Goal: Task Accomplishment & Management: Manage account settings

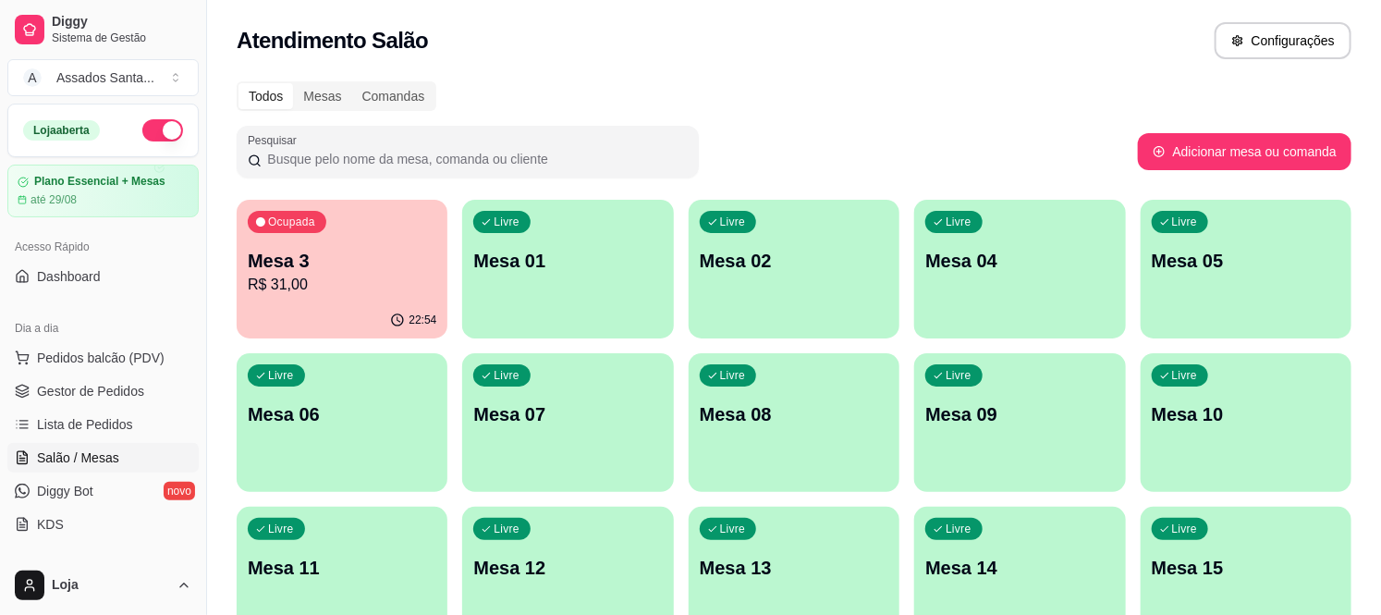
click at [1221, 436] on div "Livre Mesa 10" at bounding box center [1246, 411] width 211 height 117
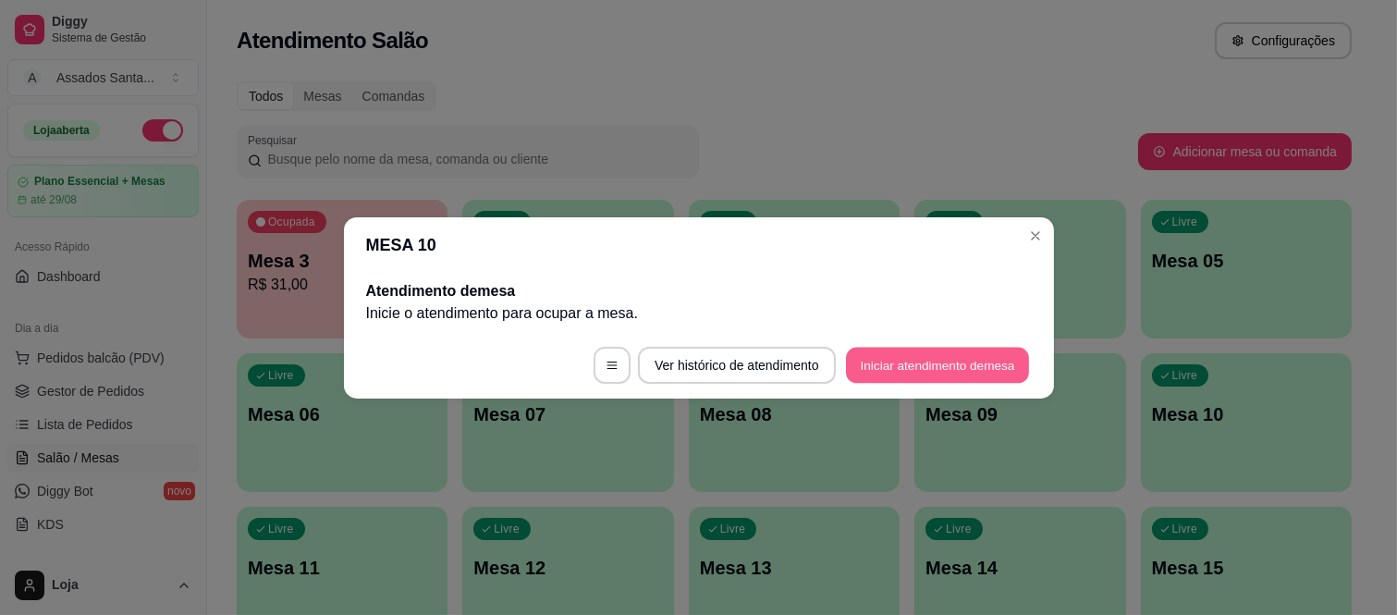
click at [880, 361] on button "Iniciar atendimento de mesa" at bounding box center [937, 365] width 183 height 36
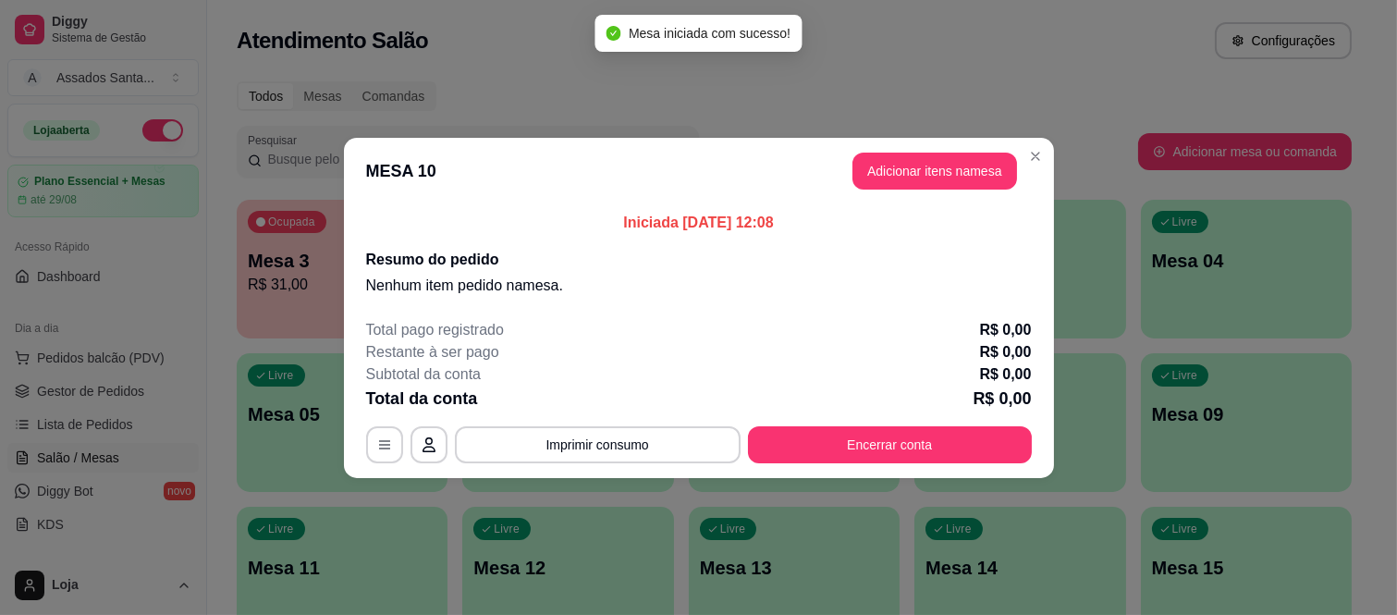
click at [860, 170] on button "Adicionar itens na mesa" at bounding box center [935, 171] width 165 height 37
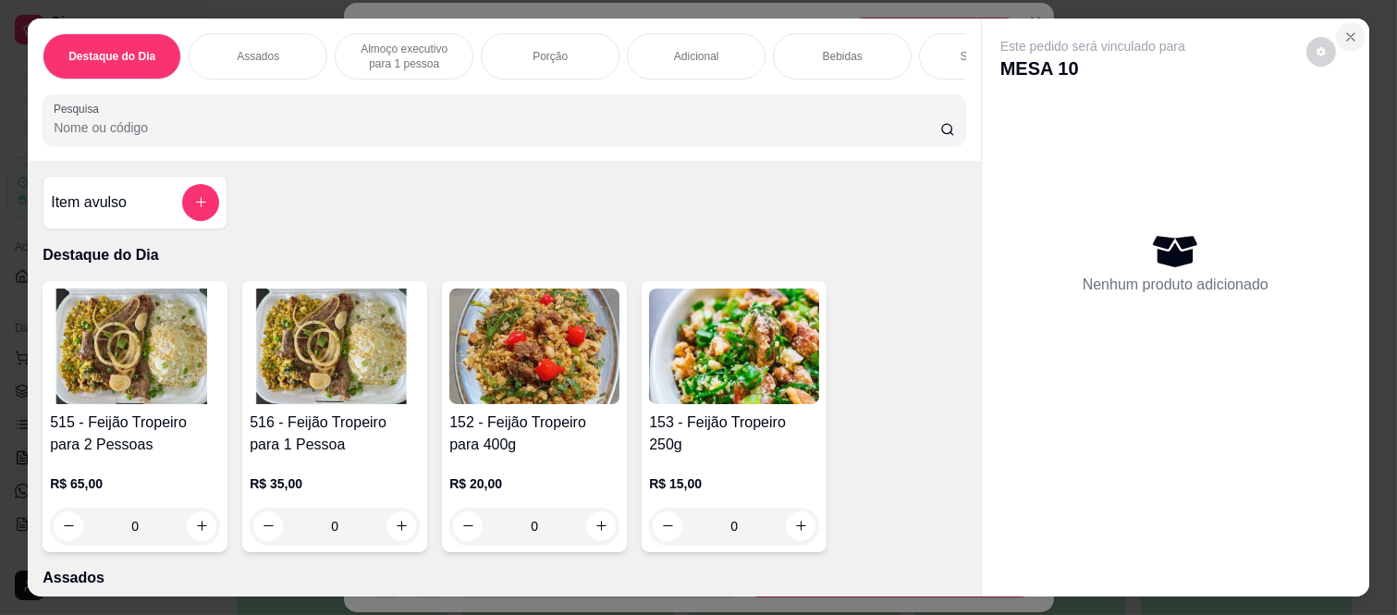
click at [1344, 30] on icon "Close" at bounding box center [1351, 37] width 15 height 15
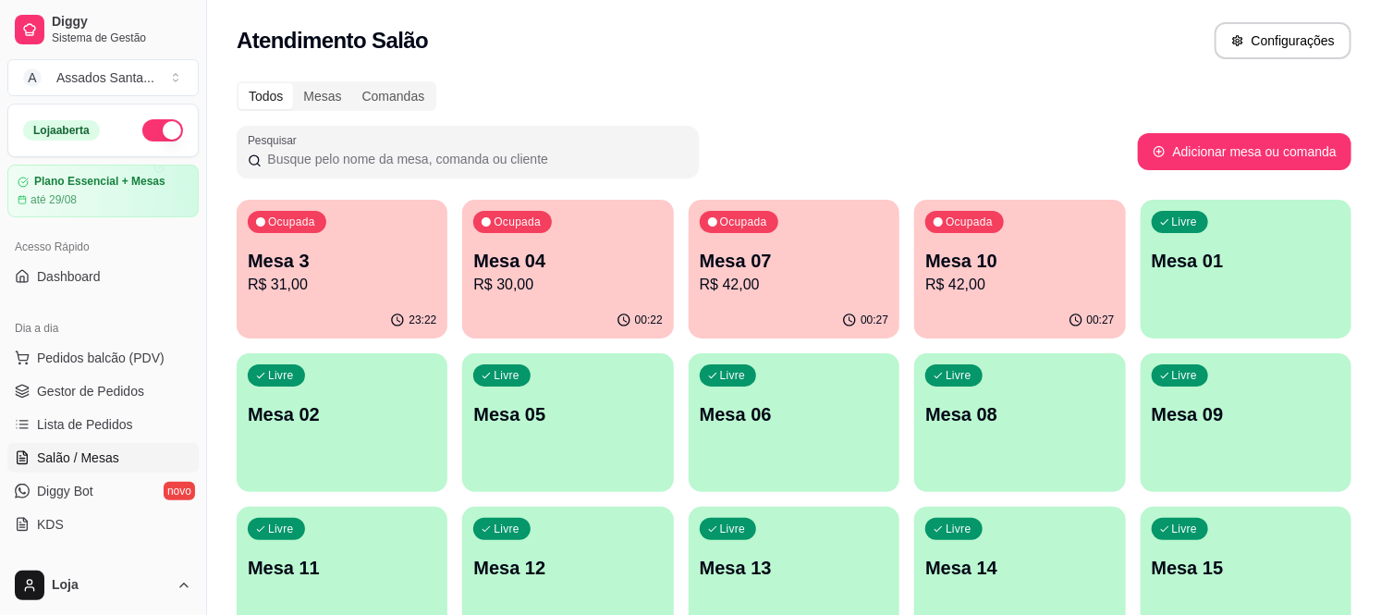
click at [313, 276] on p "R$ 31,00" at bounding box center [342, 285] width 189 height 22
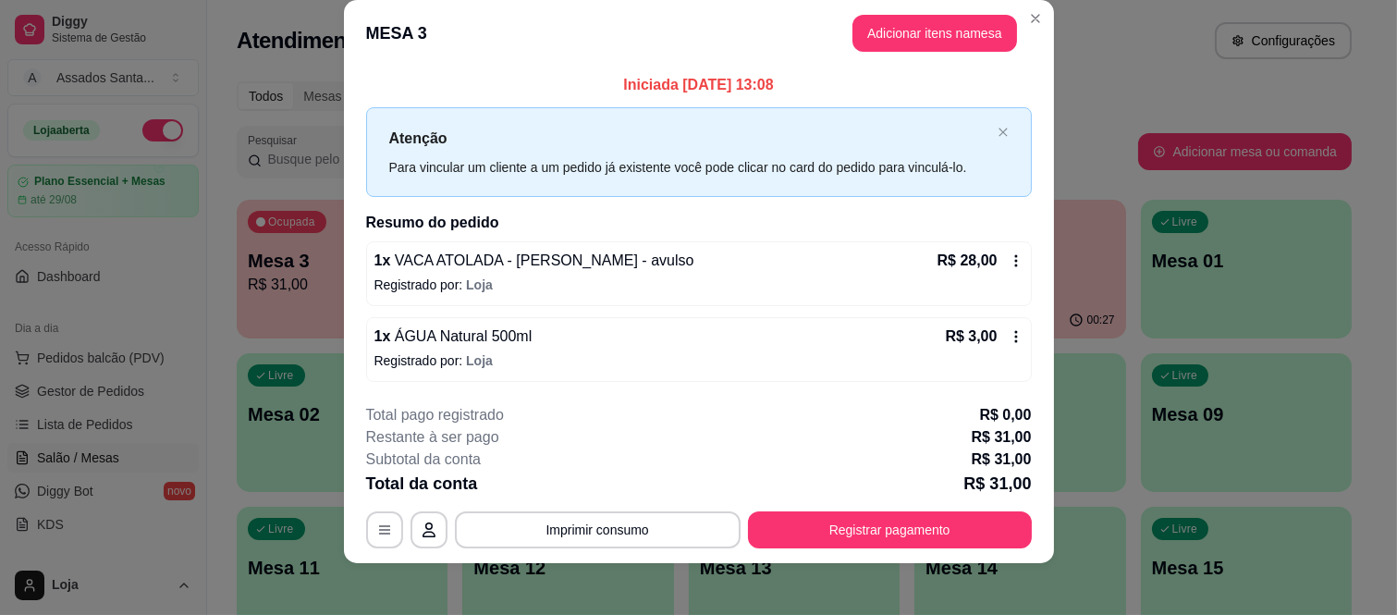
scroll to position [32, 0]
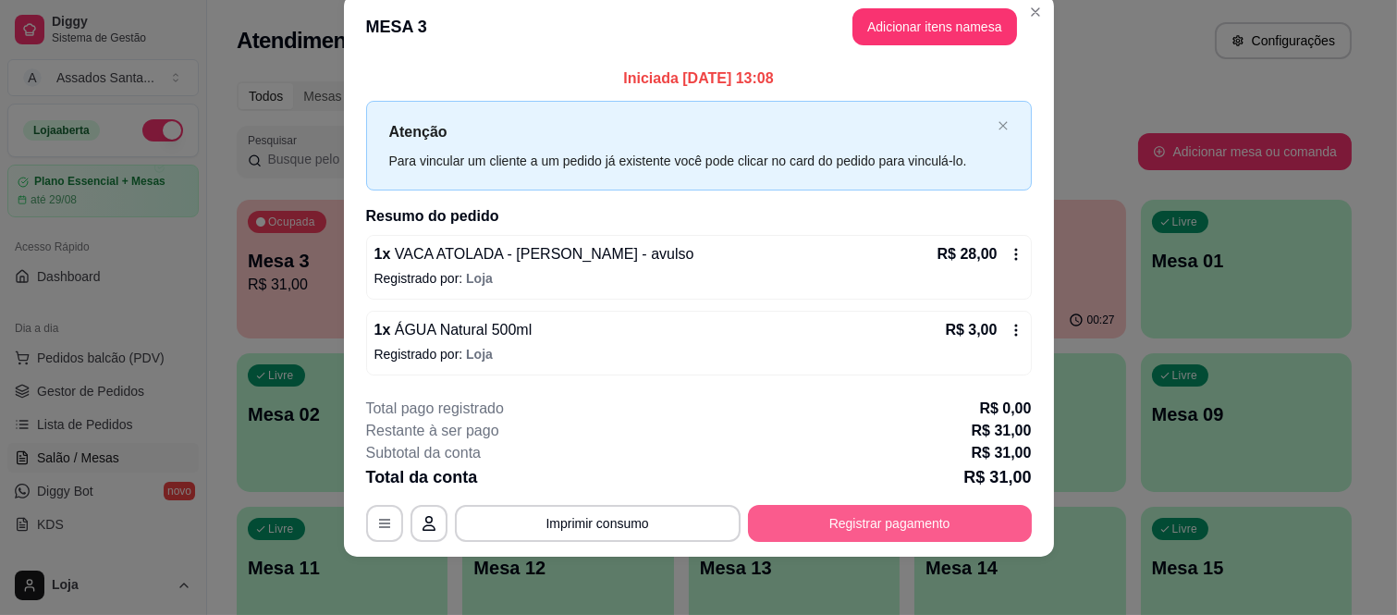
click at [826, 522] on button "Registrar pagamento" at bounding box center [890, 523] width 284 height 37
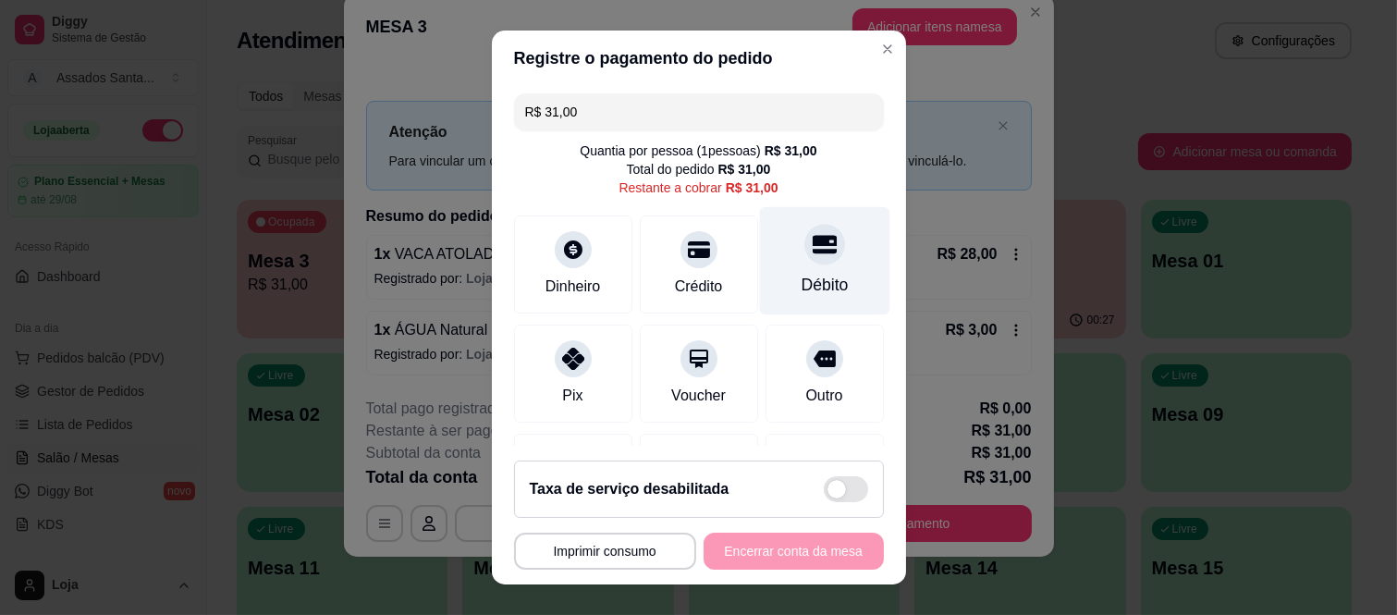
click at [804, 262] on div at bounding box center [824, 245] width 41 height 41
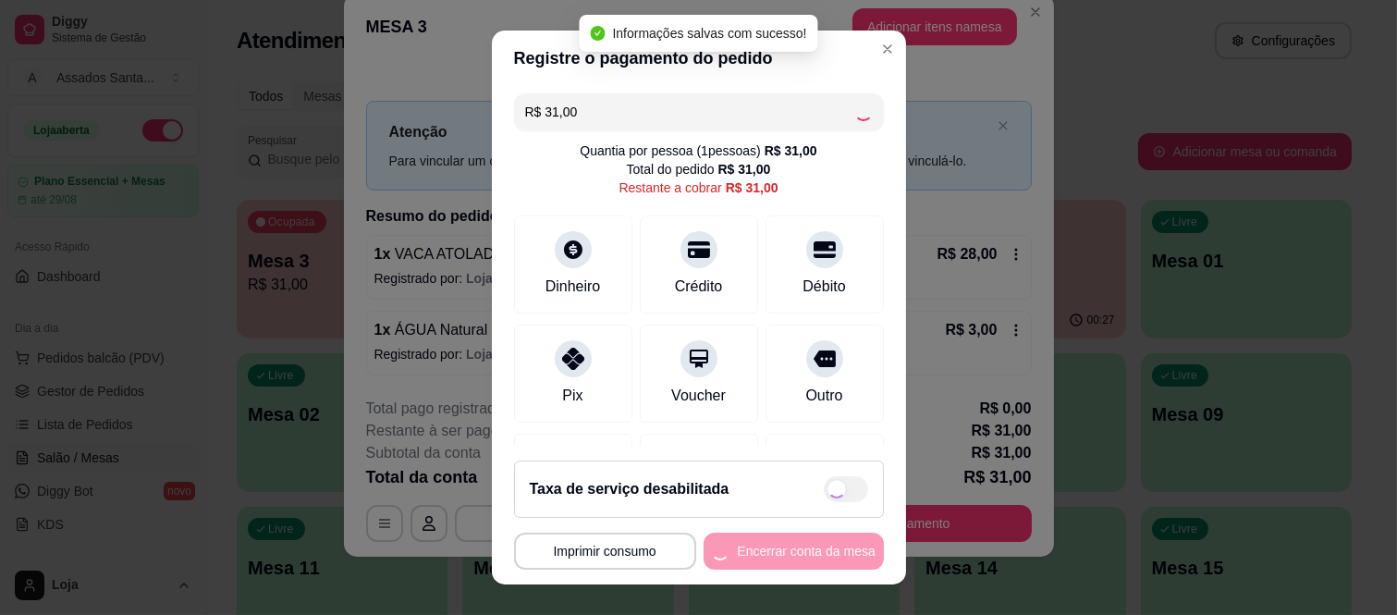
type input "R$ 0,00"
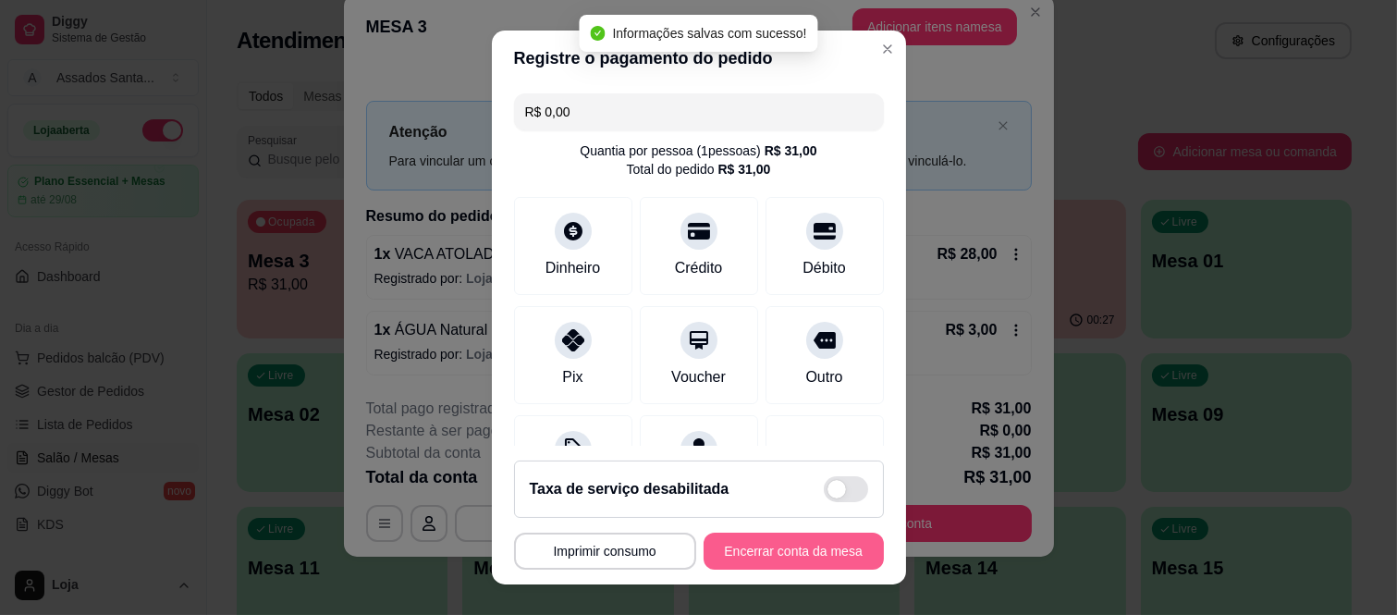
click at [792, 552] on button "Encerrar conta da mesa" at bounding box center [794, 551] width 180 height 37
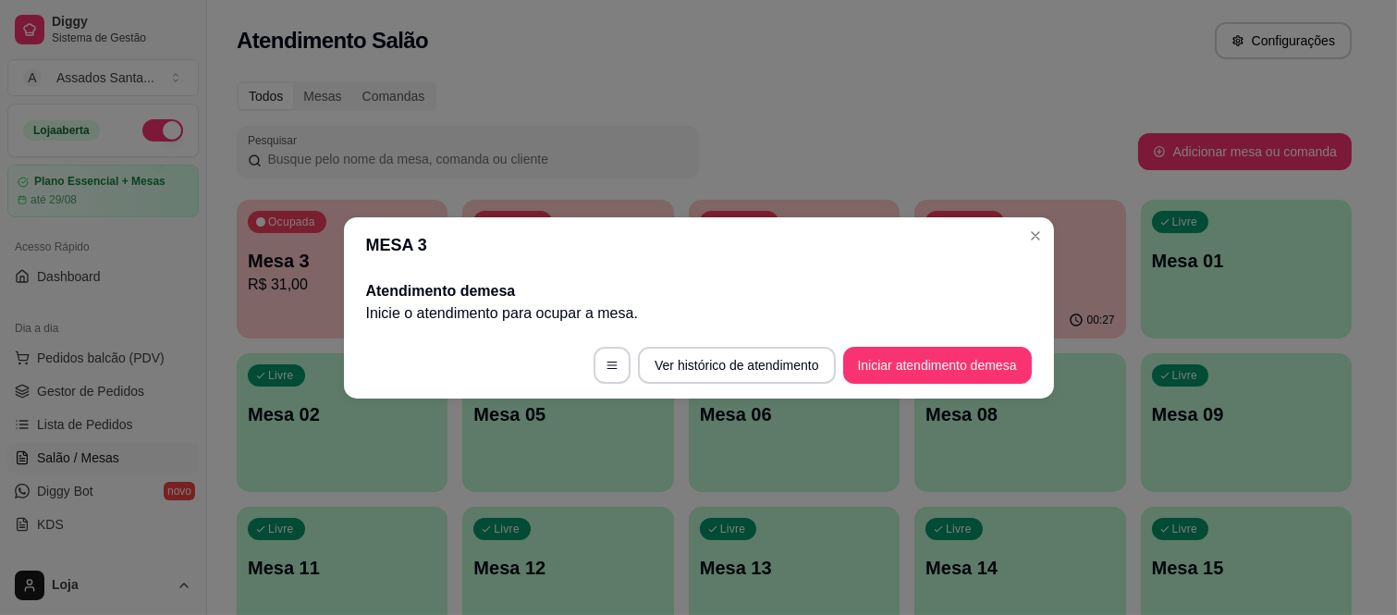
scroll to position [0, 0]
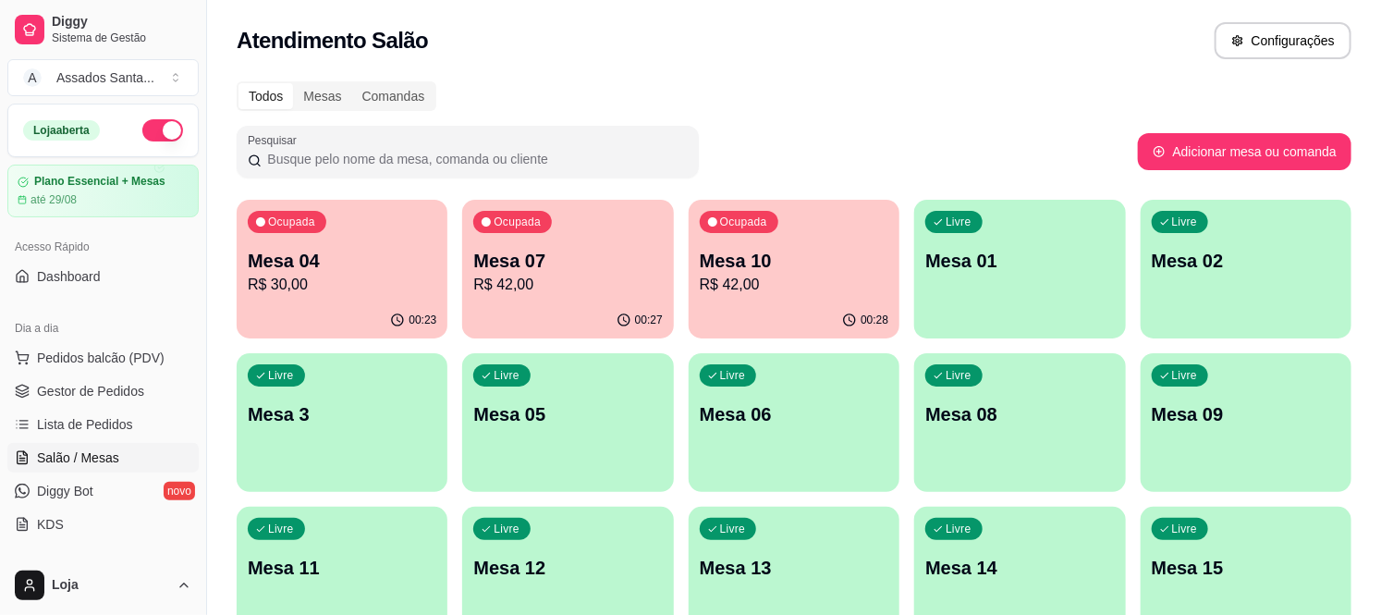
click at [297, 271] on p "Mesa 04" at bounding box center [342, 261] width 189 height 26
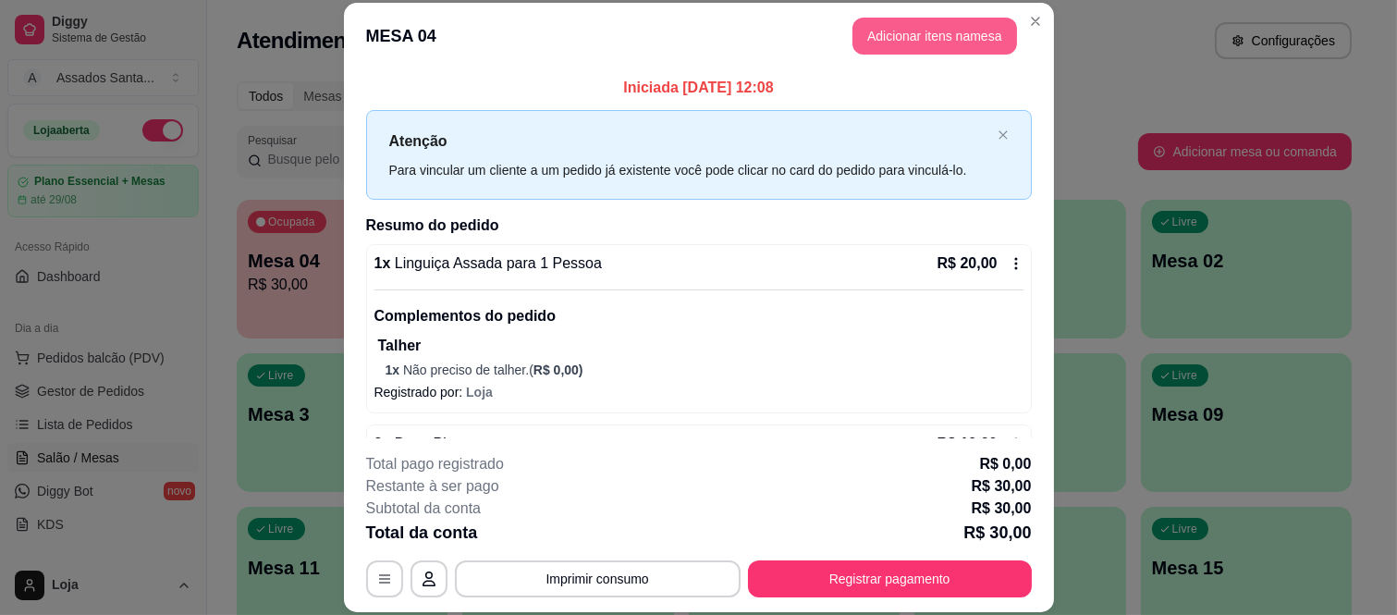
click at [877, 41] on button "Adicionar itens na mesa" at bounding box center [935, 36] width 165 height 37
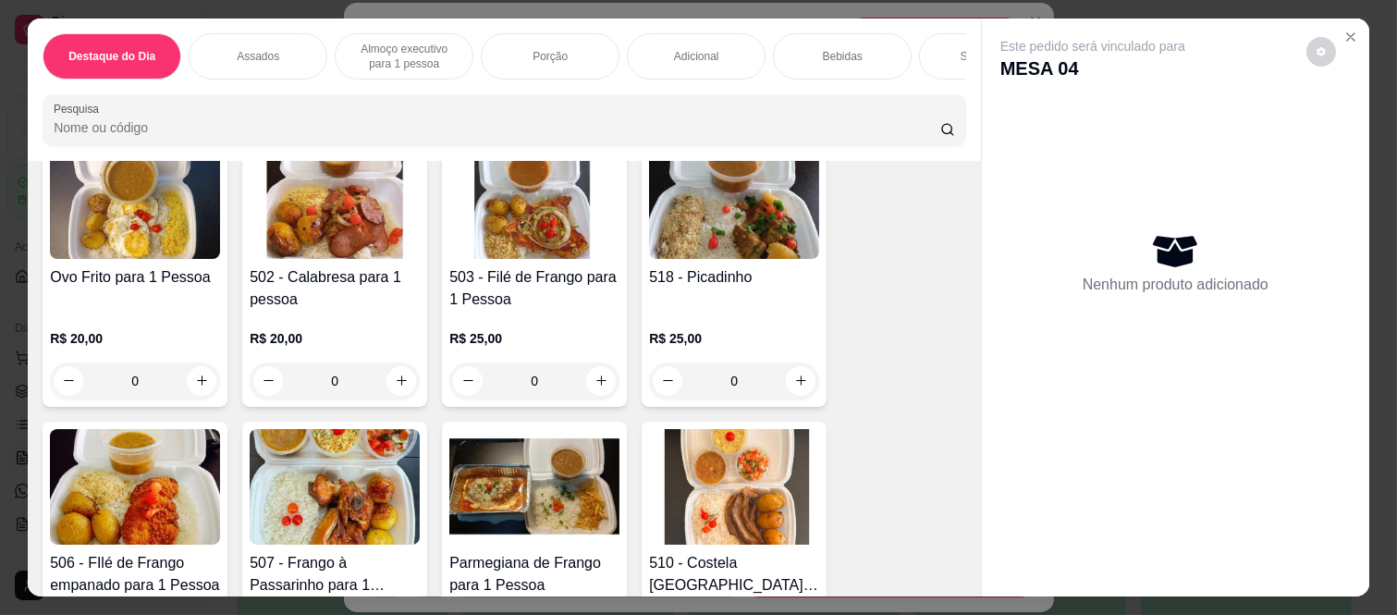
scroll to position [718, 0]
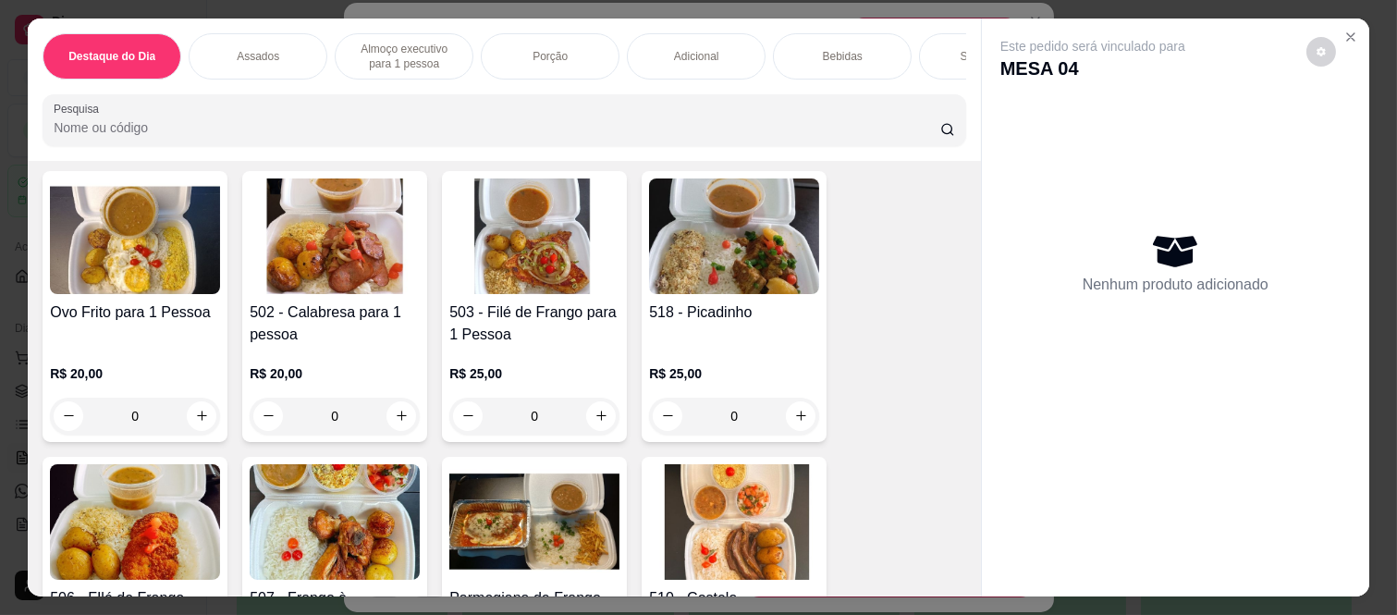
click at [798, 402] on div "0" at bounding box center [734, 416] width 170 height 37
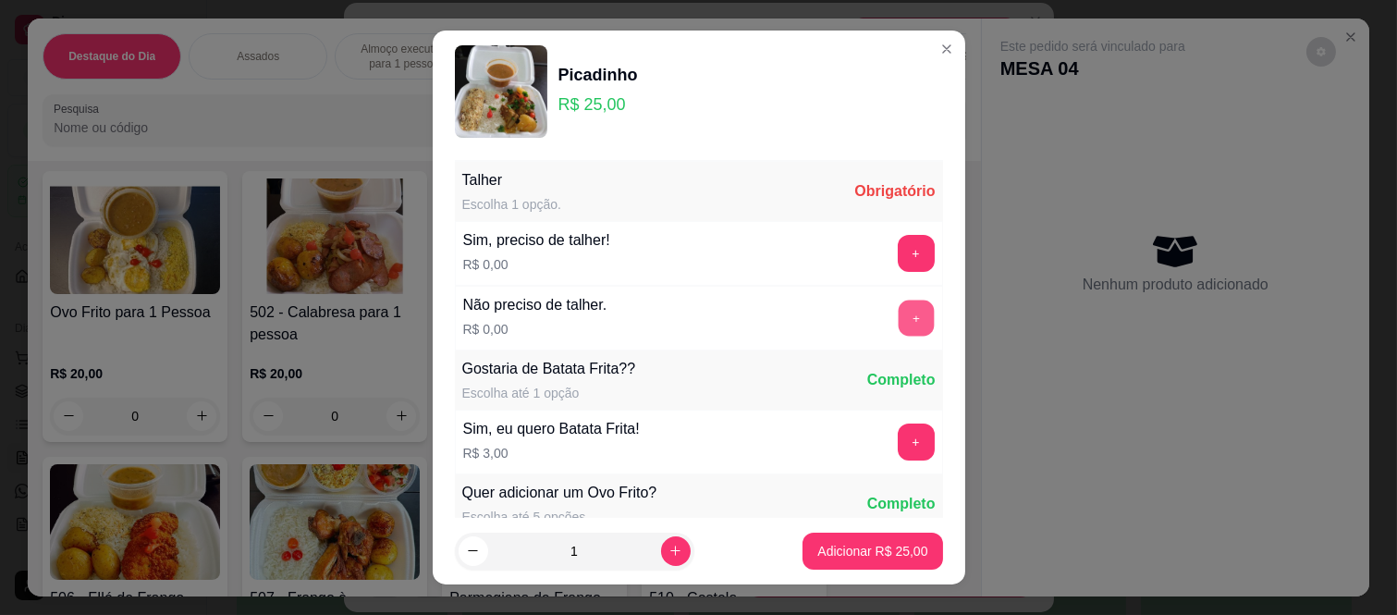
click at [898, 309] on button "+" at bounding box center [916, 319] width 36 height 36
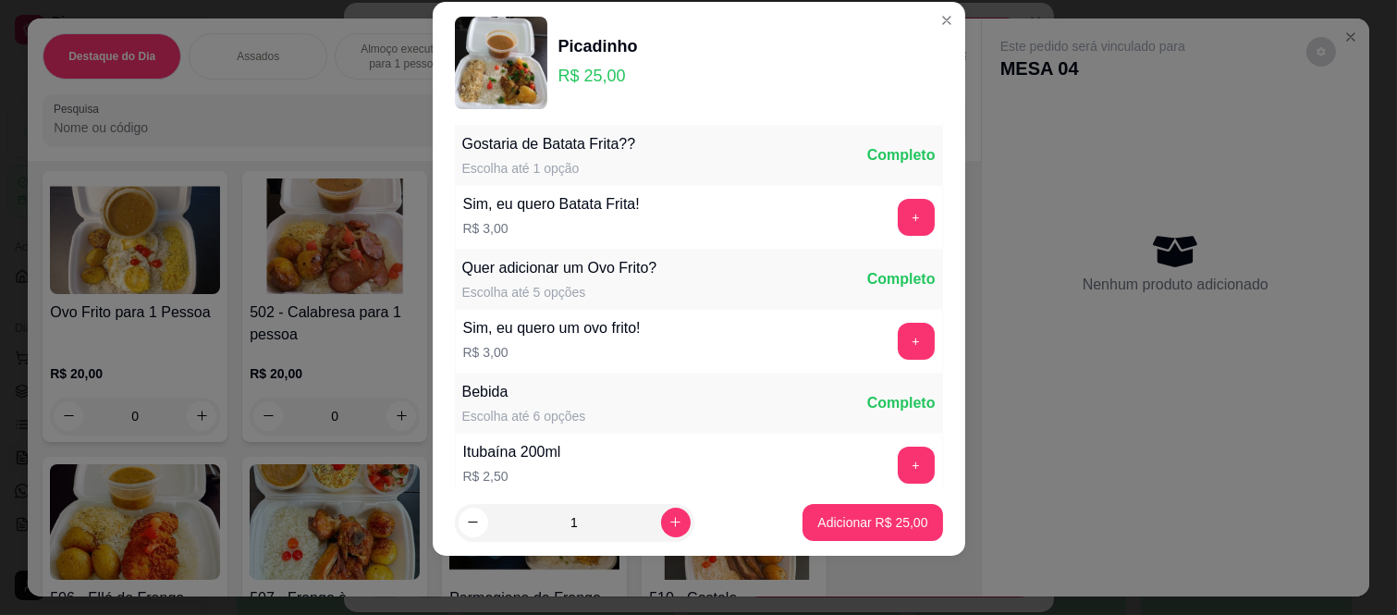
scroll to position [198, 0]
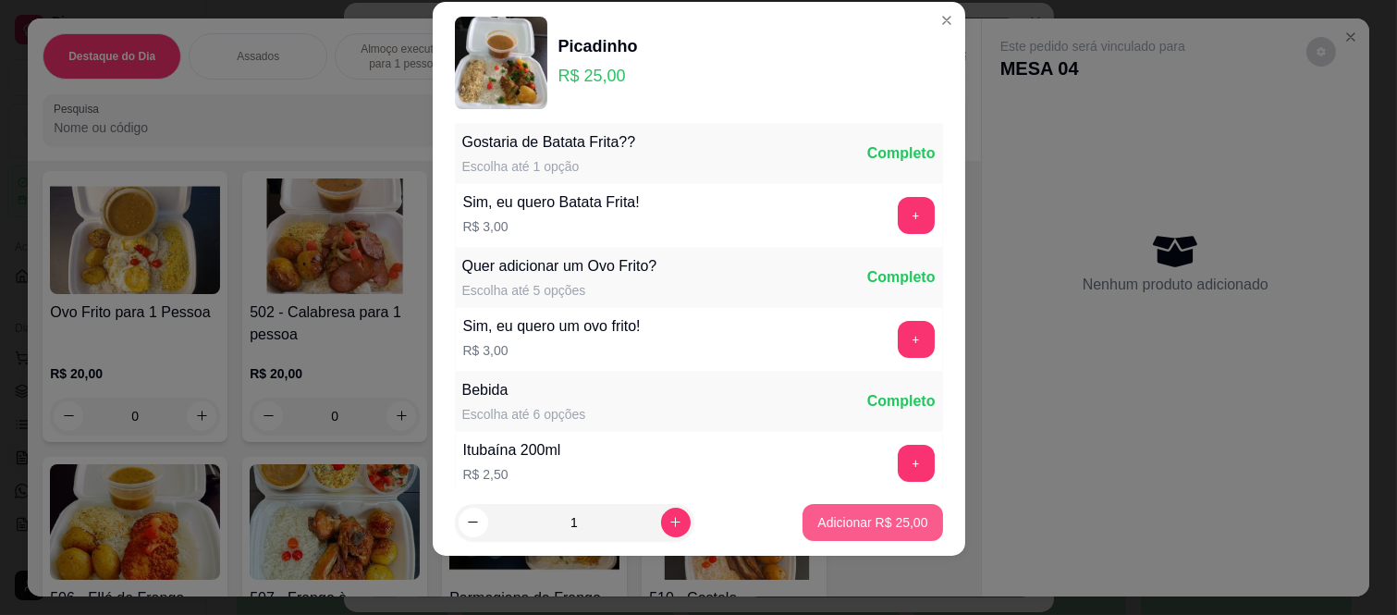
click at [817, 528] on p "Adicionar R$ 25,00" at bounding box center [872, 522] width 110 height 18
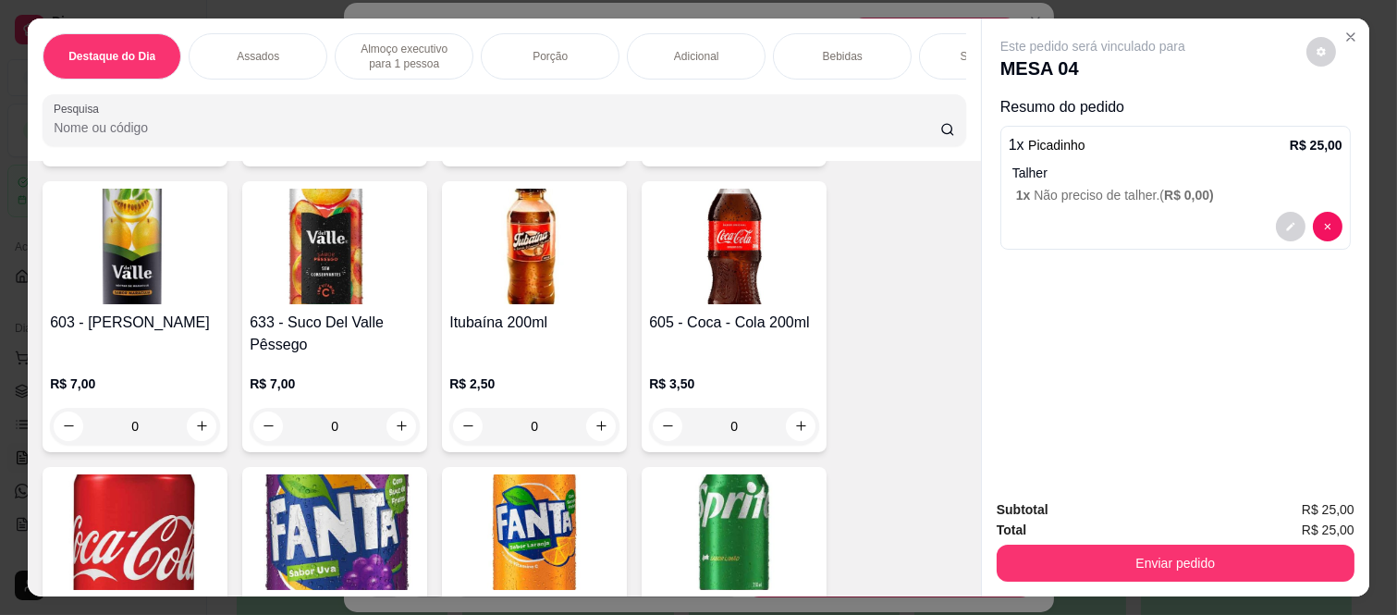
scroll to position [3082, 0]
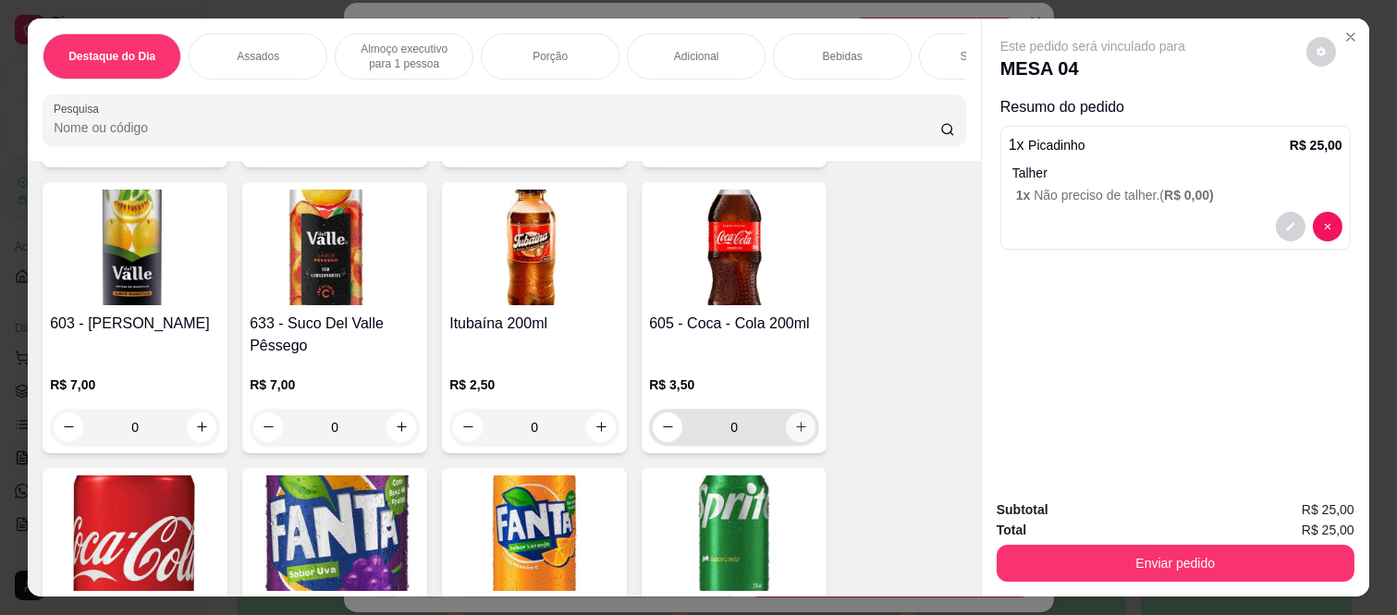
click at [794, 420] on icon "increase-product-quantity" at bounding box center [801, 427] width 14 height 14
type input "1"
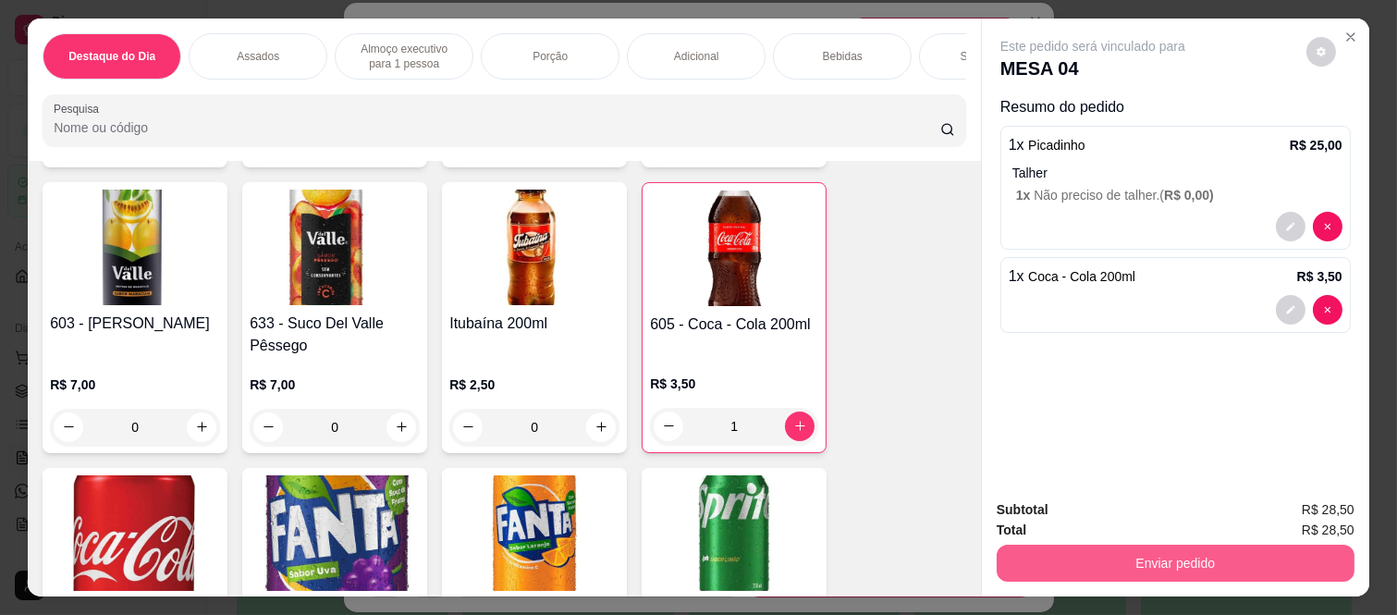
click at [1046, 564] on button "Enviar pedido" at bounding box center [1176, 563] width 358 height 37
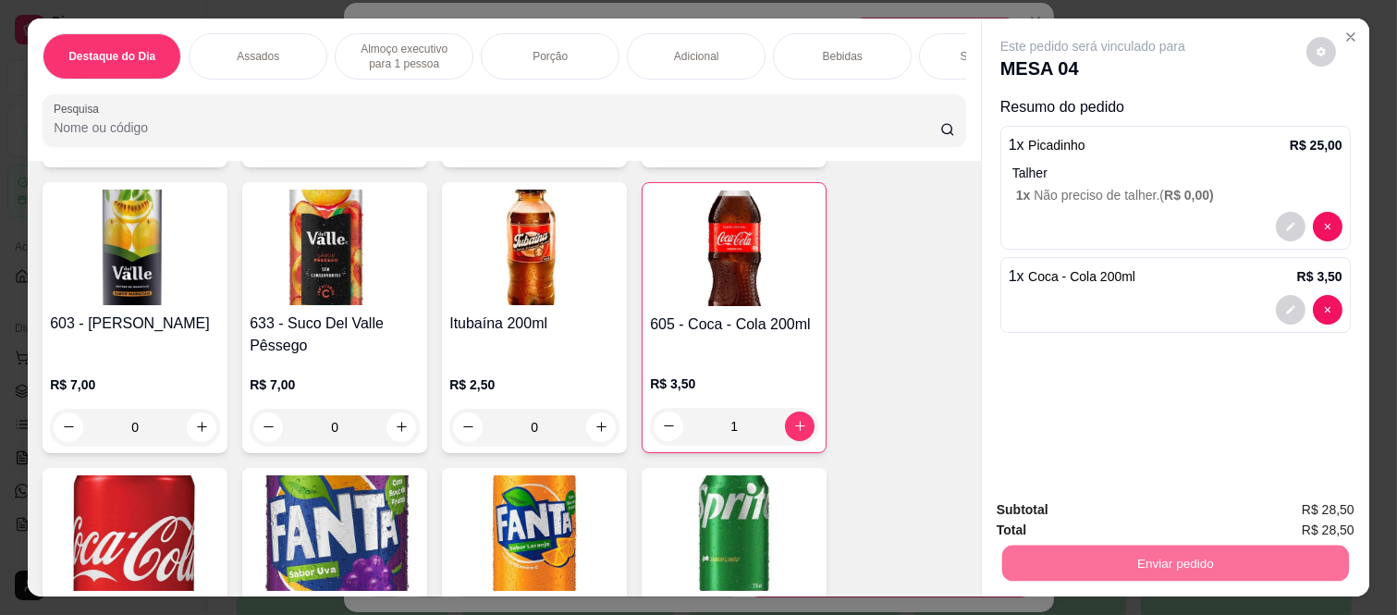
click at [1114, 499] on button "Não registrar e enviar pedido" at bounding box center [1113, 510] width 192 height 35
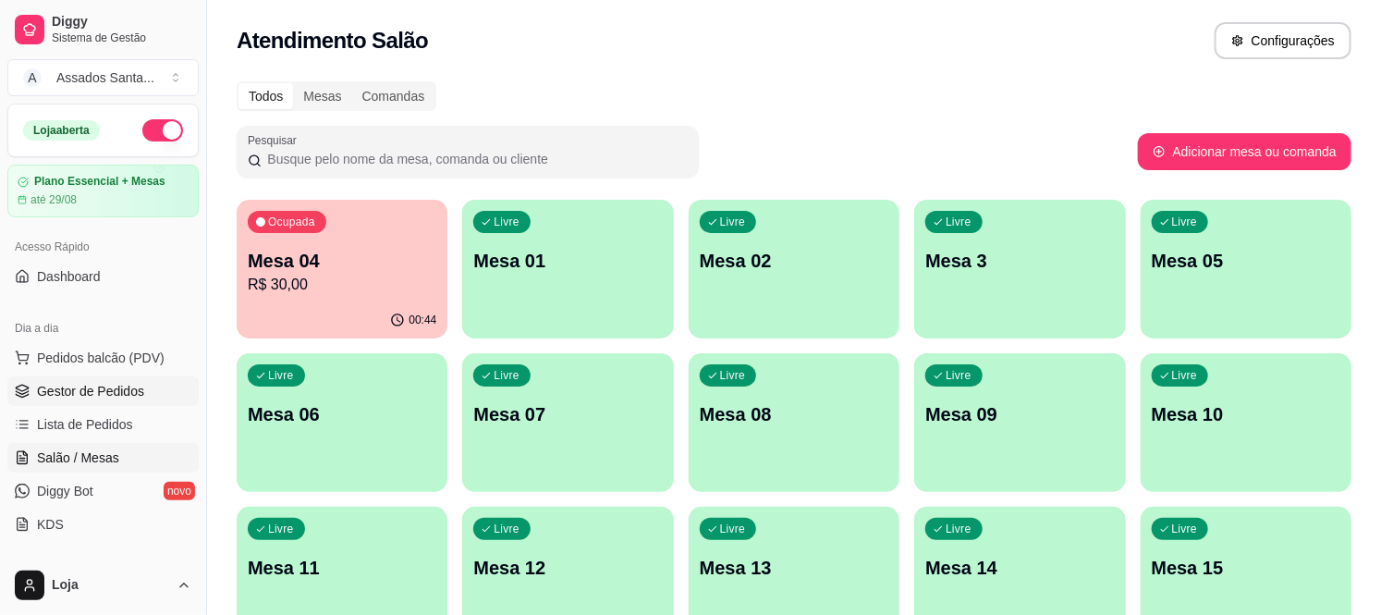
click at [152, 398] on link "Gestor de Pedidos" at bounding box center [102, 391] width 191 height 30
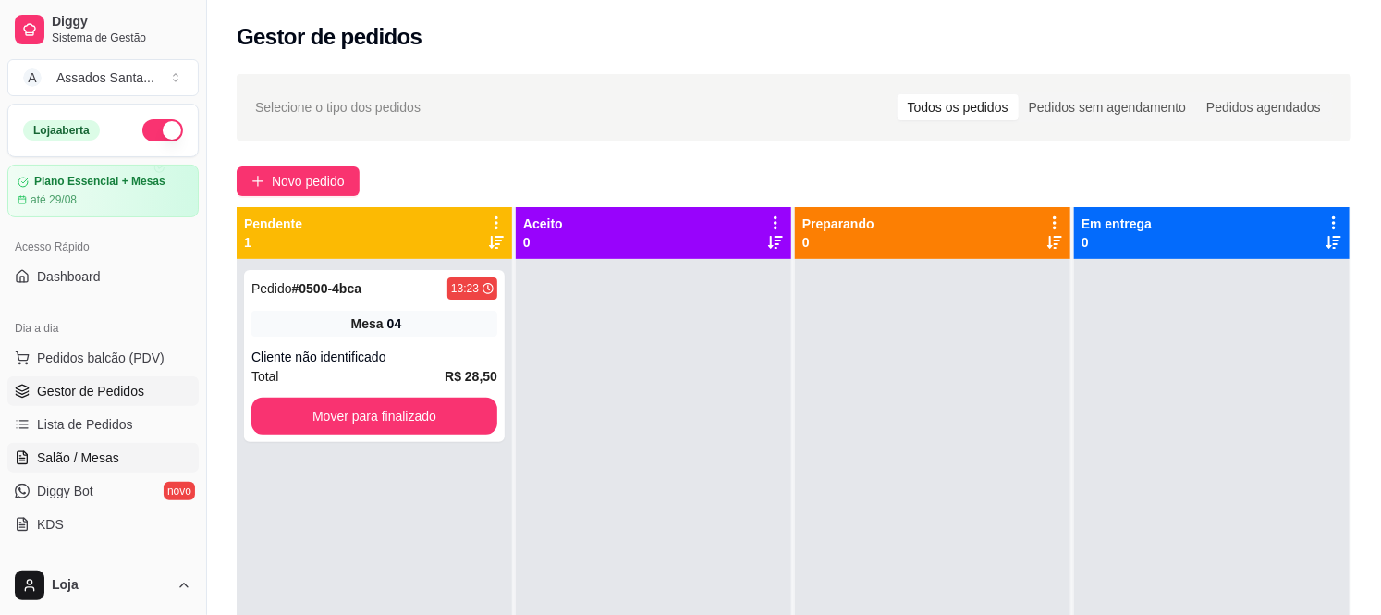
click at [105, 456] on span "Salão / Mesas" at bounding box center [78, 457] width 82 height 18
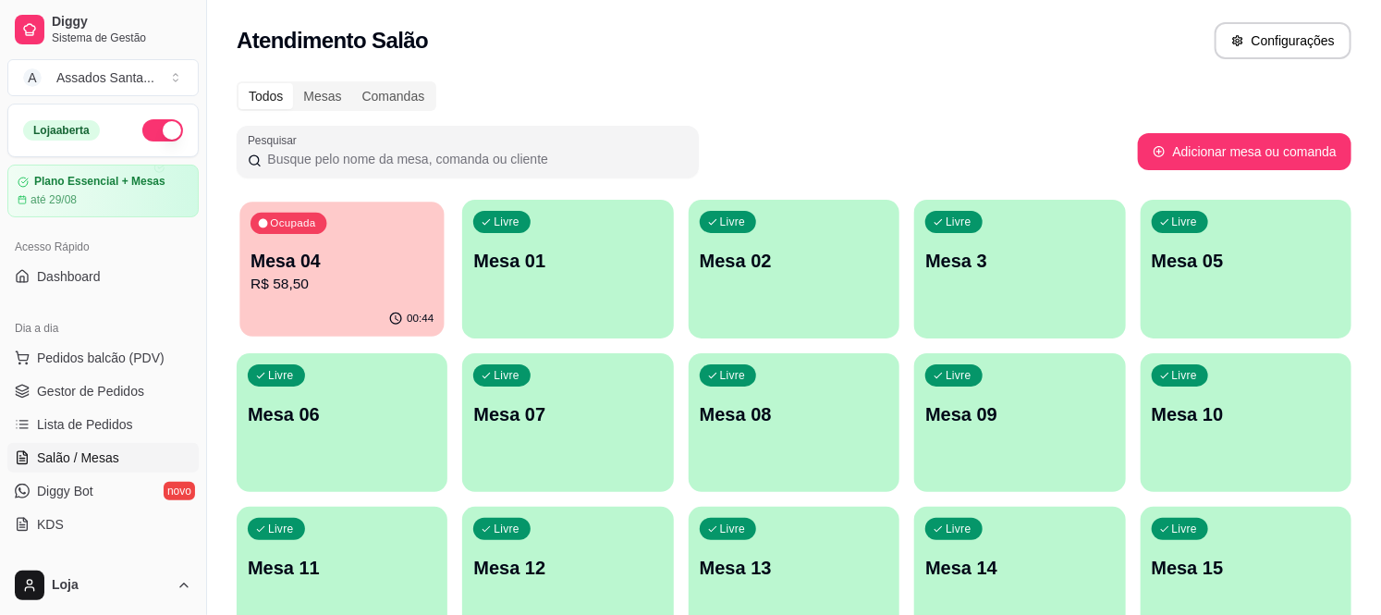
click at [384, 259] on p "Mesa 04" at bounding box center [342, 261] width 183 height 25
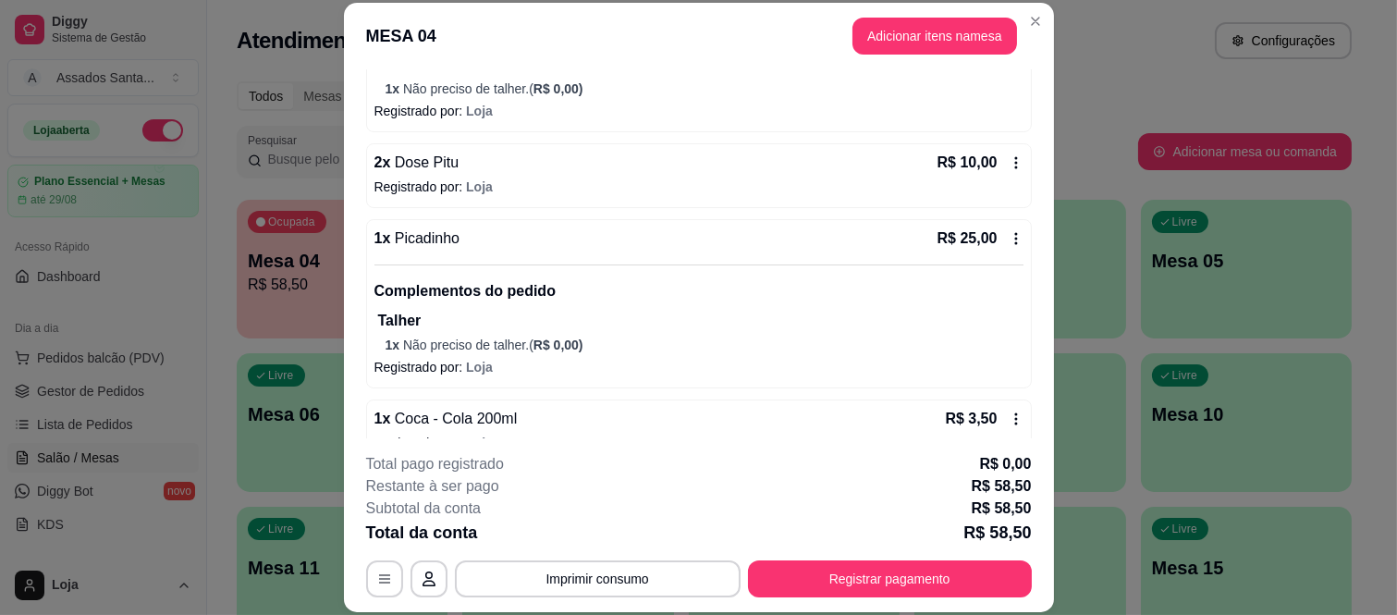
scroll to position [315, 0]
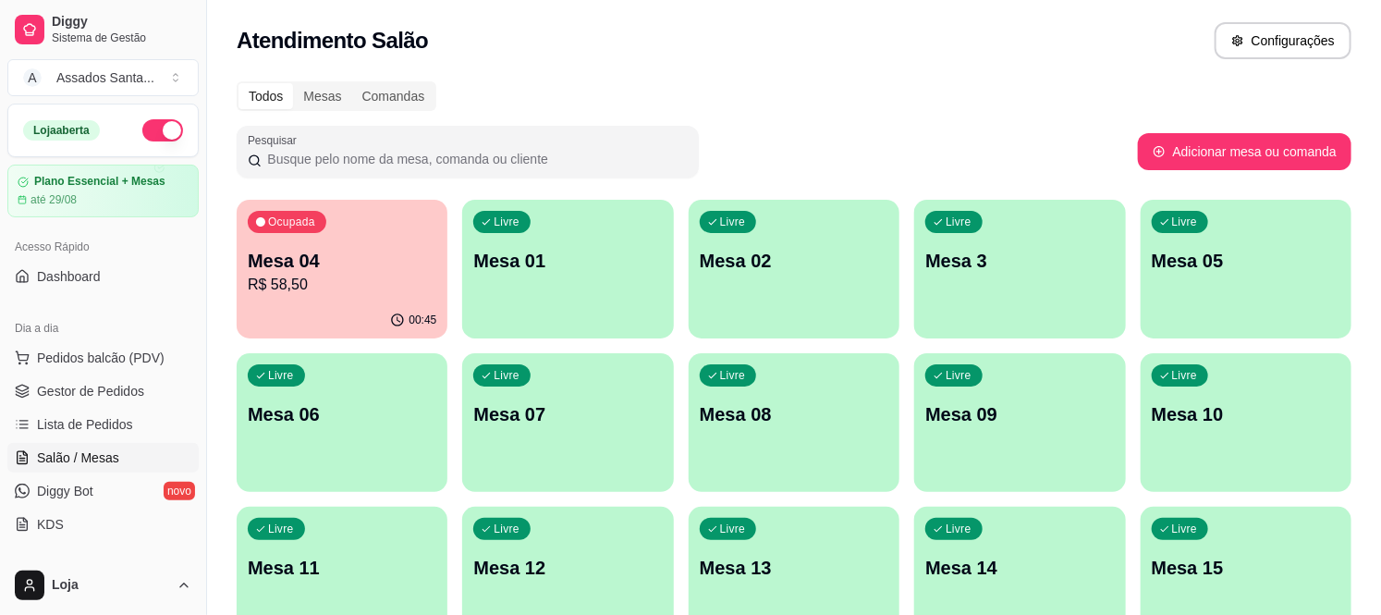
drag, startPoint x: 399, startPoint y: 16, endPoint x: 422, endPoint y: 0, distance: 27.2
click at [400, 15] on div "Atendimento Salão Configurações" at bounding box center [794, 35] width 1174 height 70
click at [155, 396] on link "Gestor de Pedidos" at bounding box center [102, 391] width 191 height 30
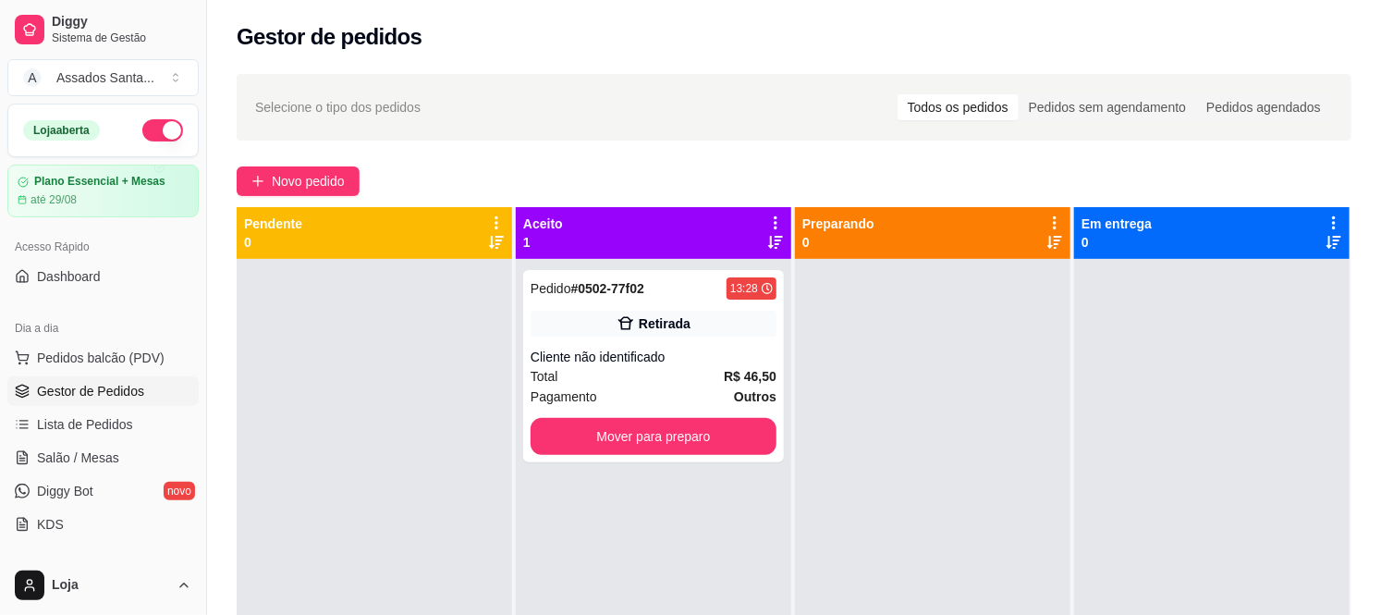
click at [289, 155] on div "Selecione o tipo dos pedidos Todos os pedidos Pedidos sem agendamento Pedidos a…" at bounding box center [794, 453] width 1174 height 781
click at [299, 178] on span "Novo pedido" at bounding box center [308, 181] width 73 height 20
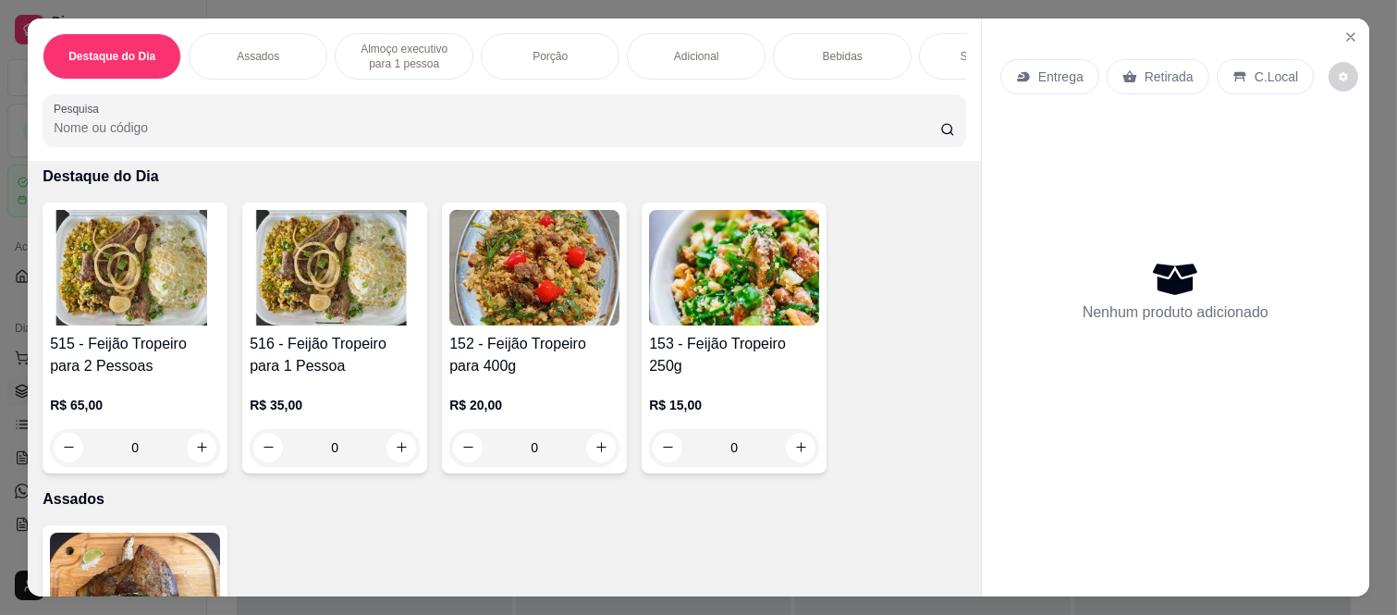
scroll to position [205, 0]
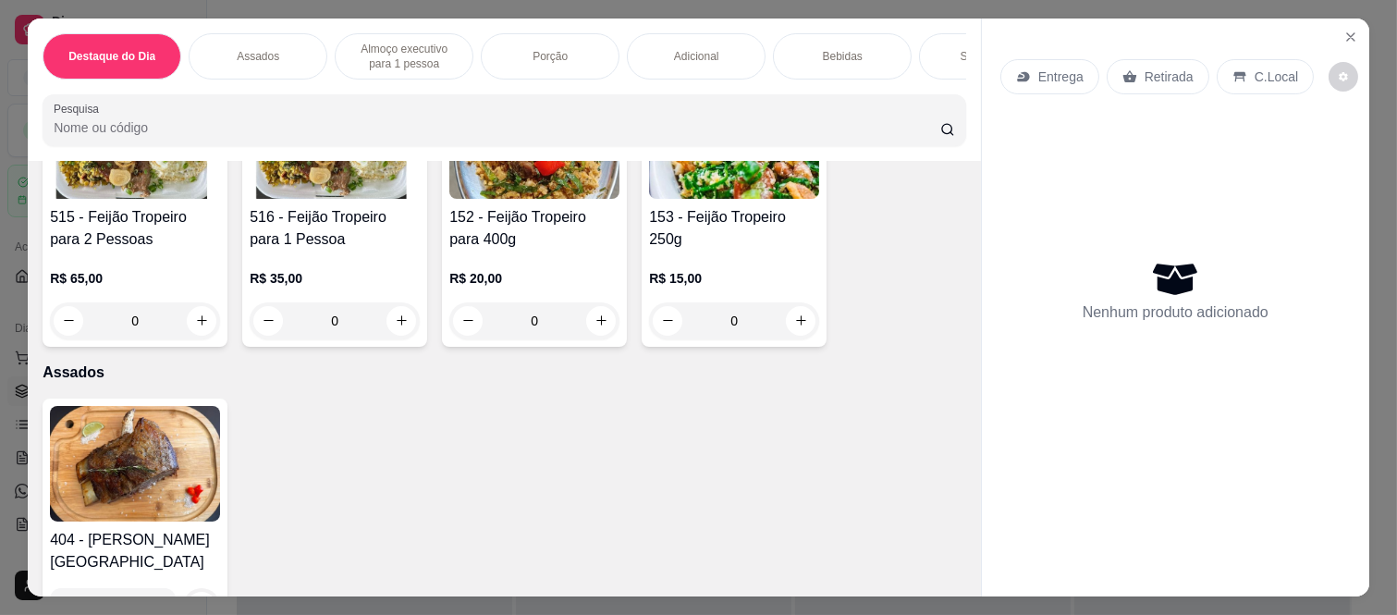
click at [407, 330] on div "0" at bounding box center [335, 320] width 170 height 37
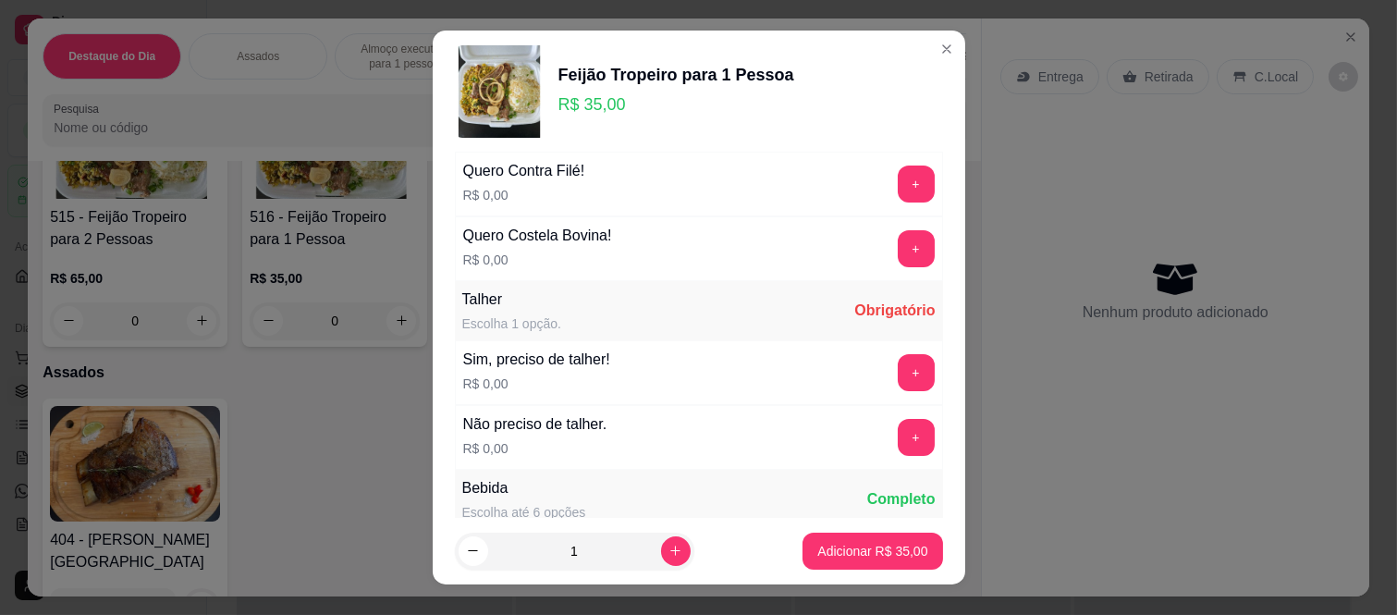
scroll to position [103, 0]
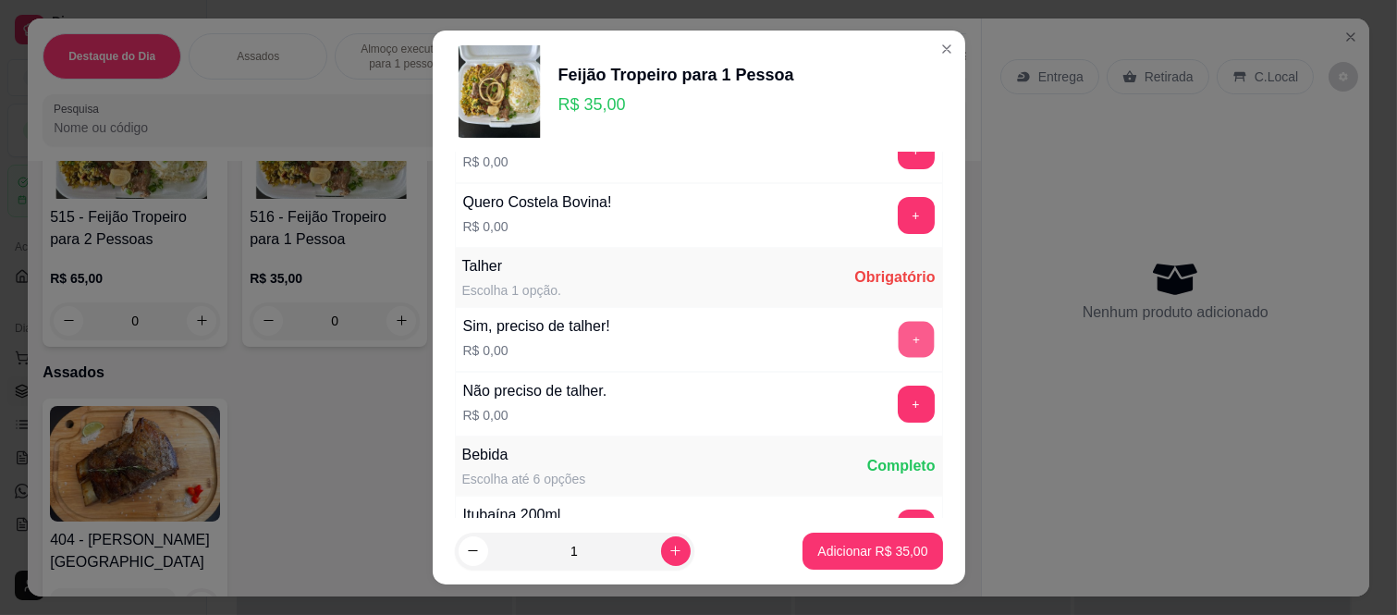
click at [898, 343] on button "+" at bounding box center [916, 340] width 36 height 36
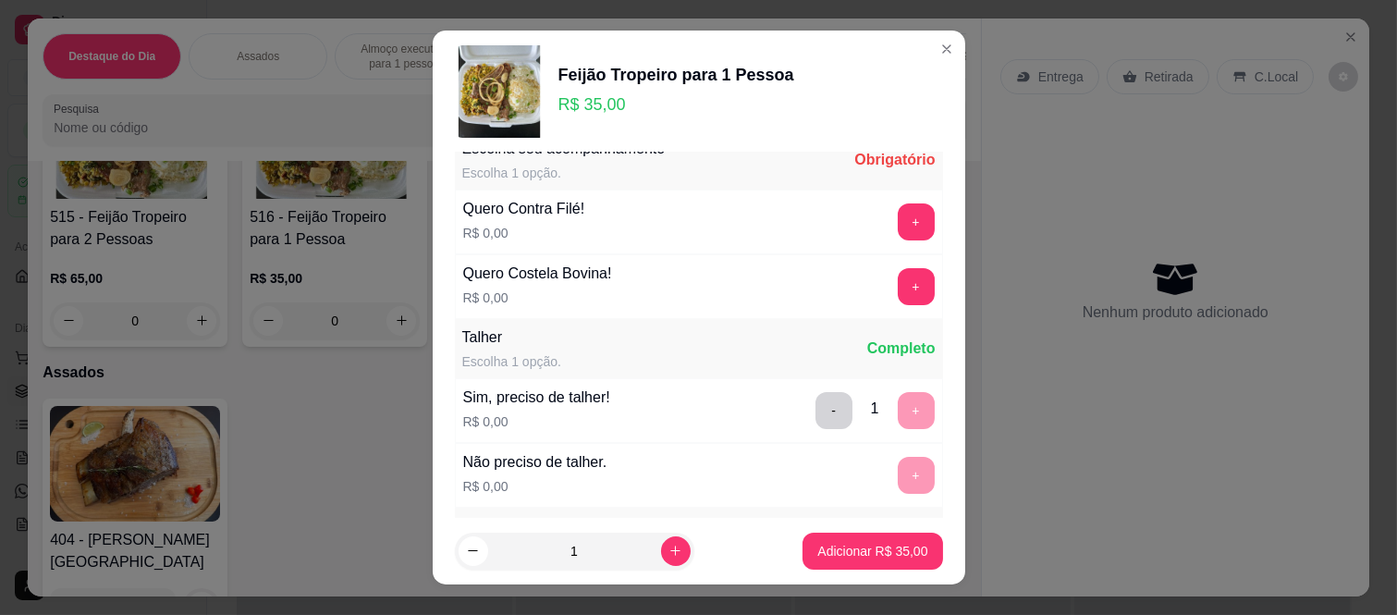
scroll to position [0, 0]
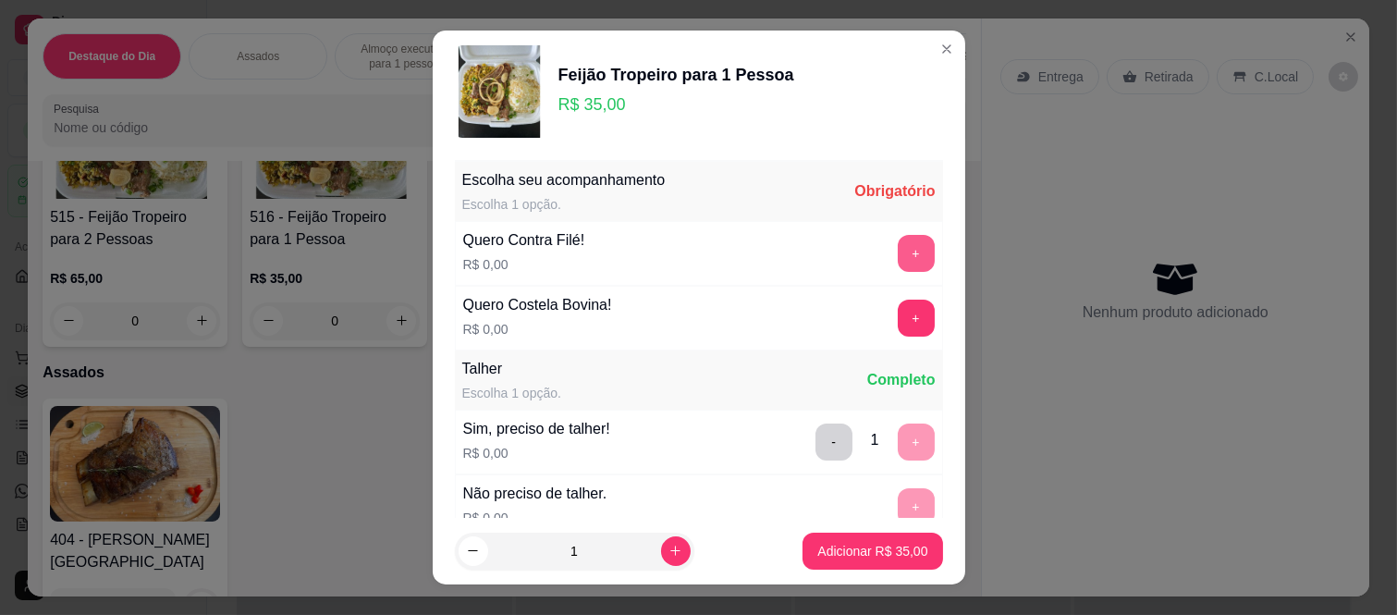
click at [898, 256] on button "+" at bounding box center [916, 253] width 37 height 37
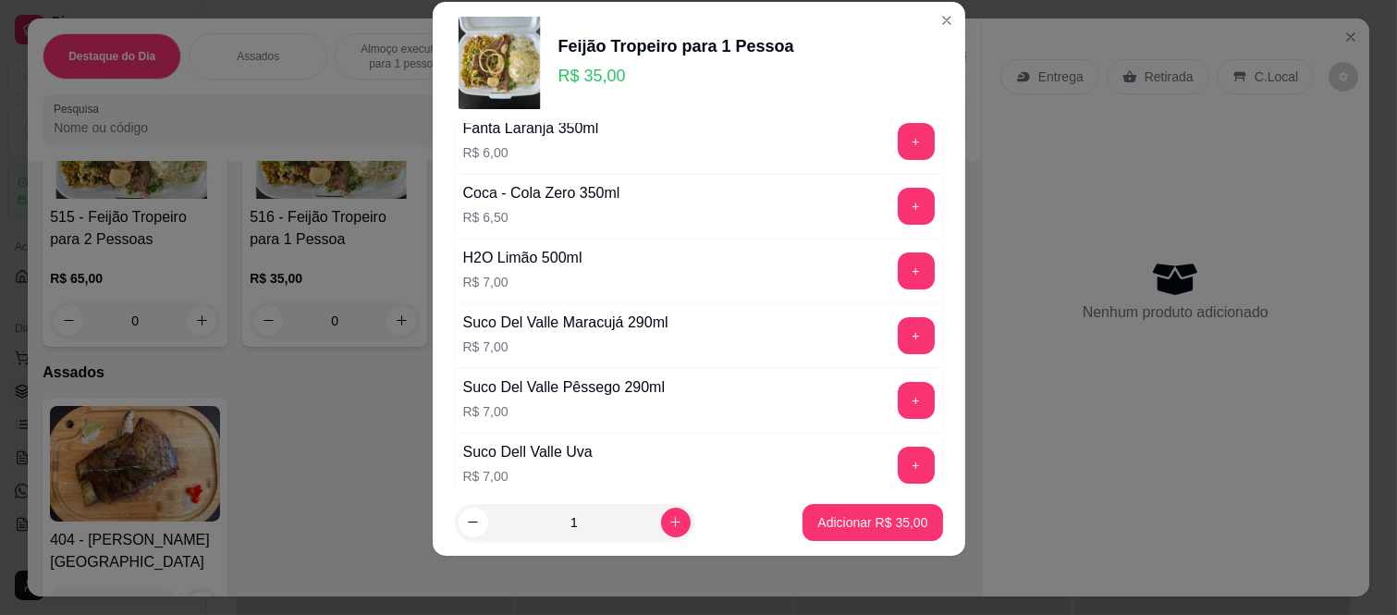
scroll to position [917, 0]
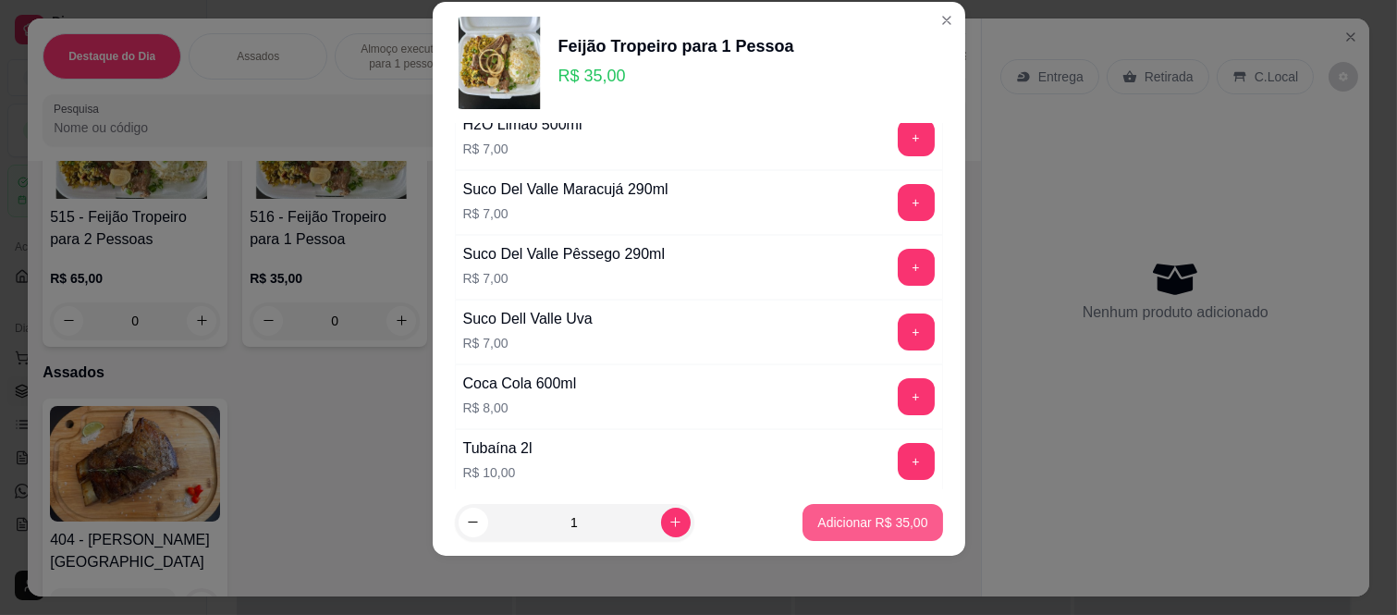
click at [888, 522] on p "Adicionar R$ 35,00" at bounding box center [872, 522] width 110 height 18
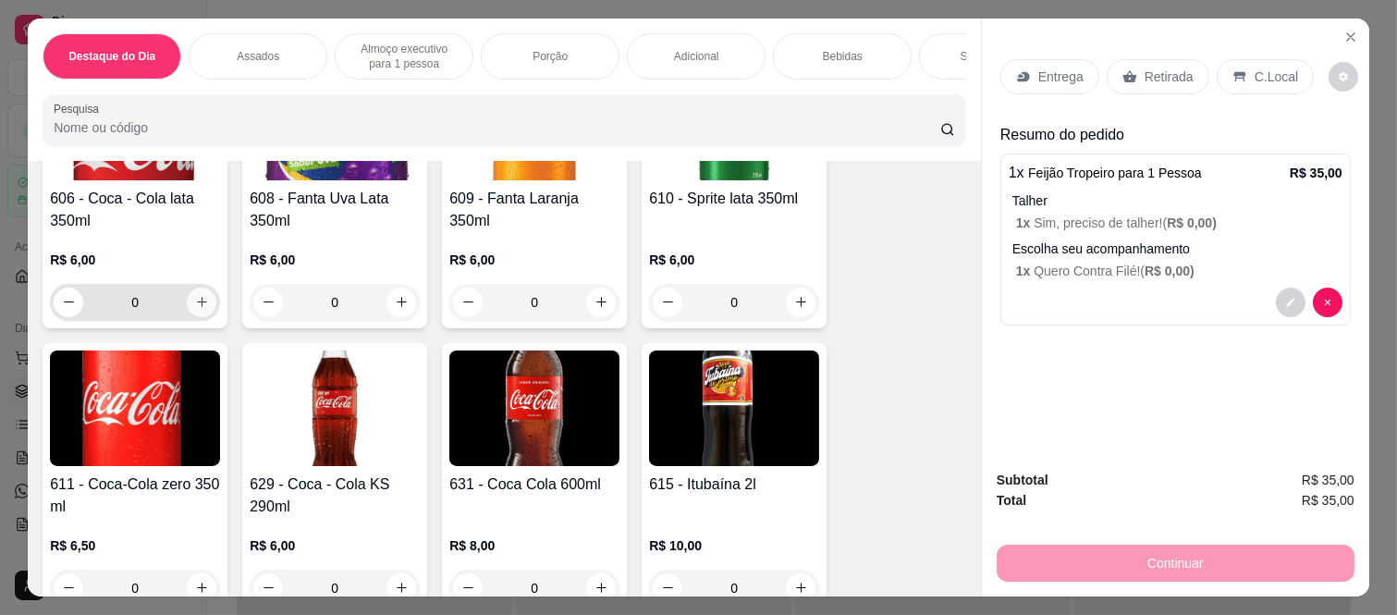
click at [201, 290] on button "increase-product-quantity" at bounding box center [202, 303] width 30 height 30
type input "1"
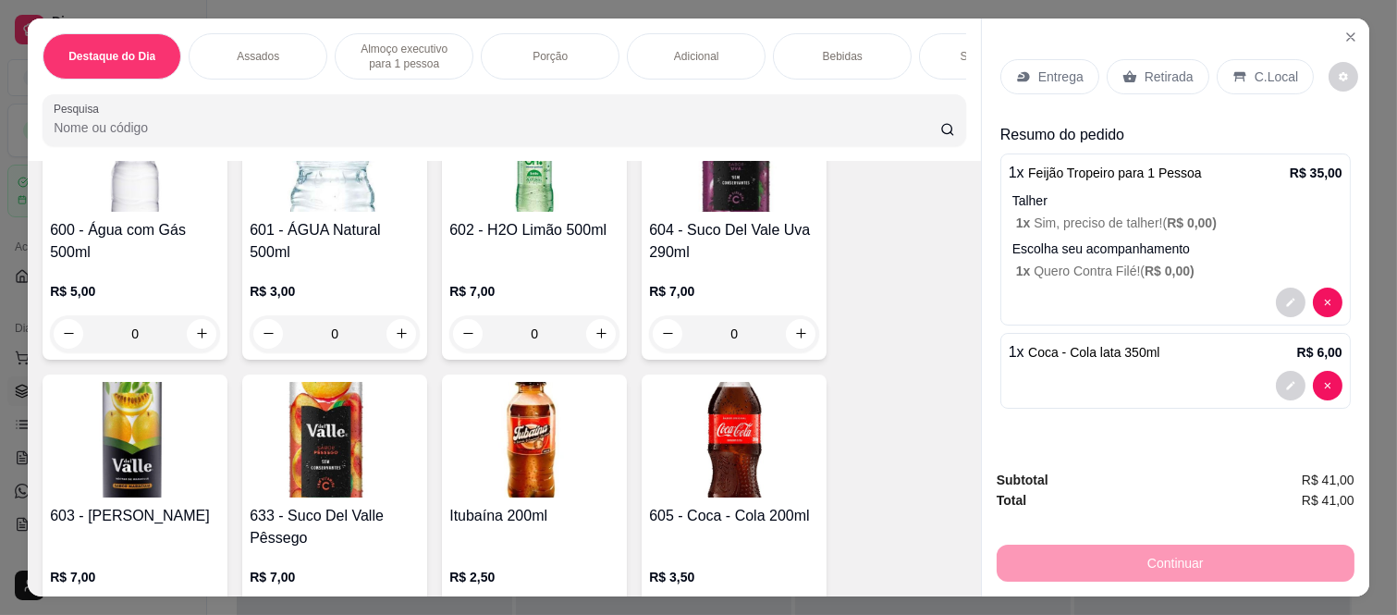
scroll to position [2980, 0]
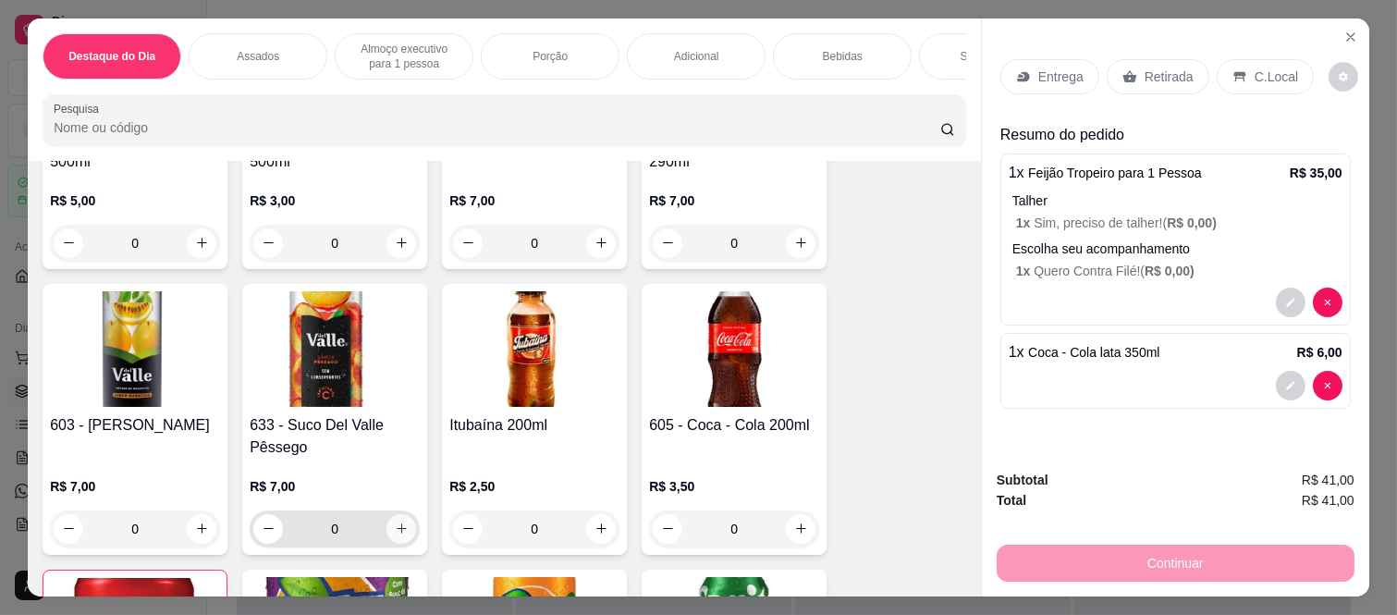
click at [395, 522] on icon "increase-product-quantity" at bounding box center [402, 529] width 14 height 14
type input "1"
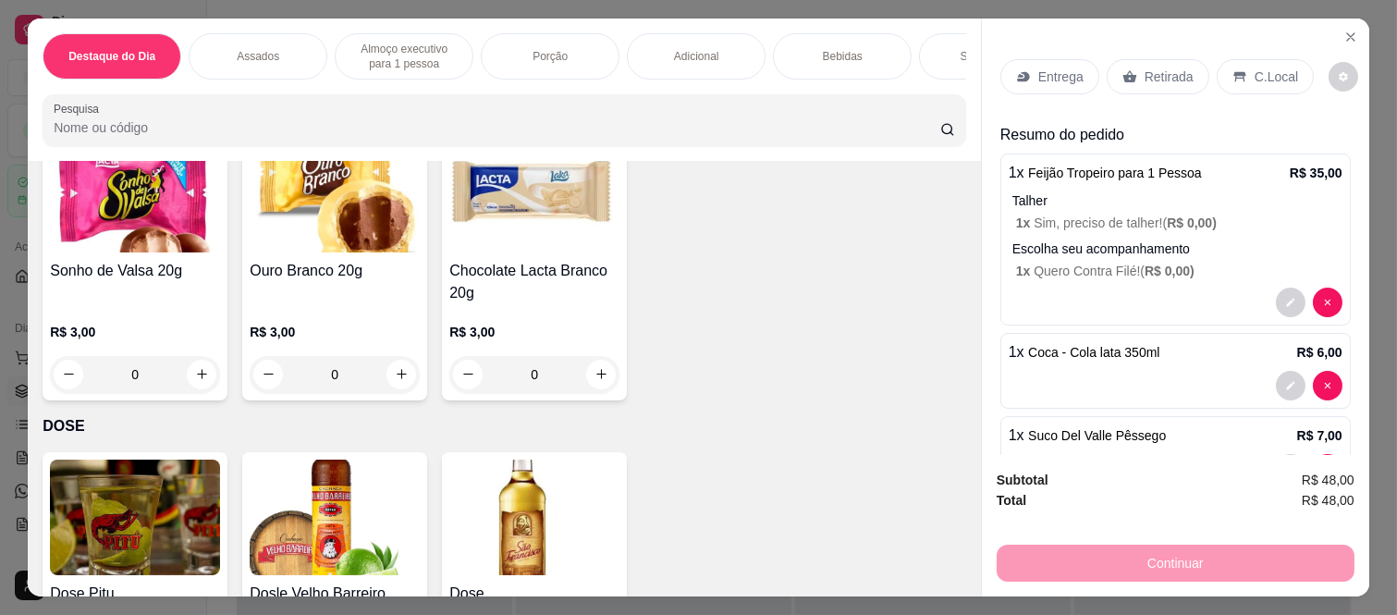
scroll to position [4956, 0]
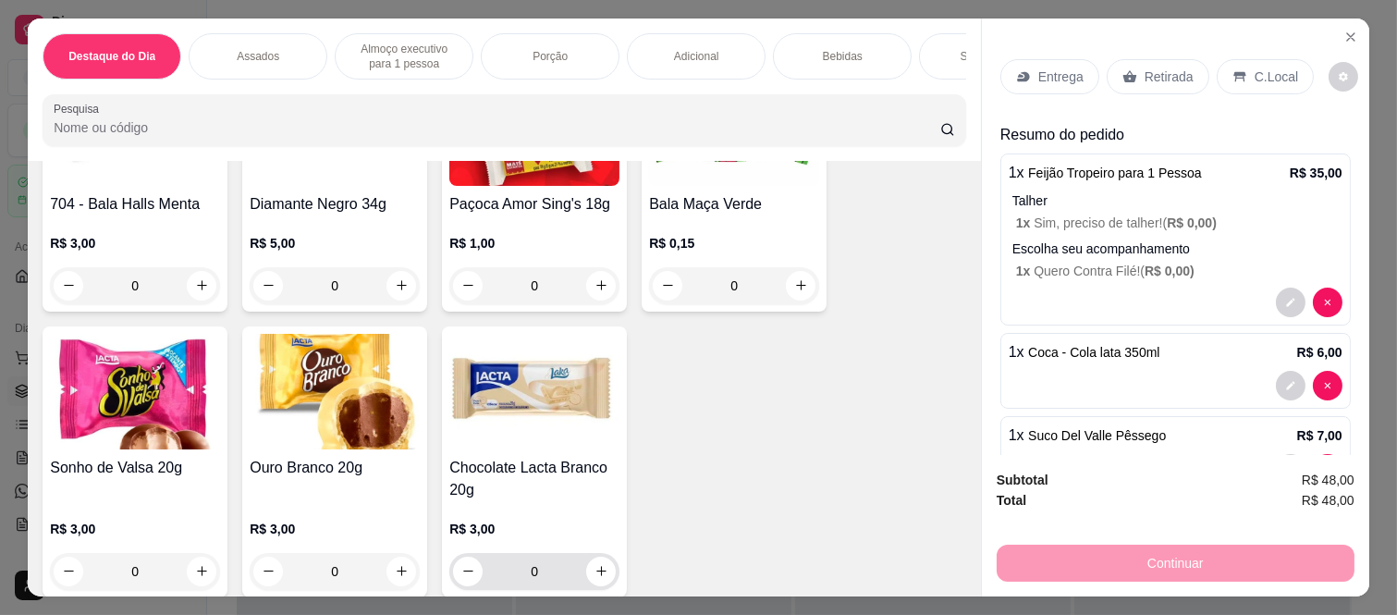
click at [592, 557] on button "increase-product-quantity" at bounding box center [601, 572] width 30 height 30
type input "1"
click at [1145, 72] on p "Retirada" at bounding box center [1169, 77] width 49 height 18
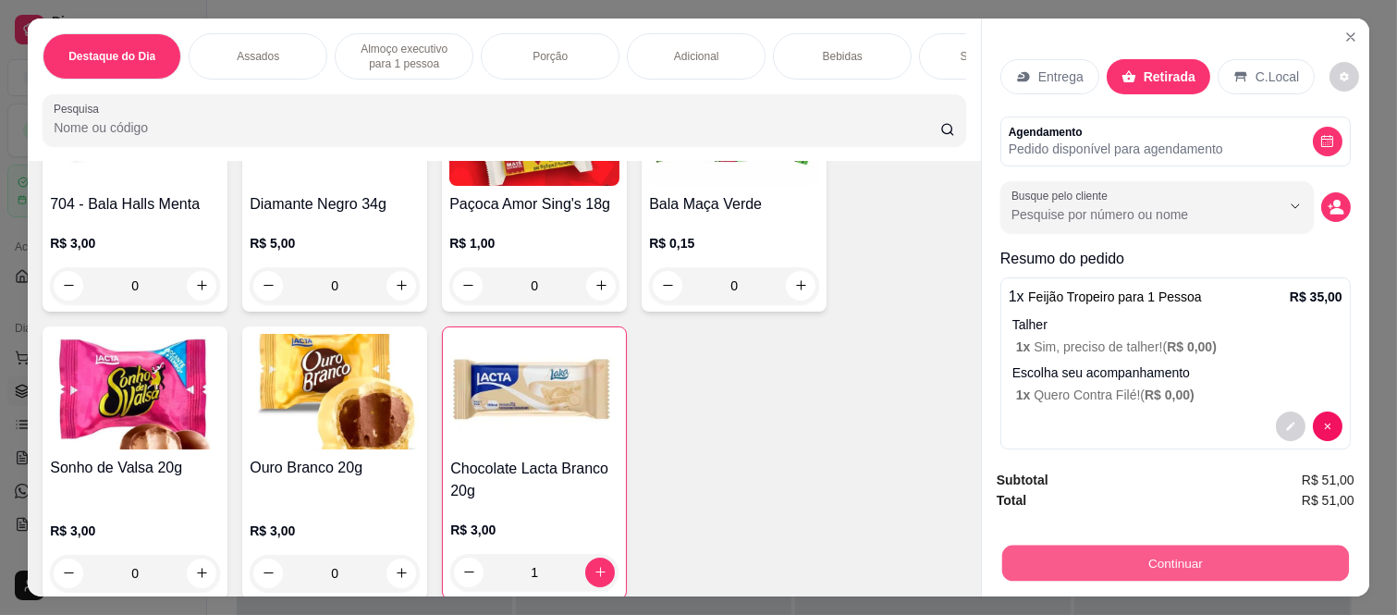
click at [1096, 562] on button "Continuar" at bounding box center [1175, 564] width 347 height 36
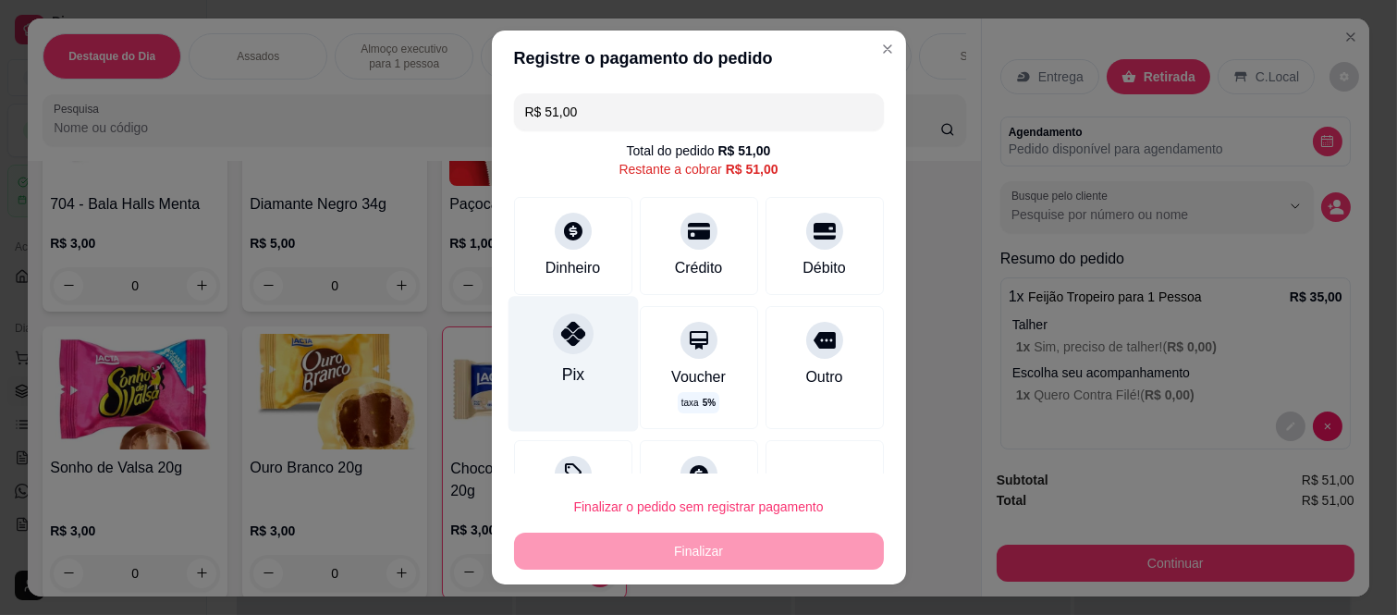
click at [568, 348] on div at bounding box center [573, 333] width 41 height 41
type input "R$ 0,00"
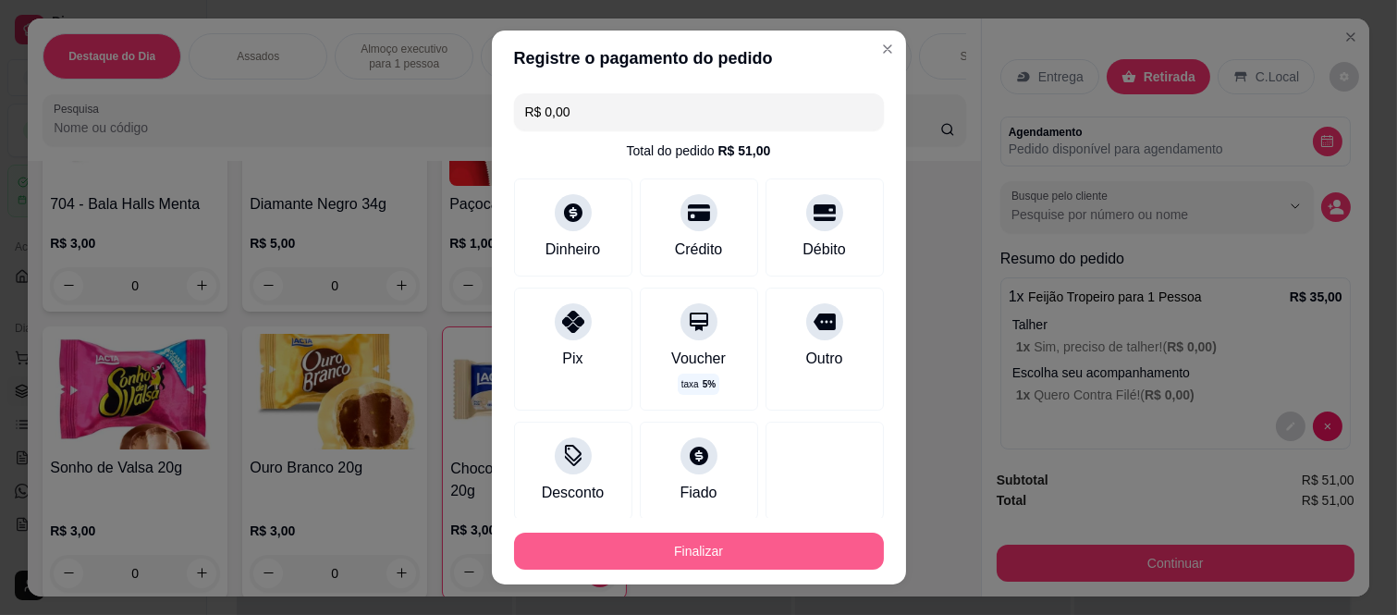
click at [647, 556] on button "Finalizar" at bounding box center [699, 551] width 370 height 37
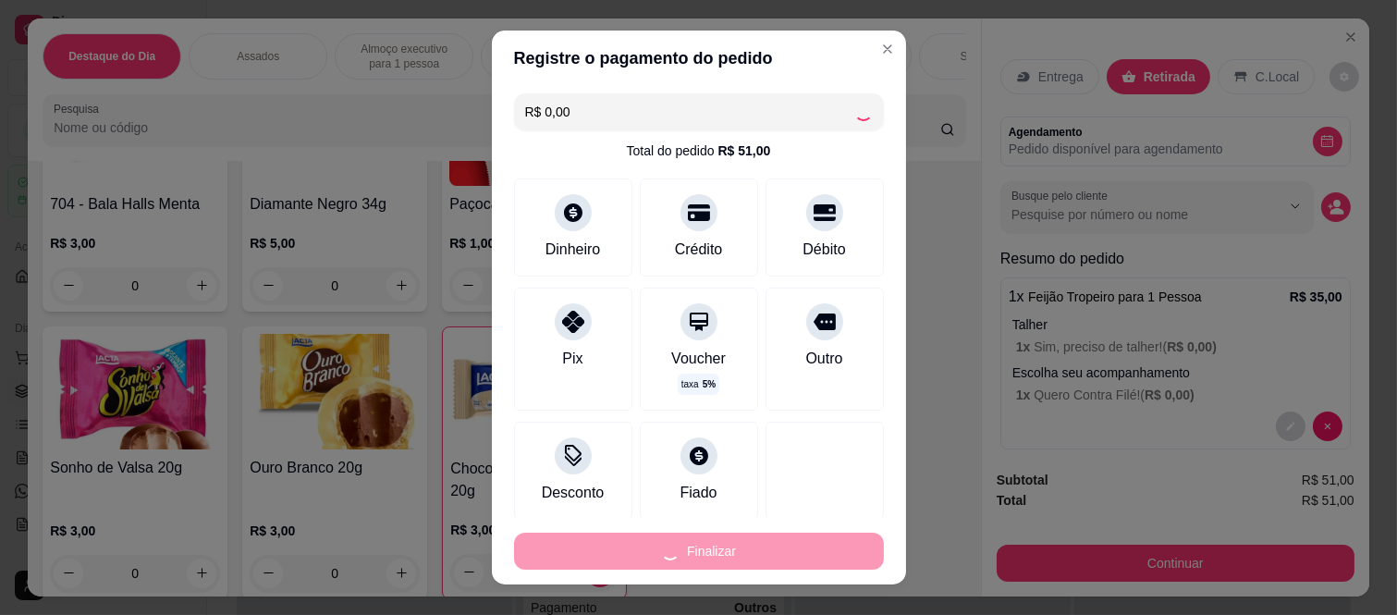
type input "0"
type input "-R$ 51,00"
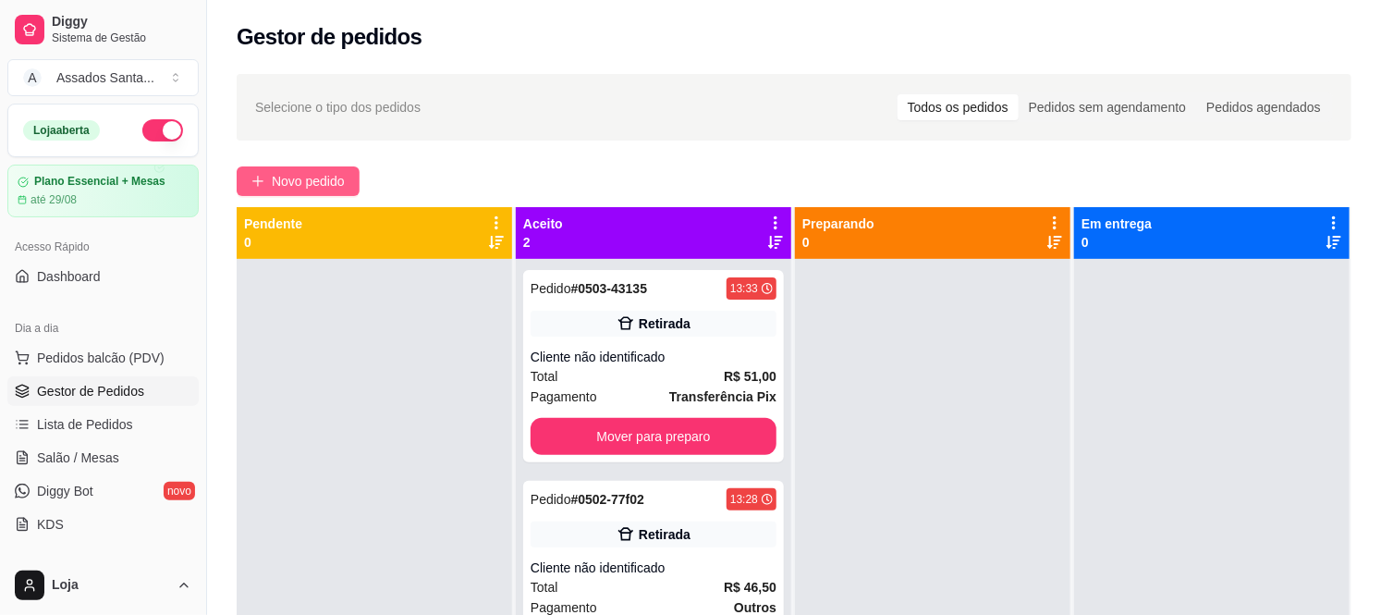
click at [313, 183] on span "Novo pedido" at bounding box center [308, 181] width 73 height 20
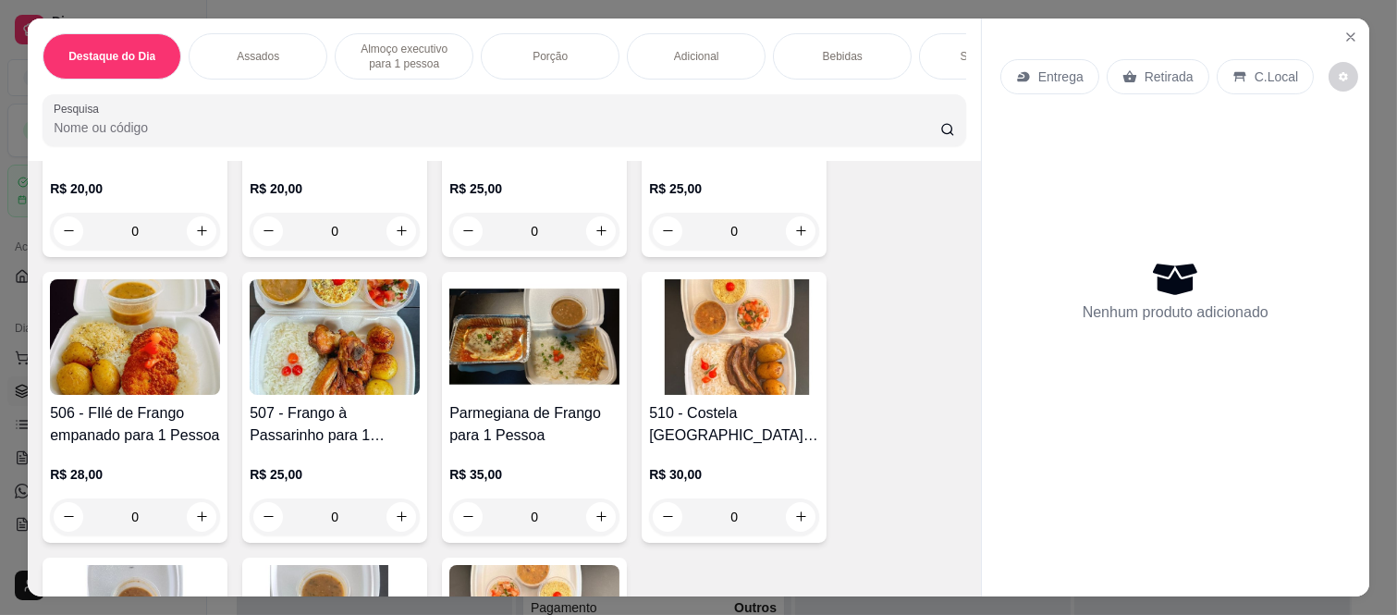
scroll to position [925, 0]
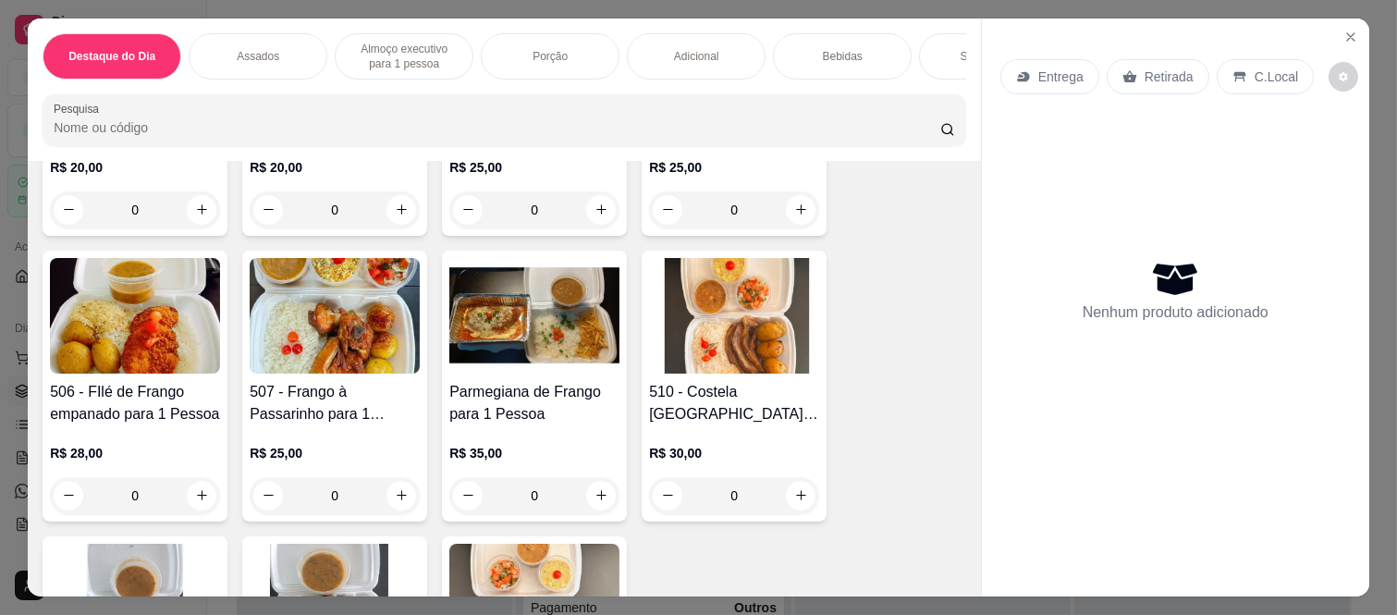
click at [190, 479] on div "0" at bounding box center [135, 495] width 170 height 37
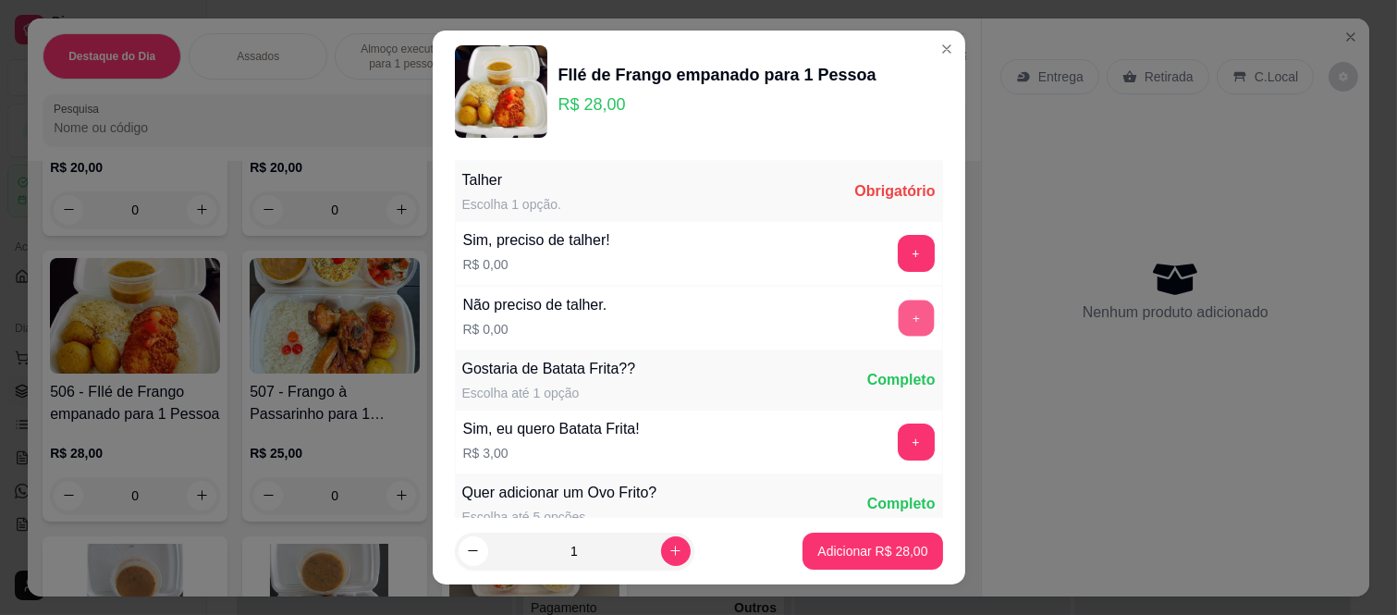
click at [898, 303] on button "+" at bounding box center [916, 319] width 36 height 36
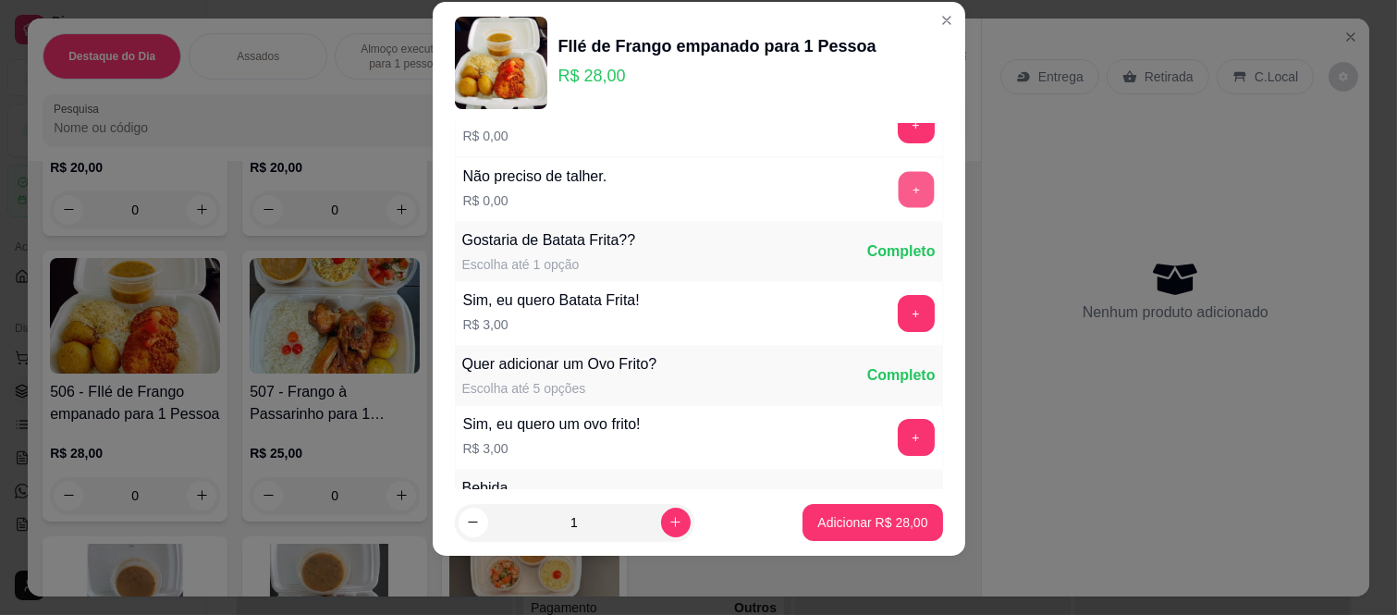
scroll to position [198, 0]
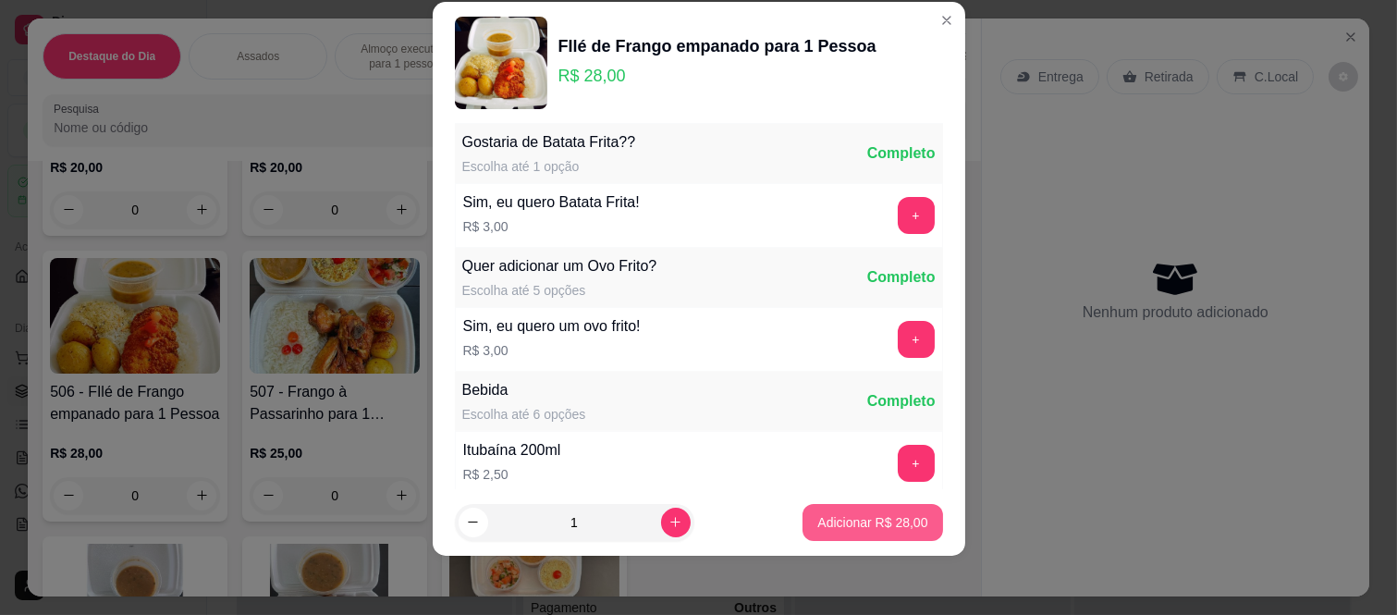
click at [865, 519] on p "Adicionar R$ 28,00" at bounding box center [872, 522] width 110 height 18
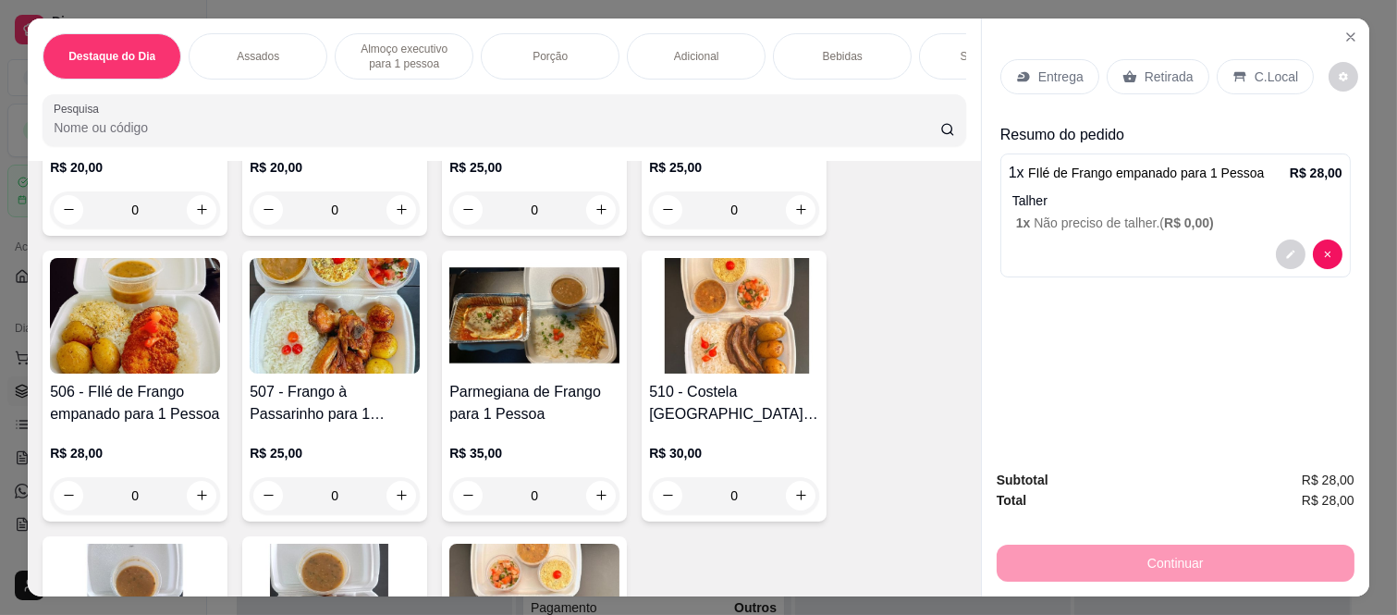
click at [1150, 80] on div "Retirada" at bounding box center [1158, 76] width 103 height 35
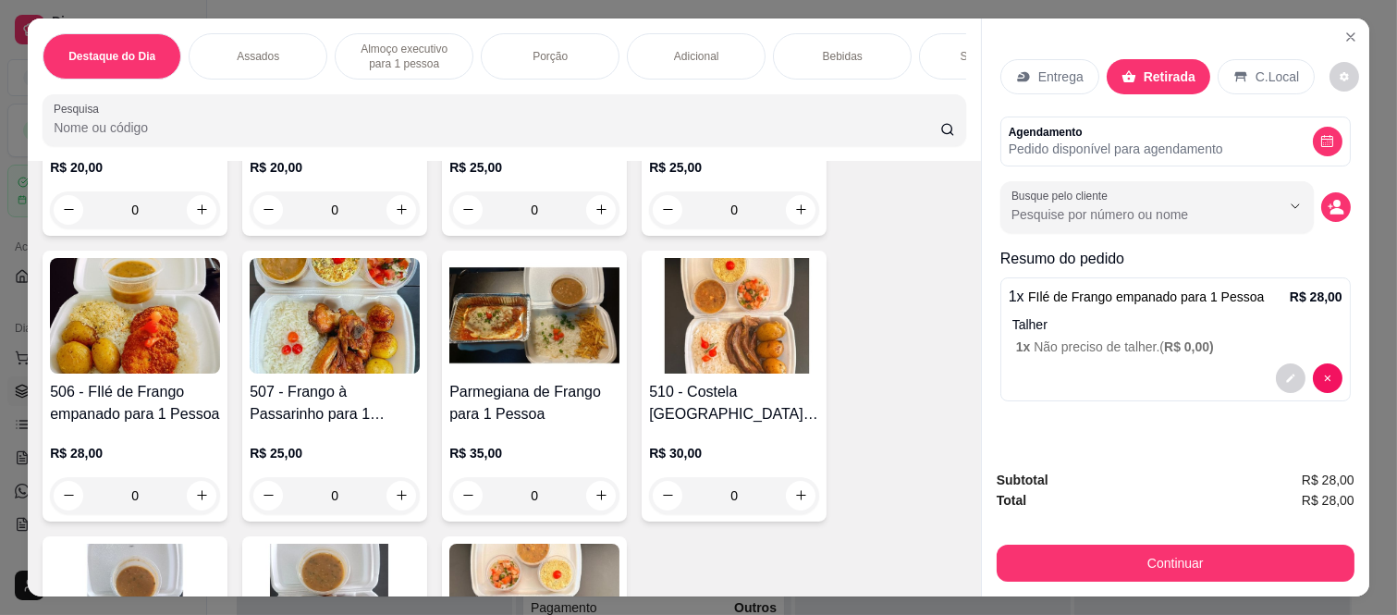
click at [1087, 559] on button "Continuar" at bounding box center [1176, 563] width 358 height 37
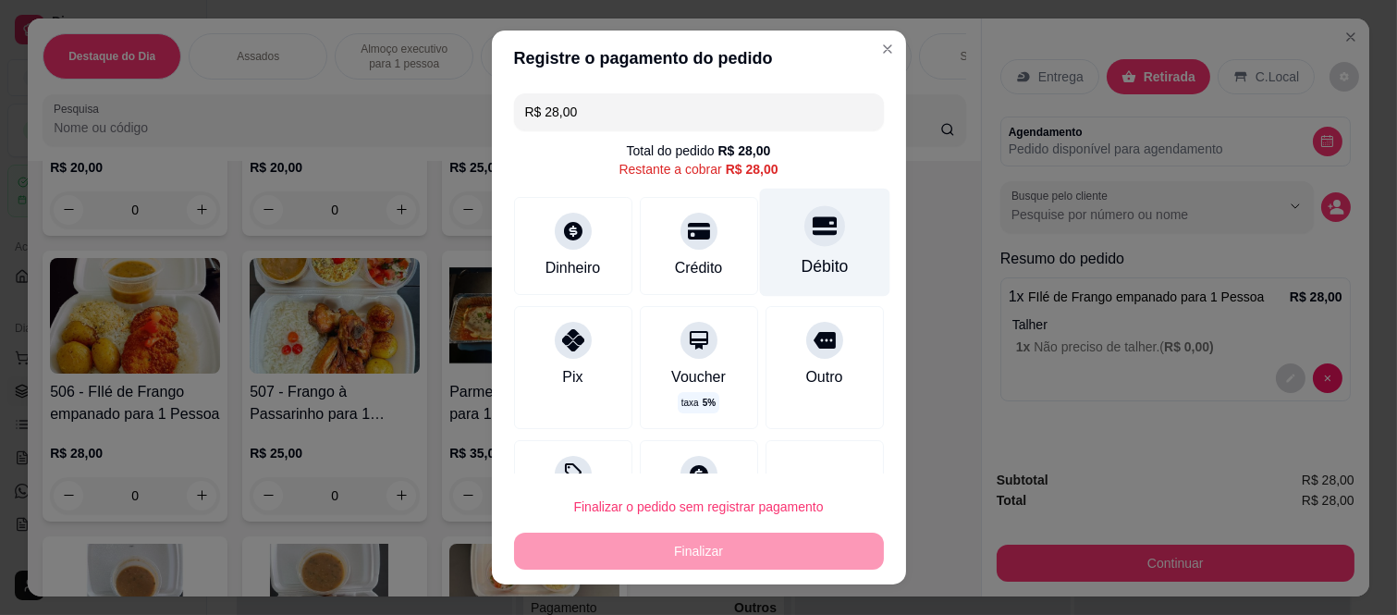
click at [804, 241] on div at bounding box center [824, 226] width 41 height 41
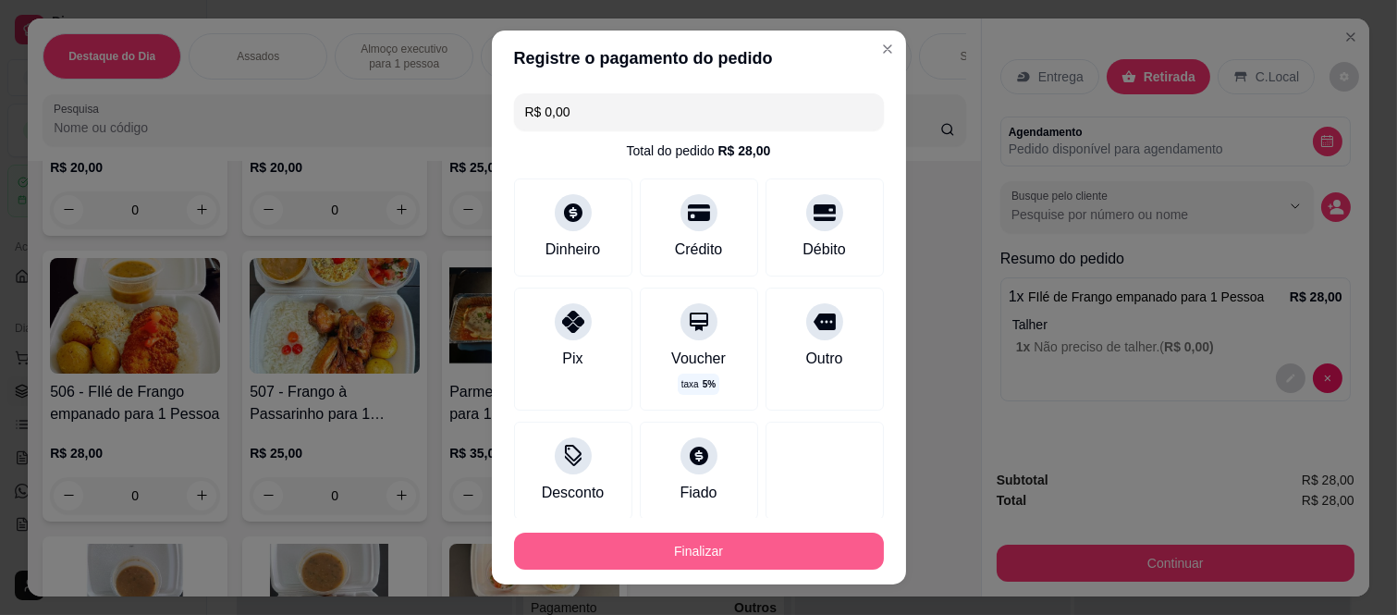
click at [790, 548] on button "Finalizar" at bounding box center [699, 551] width 370 height 37
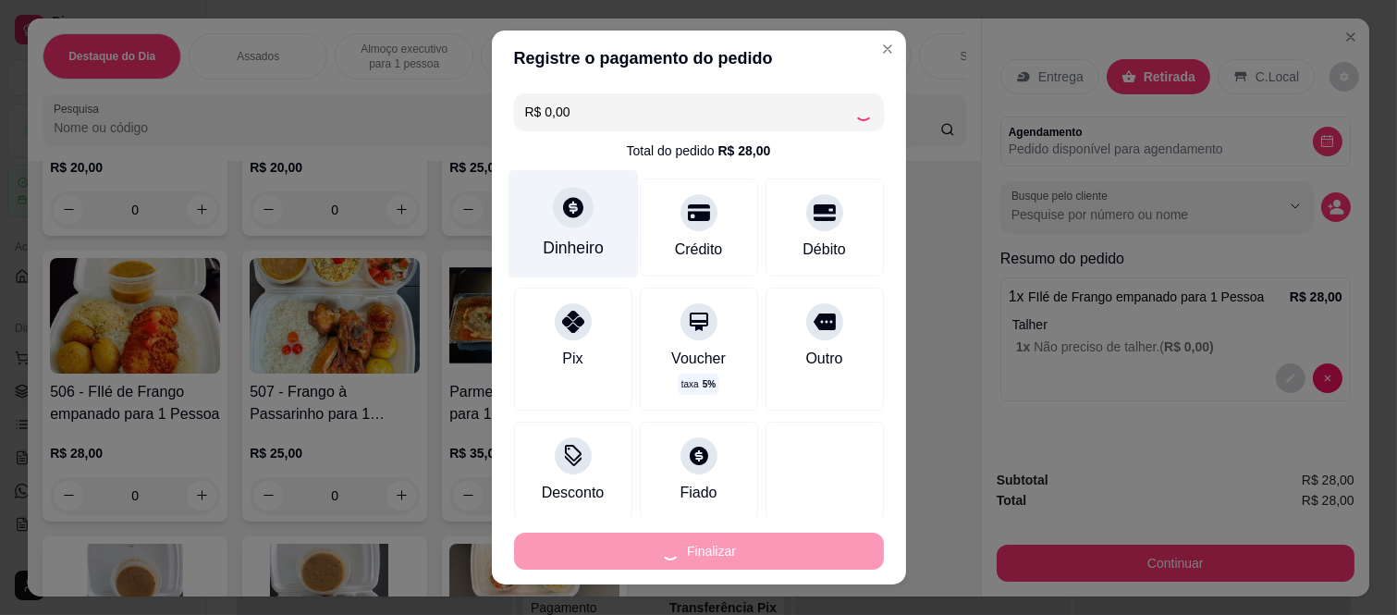
type input "-R$ 28,00"
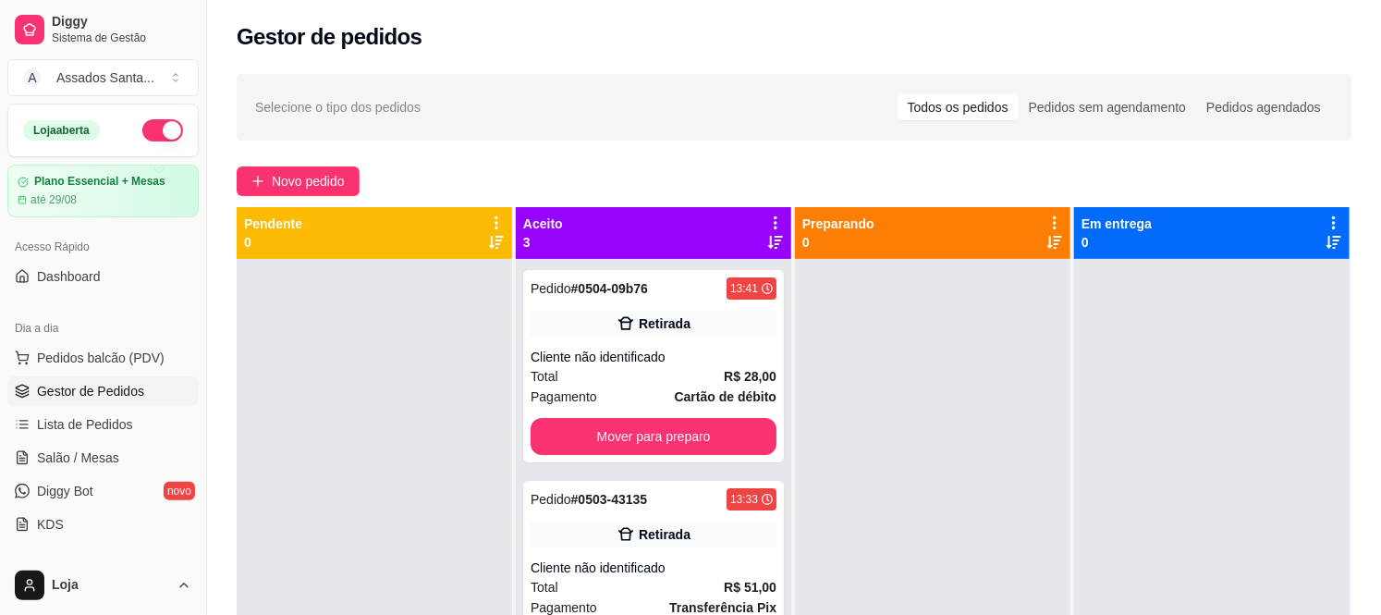
click at [364, 187] on div "Novo pedido" at bounding box center [794, 181] width 1115 height 30
click at [348, 183] on button "Novo pedido" at bounding box center [298, 181] width 123 height 30
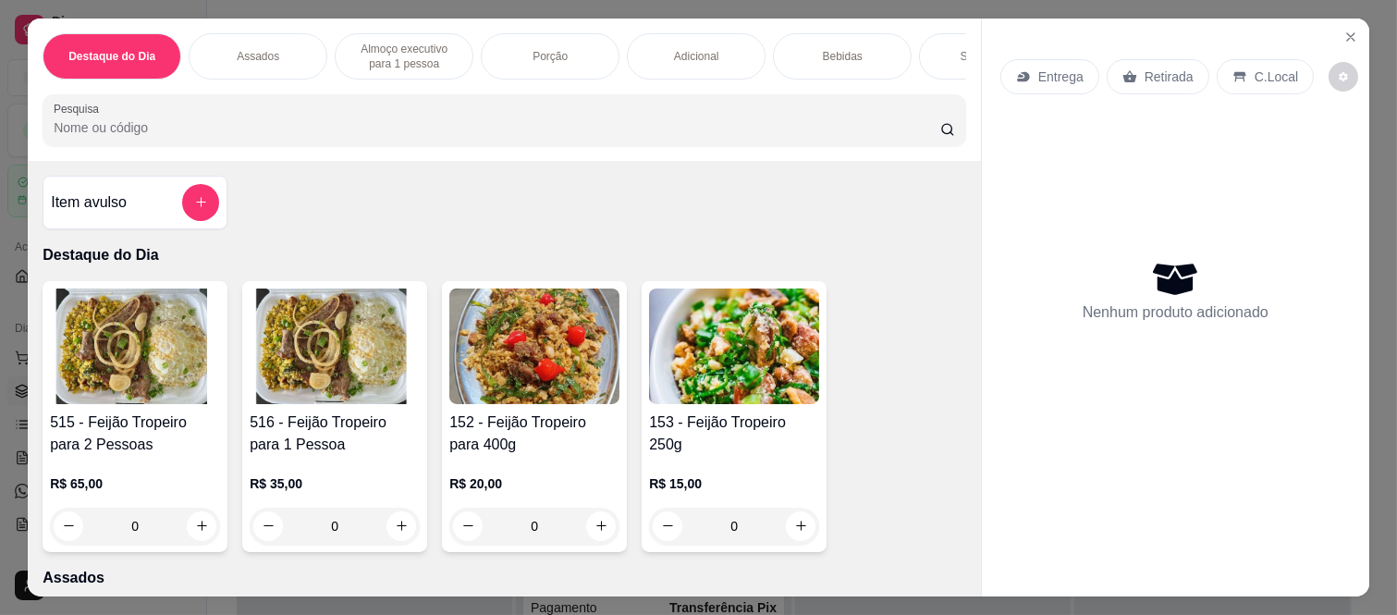
click at [390, 537] on div "0" at bounding box center [335, 526] width 170 height 37
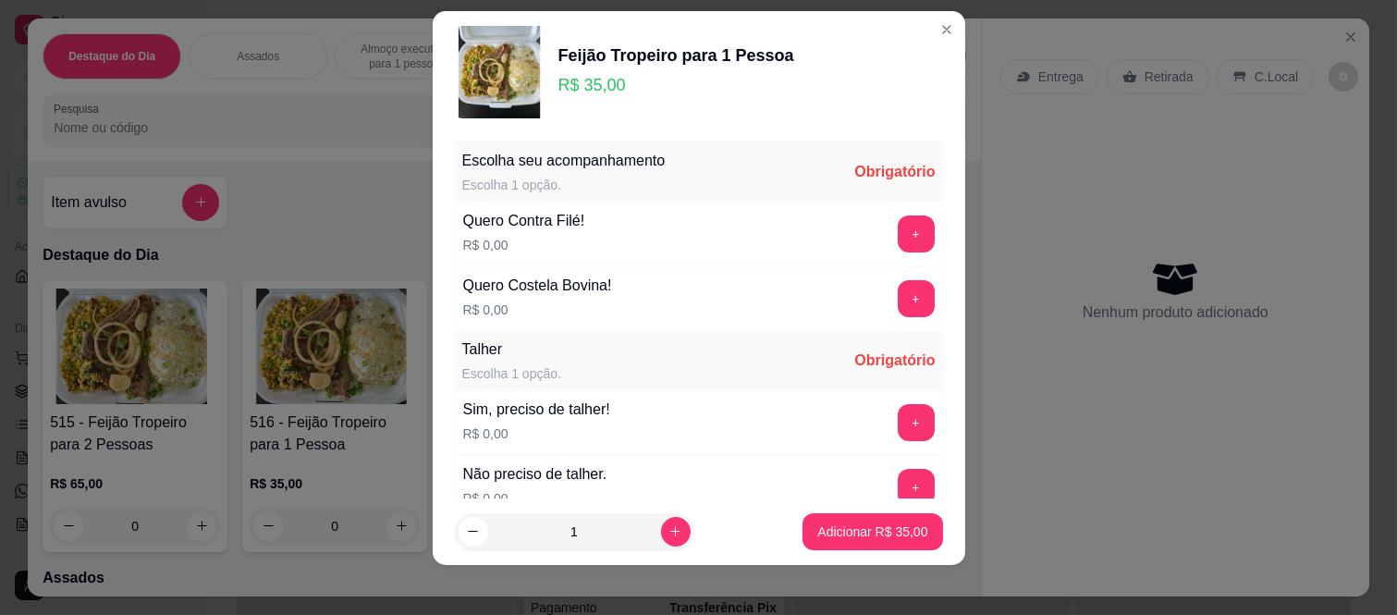
scroll to position [29, 0]
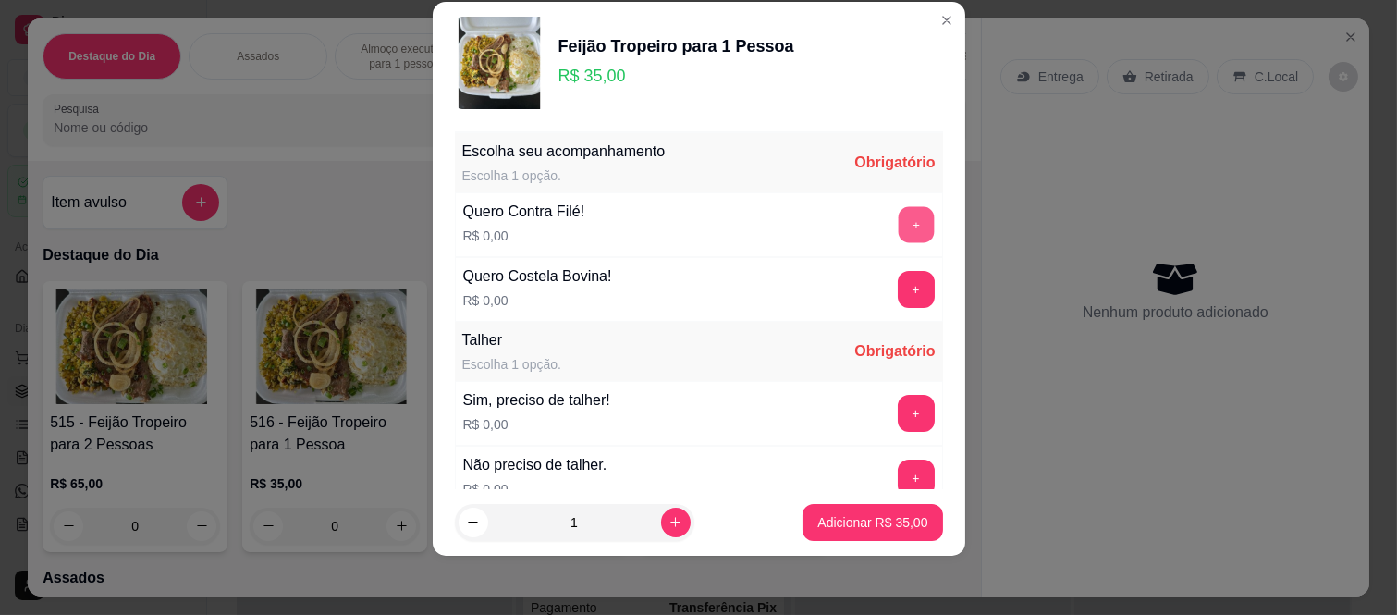
click at [898, 224] on button "+" at bounding box center [916, 225] width 36 height 36
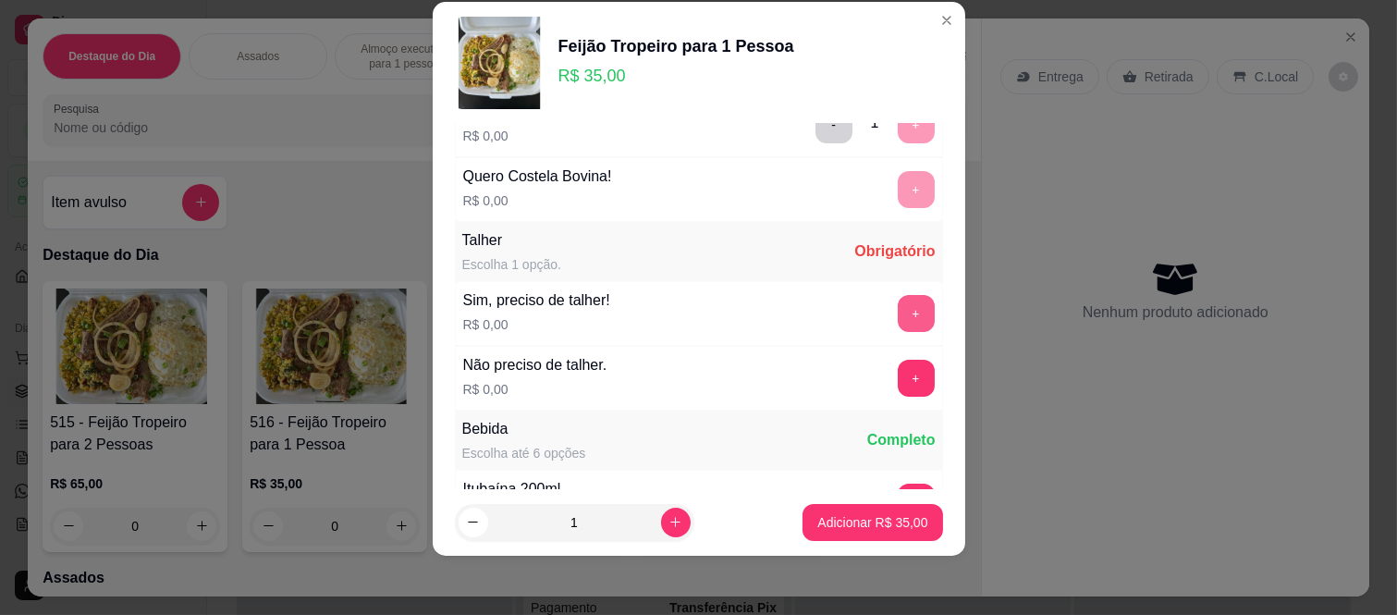
scroll to position [198, 0]
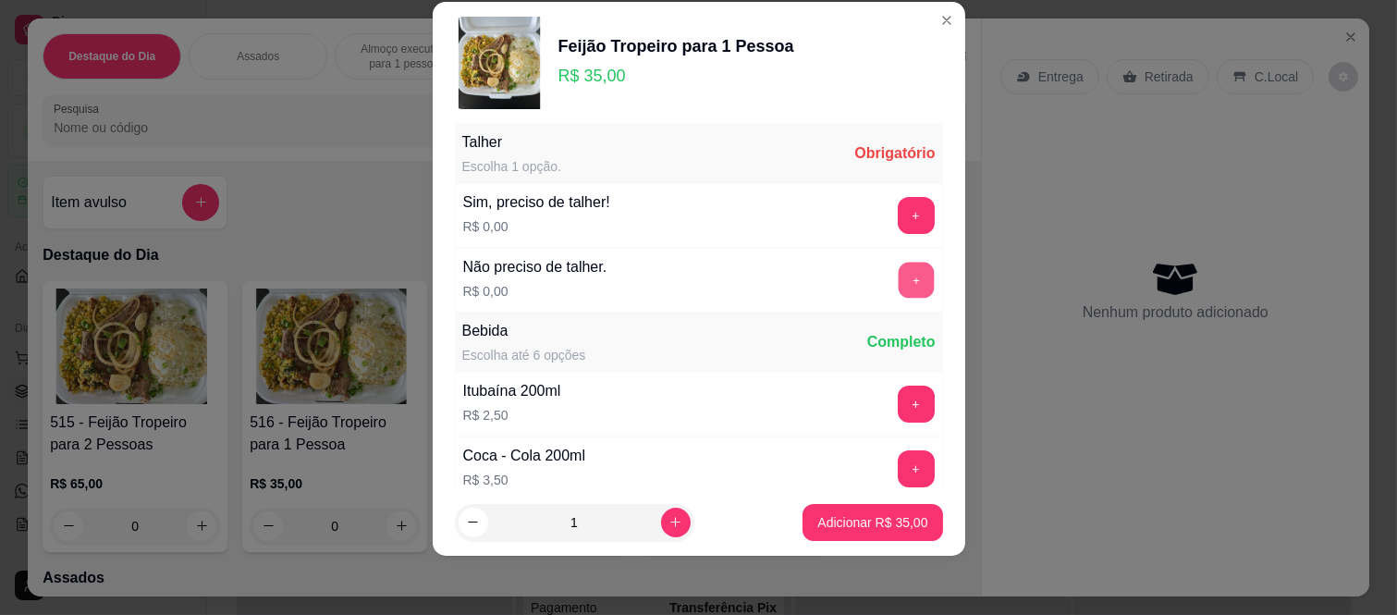
click at [898, 269] on button "+" at bounding box center [916, 281] width 36 height 36
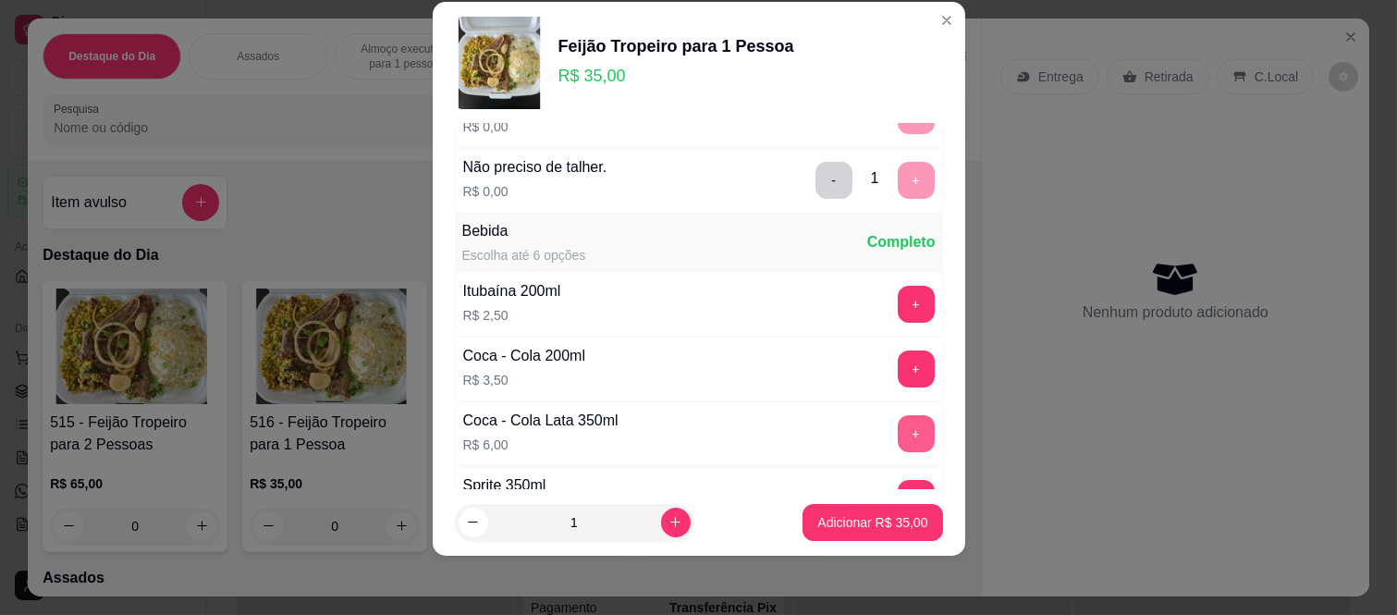
scroll to position [387, 0]
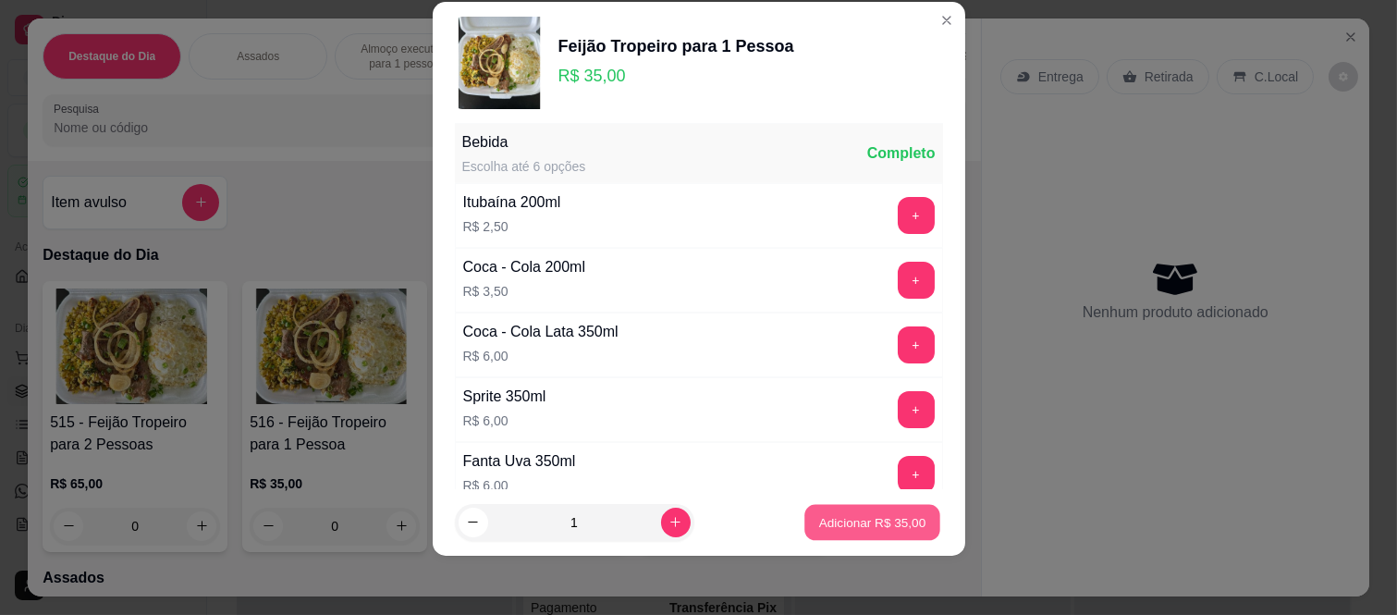
click at [855, 514] on p "Adicionar R$ 35,00" at bounding box center [872, 522] width 107 height 18
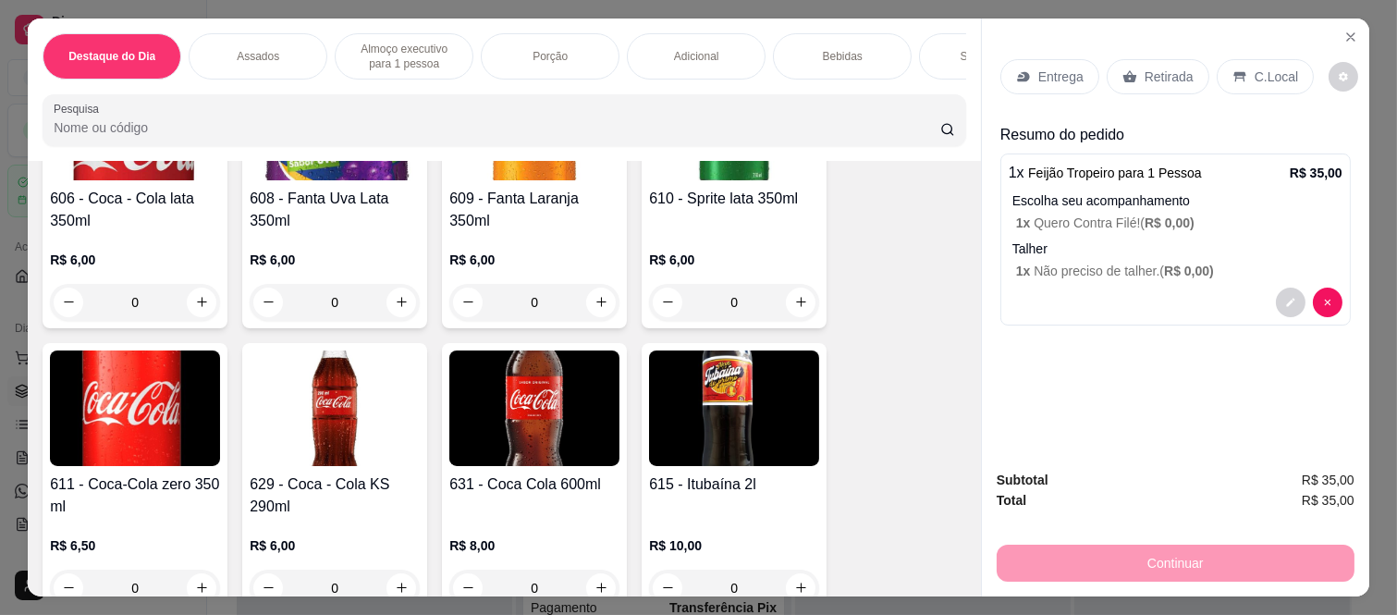
scroll to position [3699, 0]
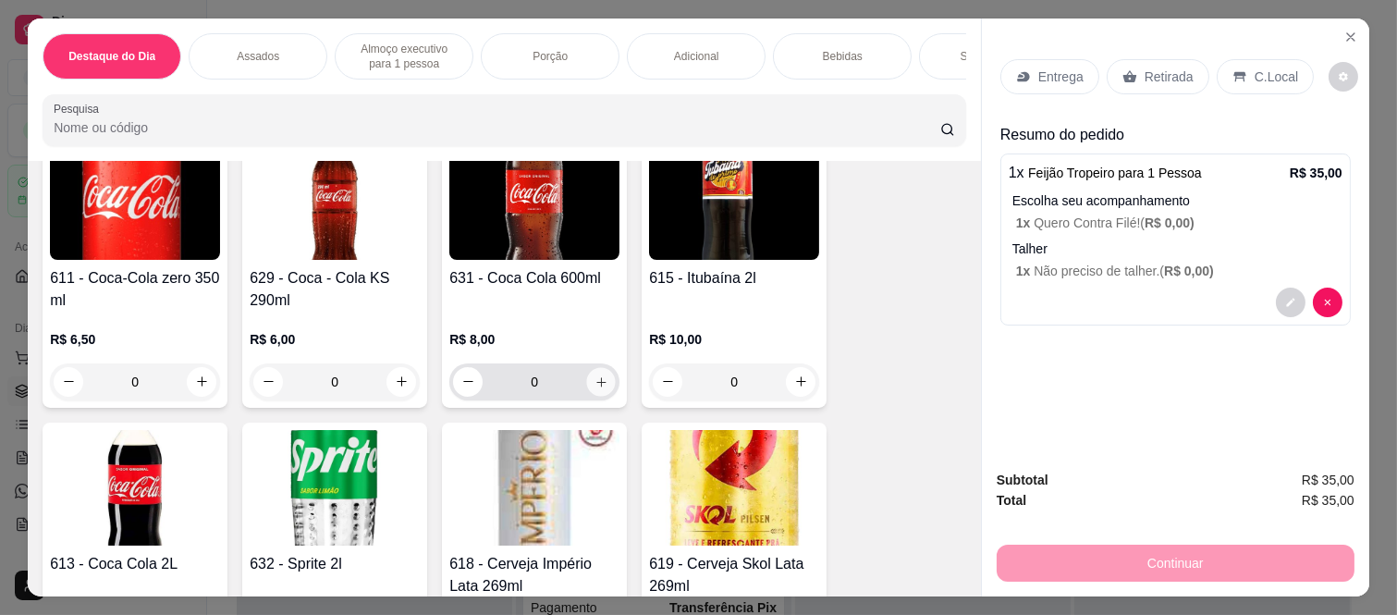
click at [602, 367] on button "increase-product-quantity" at bounding box center [601, 381] width 29 height 29
type input "1"
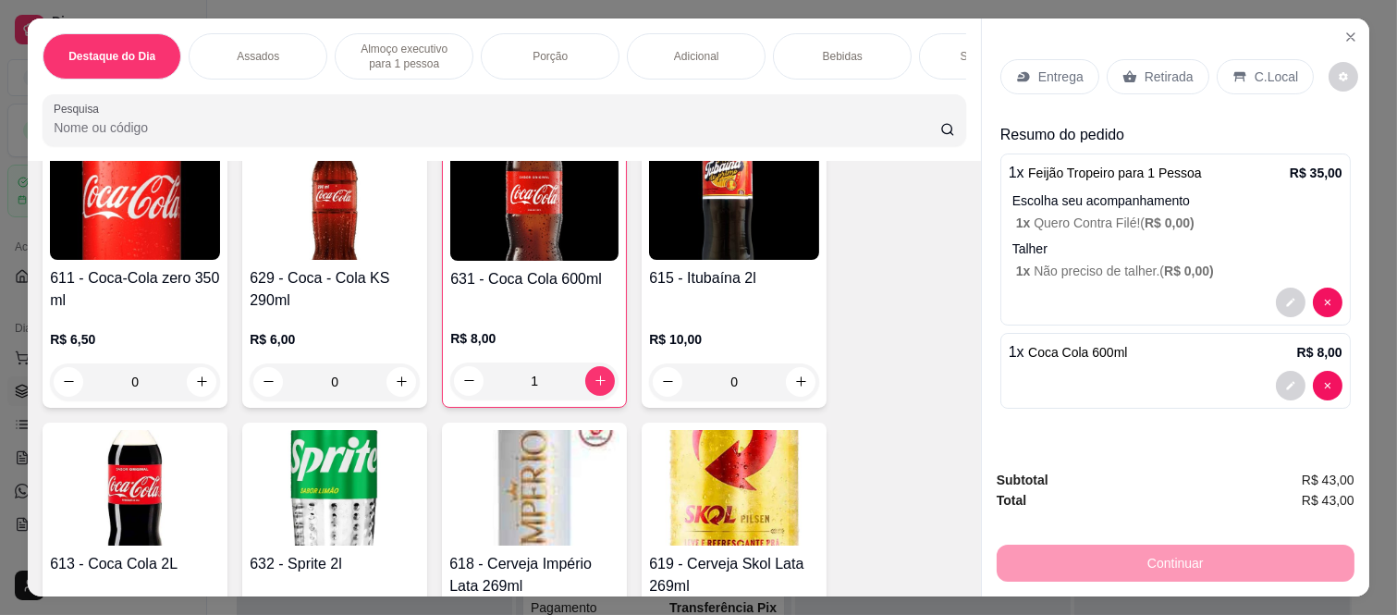
click at [1246, 59] on div "C.Local" at bounding box center [1265, 76] width 97 height 35
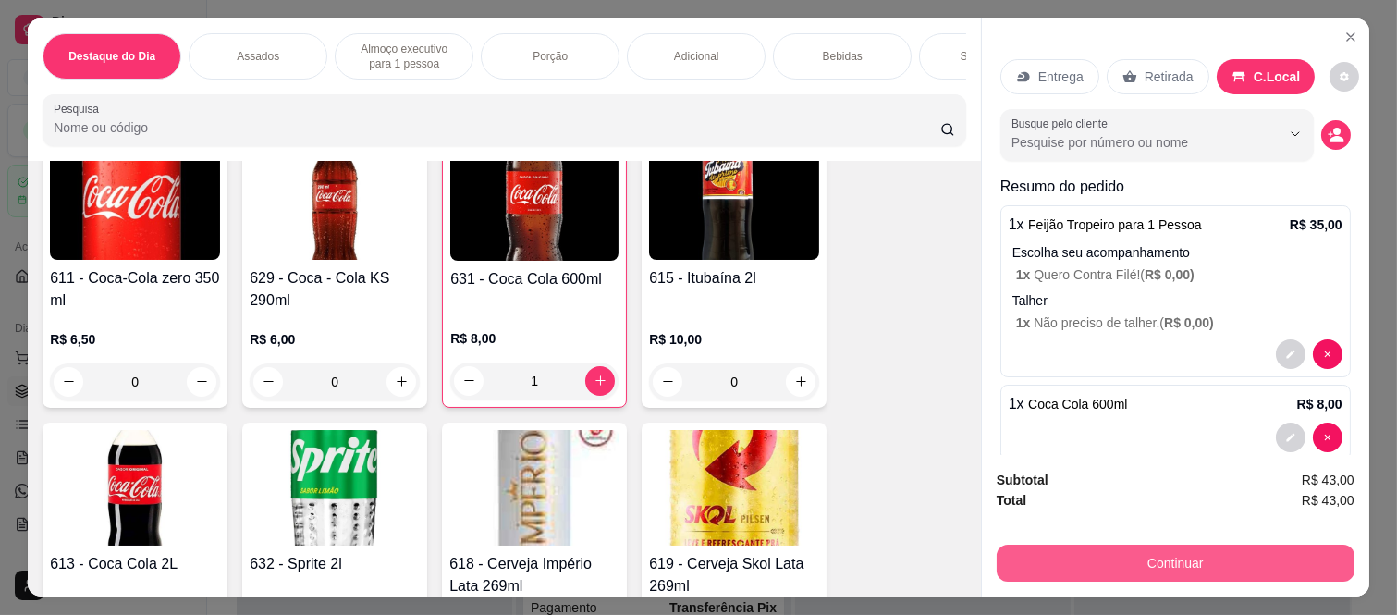
click at [1185, 568] on button "Continuar" at bounding box center [1176, 563] width 358 height 37
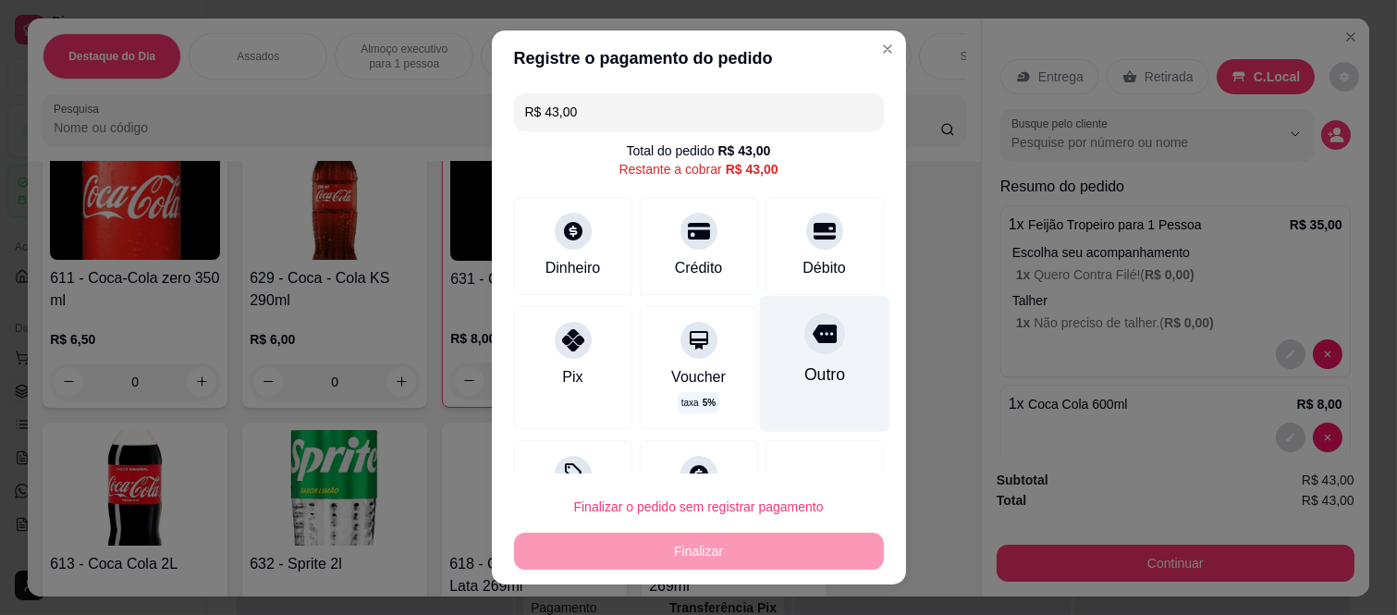
click at [824, 351] on div "Outro" at bounding box center [824, 364] width 130 height 135
type input "R$ 0,00"
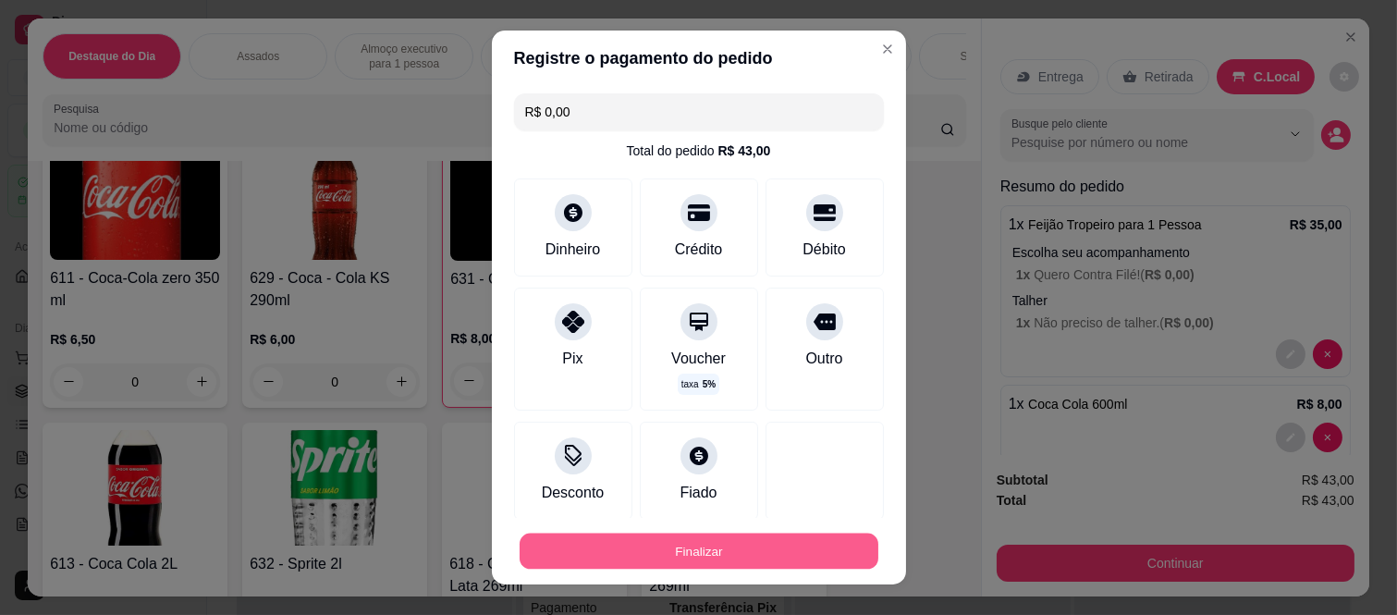
click at [825, 556] on button "Finalizar" at bounding box center [699, 551] width 359 height 36
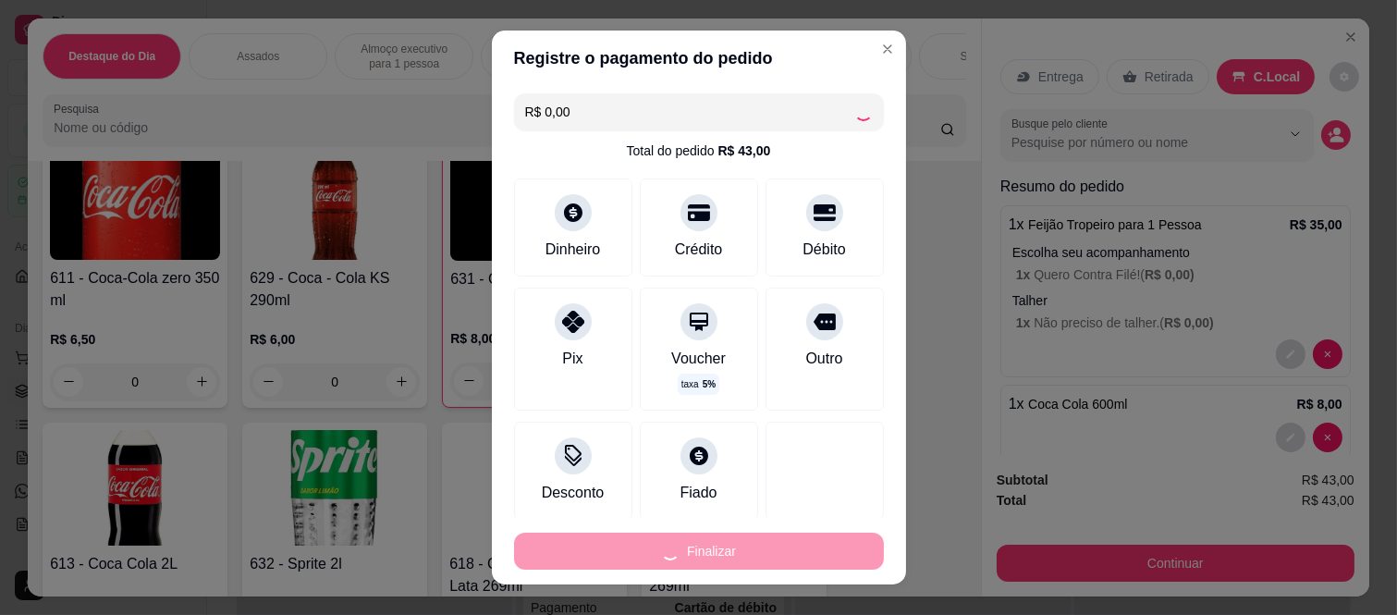
type input "0"
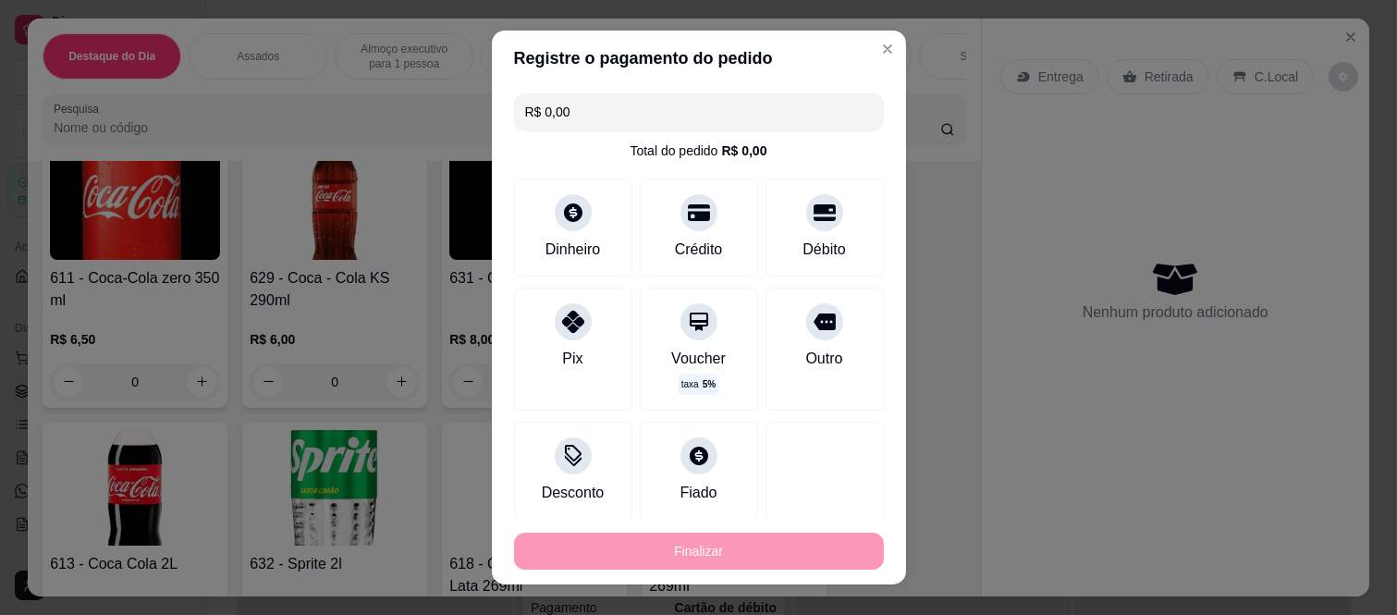
type input "-R$ 43,00"
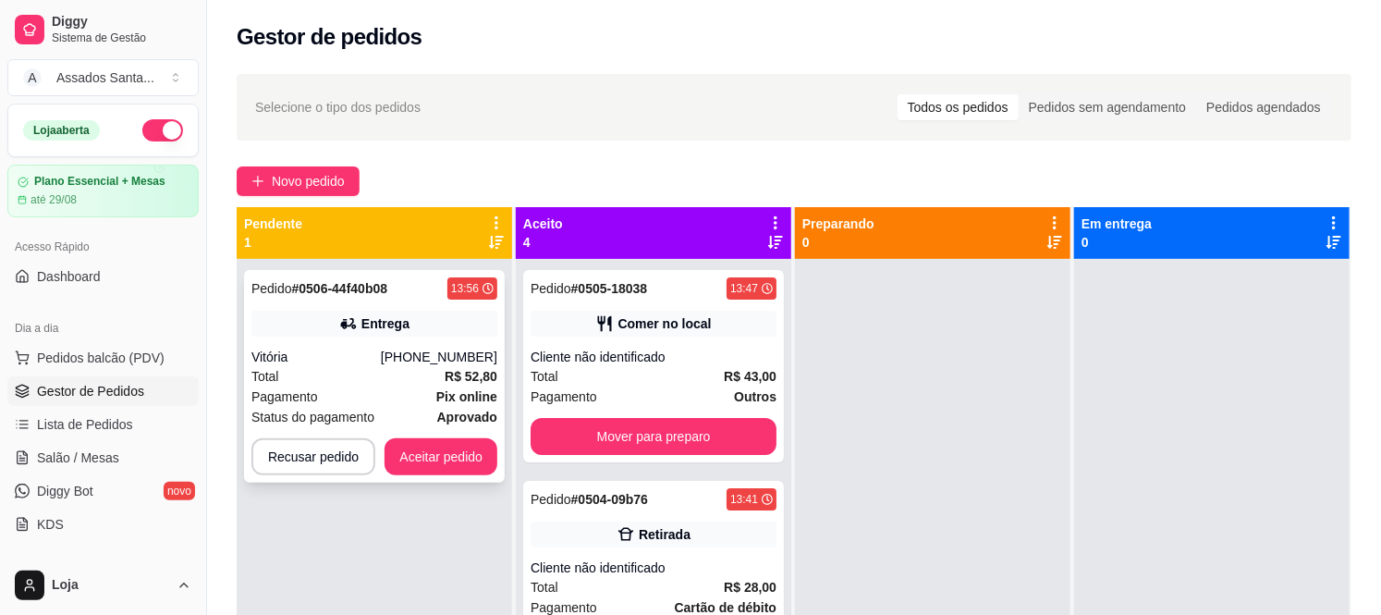
click at [403, 381] on div "Total R$ 52,80" at bounding box center [375, 376] width 246 height 20
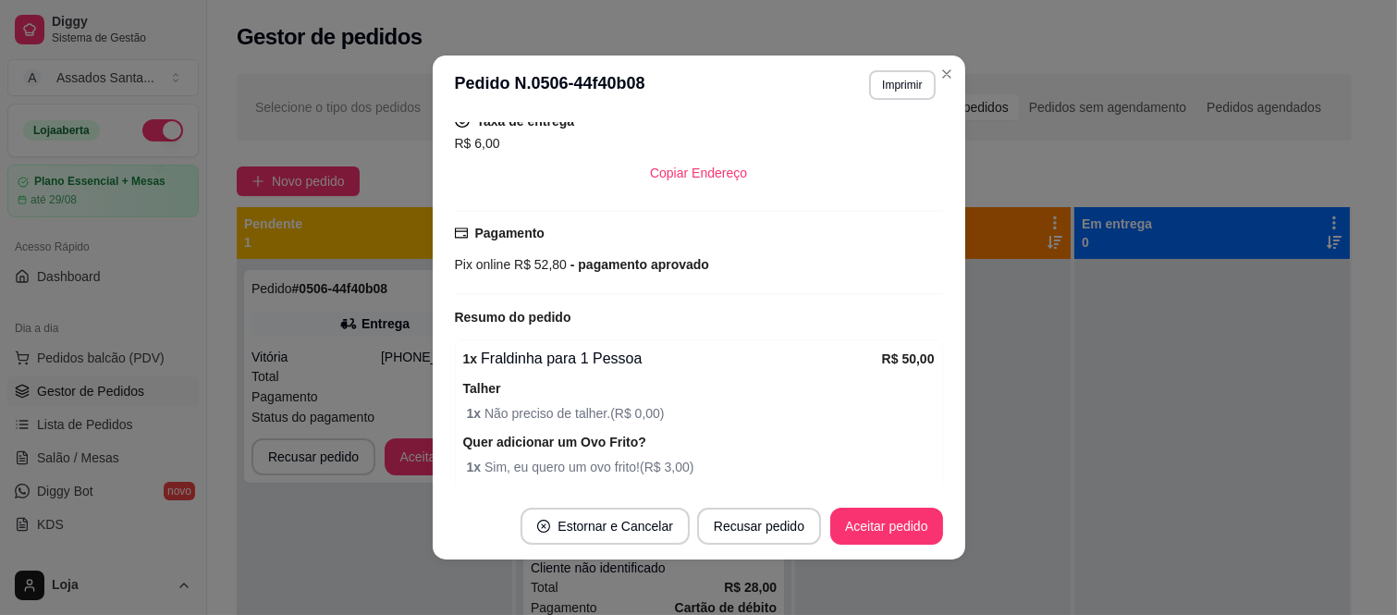
scroll to position [580, 0]
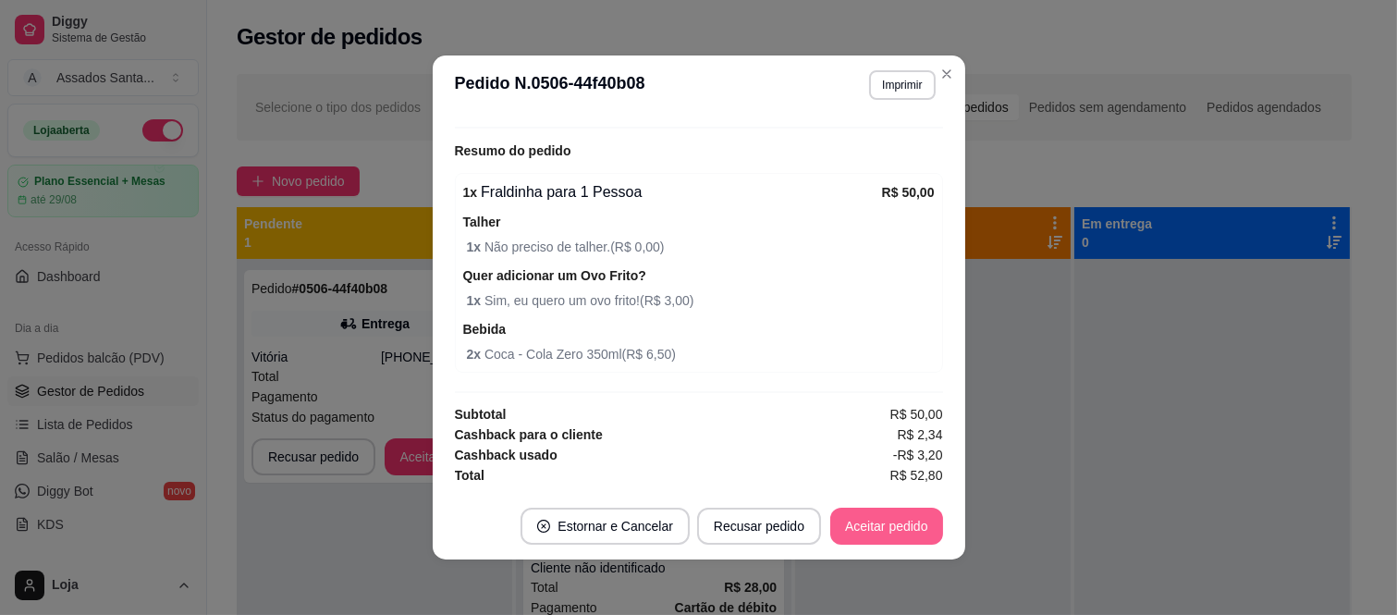
click at [877, 512] on button "Aceitar pedido" at bounding box center [886, 526] width 113 height 37
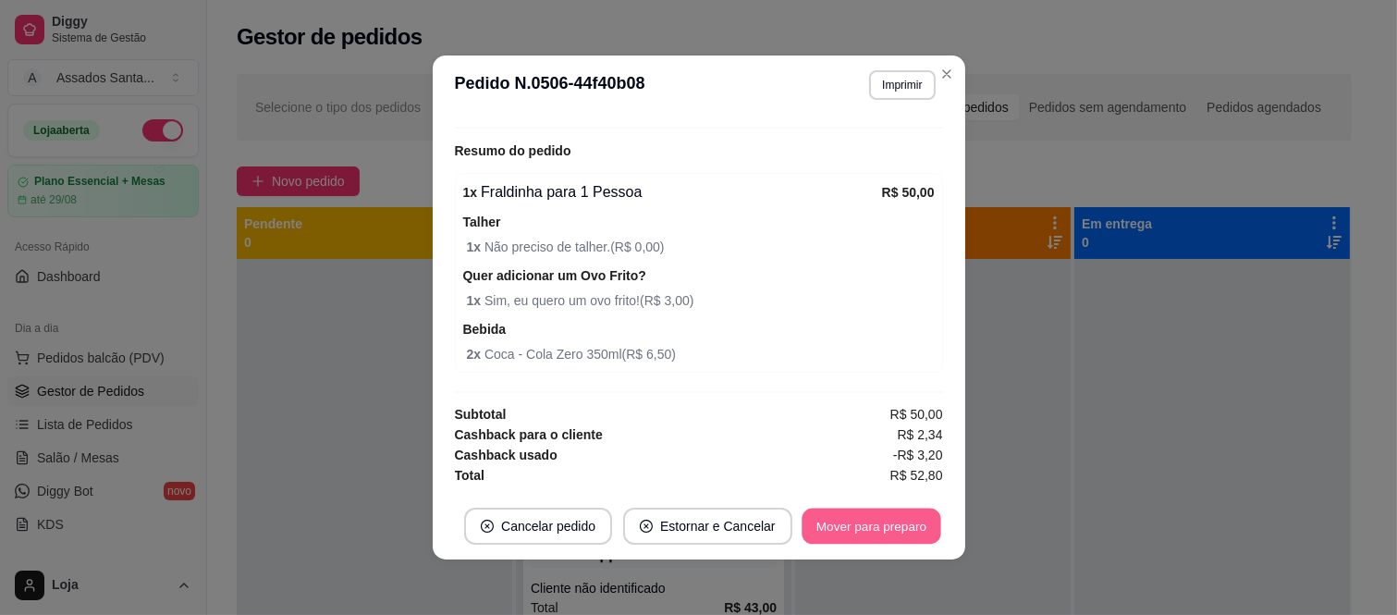
click at [877, 512] on button "Mover para preparo" at bounding box center [871, 527] width 139 height 36
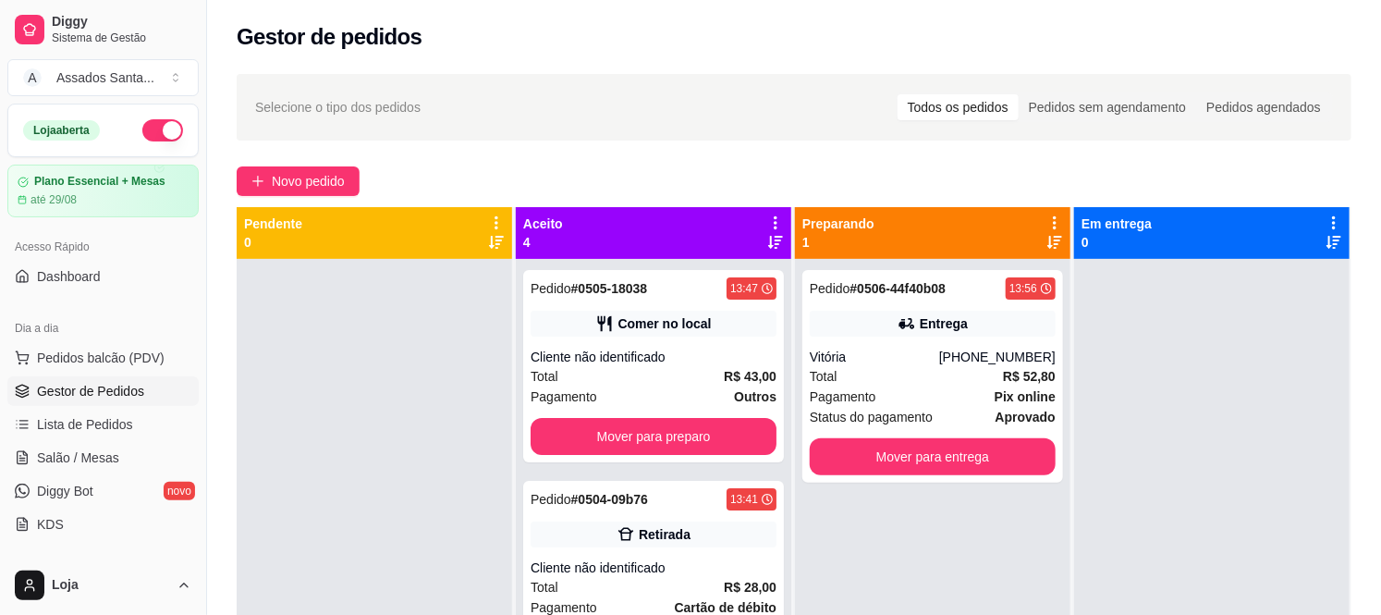
click at [305, 198] on div "Selecione o tipo dos pedidos Todos os pedidos Pedidos sem agendamento Pedidos a…" at bounding box center [794, 453] width 1174 height 781
click at [313, 185] on span "Novo pedido" at bounding box center [308, 181] width 73 height 20
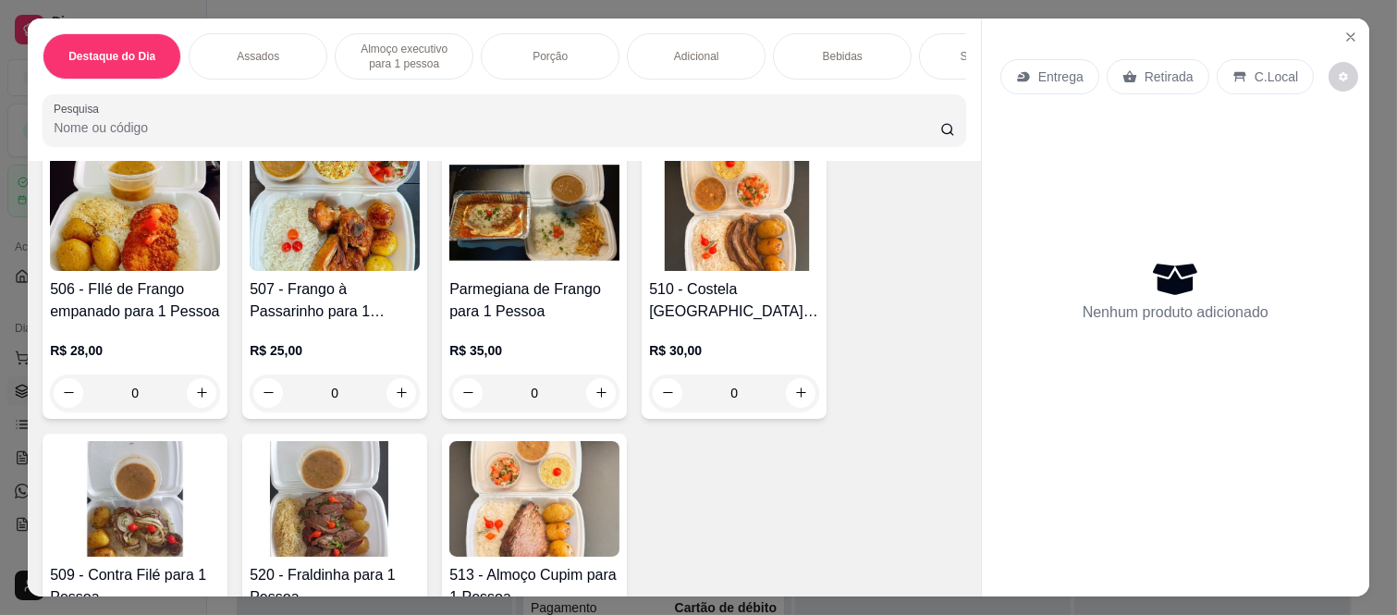
scroll to position [1130, 0]
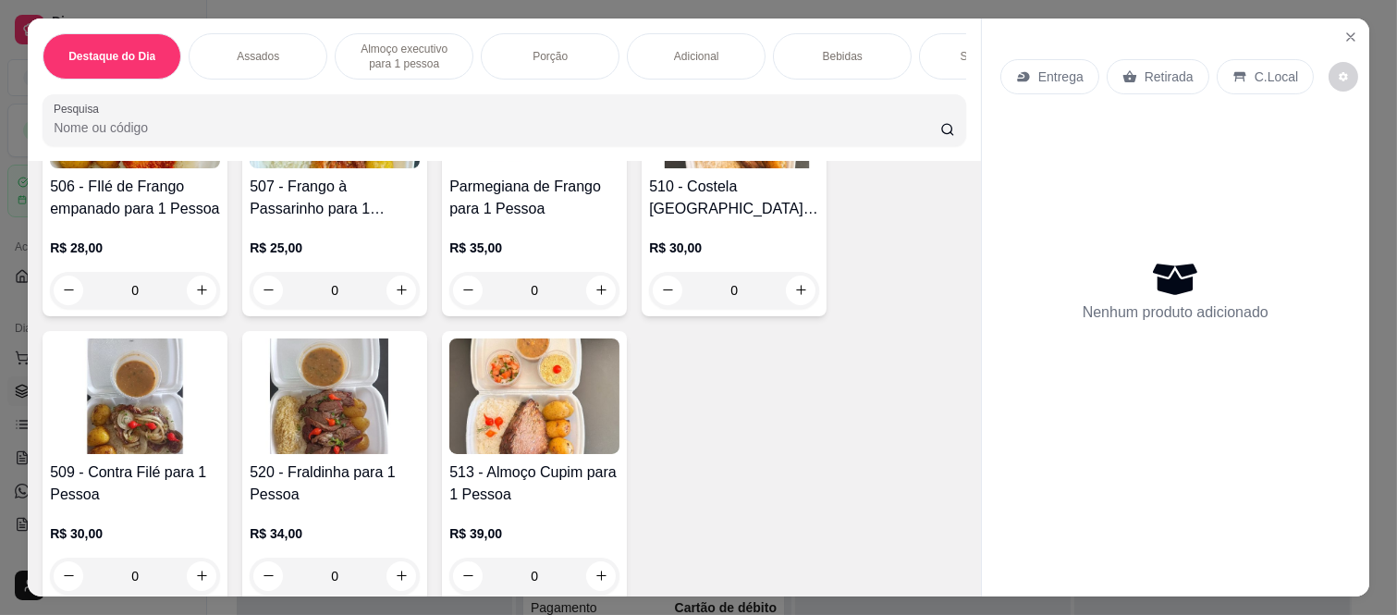
click at [399, 562] on div "0" at bounding box center [335, 576] width 170 height 37
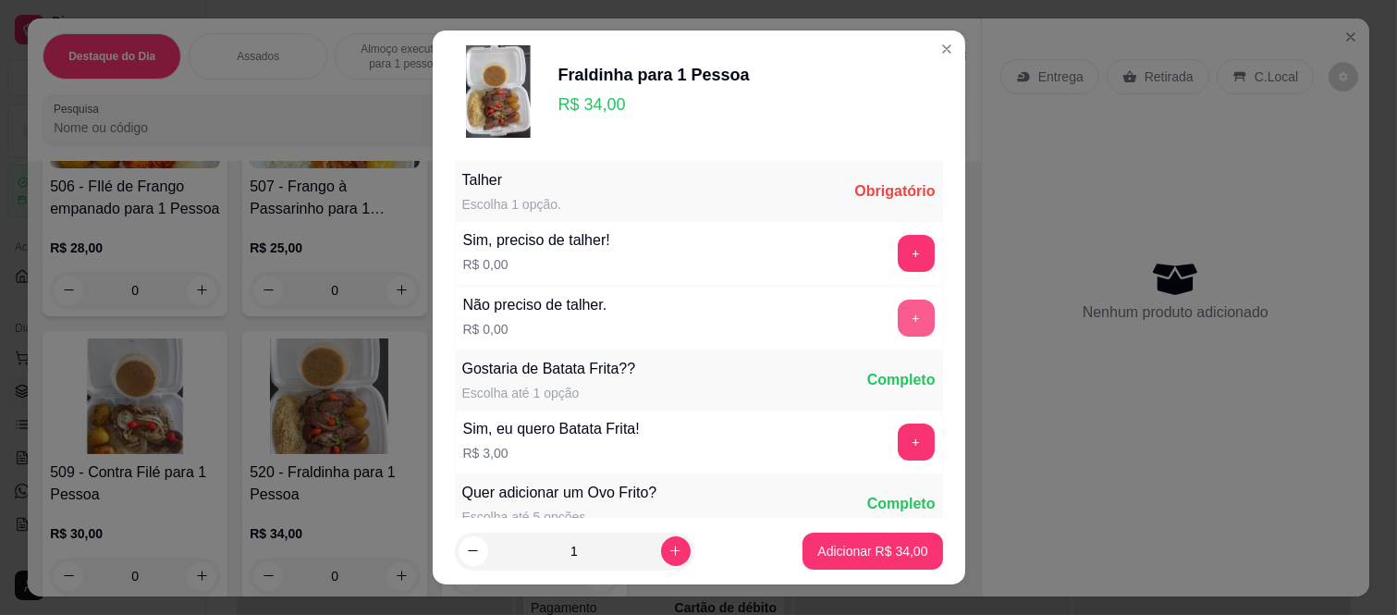
click at [898, 314] on button "+" at bounding box center [916, 318] width 37 height 37
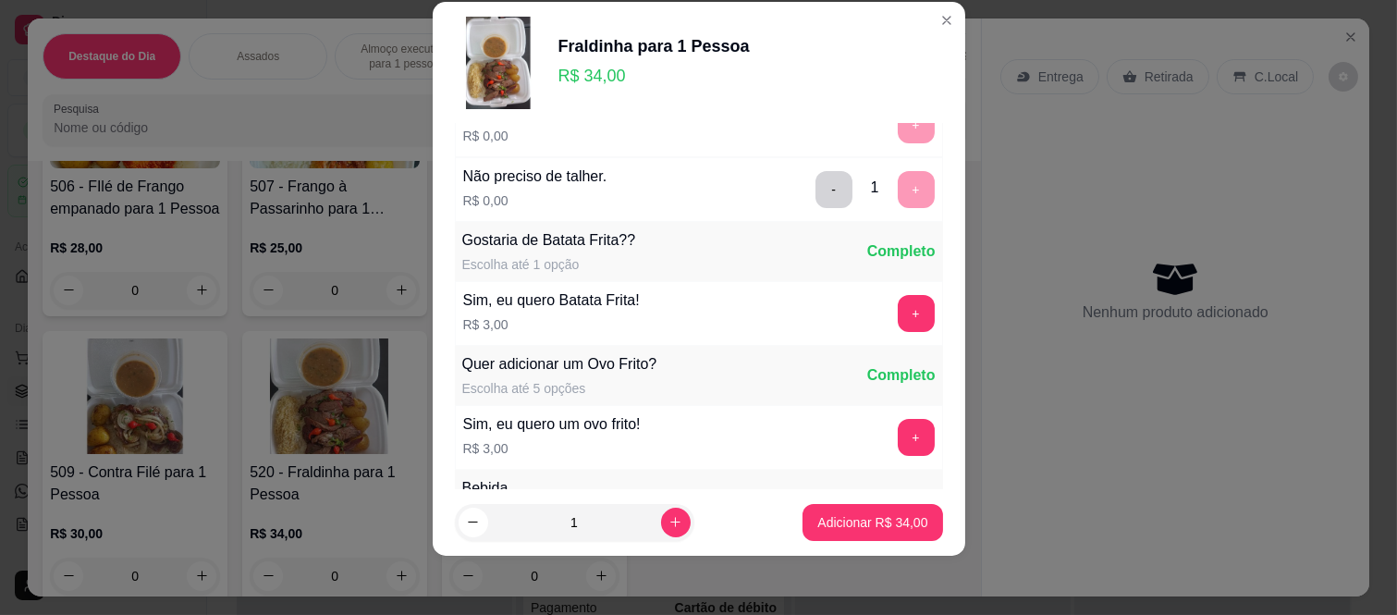
scroll to position [198, 0]
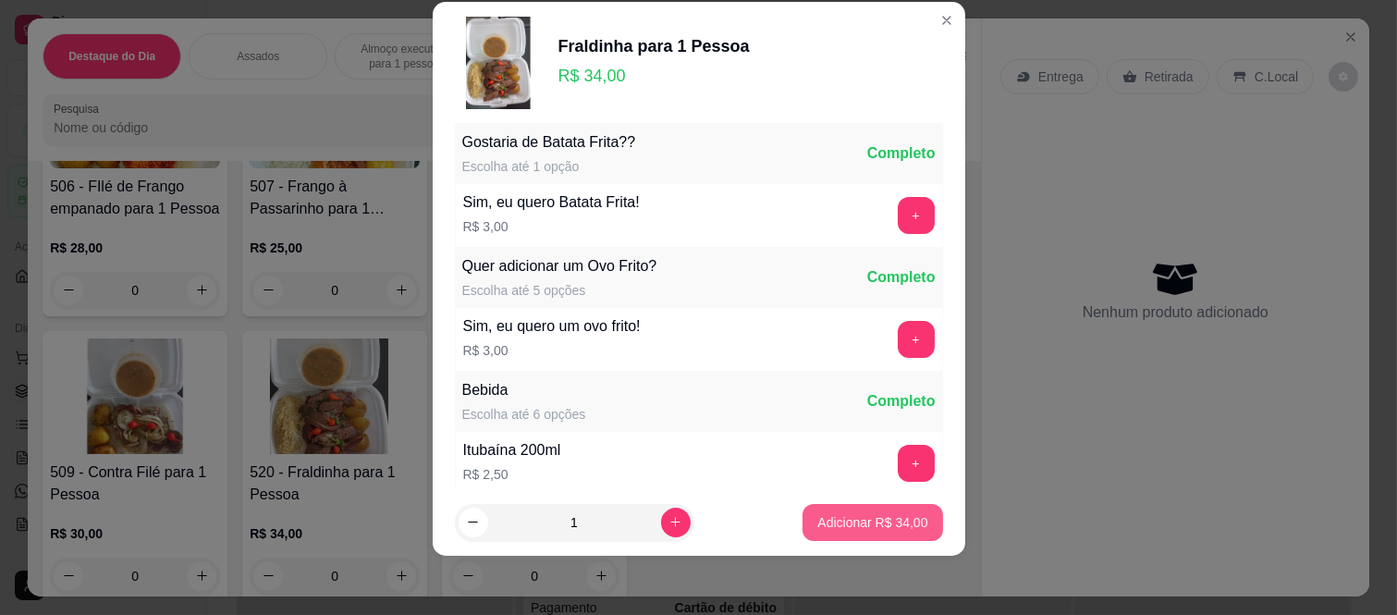
click at [817, 525] on p "Adicionar R$ 34,00" at bounding box center [872, 522] width 110 height 18
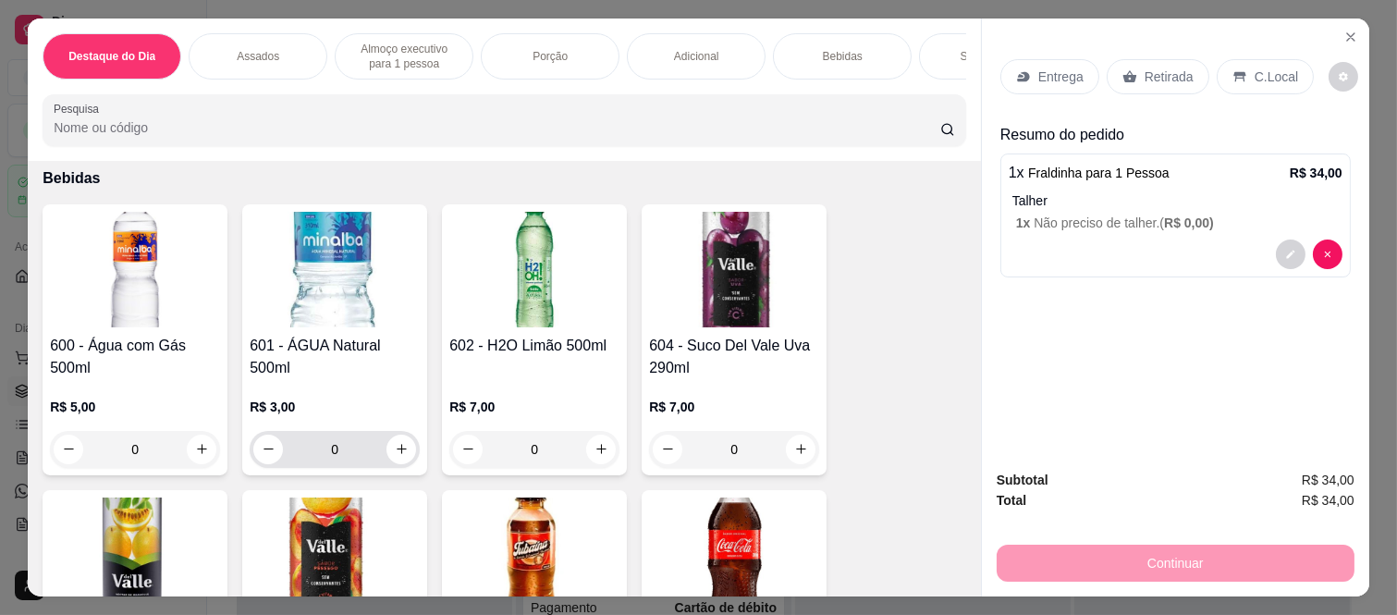
scroll to position [2877, 0]
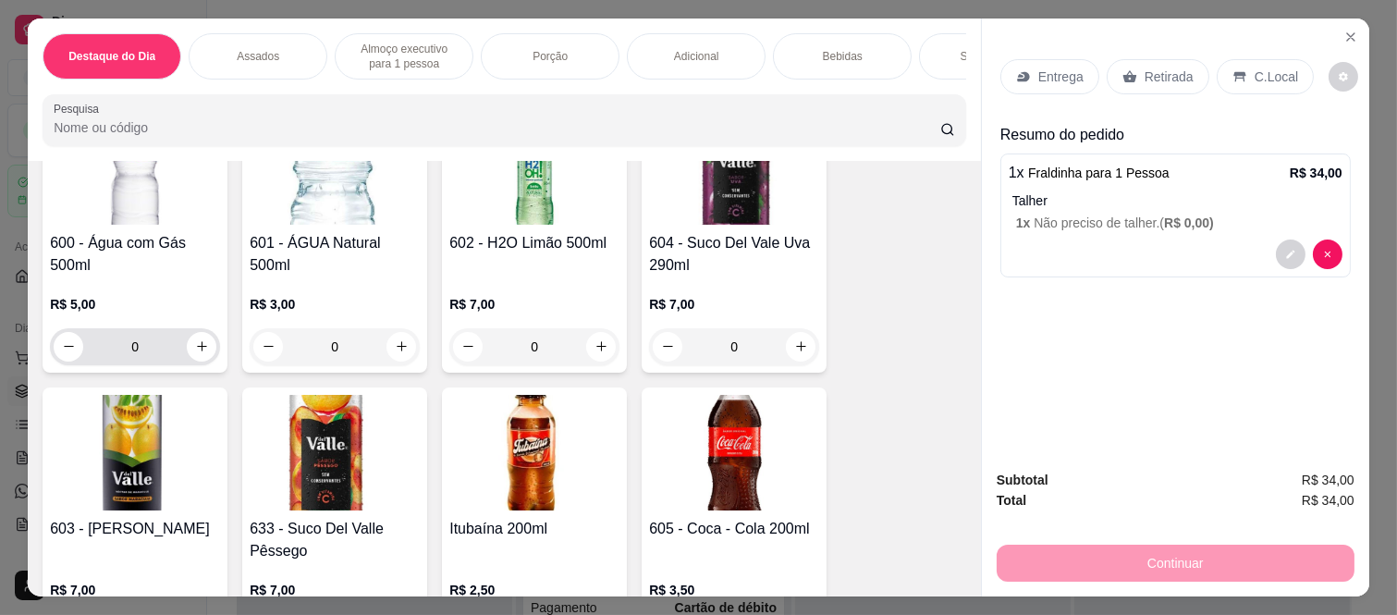
click at [209, 331] on div "0" at bounding box center [135, 346] width 170 height 37
click at [201, 332] on button "increase-product-quantity" at bounding box center [202, 347] width 30 height 30
type input "1"
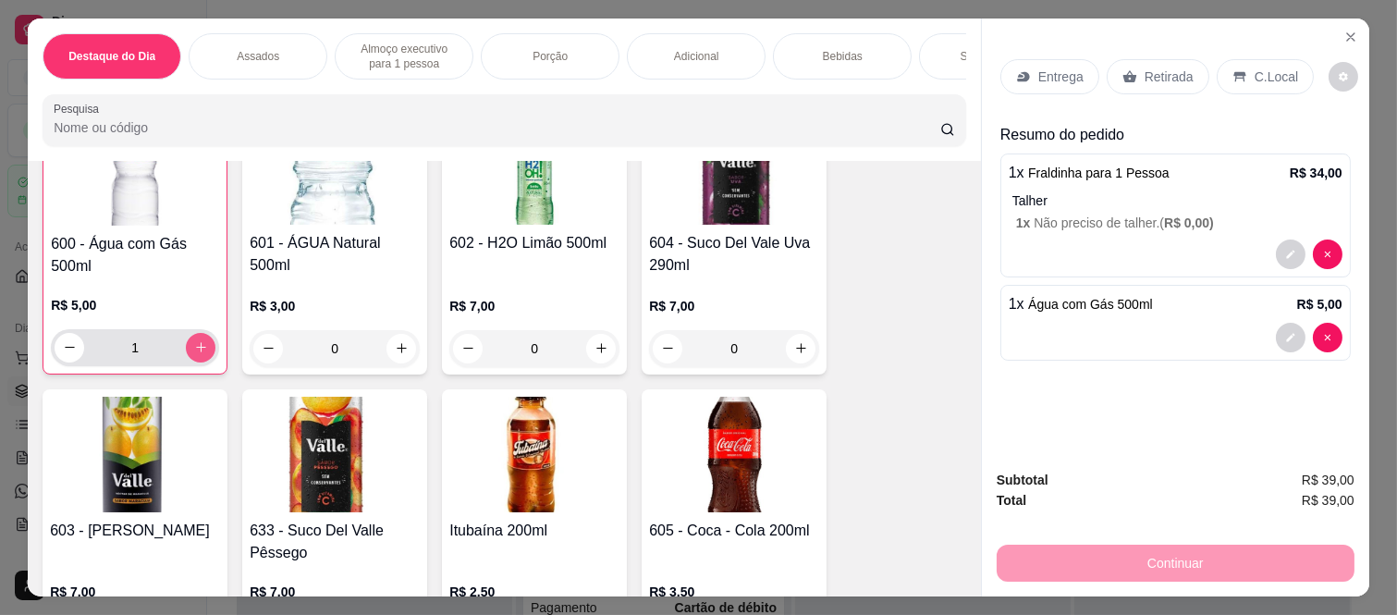
scroll to position [2878, 0]
click at [1148, 69] on p "Retirada" at bounding box center [1169, 77] width 49 height 18
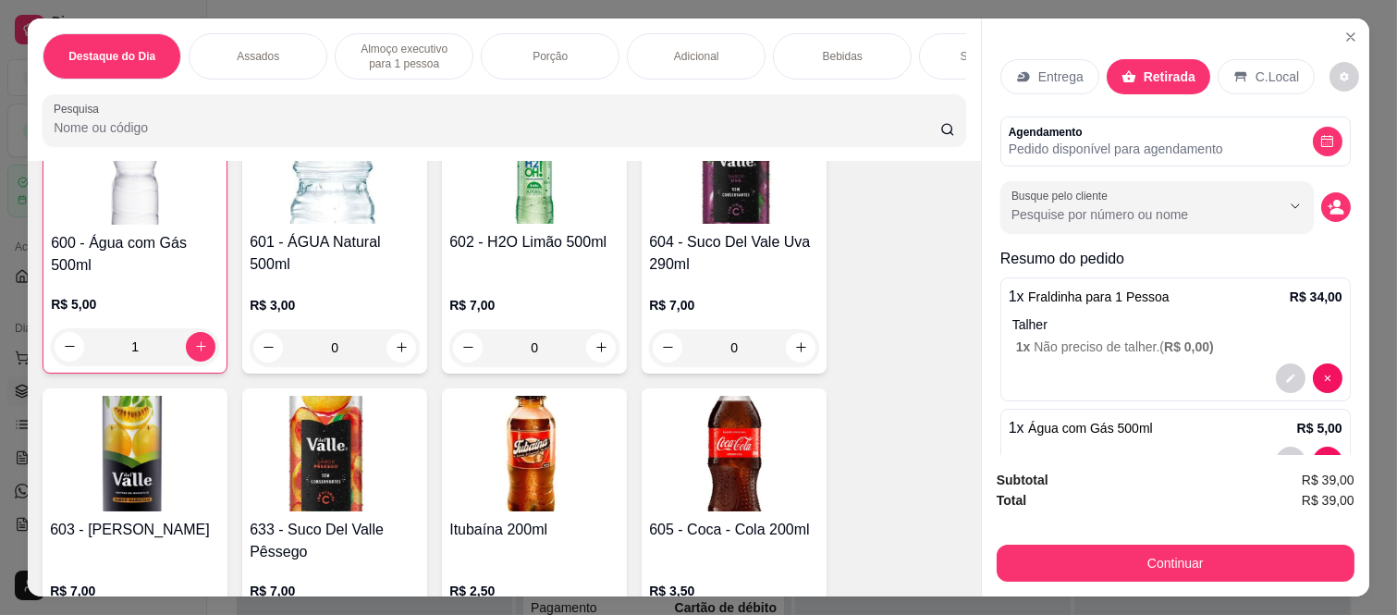
click at [1268, 68] on p "C.Local" at bounding box center [1277, 77] width 43 height 18
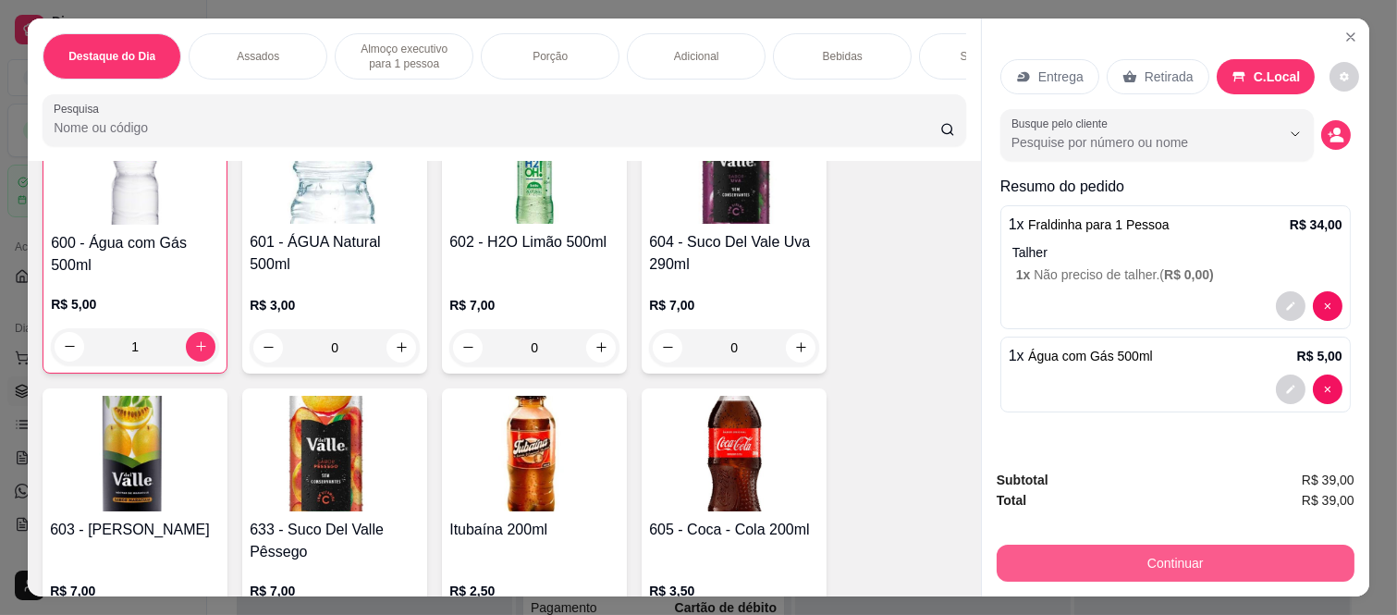
click at [1129, 547] on button "Continuar" at bounding box center [1176, 563] width 358 height 37
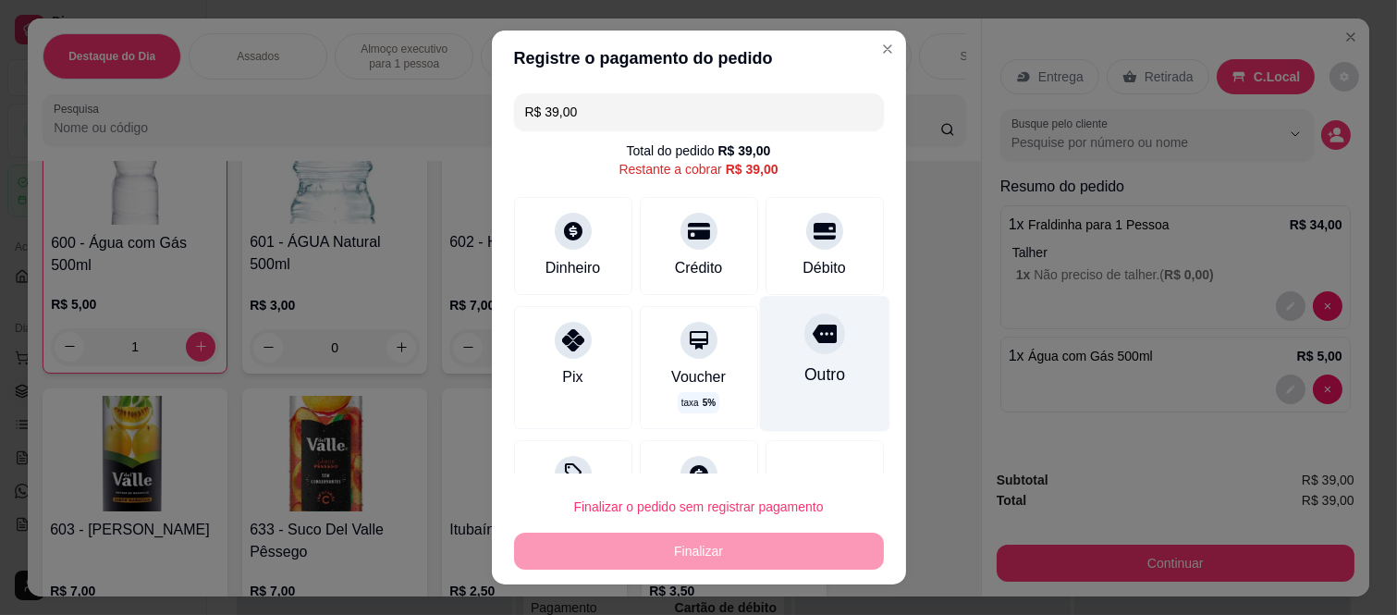
click at [804, 368] on div "Outro" at bounding box center [824, 374] width 41 height 24
type input "R$ 0,00"
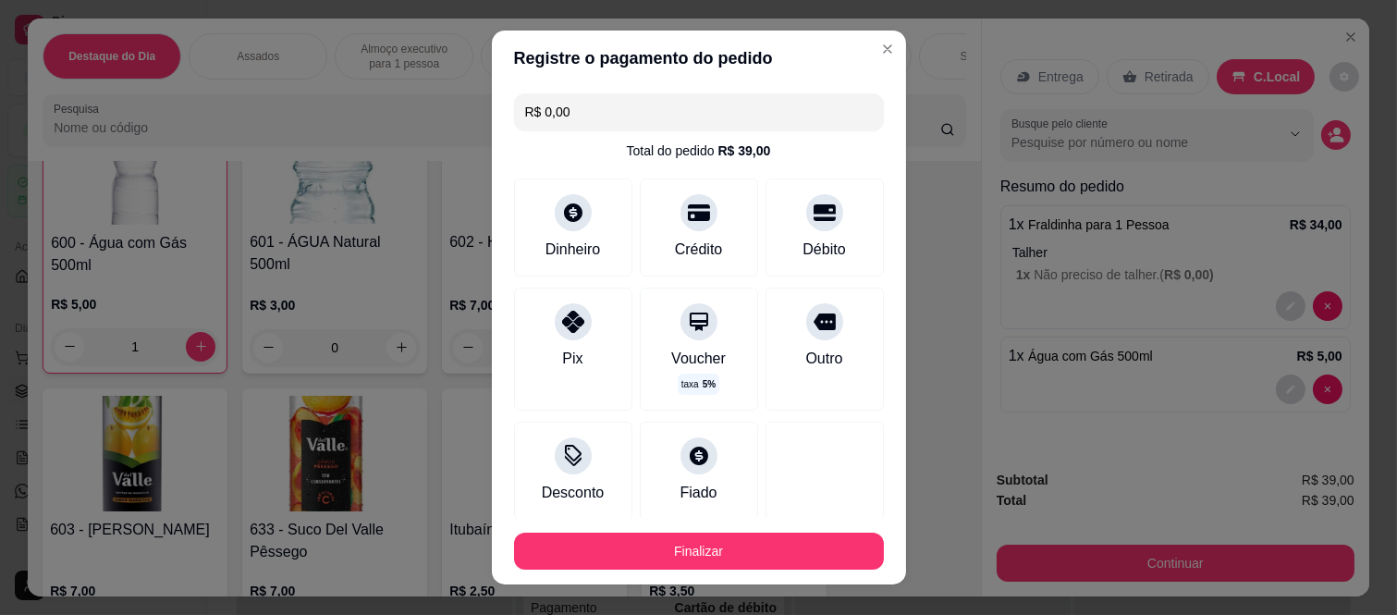
click at [752, 552] on button "Finalizar" at bounding box center [699, 551] width 370 height 37
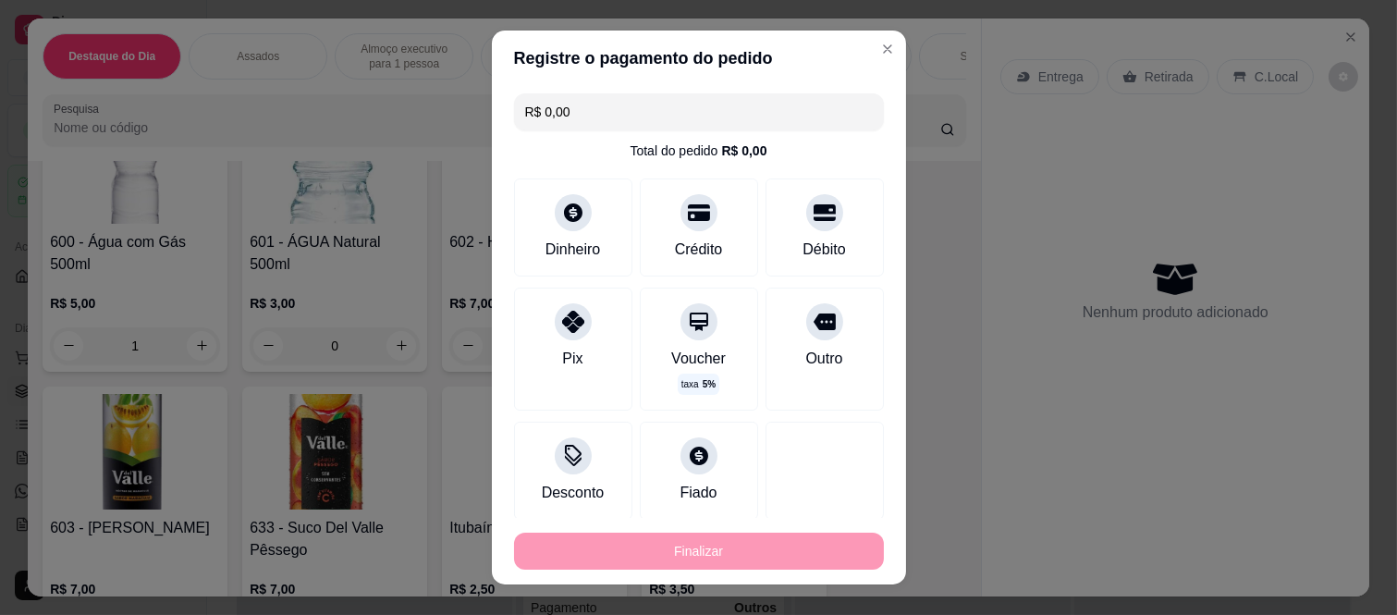
type input "0"
type input "-R$ 39,00"
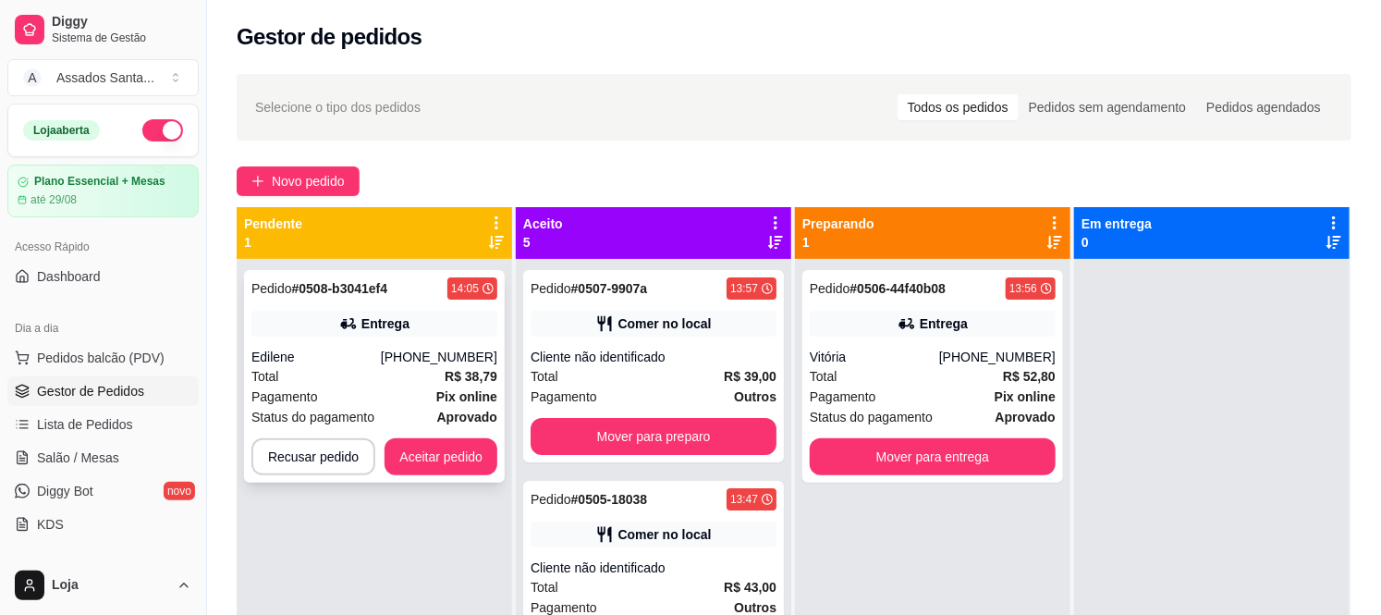
click at [301, 381] on div "Total R$ 38,79" at bounding box center [375, 376] width 246 height 20
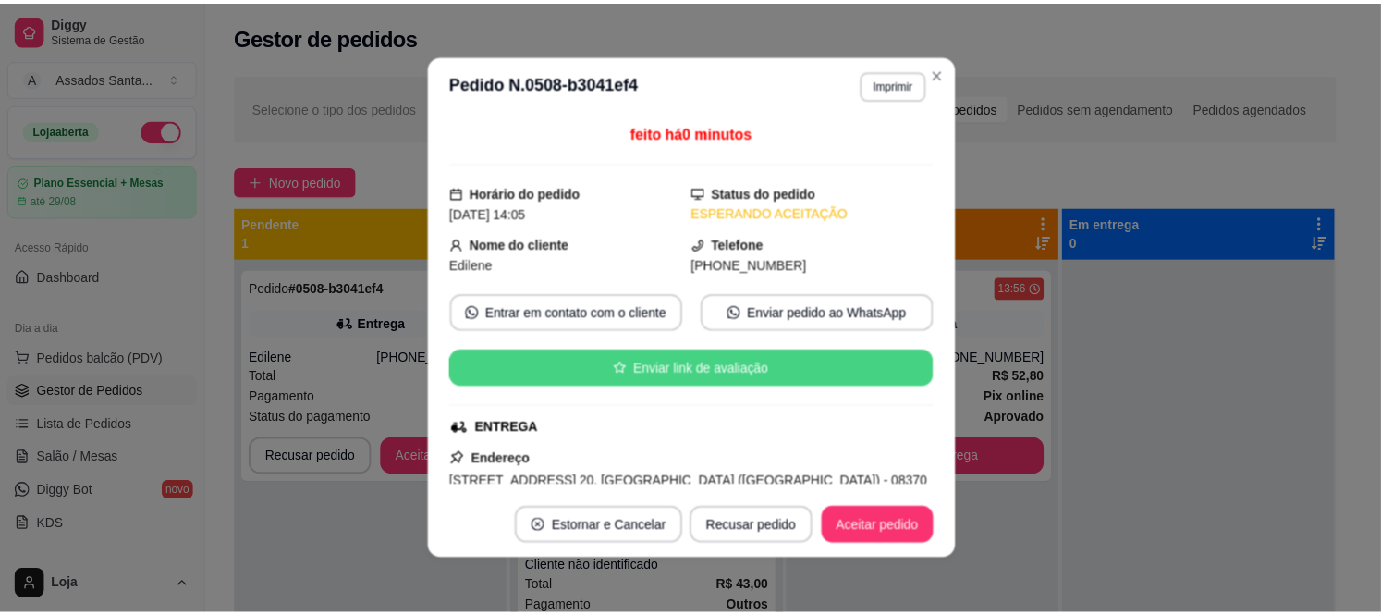
scroll to position [398, 0]
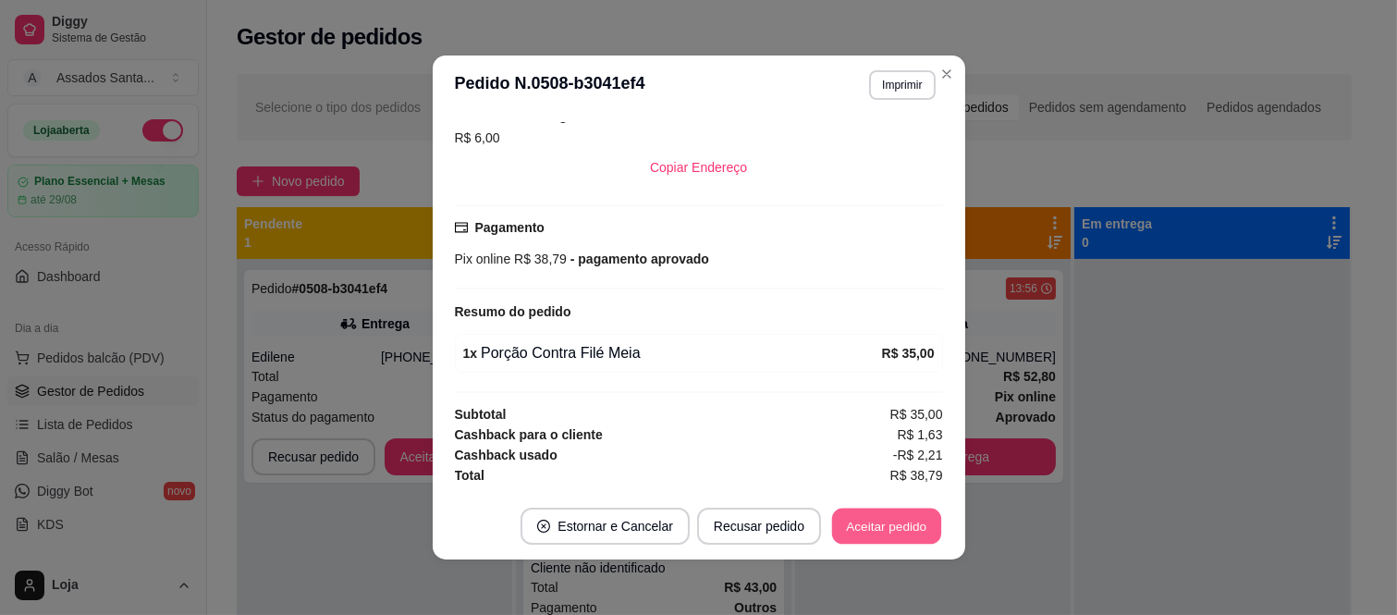
click at [870, 511] on button "Aceitar pedido" at bounding box center [886, 527] width 109 height 36
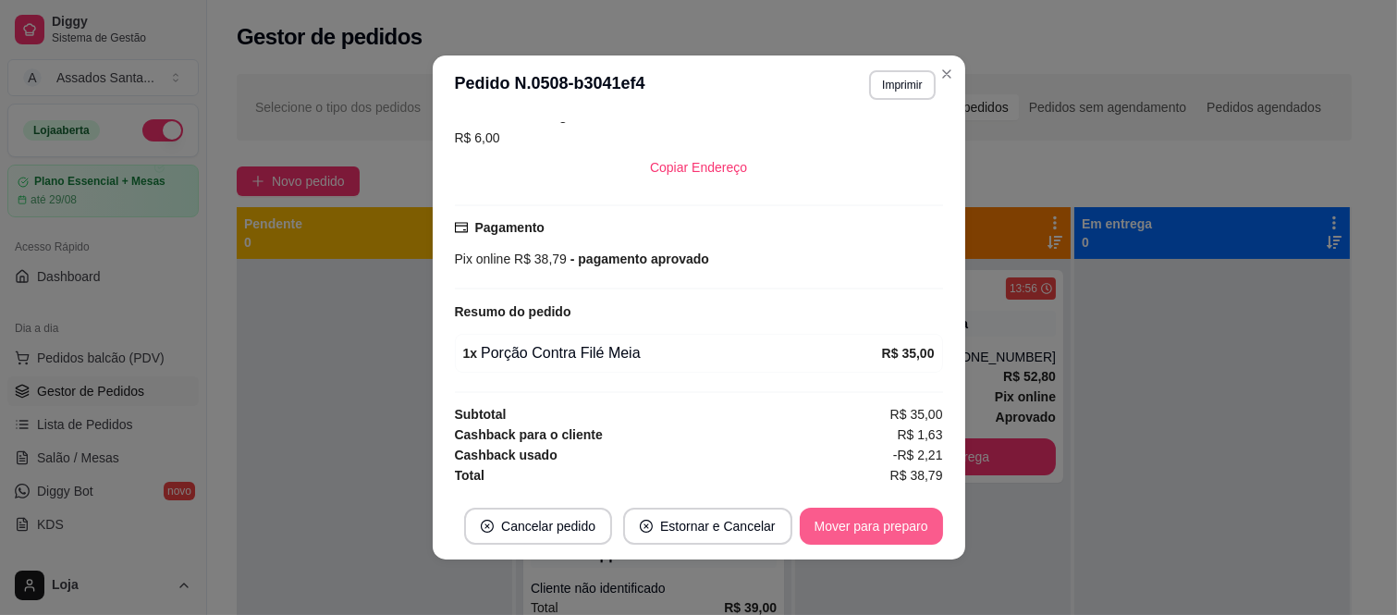
click at [883, 528] on button "Mover para preparo" at bounding box center [871, 526] width 143 height 37
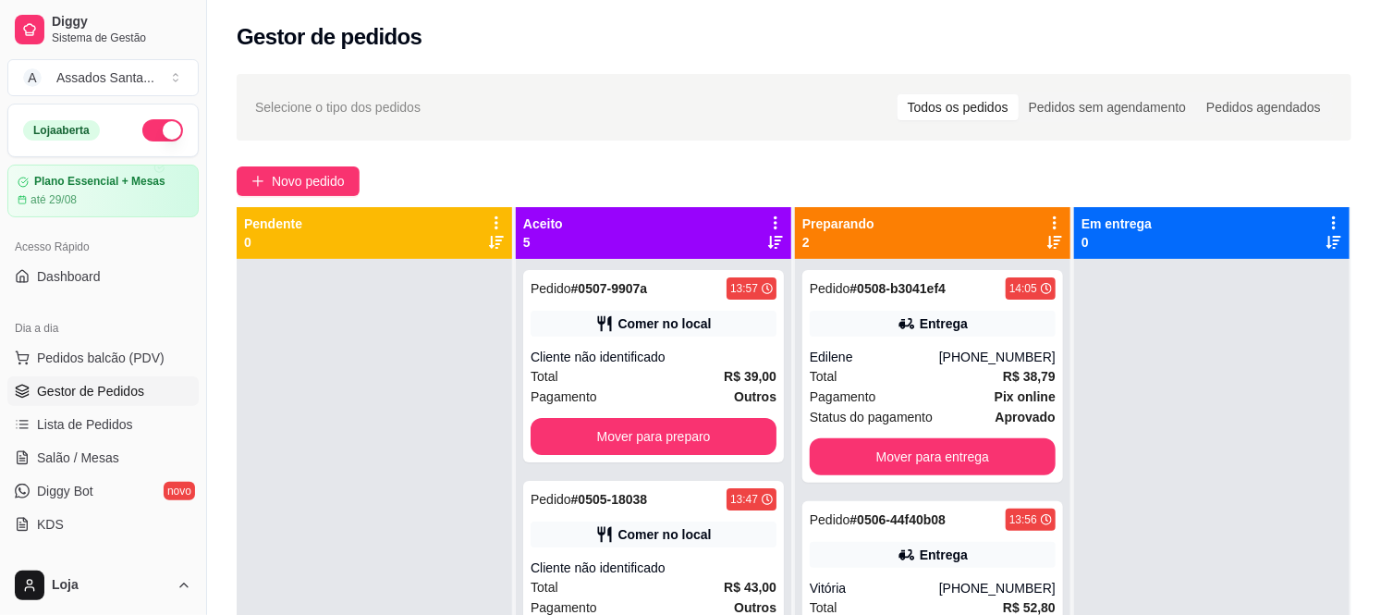
click at [371, 448] on div at bounding box center [375, 566] width 276 height 615
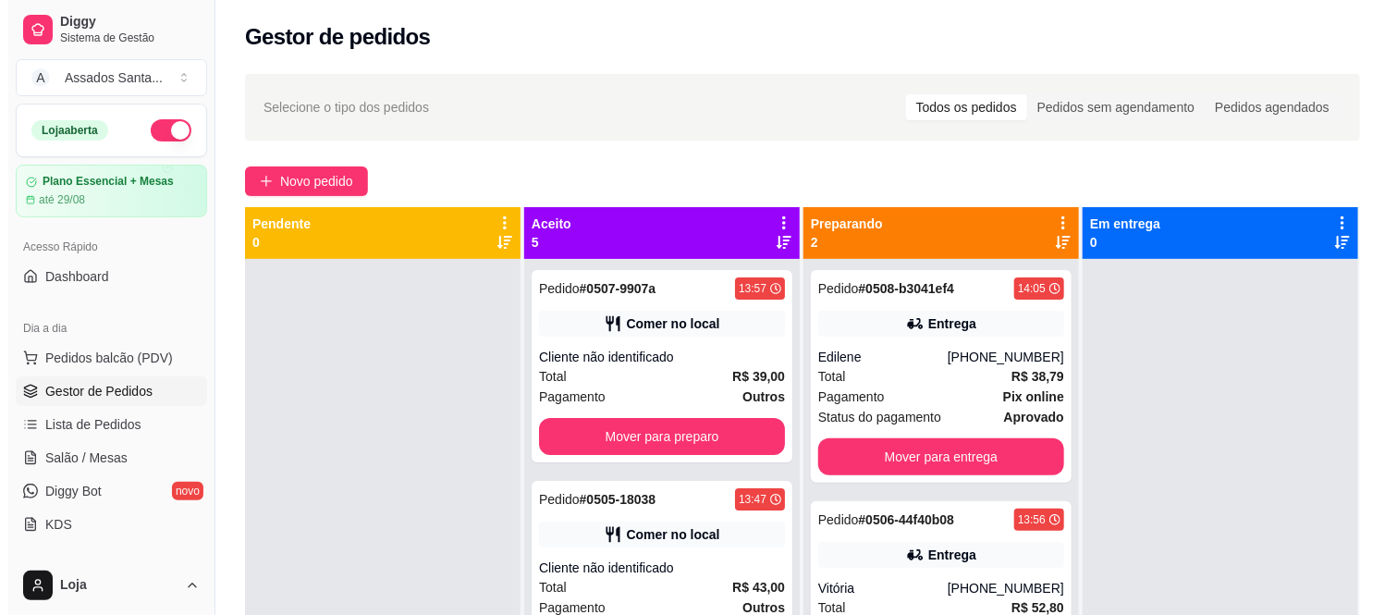
scroll to position [51, 0]
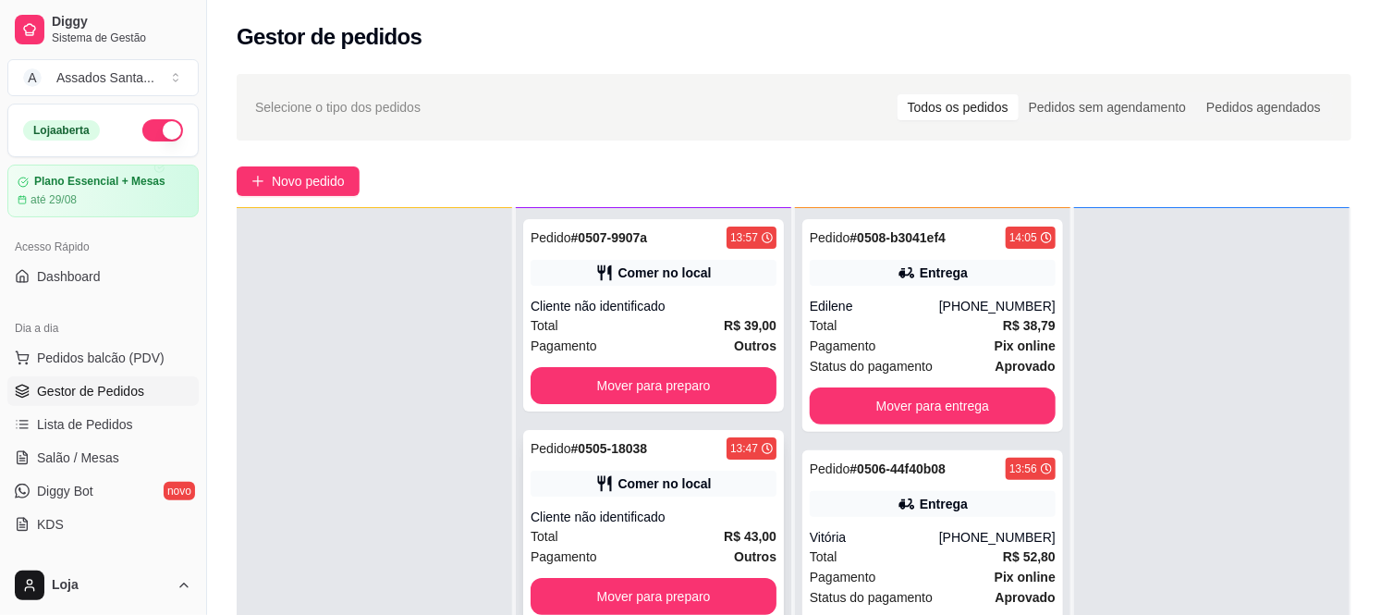
click at [613, 526] on div "Total R$ 43,00" at bounding box center [654, 536] width 246 height 20
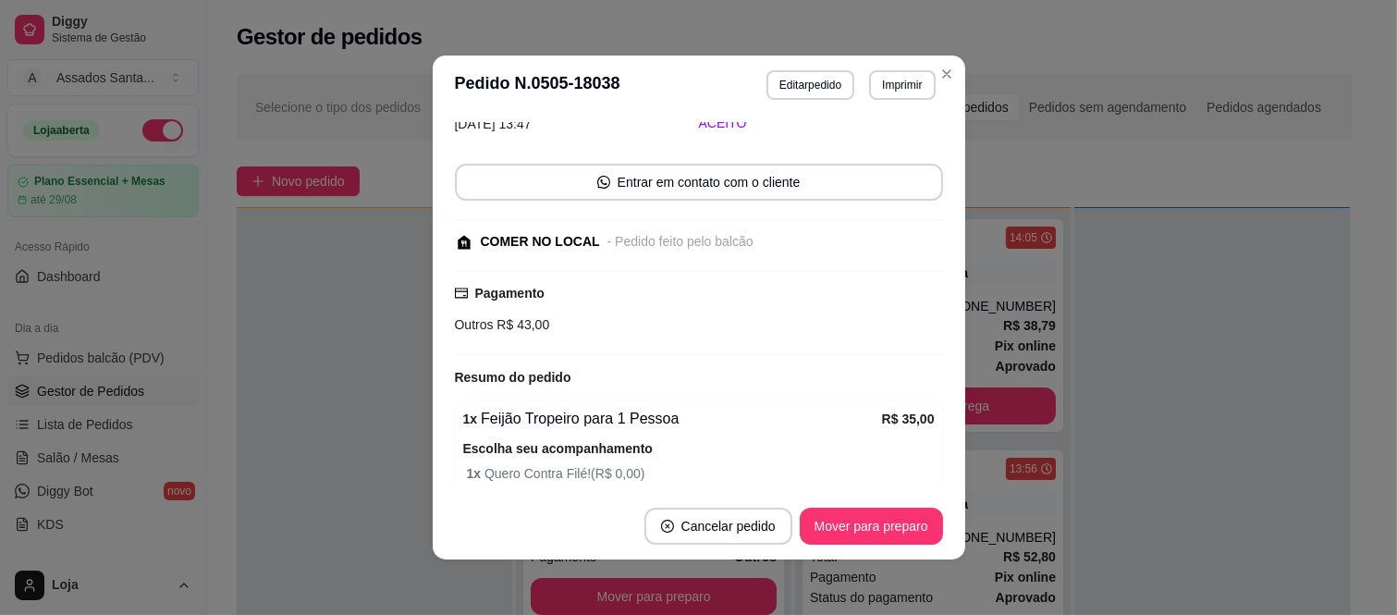
scroll to position [281, 0]
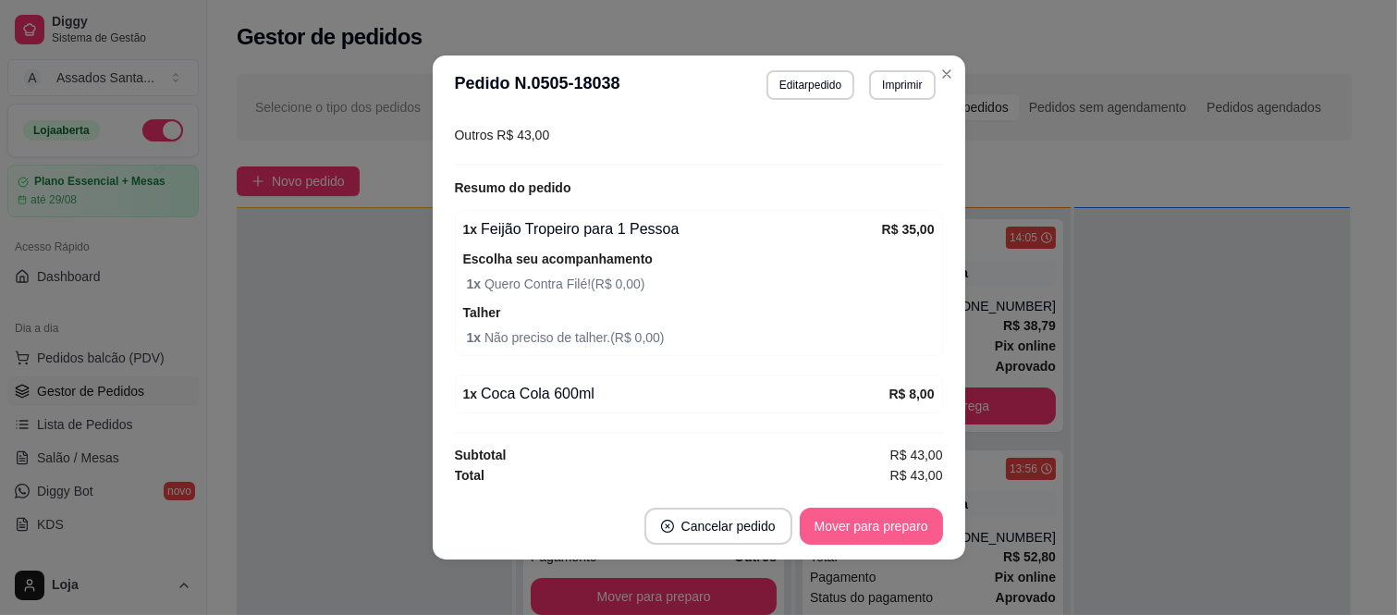
click at [899, 524] on button "Mover para preparo" at bounding box center [871, 526] width 143 height 37
click at [883, 525] on button "Mover para retirada disponível" at bounding box center [840, 526] width 204 height 37
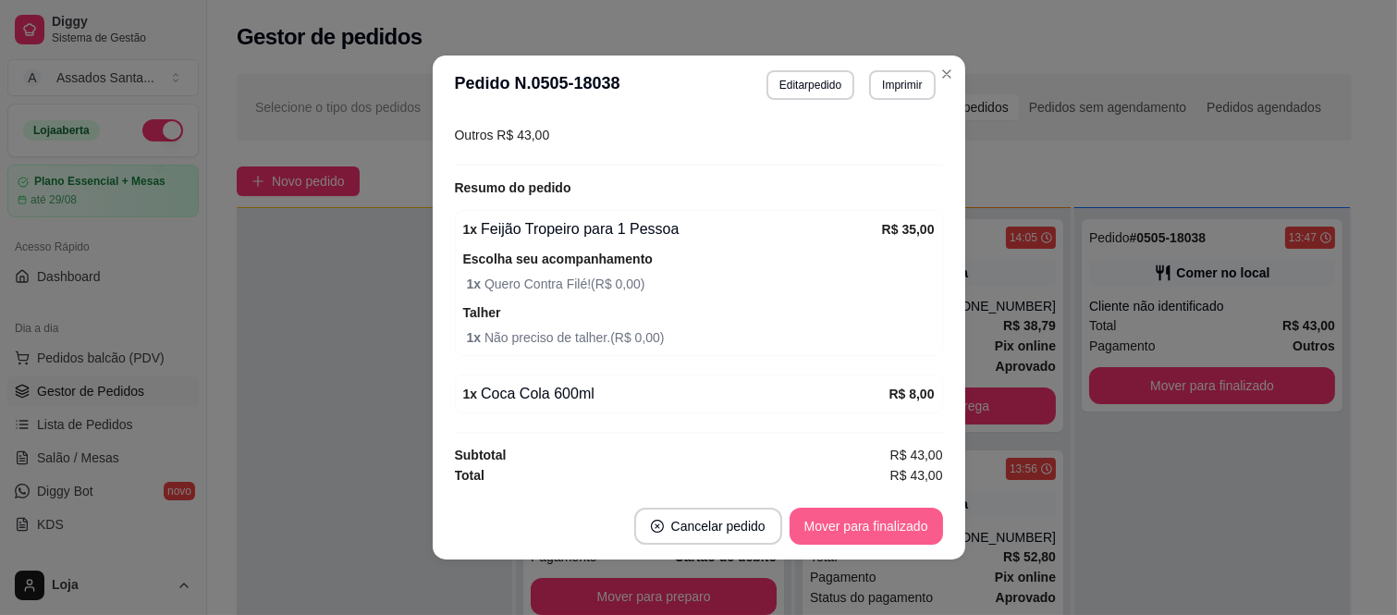
click at [883, 525] on button "Mover para finalizado" at bounding box center [866, 526] width 153 height 37
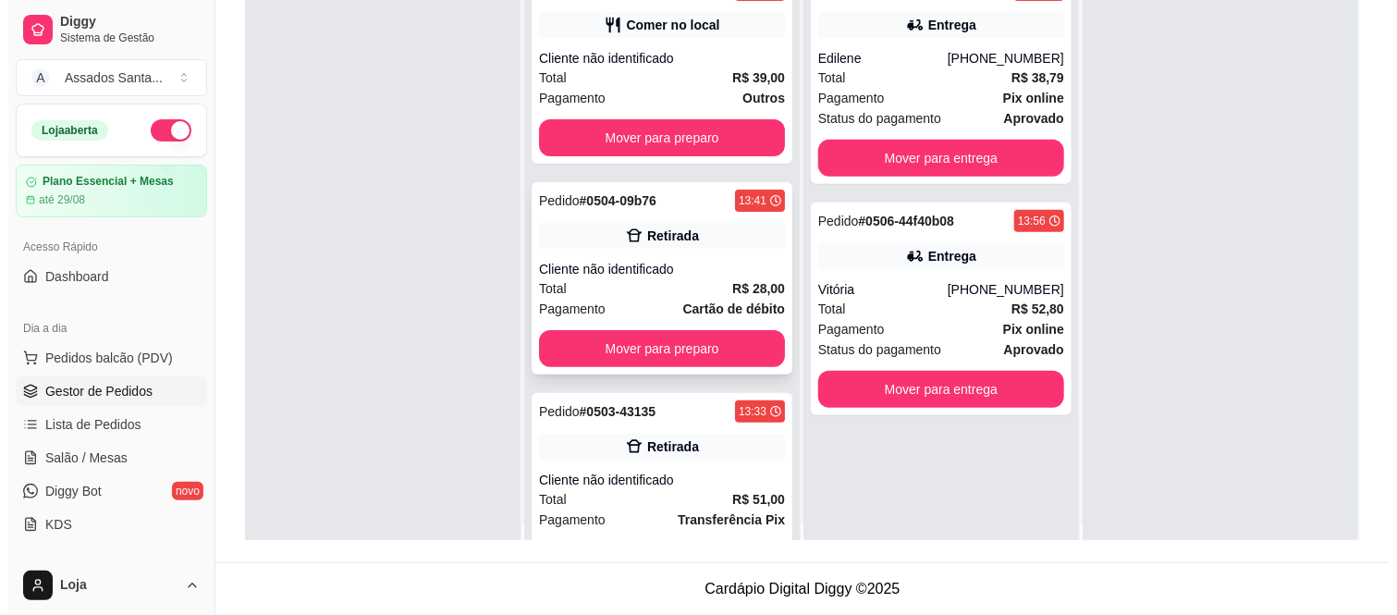
scroll to position [0, 0]
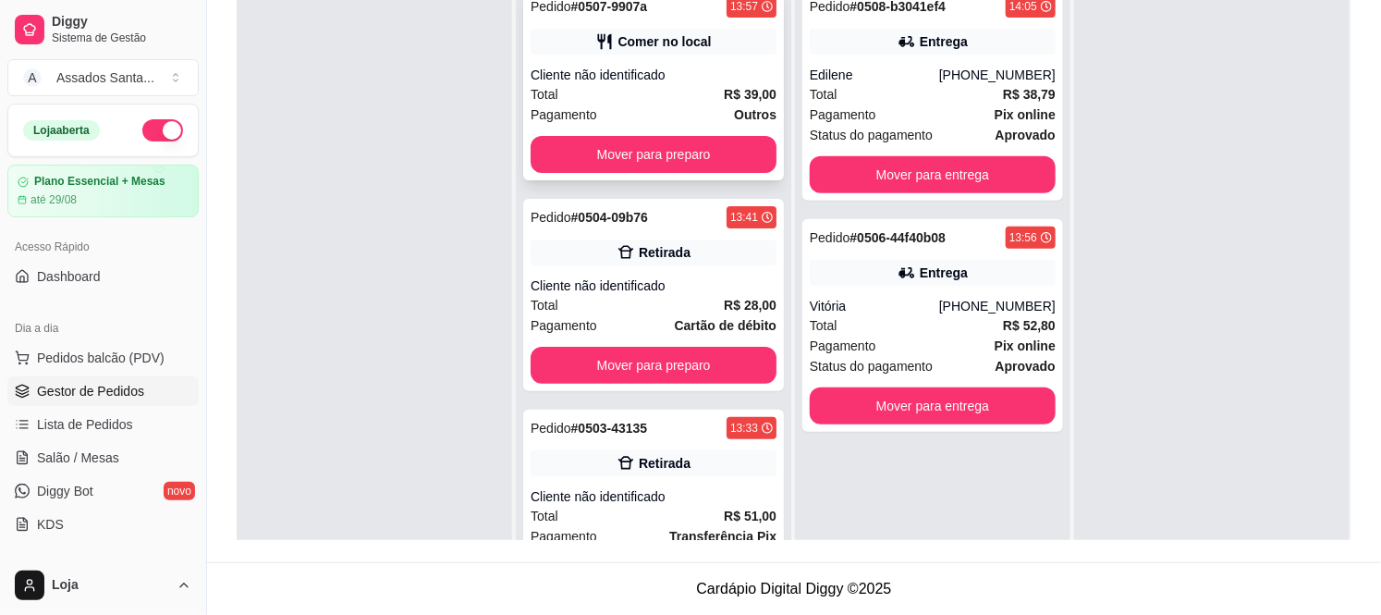
click at [657, 100] on div "Total R$ 39,00" at bounding box center [654, 94] width 246 height 20
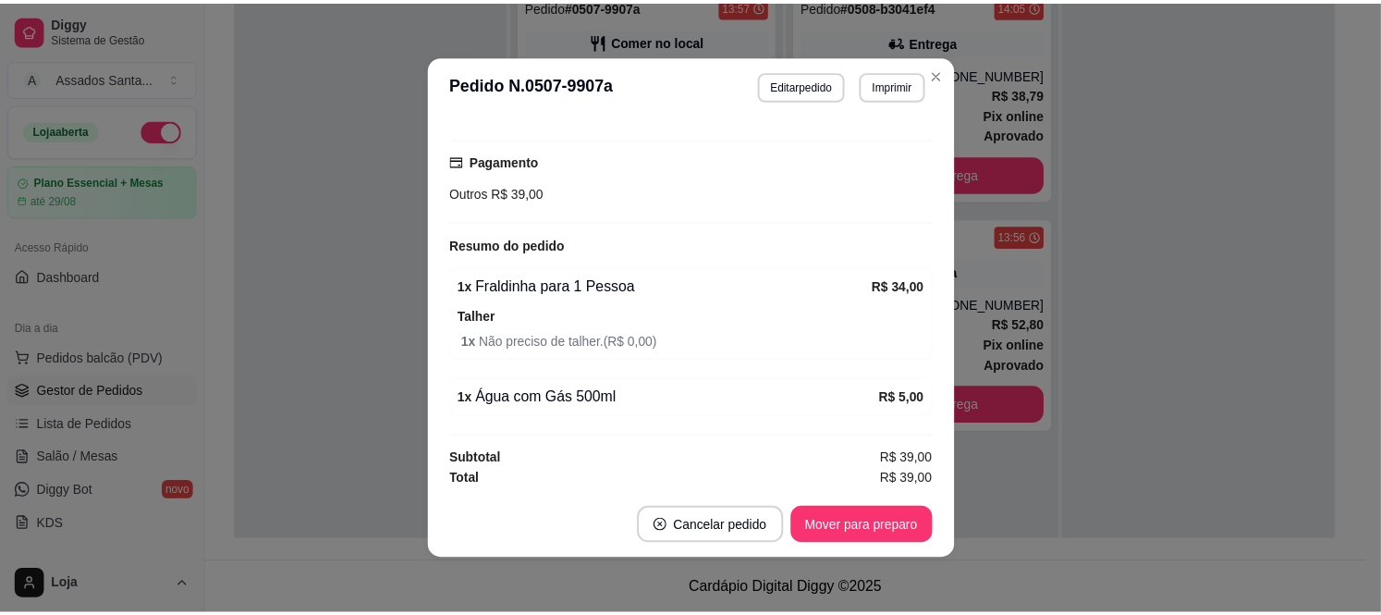
scroll to position [227, 0]
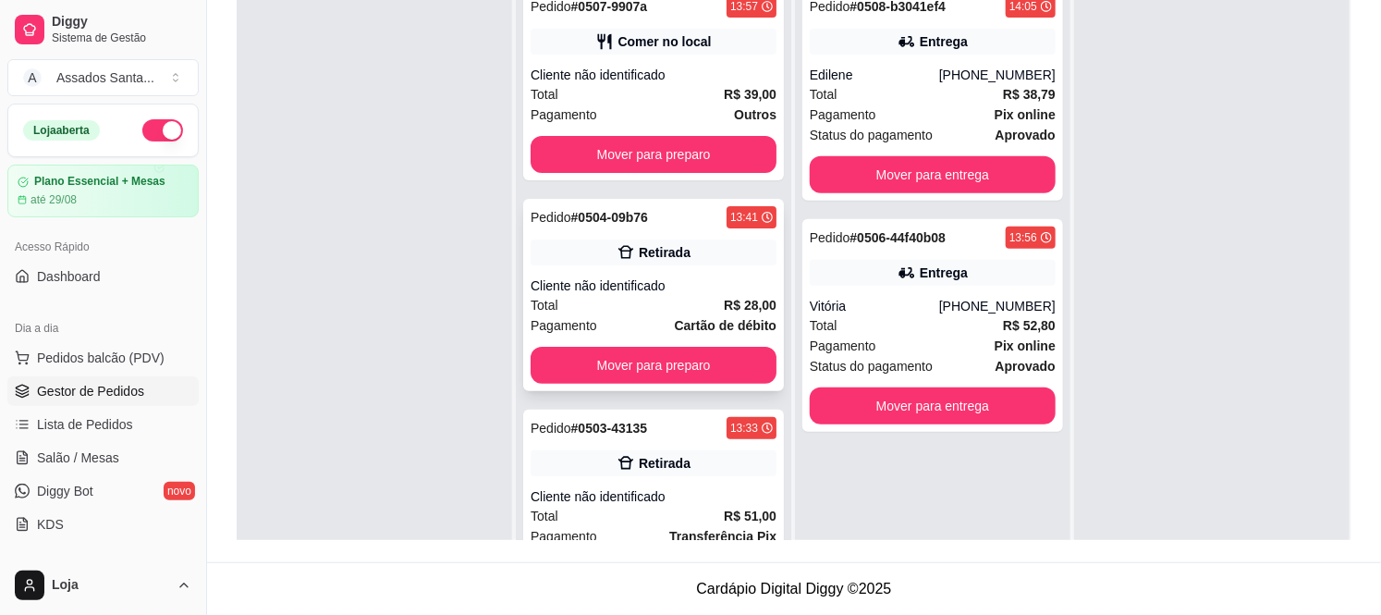
click at [611, 311] on div "Total R$ 28,00" at bounding box center [654, 305] width 246 height 20
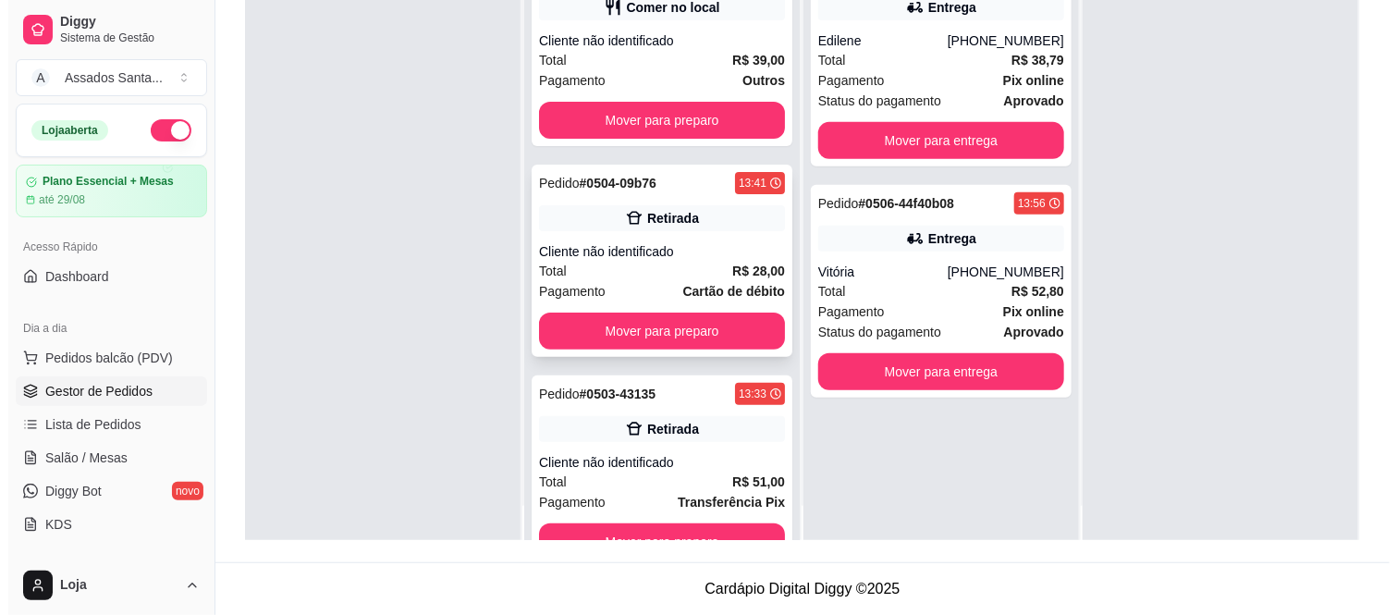
scroll to position [51, 0]
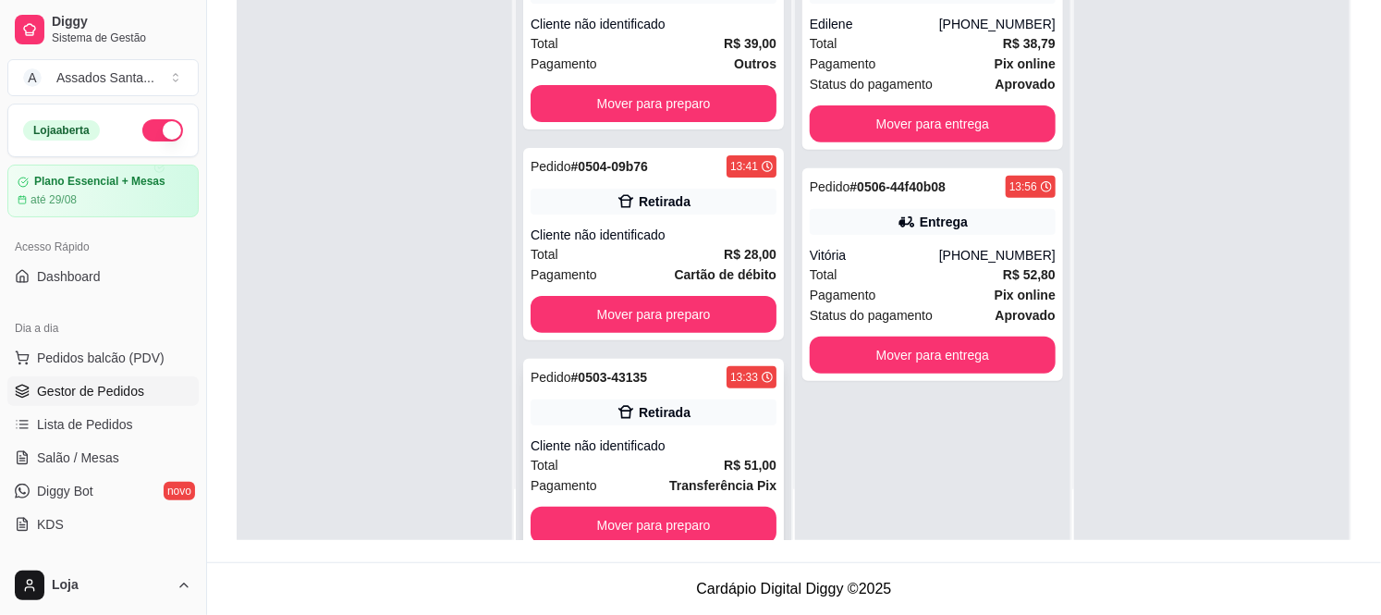
click at [623, 442] on div "Cliente não identificado" at bounding box center [654, 445] width 246 height 18
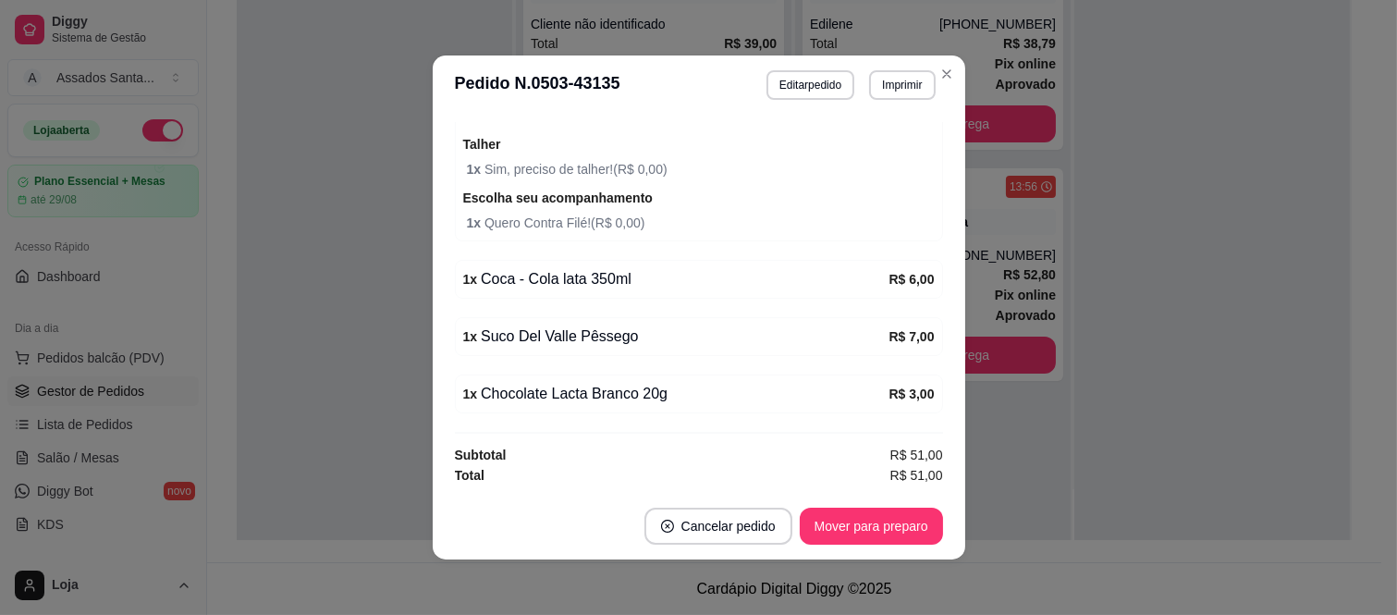
scroll to position [4, 0]
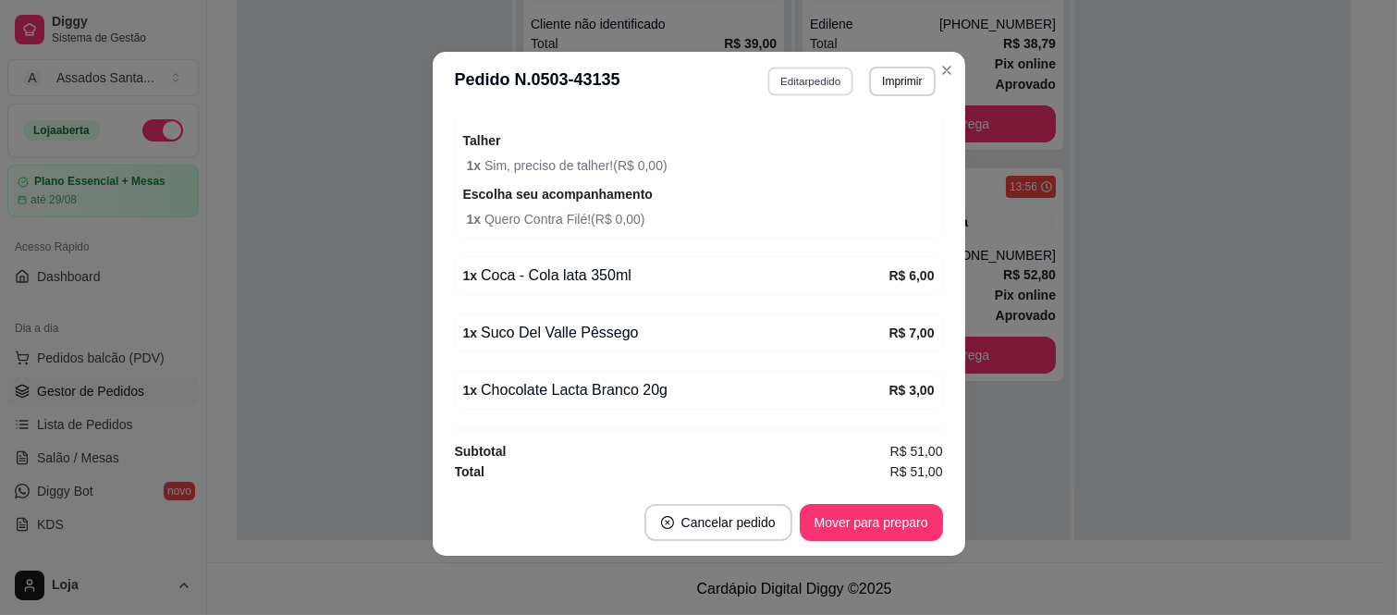
click at [810, 80] on button "Editar pedido" at bounding box center [810, 81] width 86 height 29
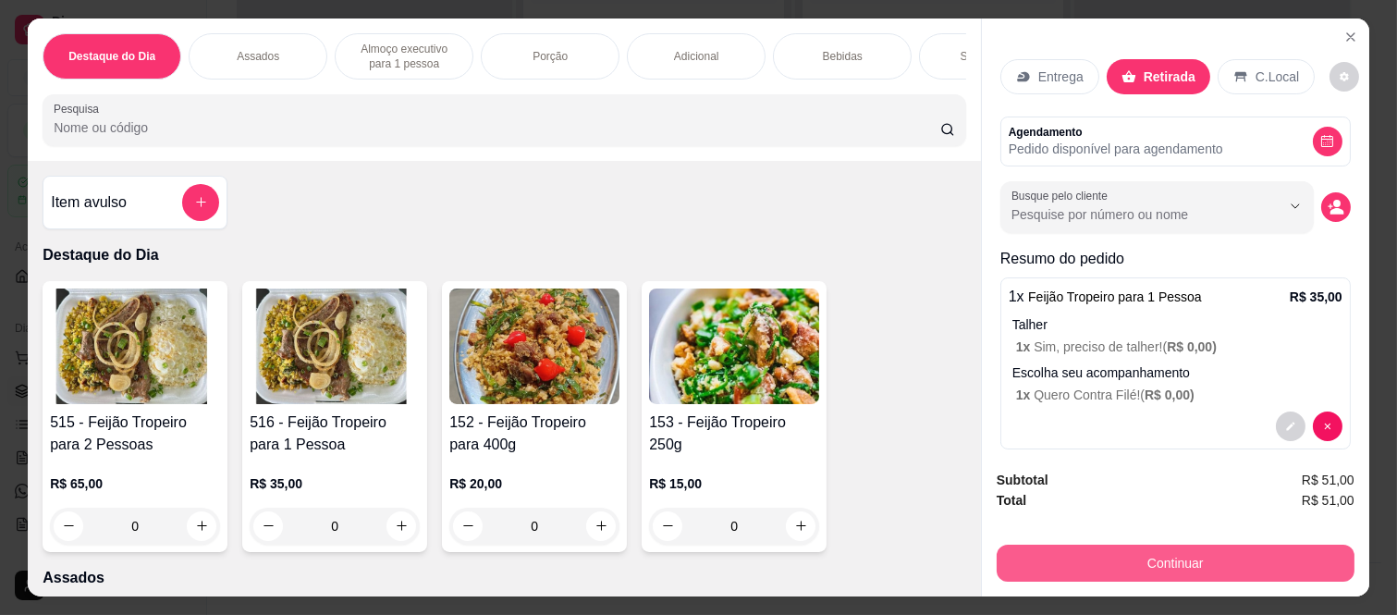
click at [1071, 559] on button "Continuar" at bounding box center [1176, 563] width 358 height 37
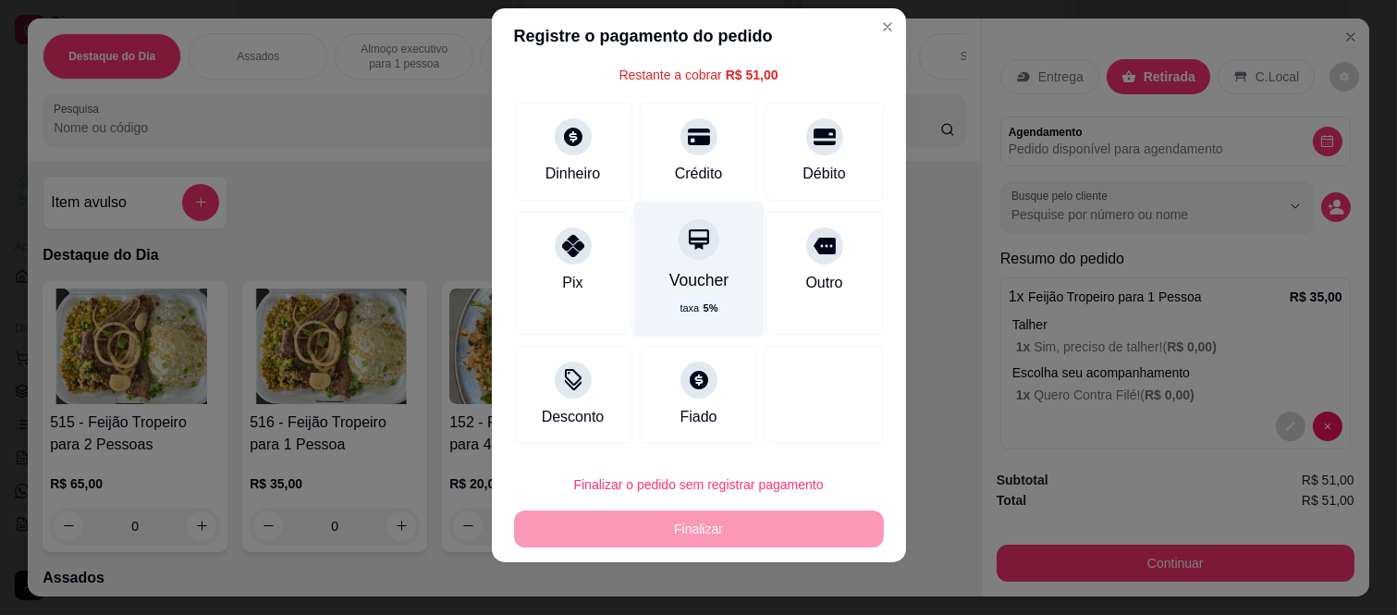
scroll to position [29, 0]
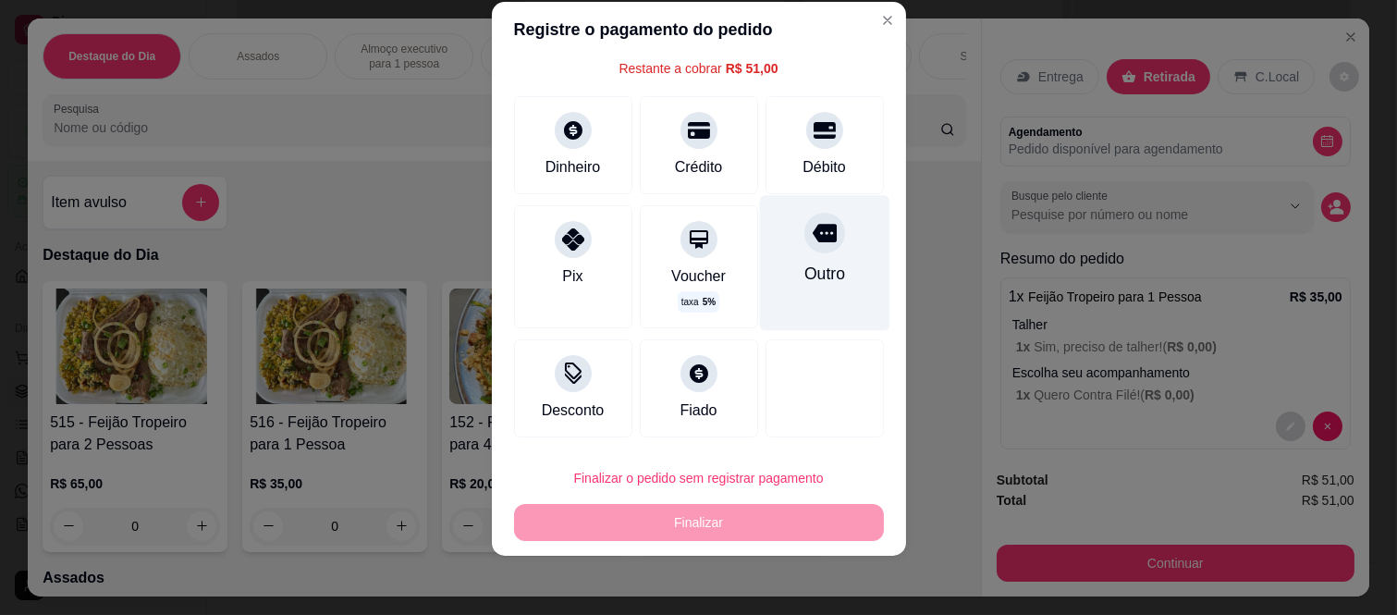
drag, startPoint x: 795, startPoint y: 154, endPoint x: 780, endPoint y: 226, distance: 72.9
click at [803, 156] on div "Débito" at bounding box center [824, 167] width 43 height 22
type input "R$ 0,00"
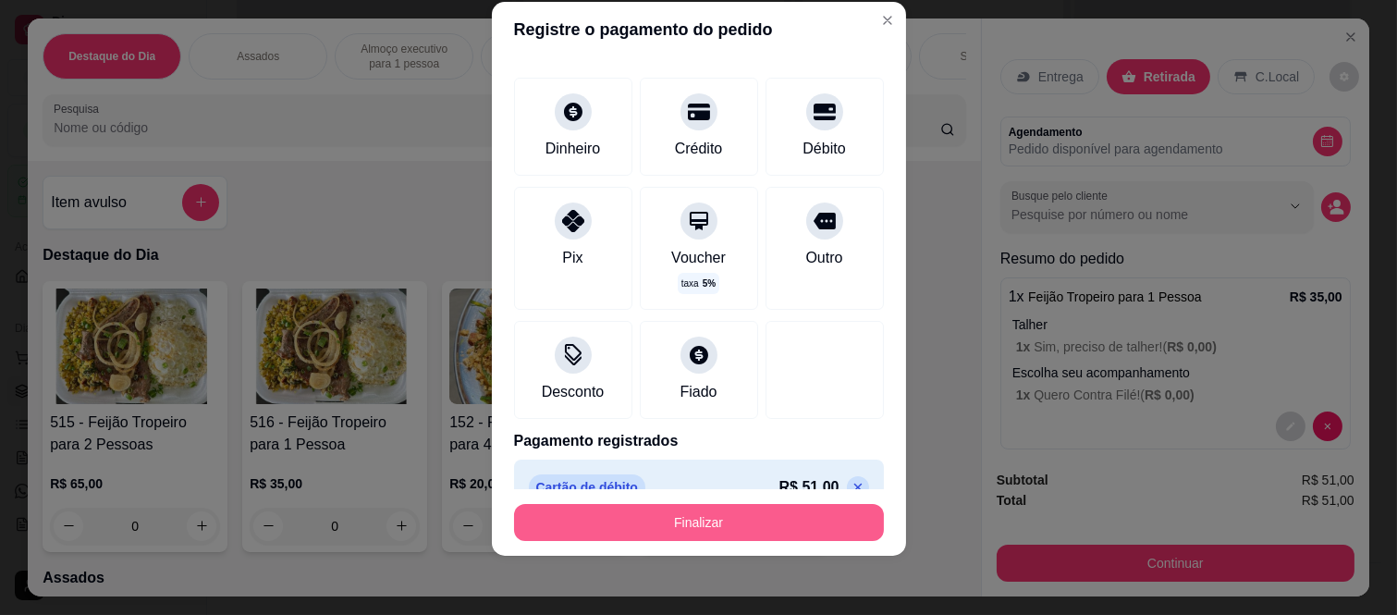
click at [737, 511] on button "Finalizar" at bounding box center [699, 522] width 370 height 37
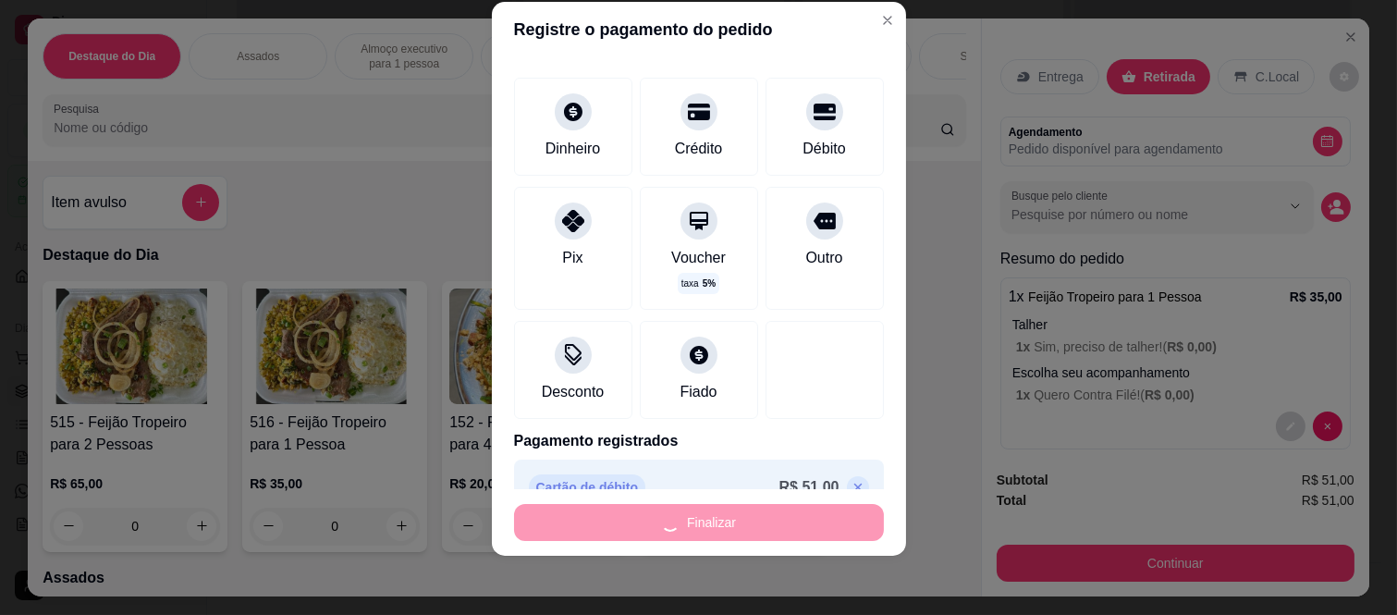
type input "0"
type input "-R$ 51,00"
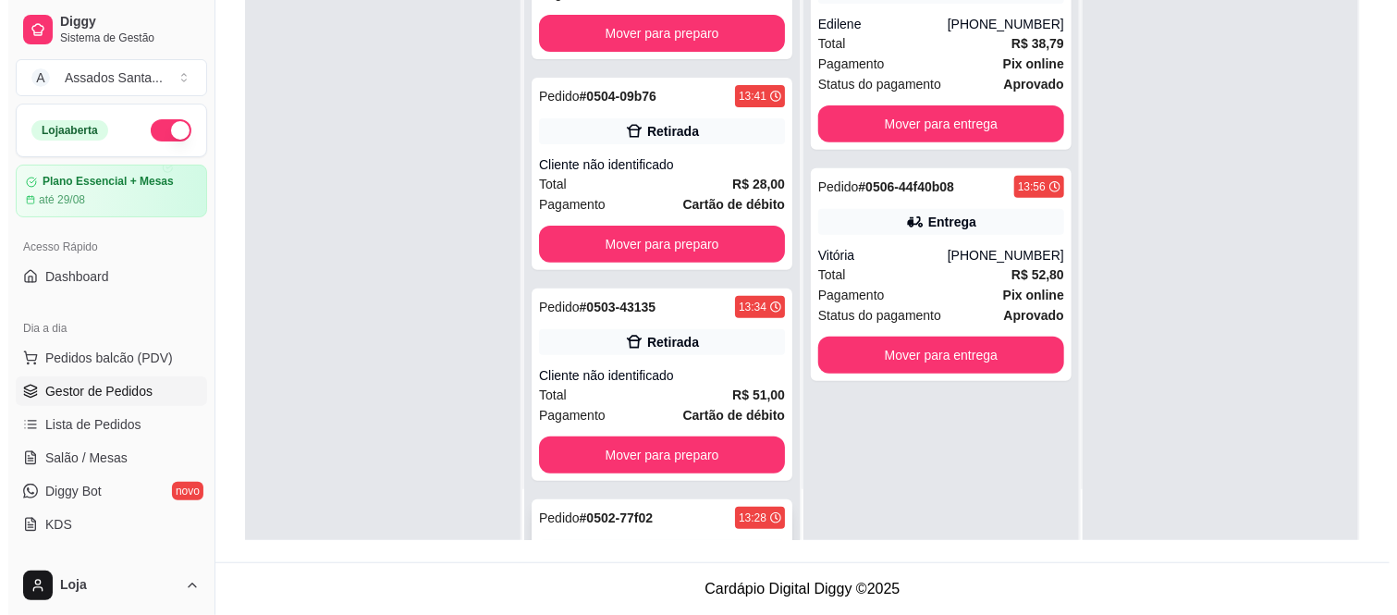
scroll to position [245, 0]
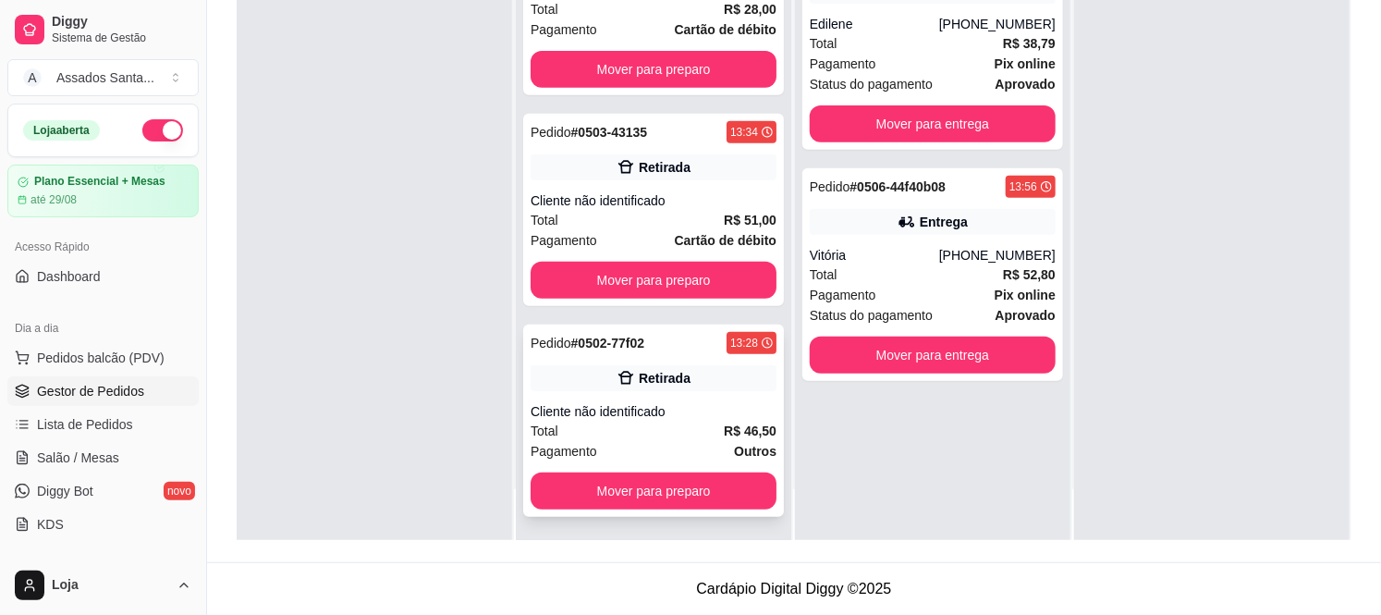
click at [652, 407] on div "Cliente não identificado" at bounding box center [654, 411] width 246 height 18
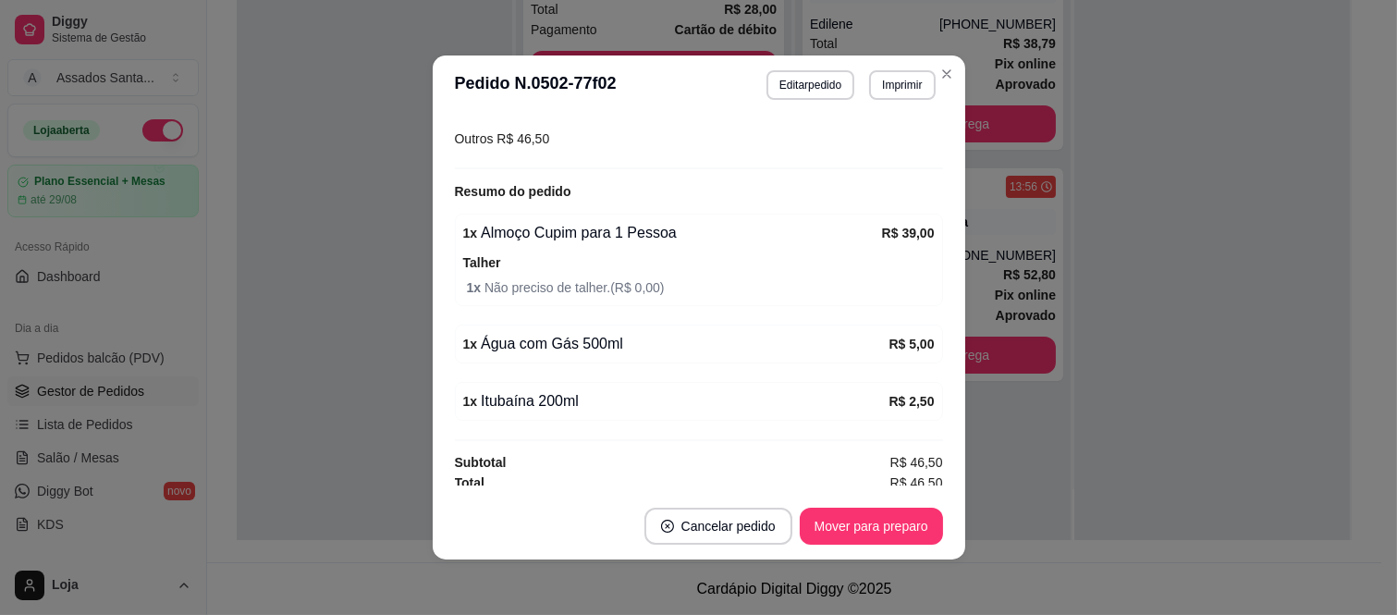
scroll to position [285, 0]
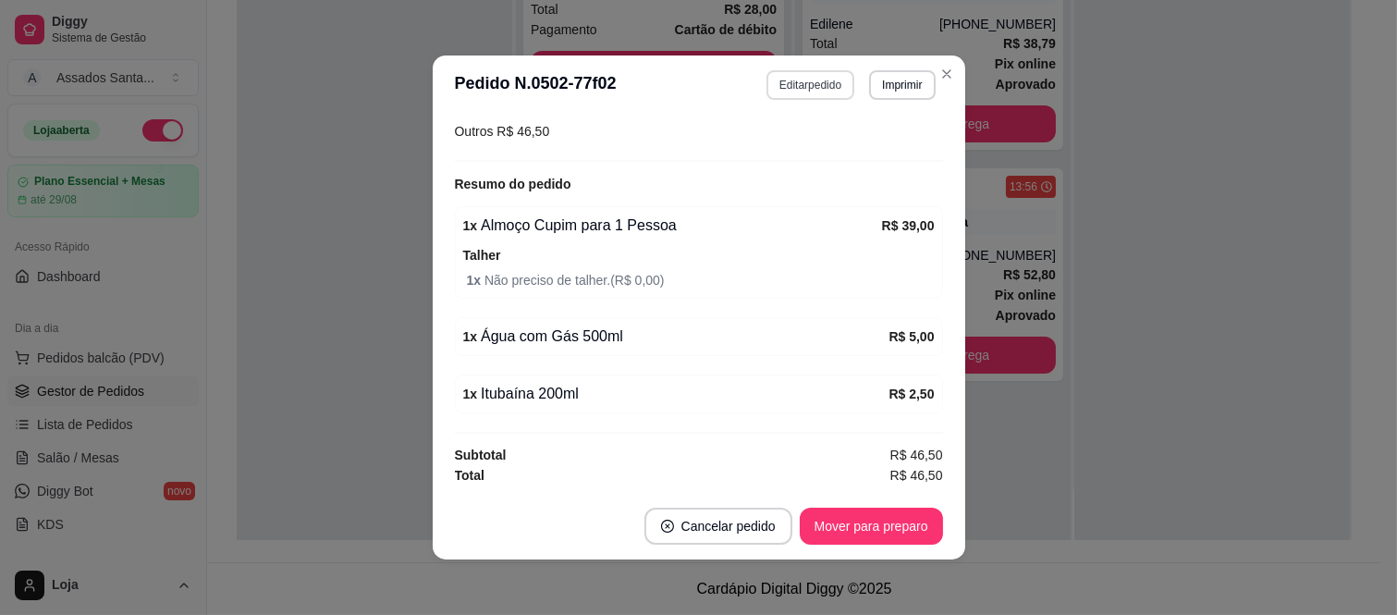
click at [810, 80] on button "Editar pedido" at bounding box center [811, 85] width 88 height 30
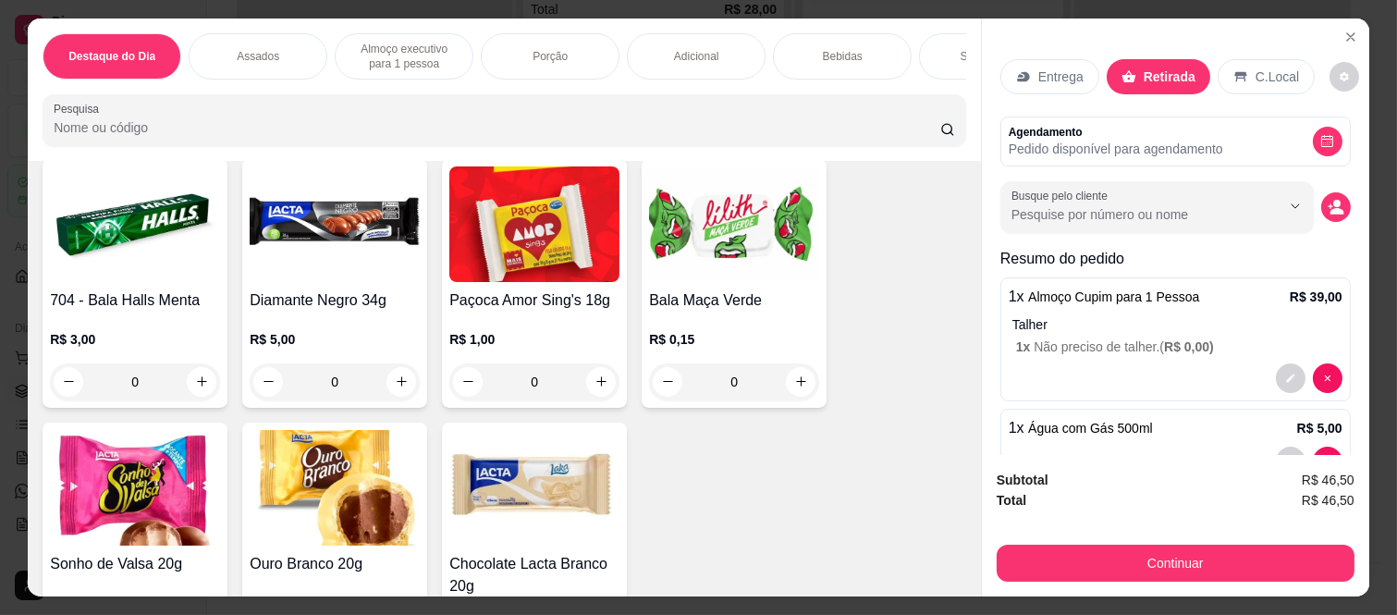
scroll to position [4851, 0]
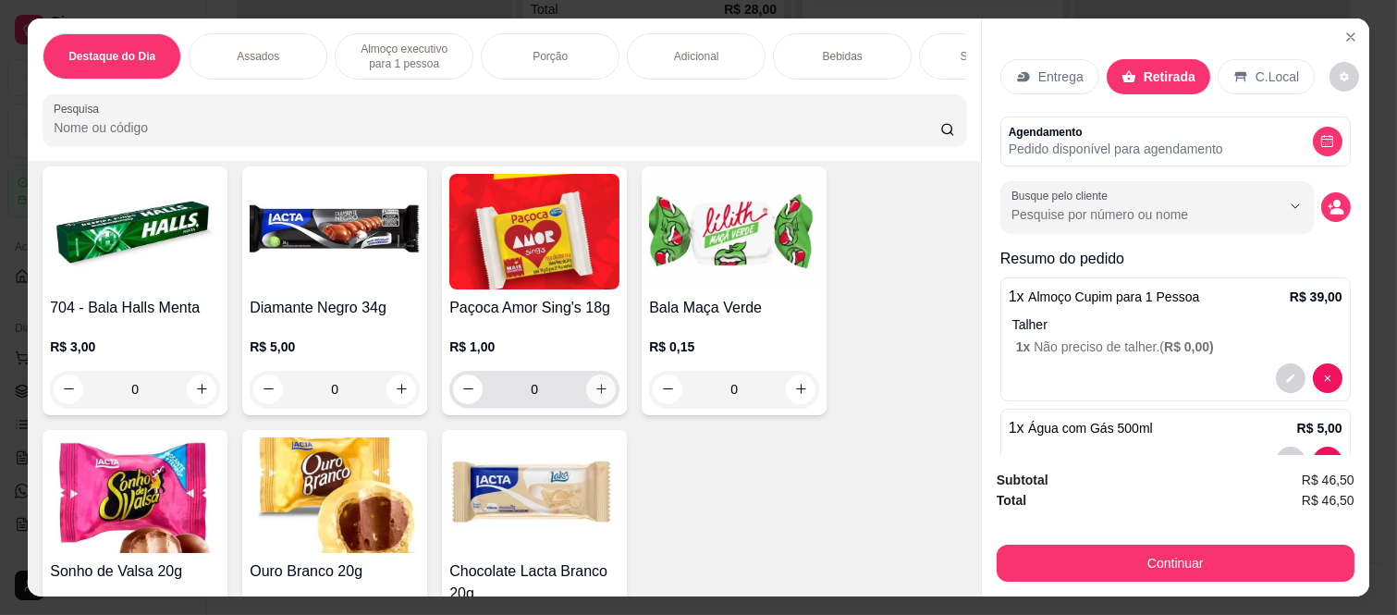
click at [595, 382] on icon "increase-product-quantity" at bounding box center [602, 389] width 14 height 14
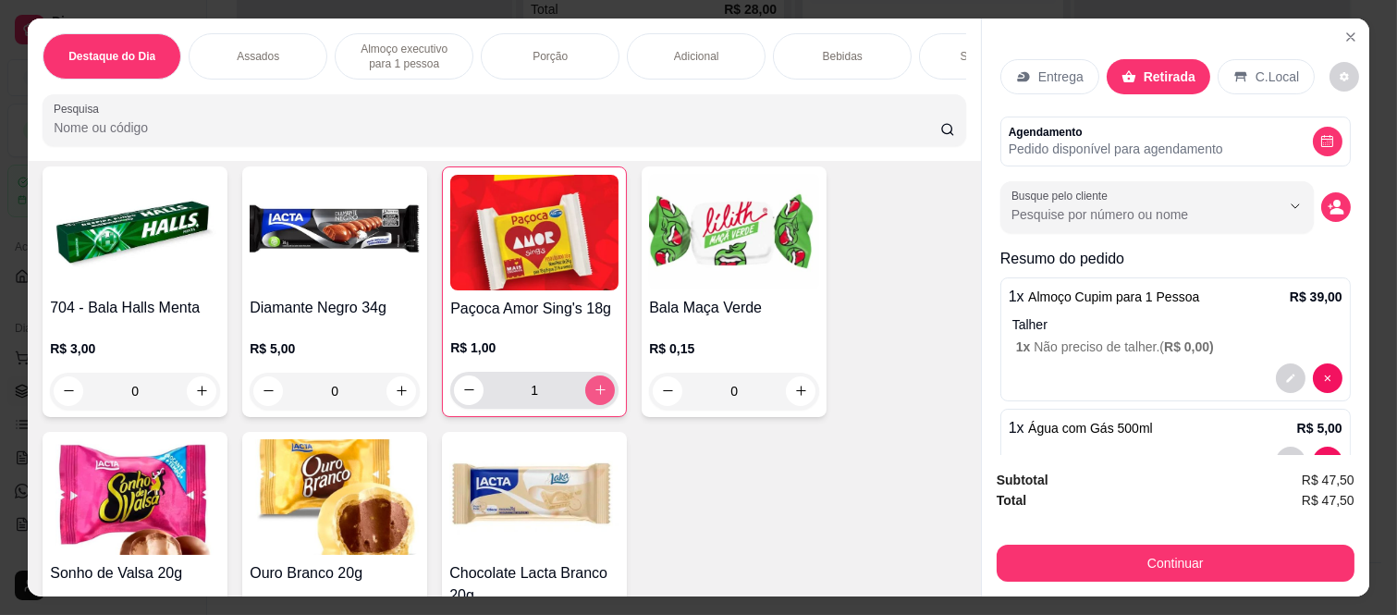
click at [594, 383] on icon "increase-product-quantity" at bounding box center [601, 390] width 14 height 14
type input "2"
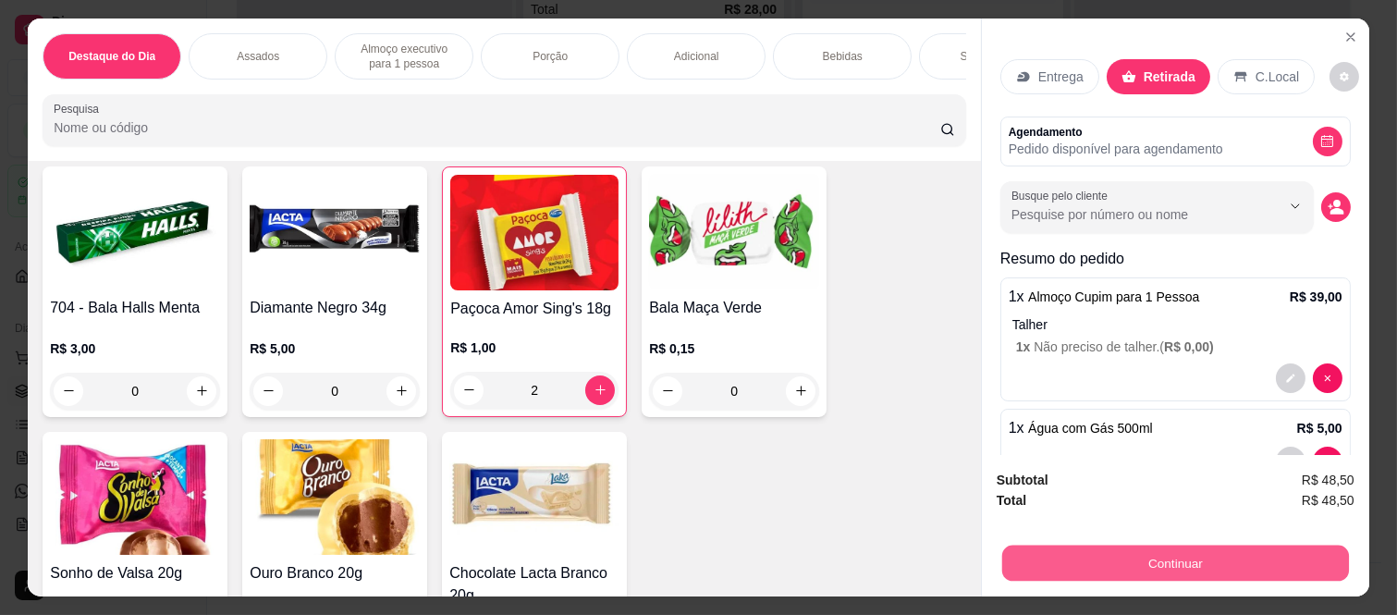
click at [1174, 549] on button "Continuar" at bounding box center [1175, 564] width 347 height 36
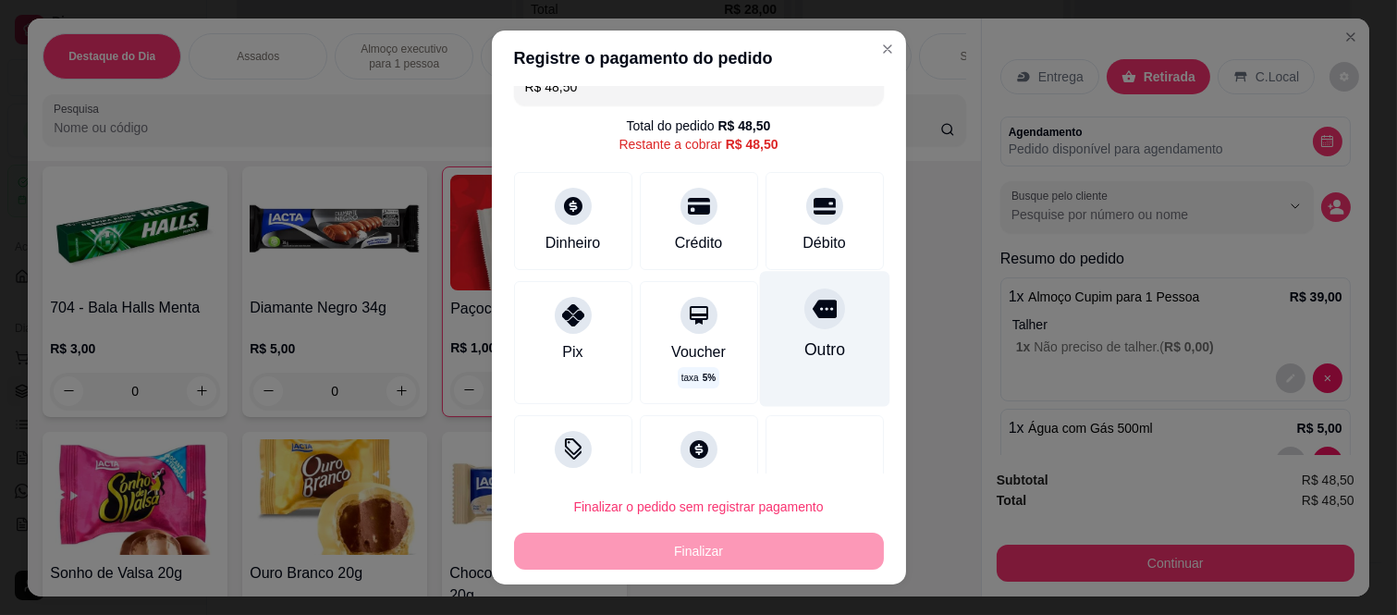
scroll to position [0, 0]
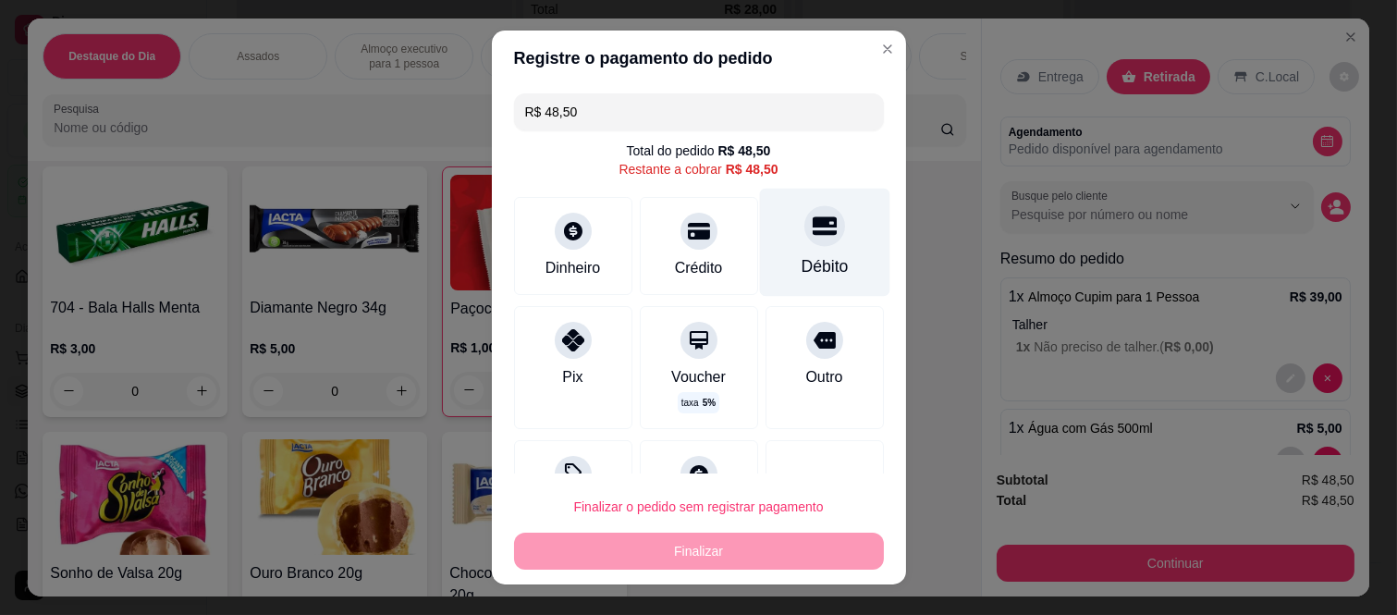
click at [812, 215] on icon at bounding box center [824, 226] width 24 height 24
type input "R$ 0,00"
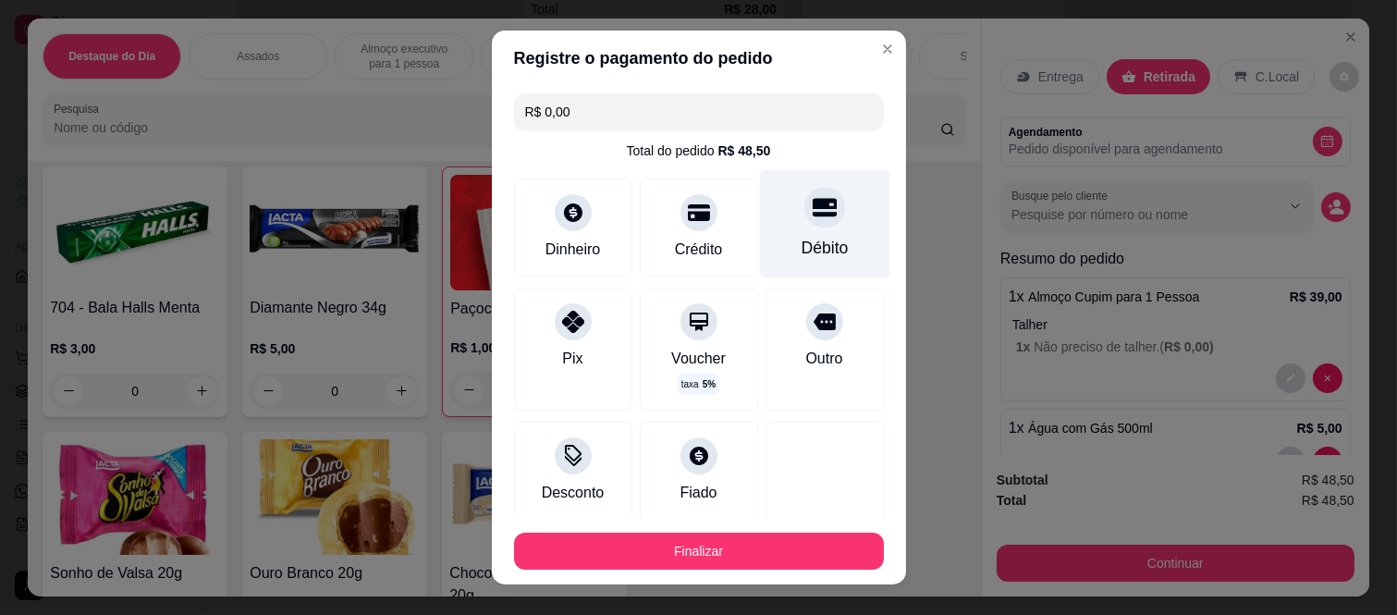
click at [801, 247] on div "Débito" at bounding box center [824, 248] width 47 height 24
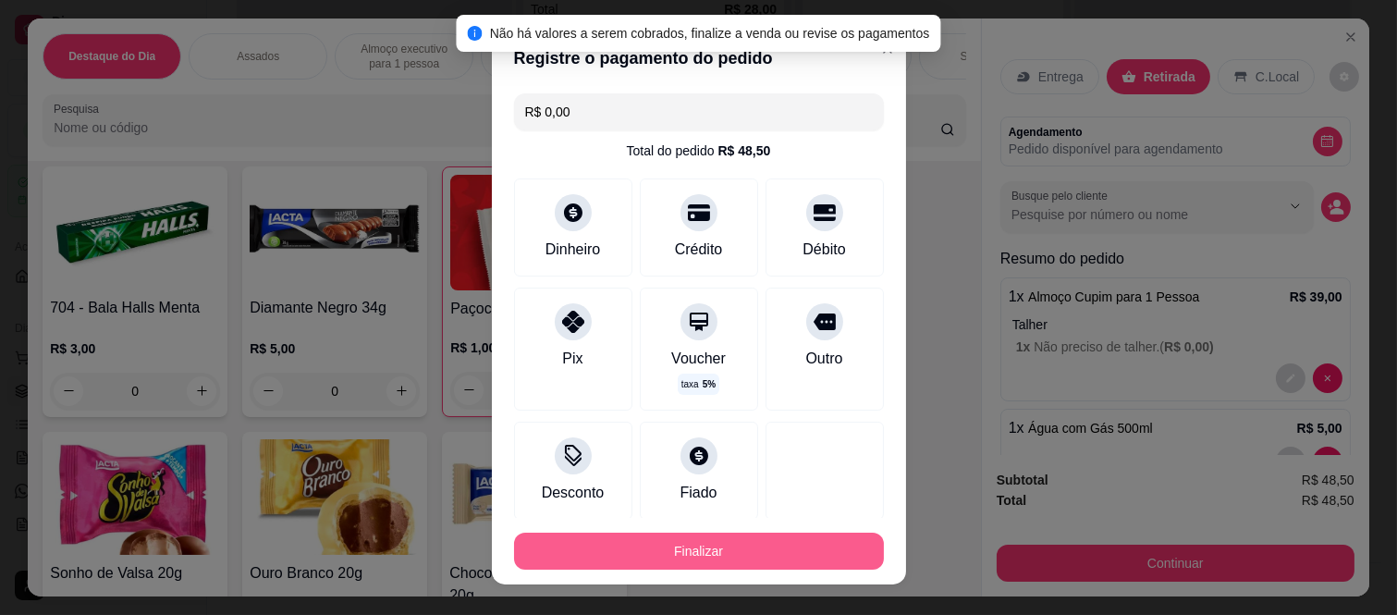
click at [695, 561] on button "Finalizar" at bounding box center [699, 551] width 370 height 37
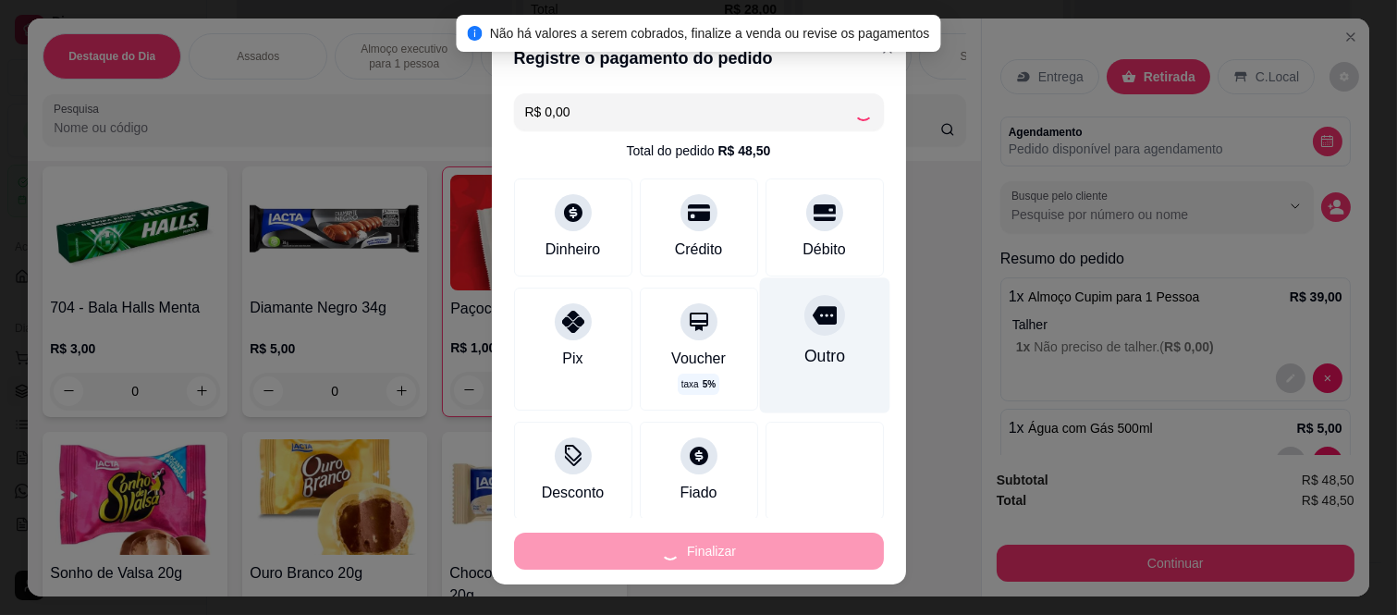
type input "0"
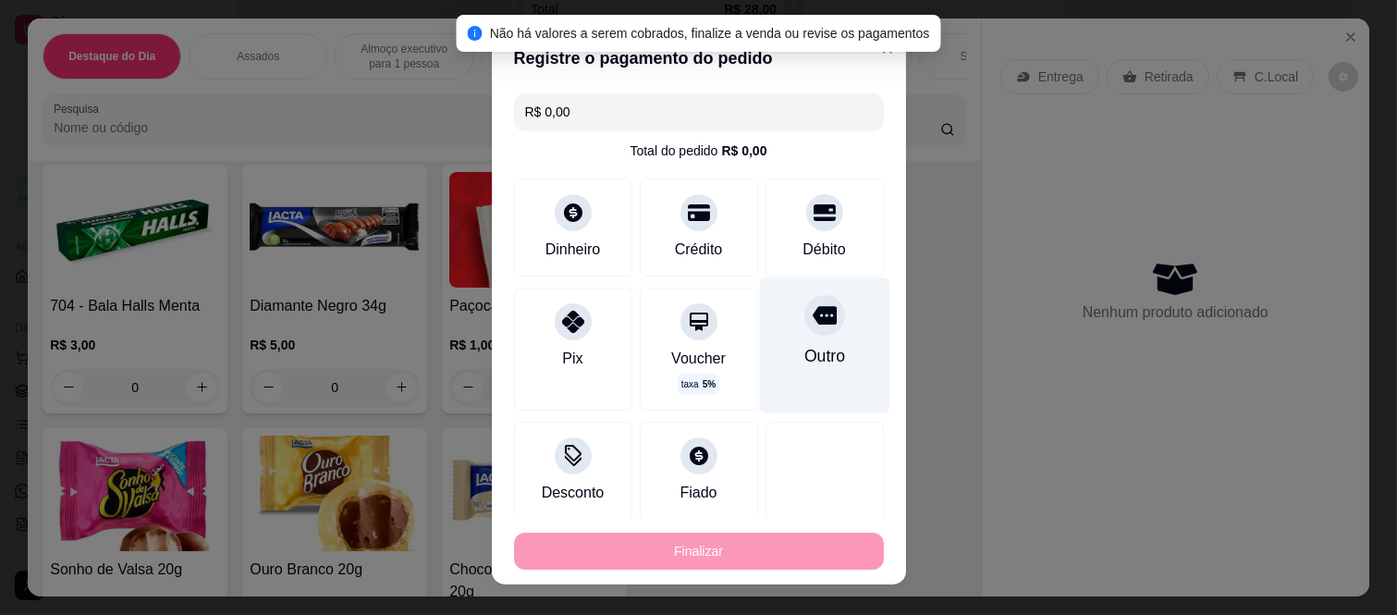
type input "-R$ 48,50"
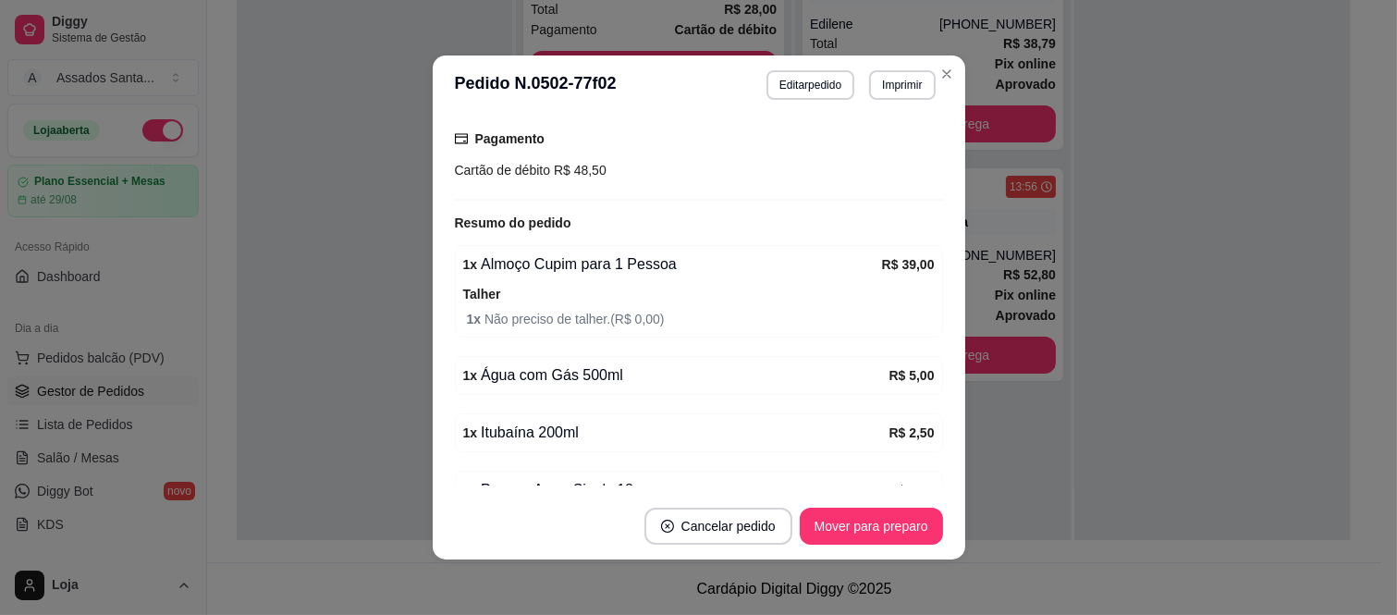
scroll to position [326, 0]
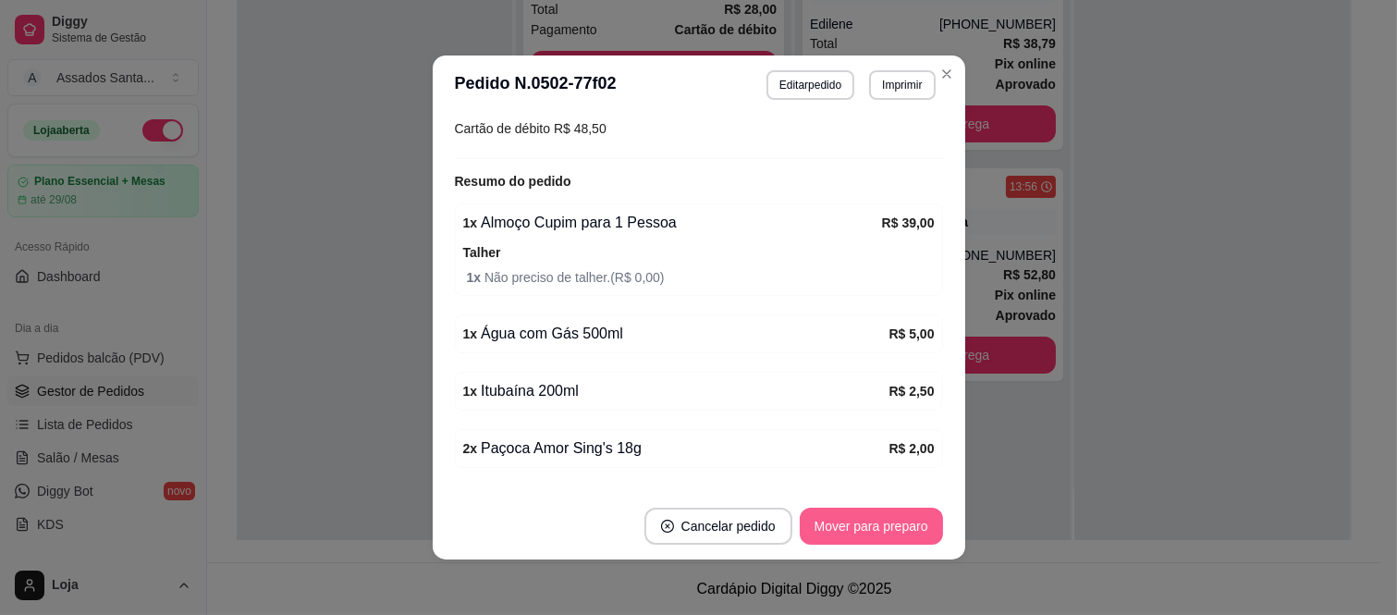
click at [884, 542] on button "Mover para preparo" at bounding box center [871, 526] width 143 height 37
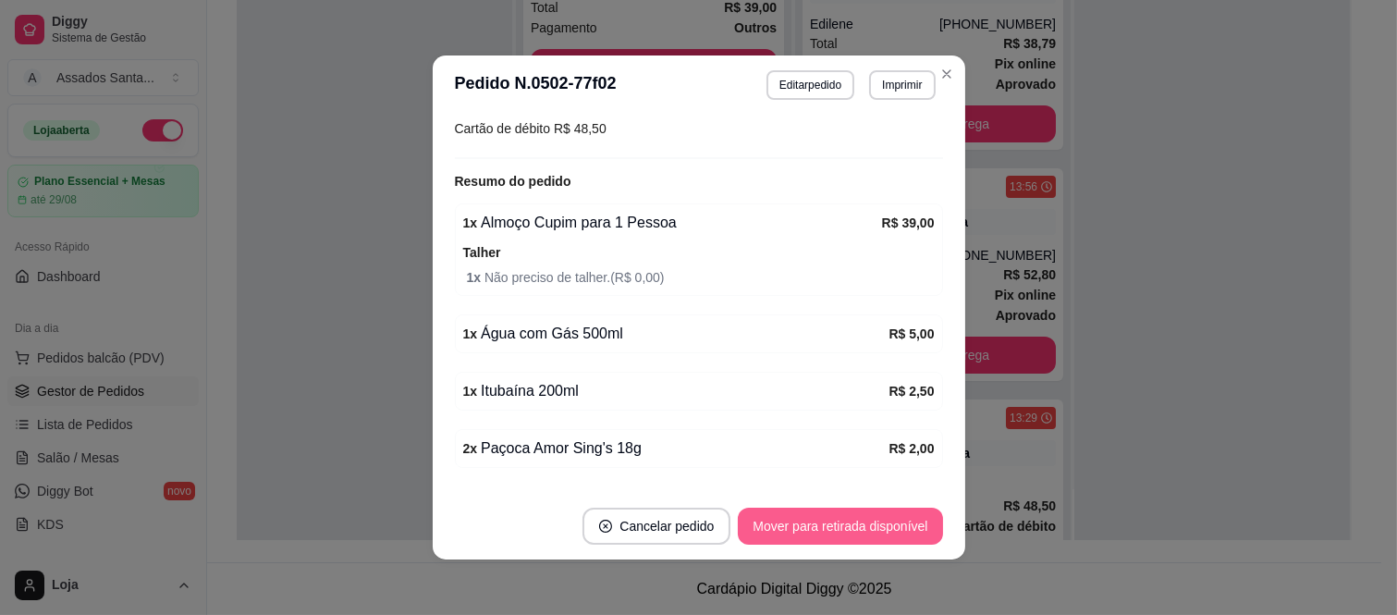
scroll to position [34, 0]
click at [888, 534] on button "Mover para retirada disponível" at bounding box center [840, 526] width 204 height 37
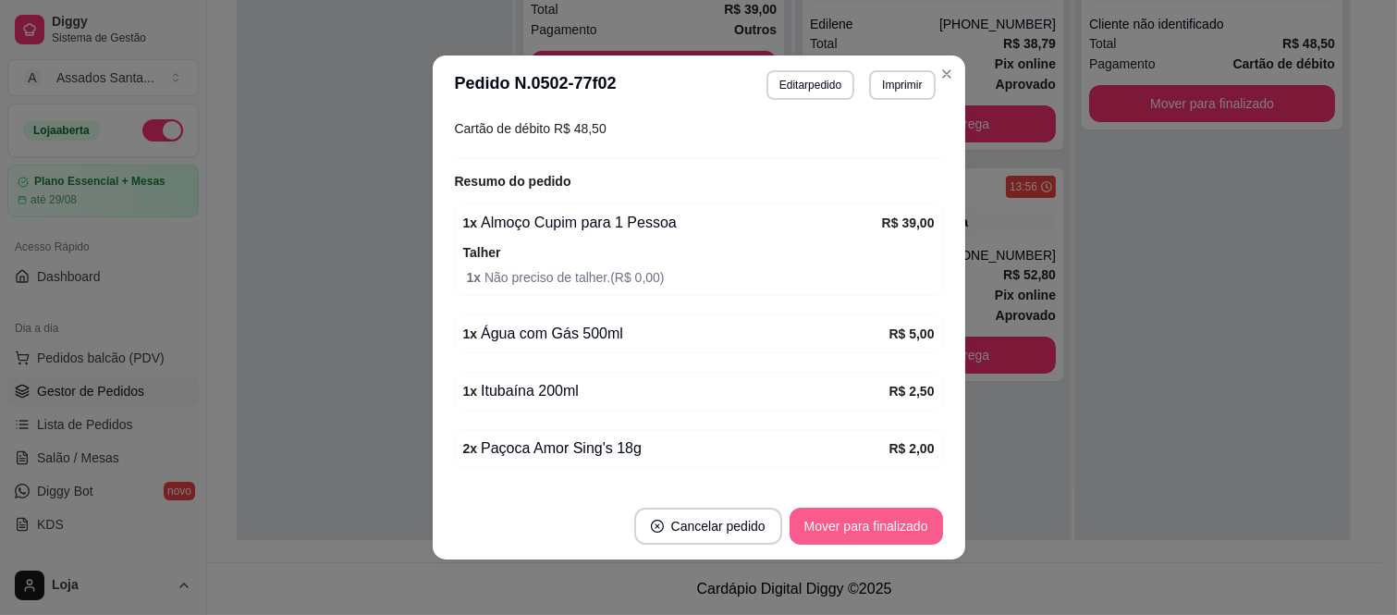
click at [888, 534] on button "Mover para finalizado" at bounding box center [866, 526] width 153 height 37
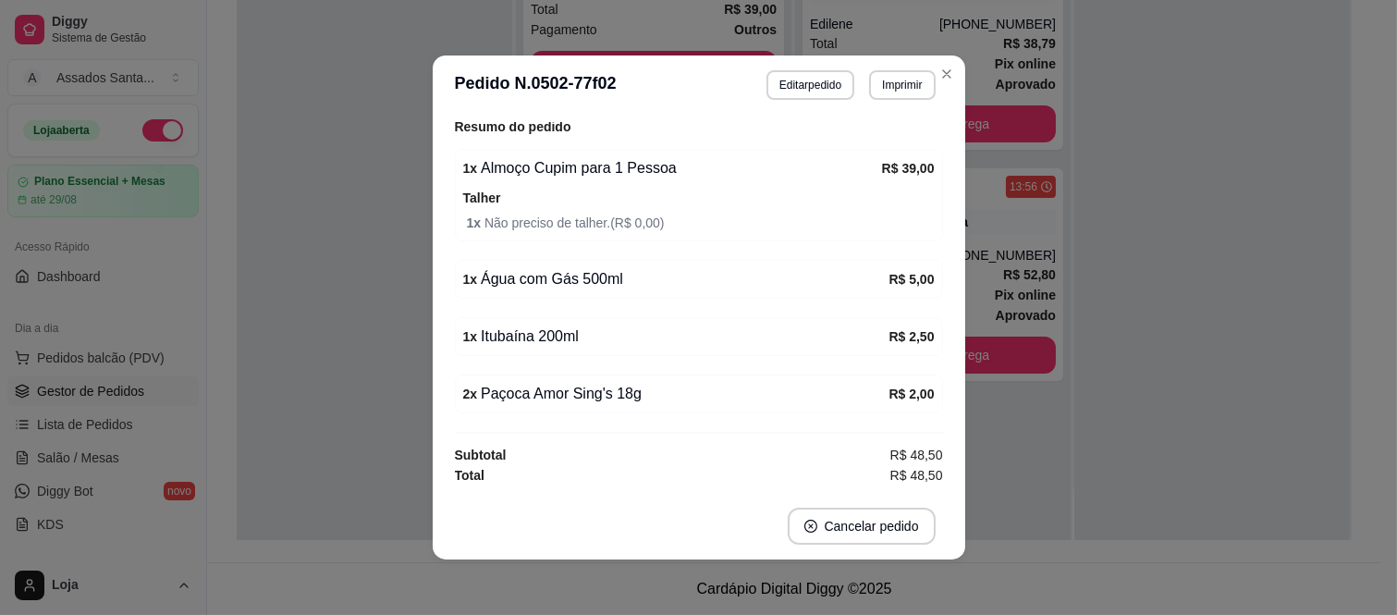
scroll to position [227, 0]
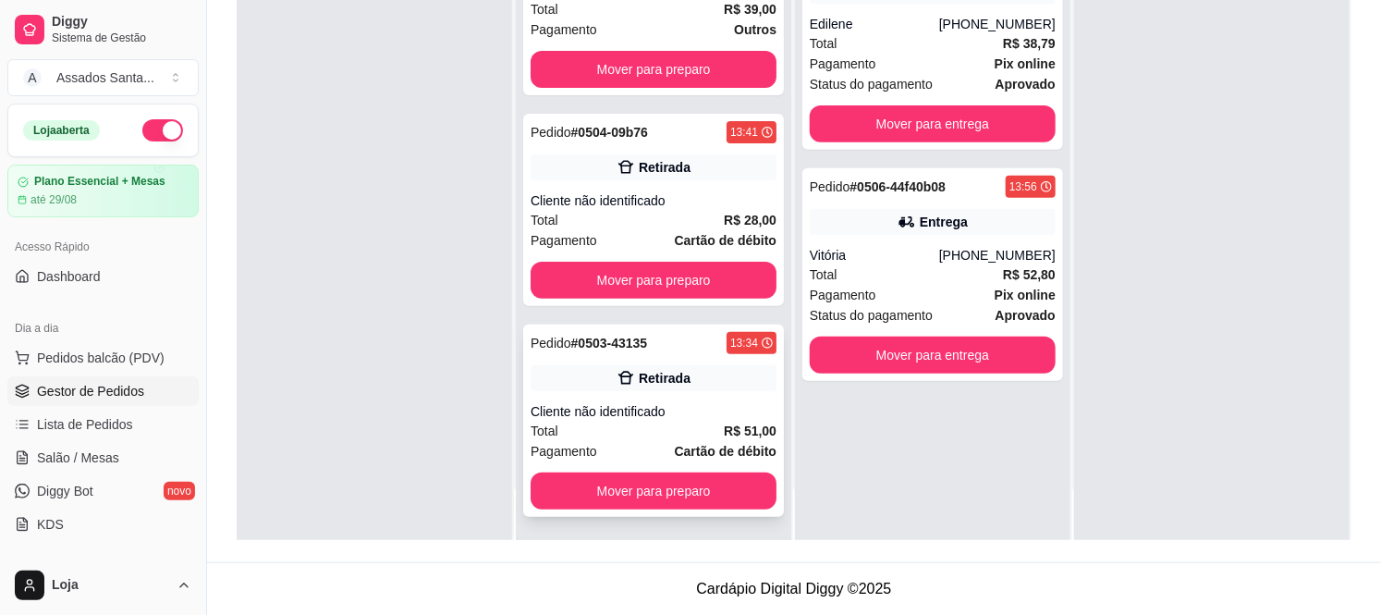
click at [697, 379] on div "Retirada" at bounding box center [654, 378] width 246 height 26
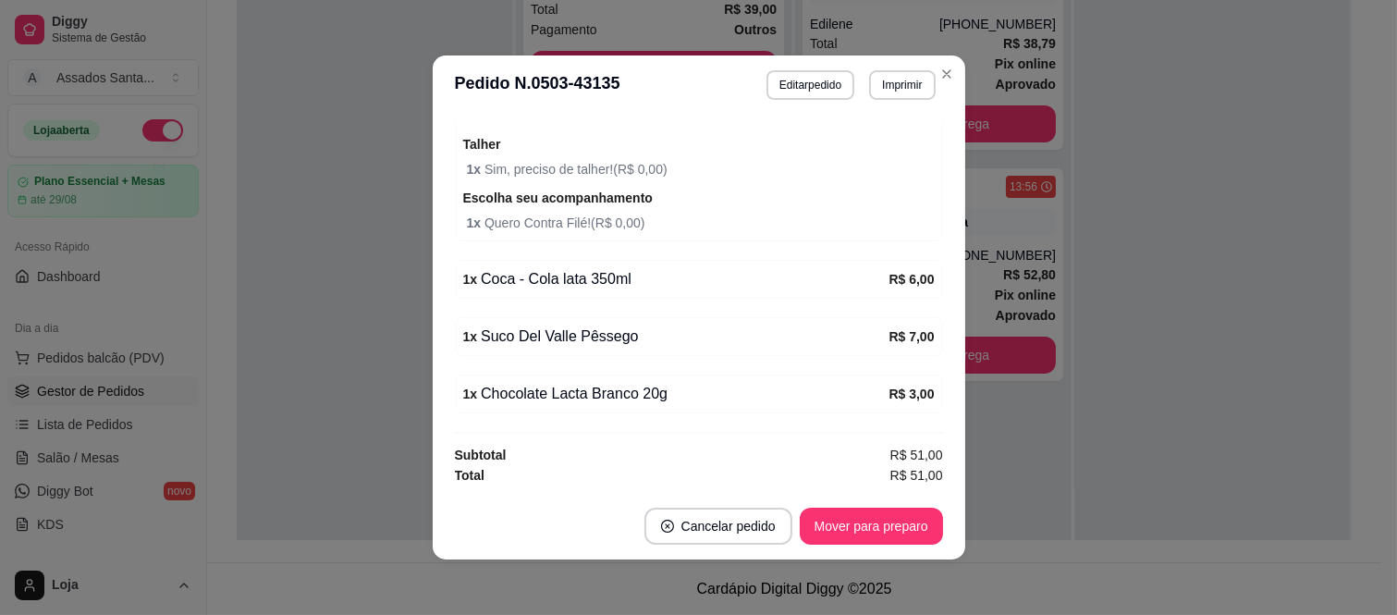
scroll to position [4, 0]
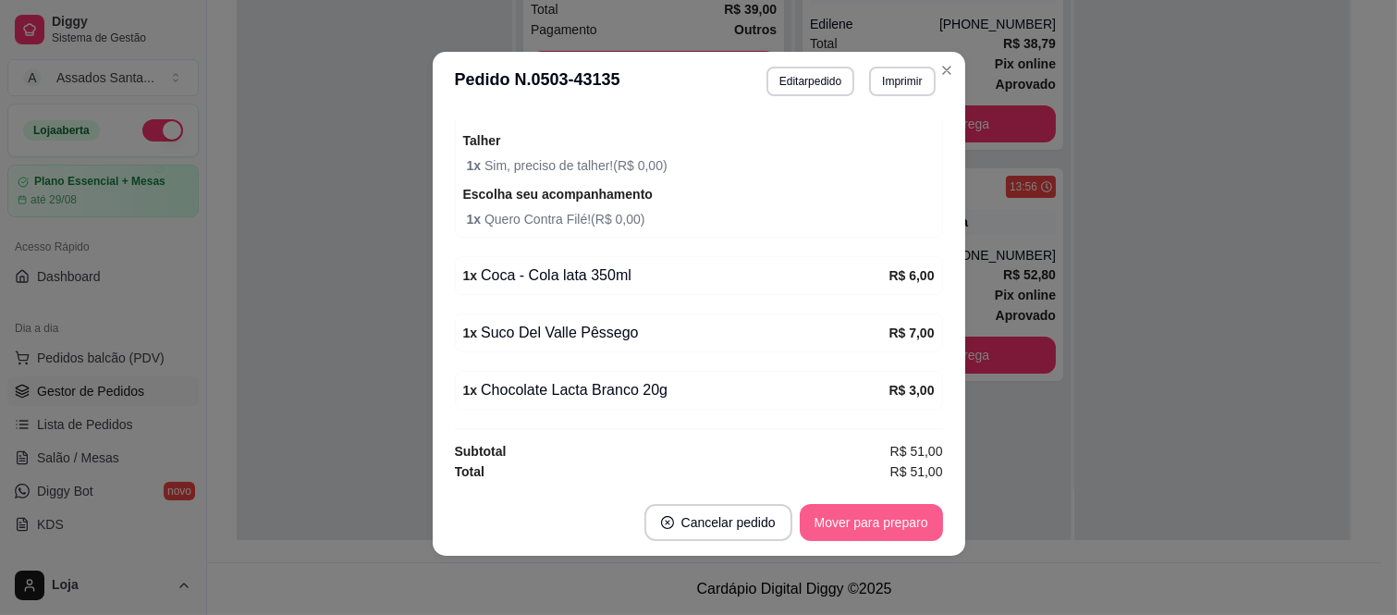
click at [908, 532] on button "Mover para preparo" at bounding box center [871, 522] width 143 height 37
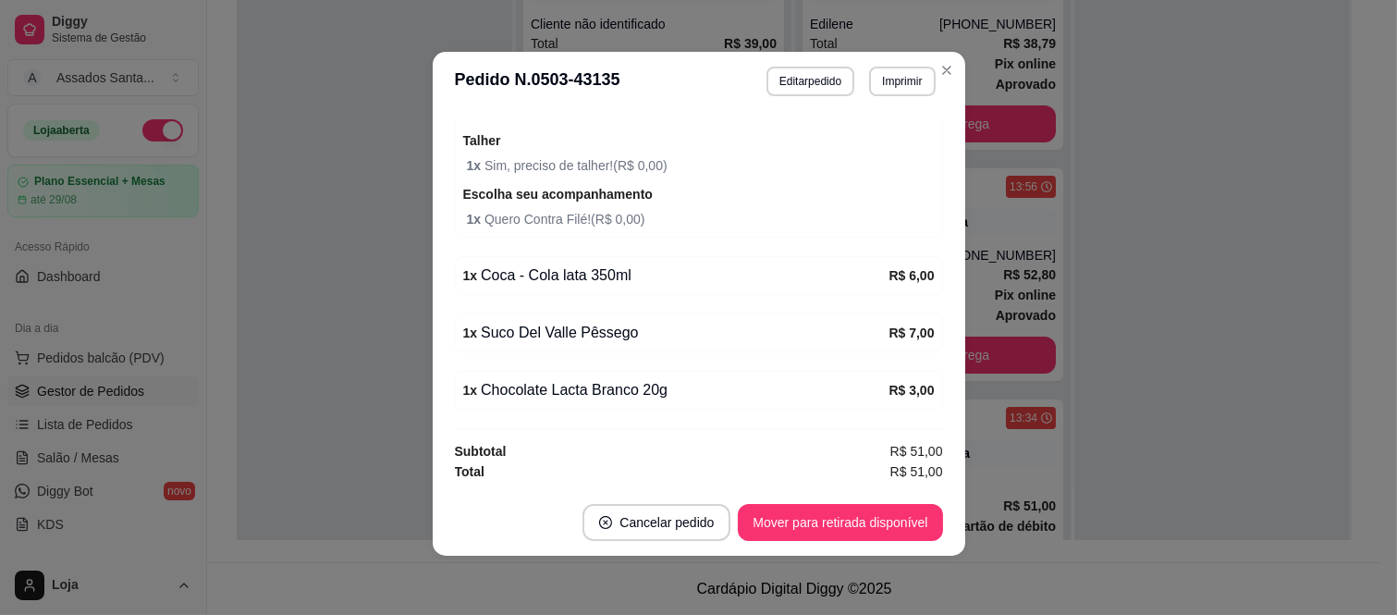
scroll to position [0, 0]
click at [908, 520] on button "Mover para retirada disponível" at bounding box center [841, 523] width 198 height 36
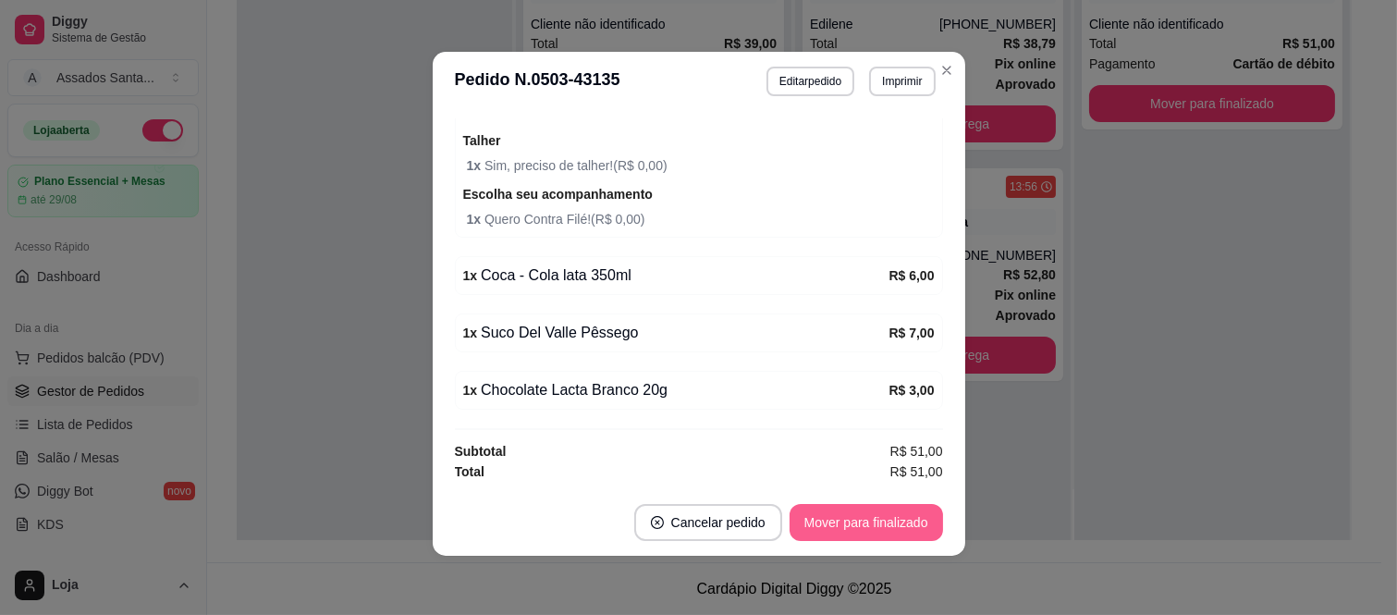
click at [908, 520] on button "Mover para finalizado" at bounding box center [866, 522] width 153 height 37
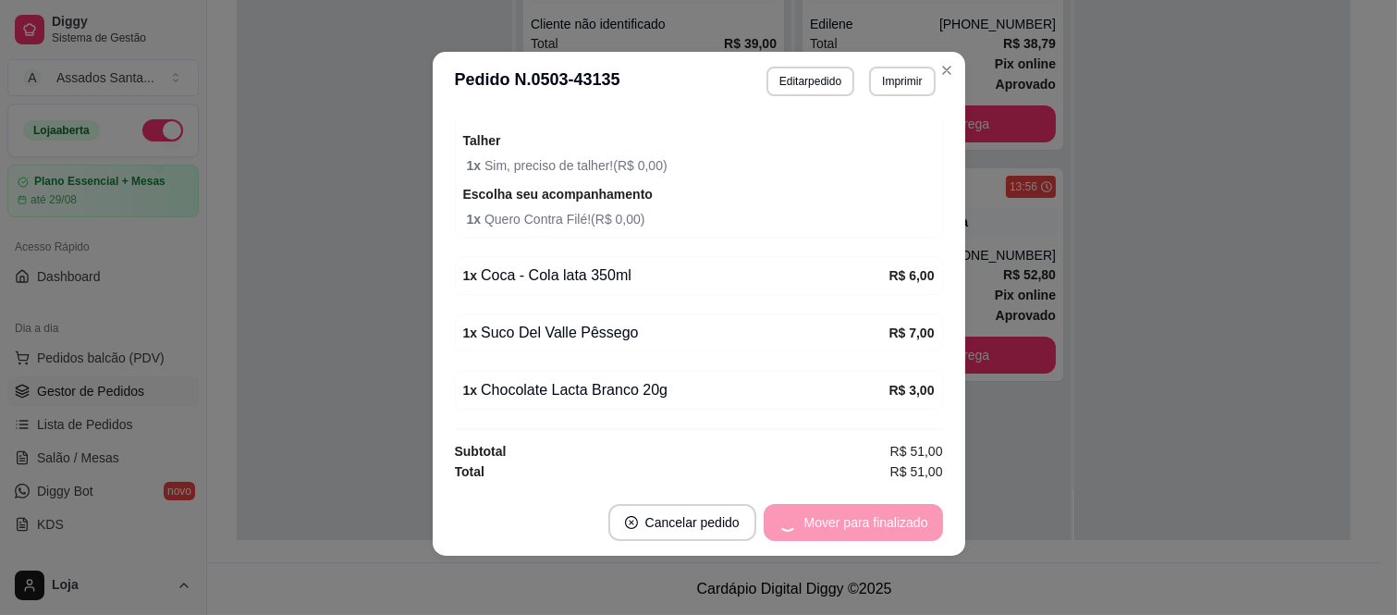
scroll to position [338, 0]
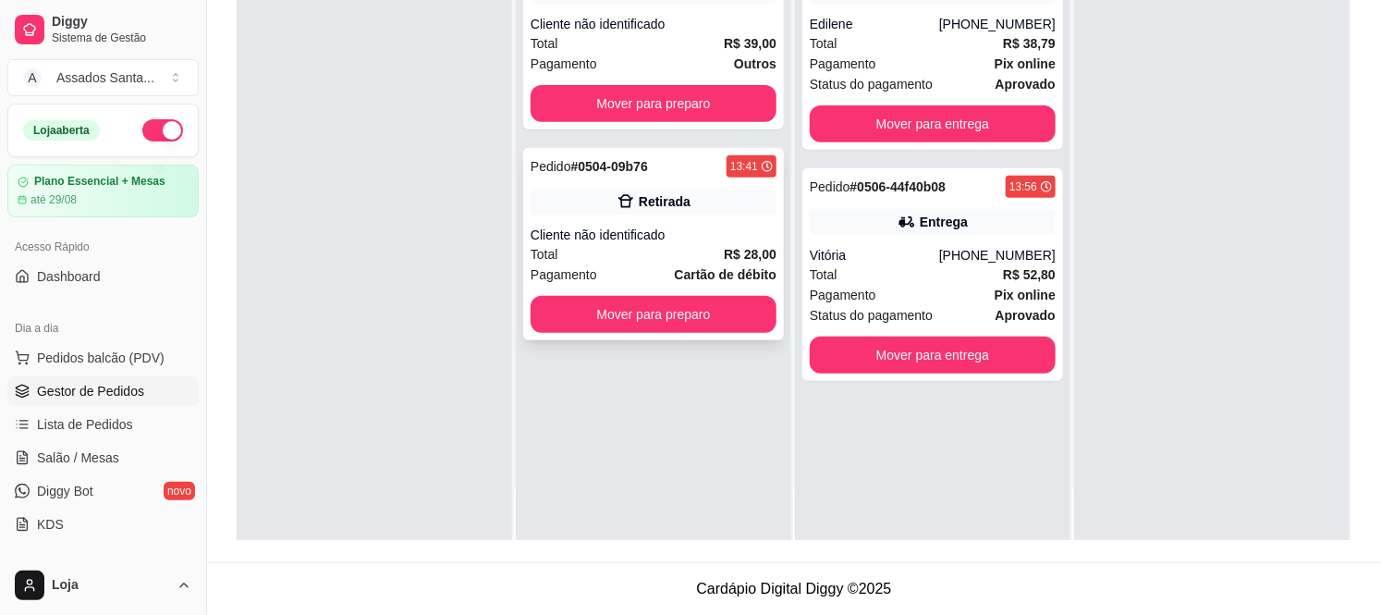
click at [605, 204] on div "Retirada" at bounding box center [654, 202] width 246 height 26
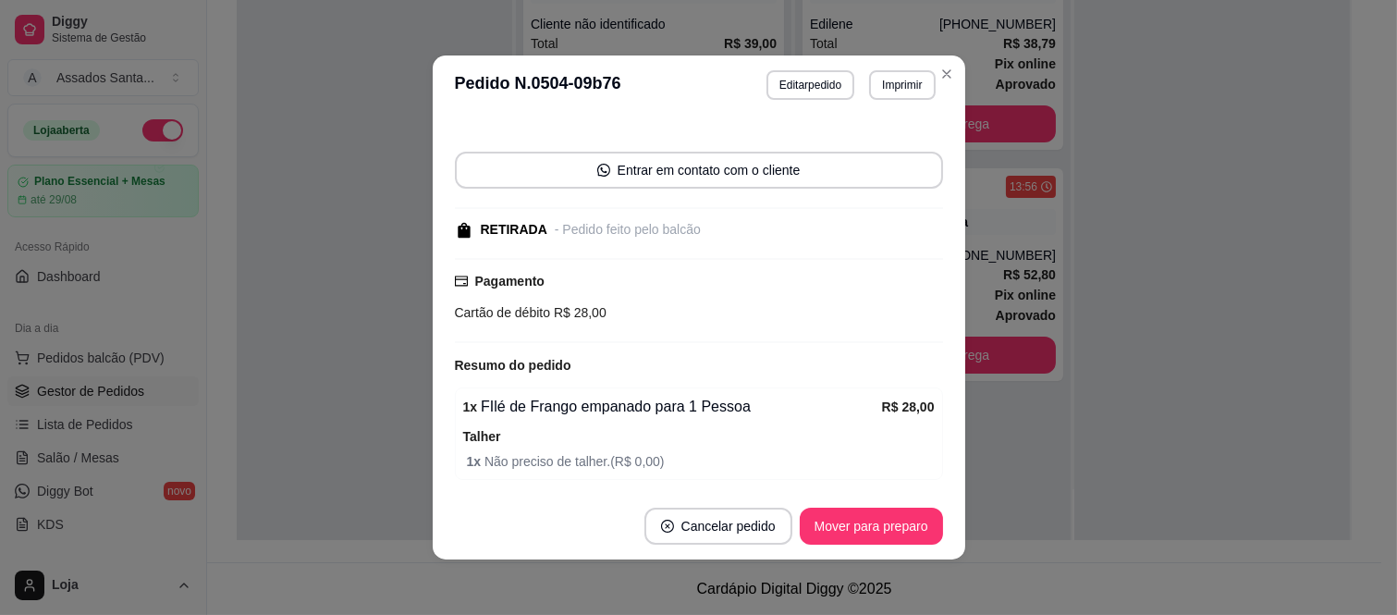
scroll to position [170, 0]
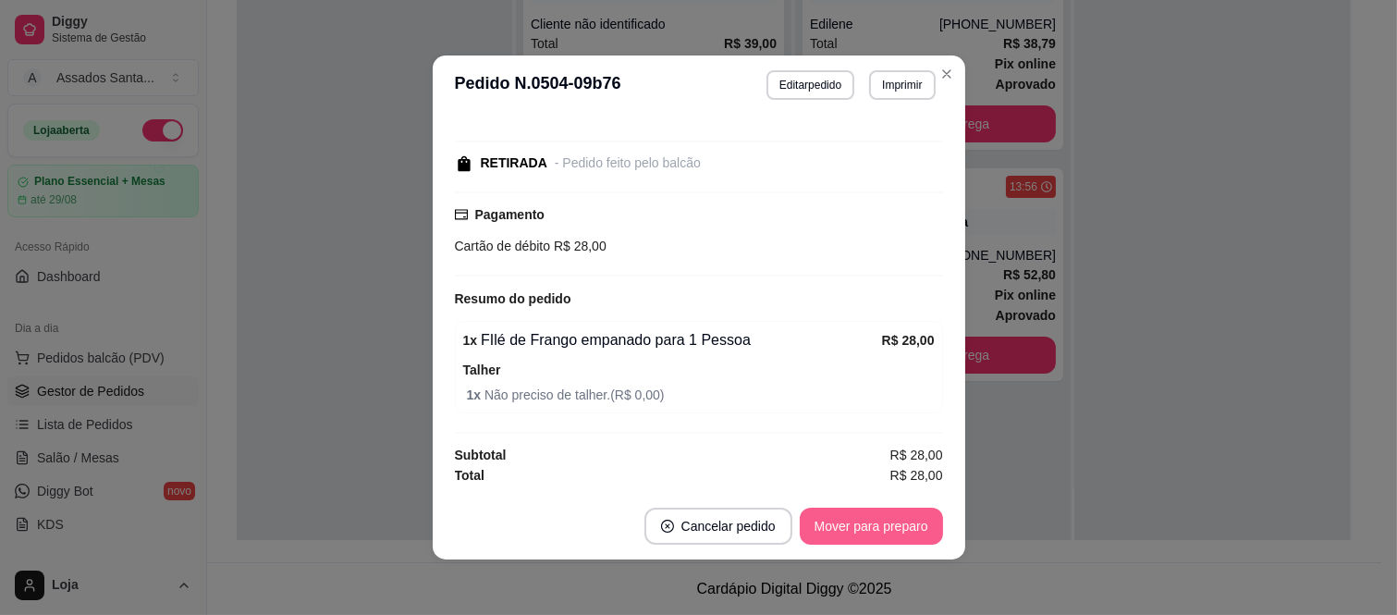
click at [866, 529] on button "Mover para preparo" at bounding box center [871, 526] width 143 height 37
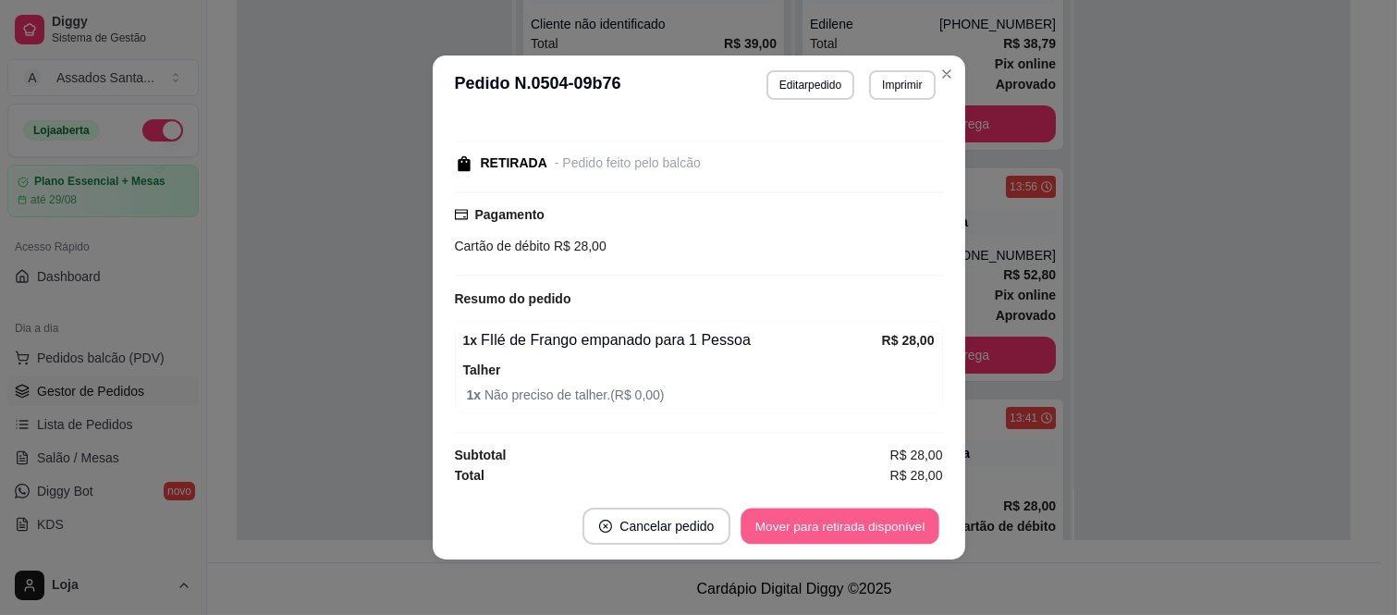
click at [866, 529] on button "Mover para retirada disponível" at bounding box center [841, 527] width 198 height 36
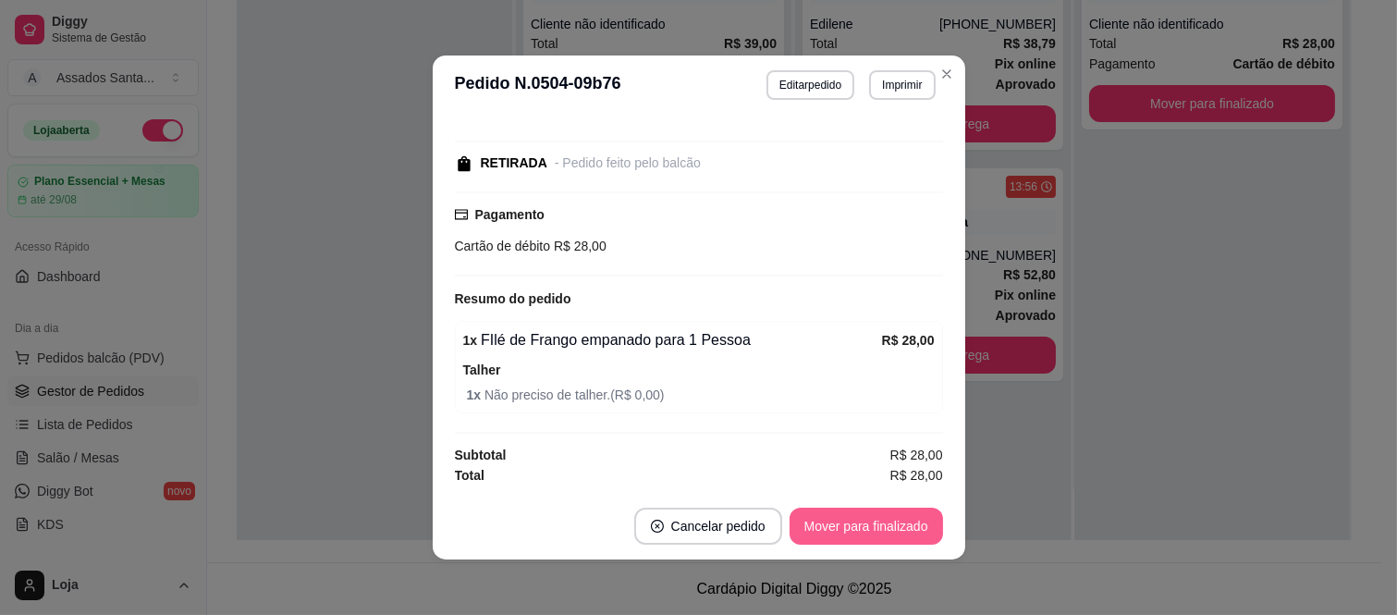
click at [866, 529] on button "Mover para finalizado" at bounding box center [866, 526] width 153 height 37
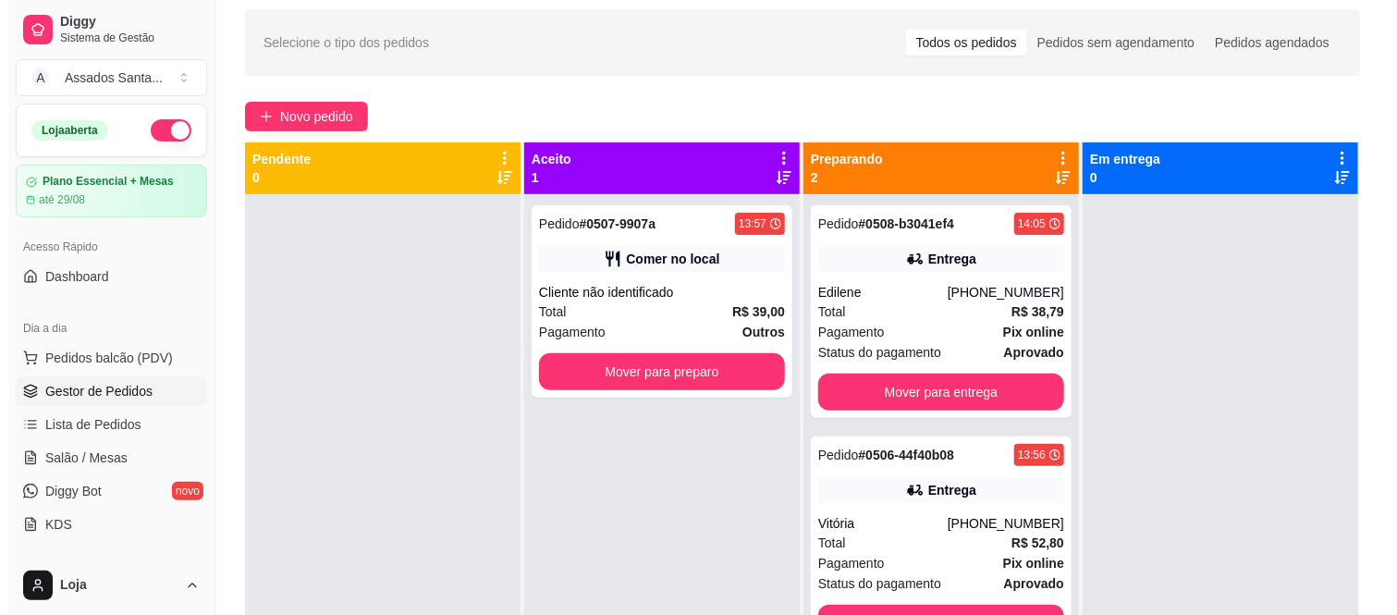
scroll to position [0, 0]
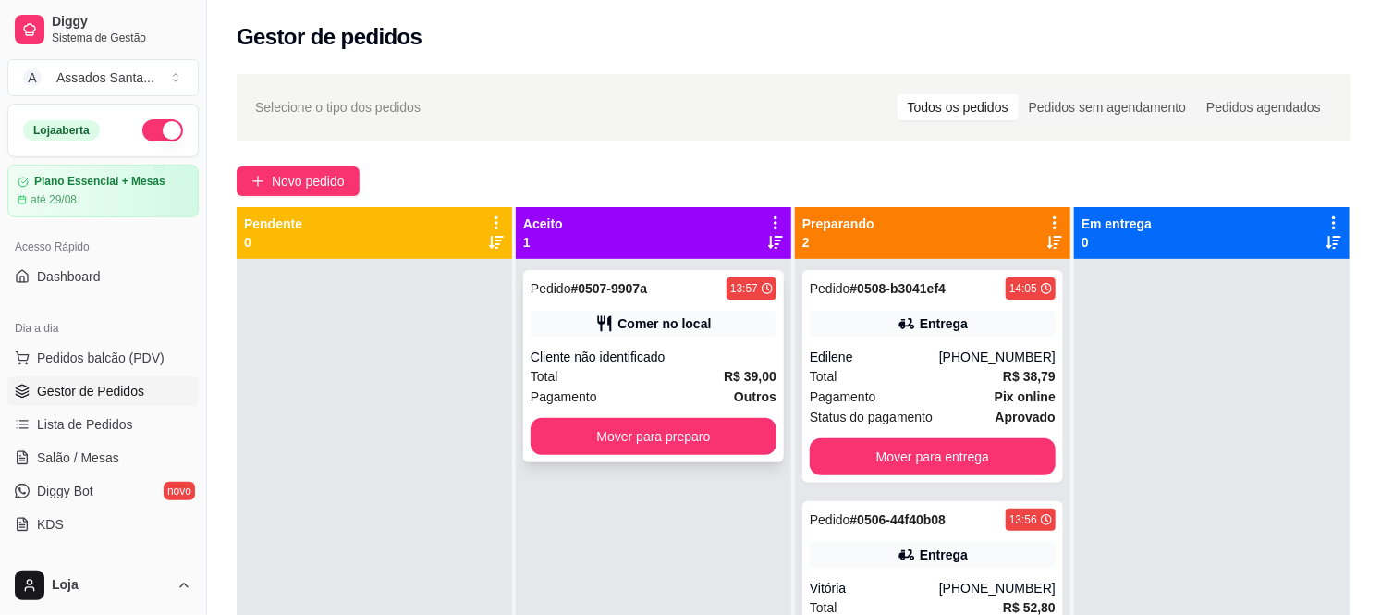
click at [611, 338] on div "Pedido # 0507-9907a 13:57 Comer no local Cliente não identificado Total R$ 39,0…" at bounding box center [653, 366] width 261 height 192
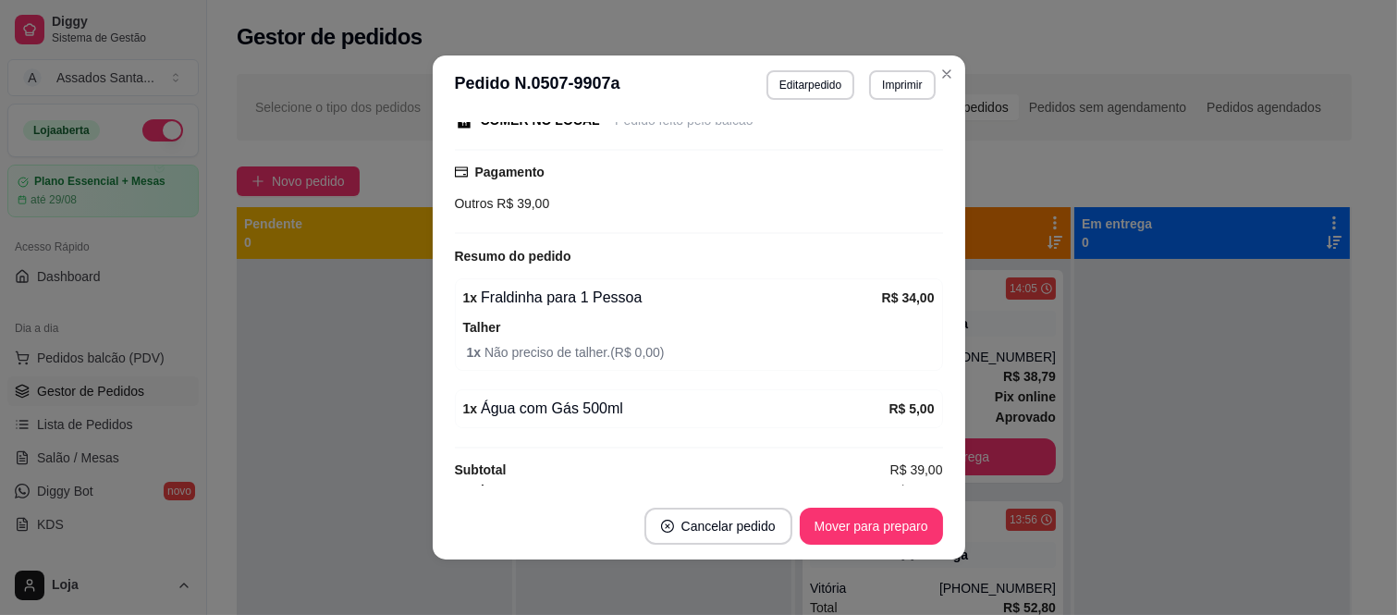
scroll to position [227, 0]
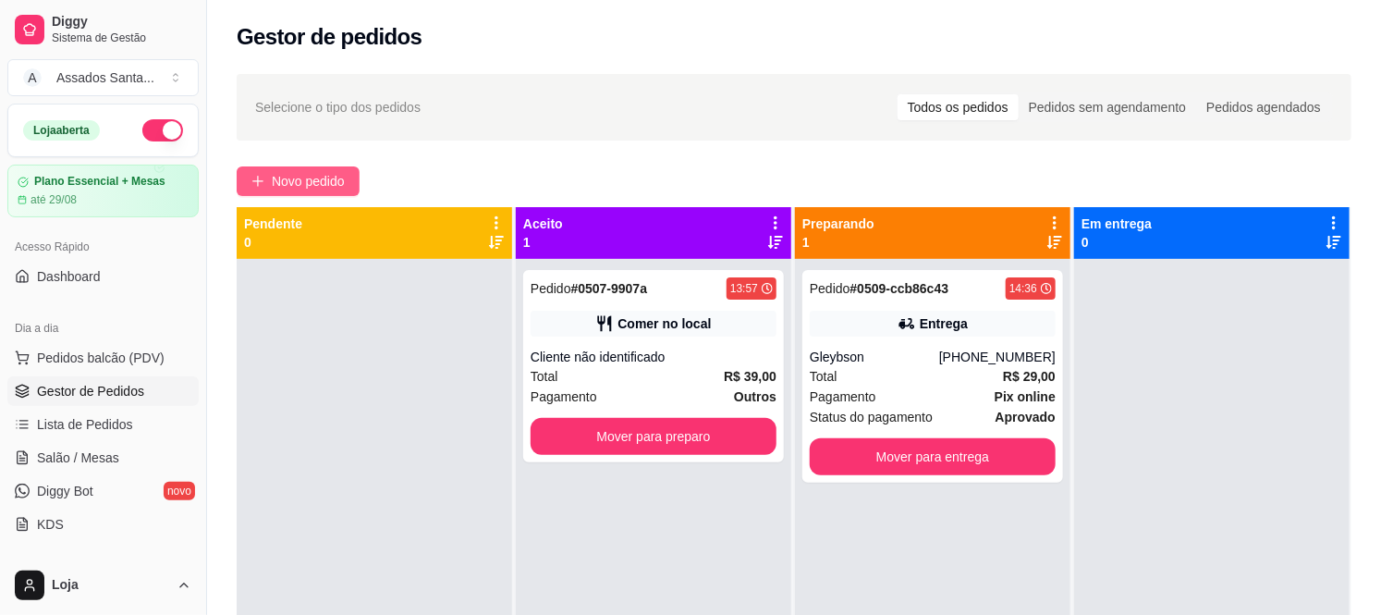
click at [337, 180] on span "Novo pedido" at bounding box center [308, 181] width 73 height 20
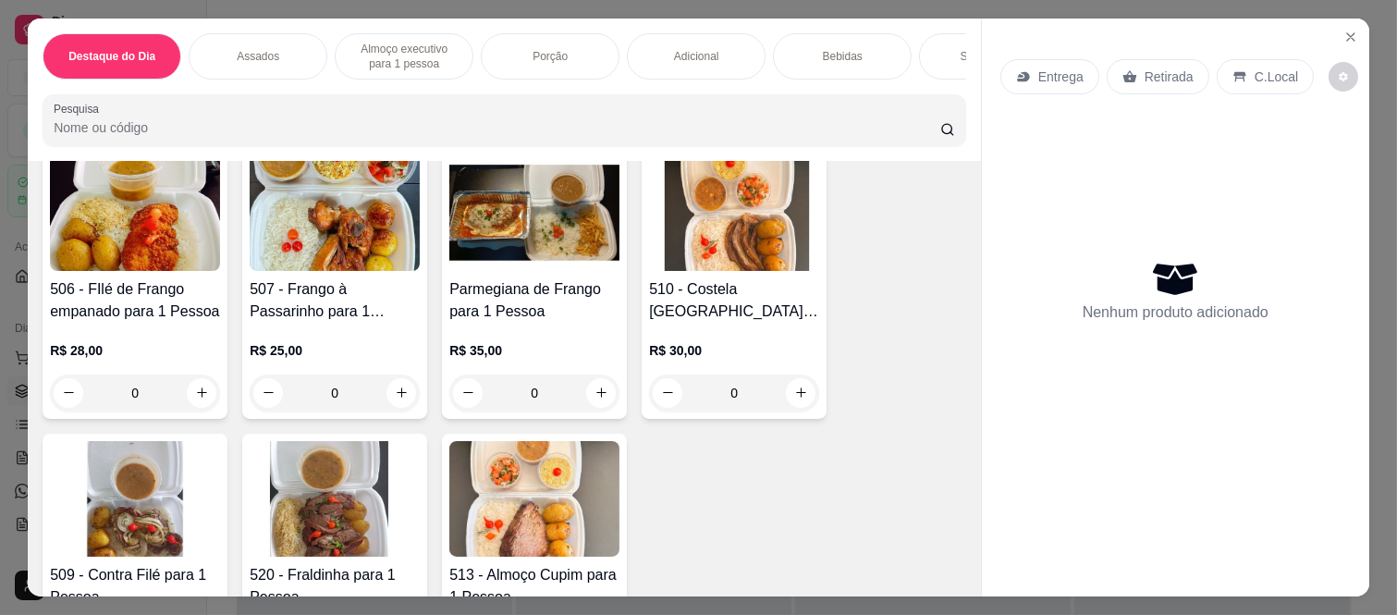
scroll to position [1130, 0]
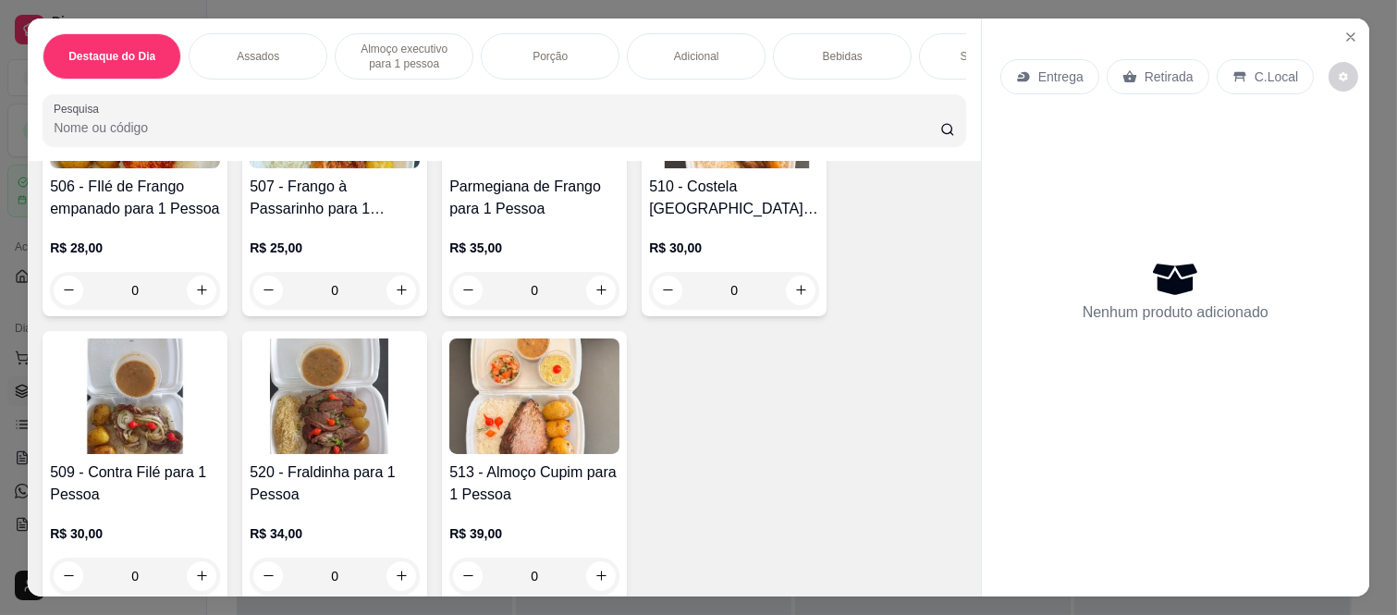
click at [846, 49] on p "Bebidas" at bounding box center [843, 56] width 40 height 15
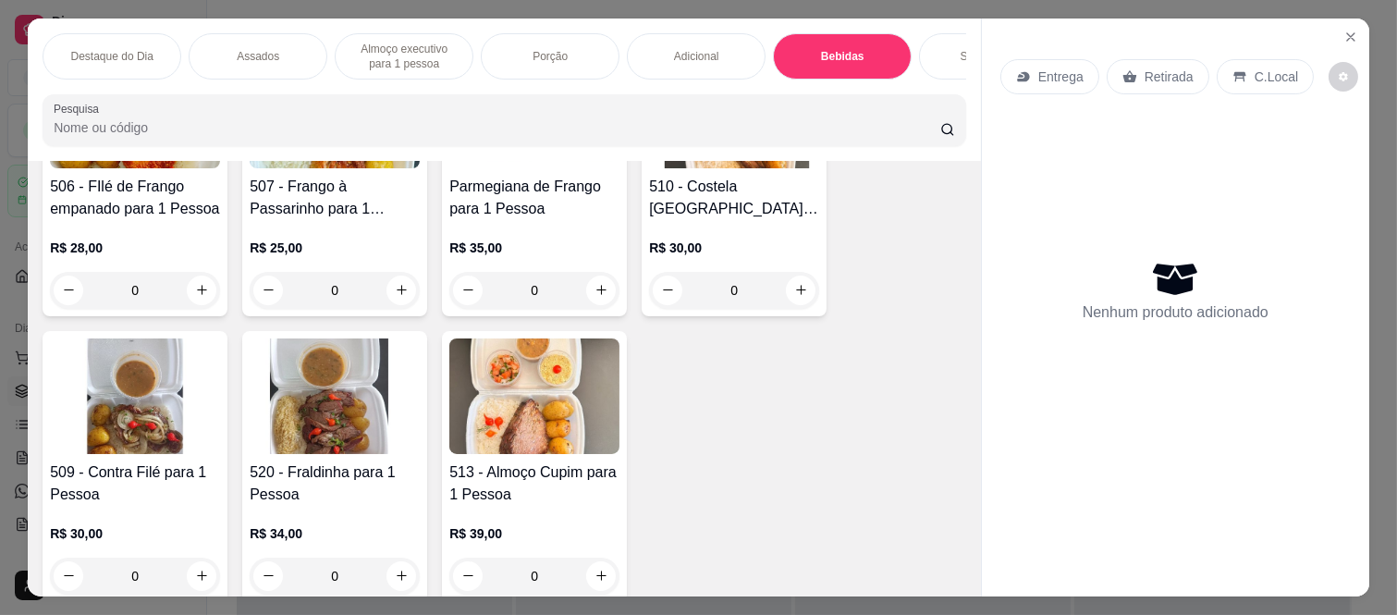
scroll to position [48, 0]
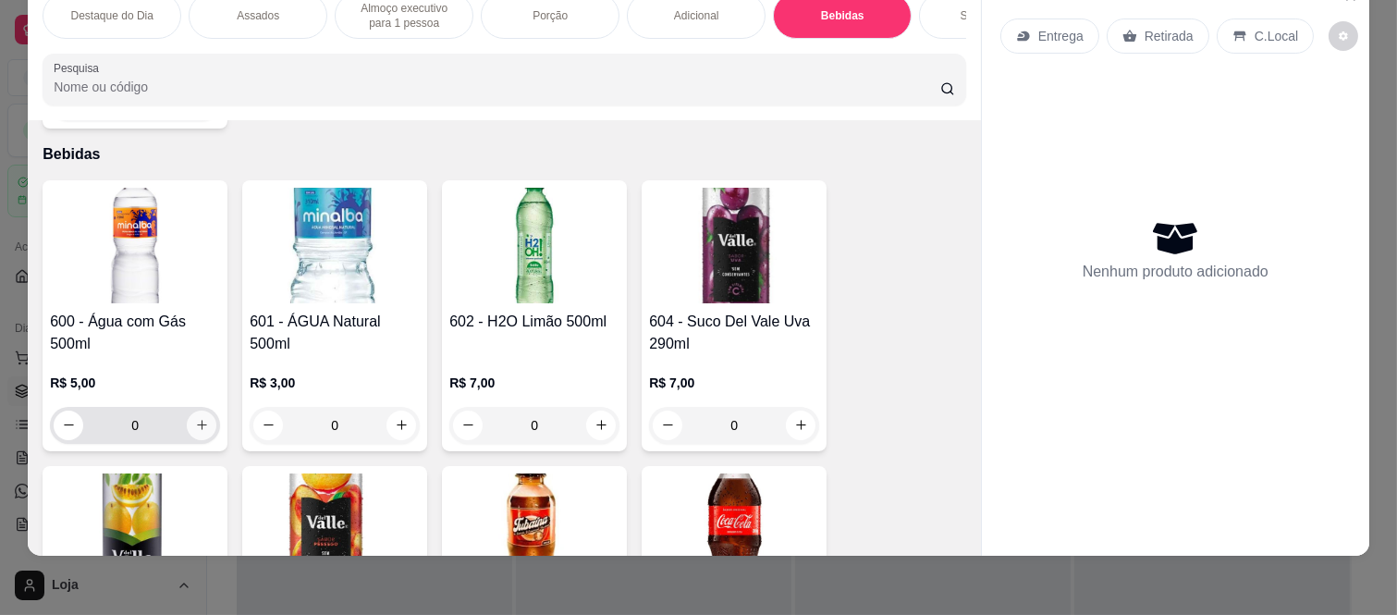
click at [198, 418] on icon "increase-product-quantity" at bounding box center [202, 425] width 14 height 14
type input "1"
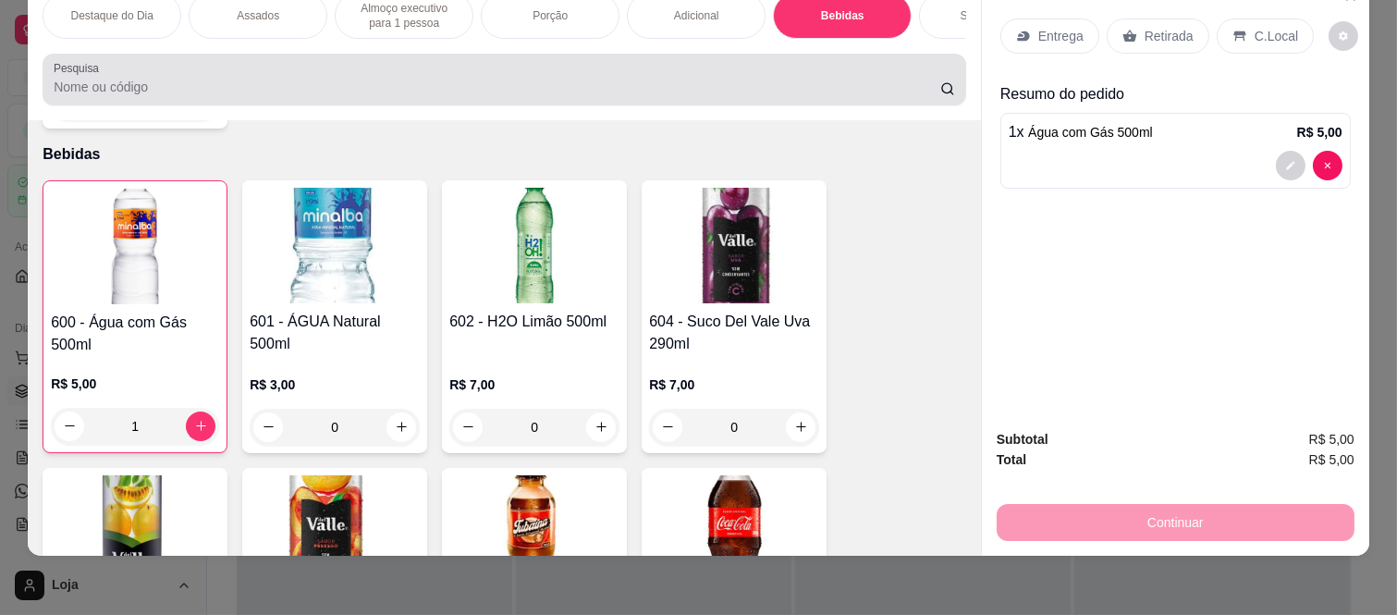
scroll to position [0, 0]
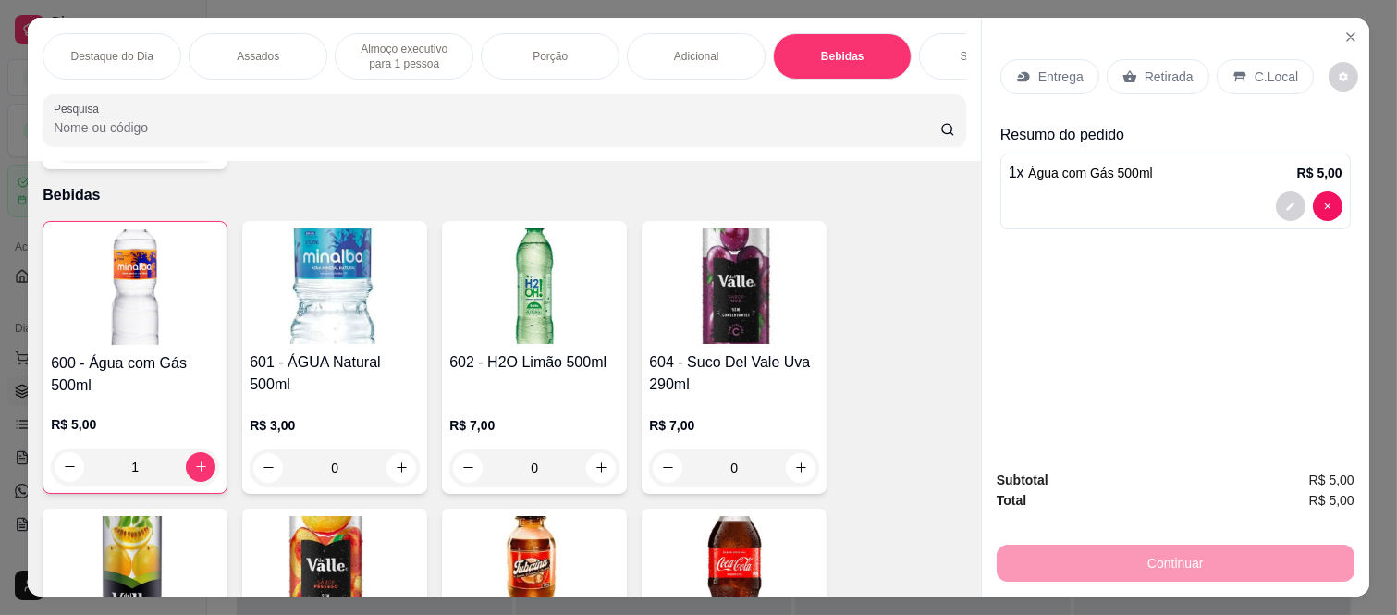
click at [394, 42] on p "Almoço executivo para 1 pessoa" at bounding box center [403, 57] width 107 height 30
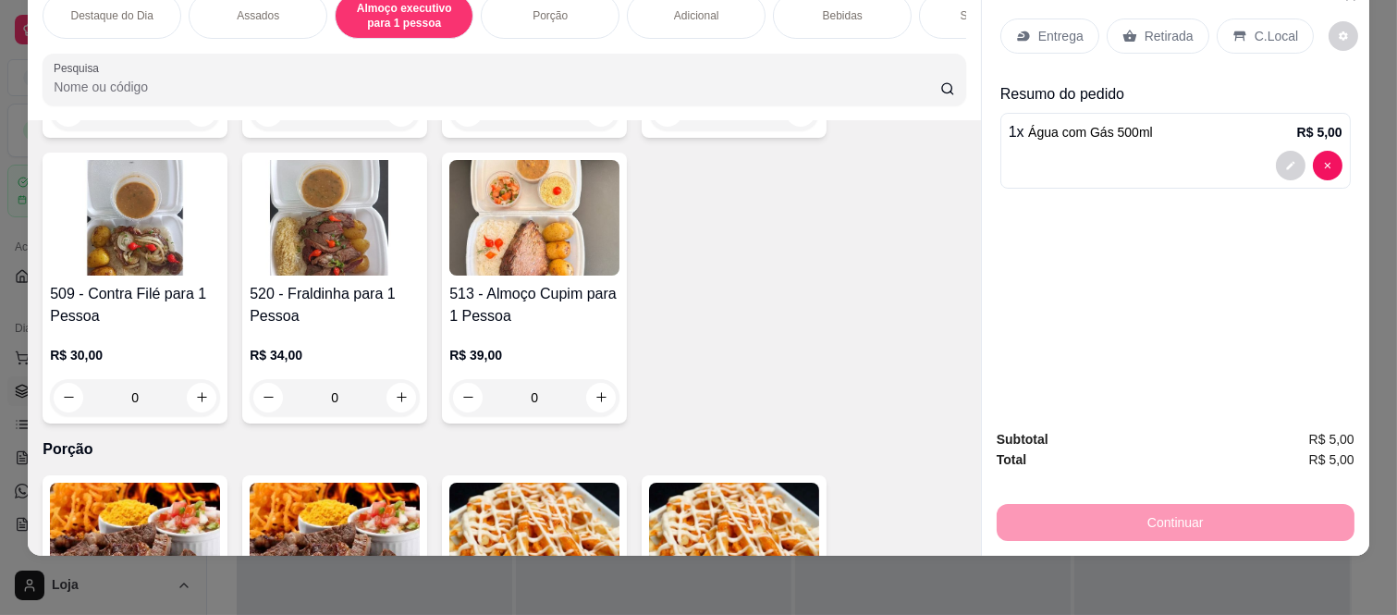
scroll to position [1286, 0]
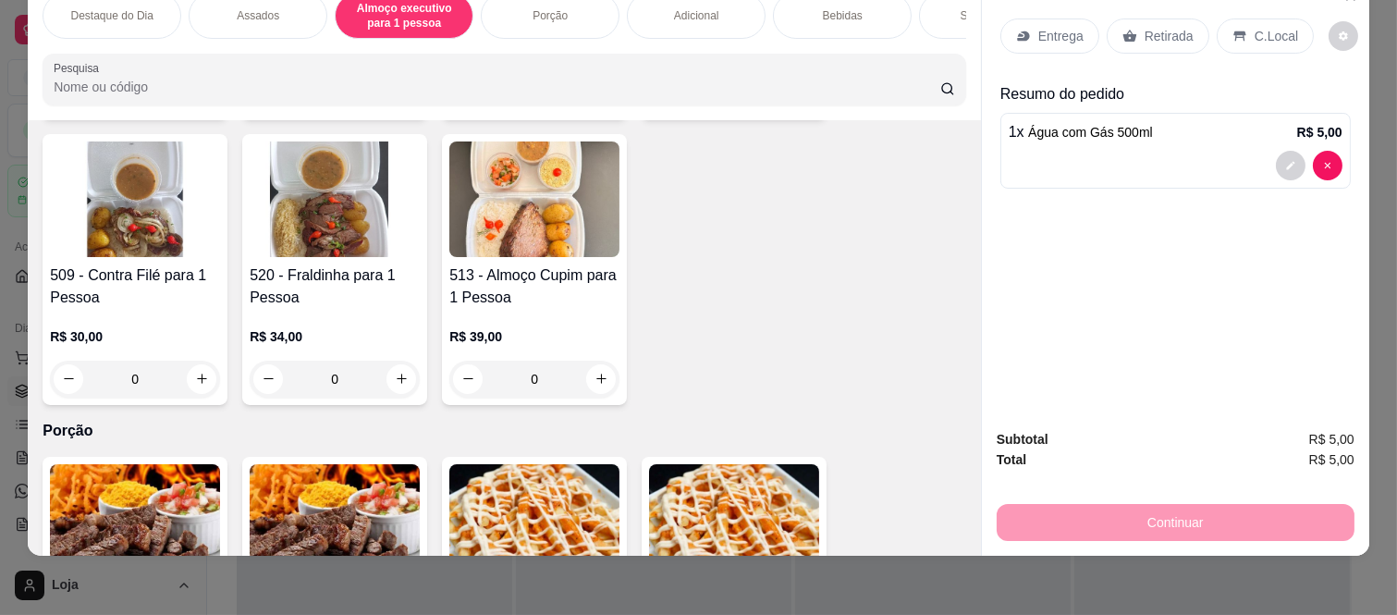
click at [393, 361] on div "0" at bounding box center [335, 379] width 170 height 37
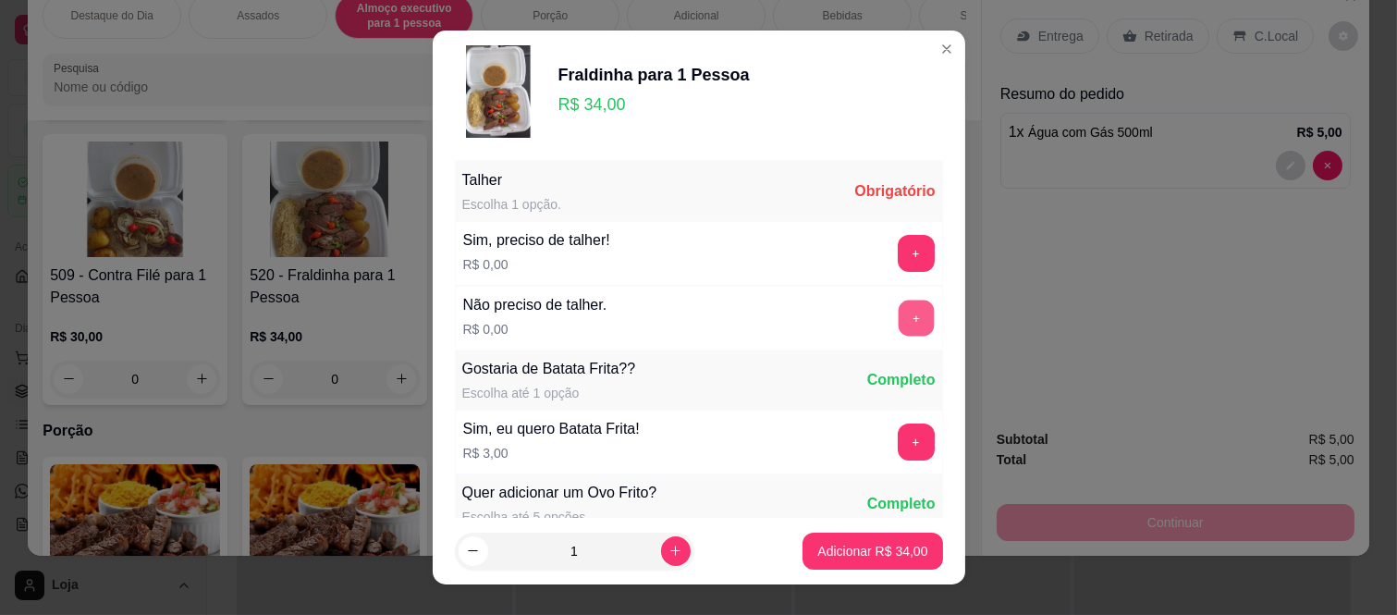
click at [898, 305] on button "+" at bounding box center [916, 319] width 36 height 36
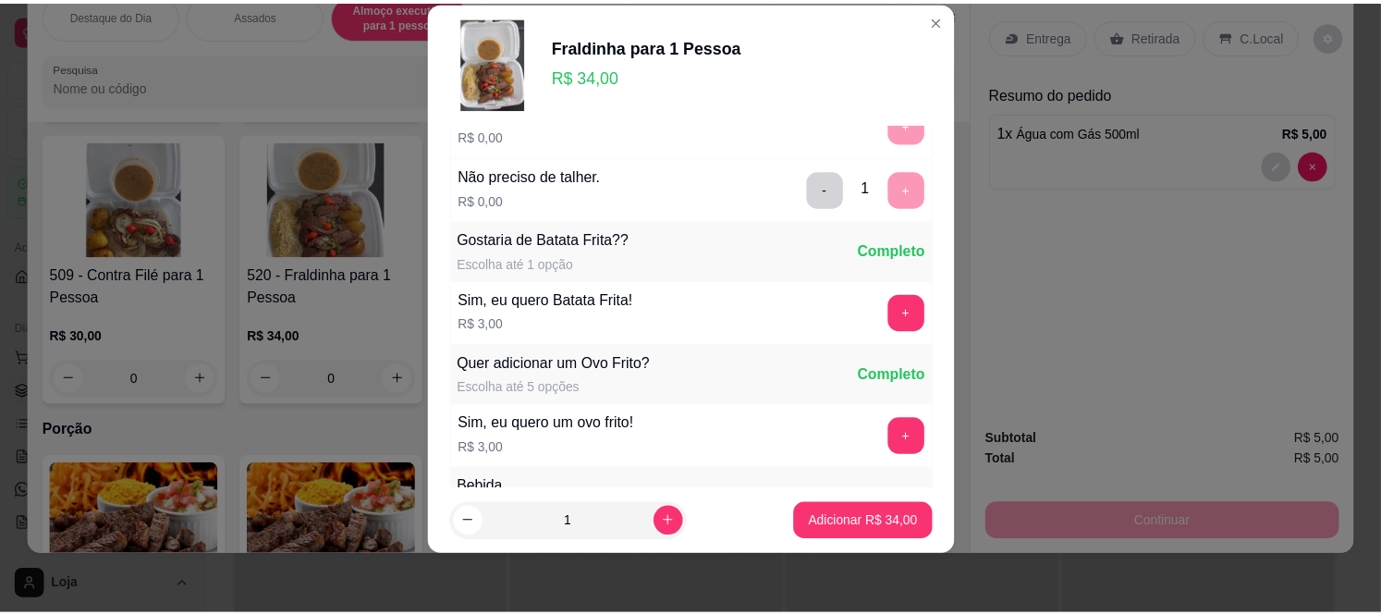
scroll to position [198, 0]
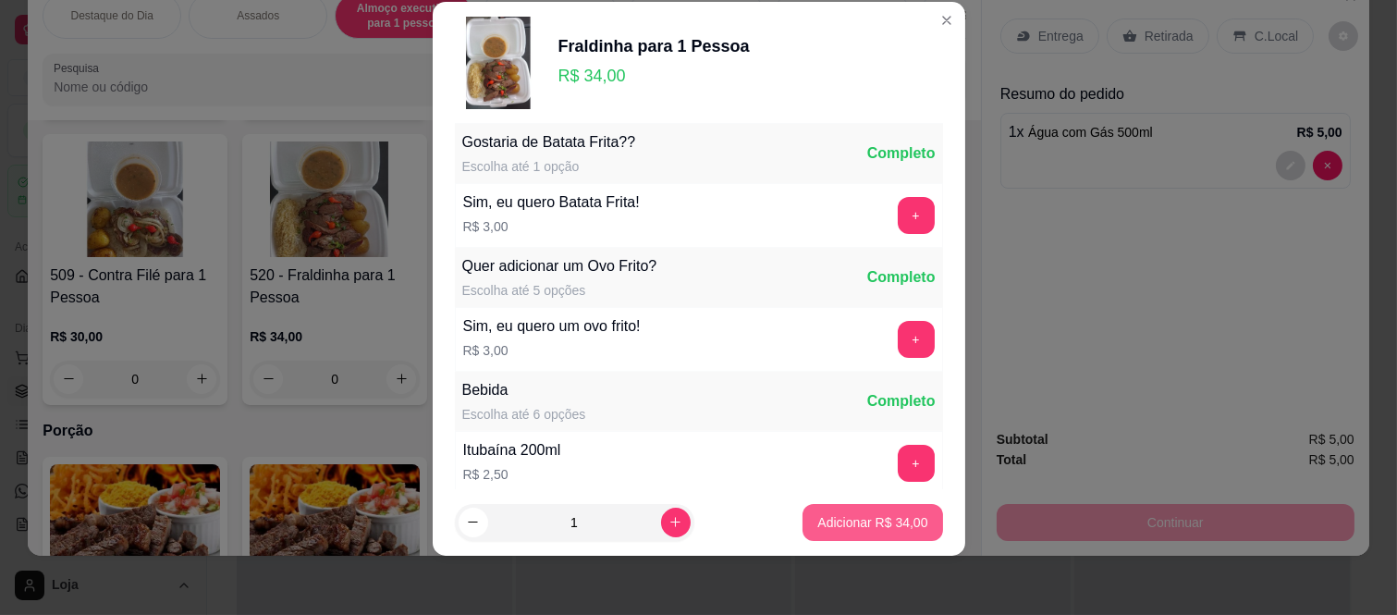
click at [819, 521] on p "Adicionar R$ 34,00" at bounding box center [872, 522] width 110 height 18
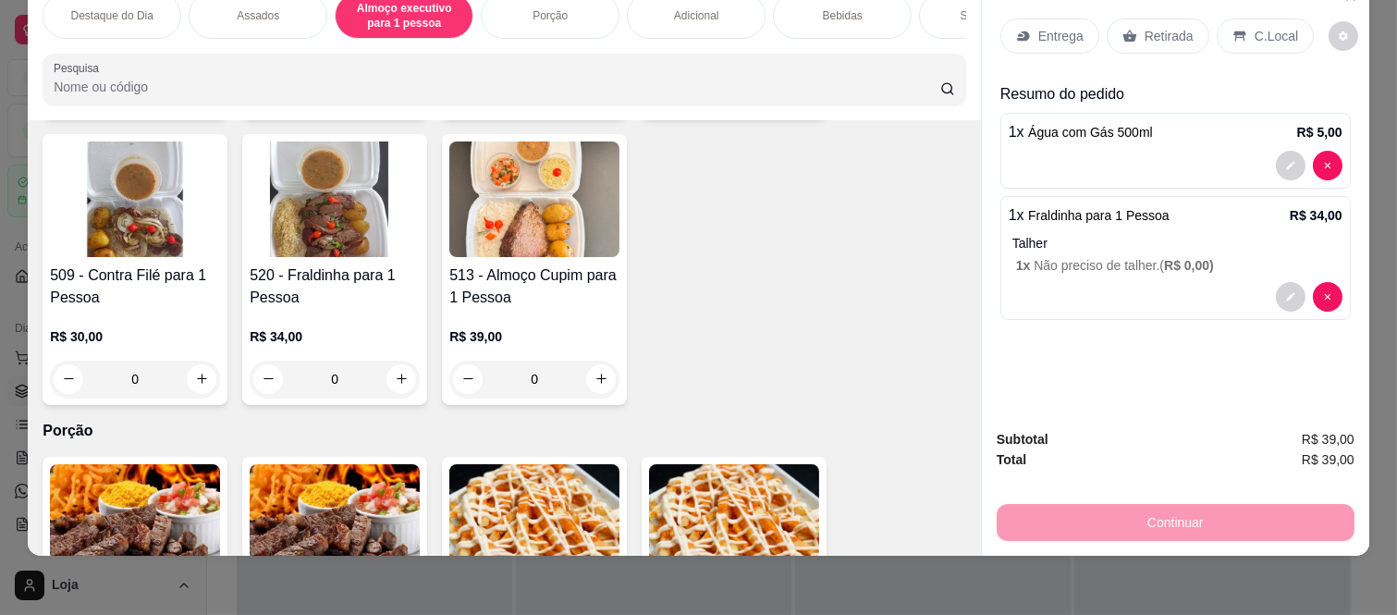
click at [1166, 27] on p "Retirada" at bounding box center [1169, 36] width 49 height 18
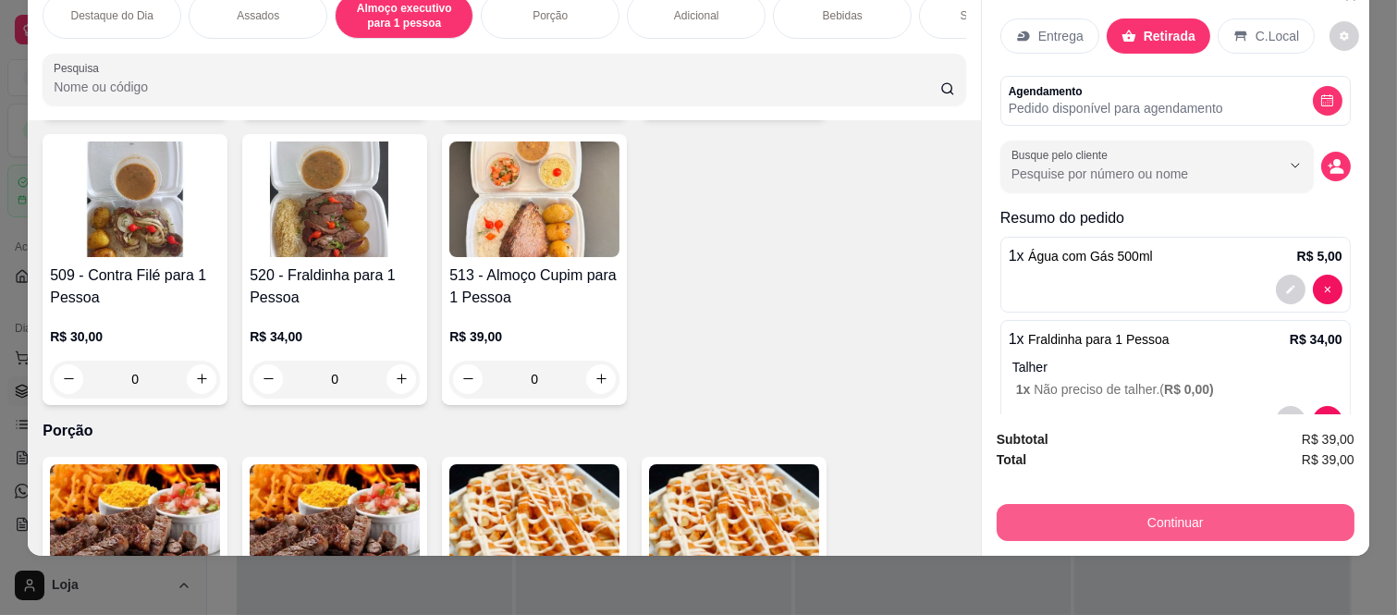
click at [1124, 504] on button "Continuar" at bounding box center [1176, 522] width 358 height 37
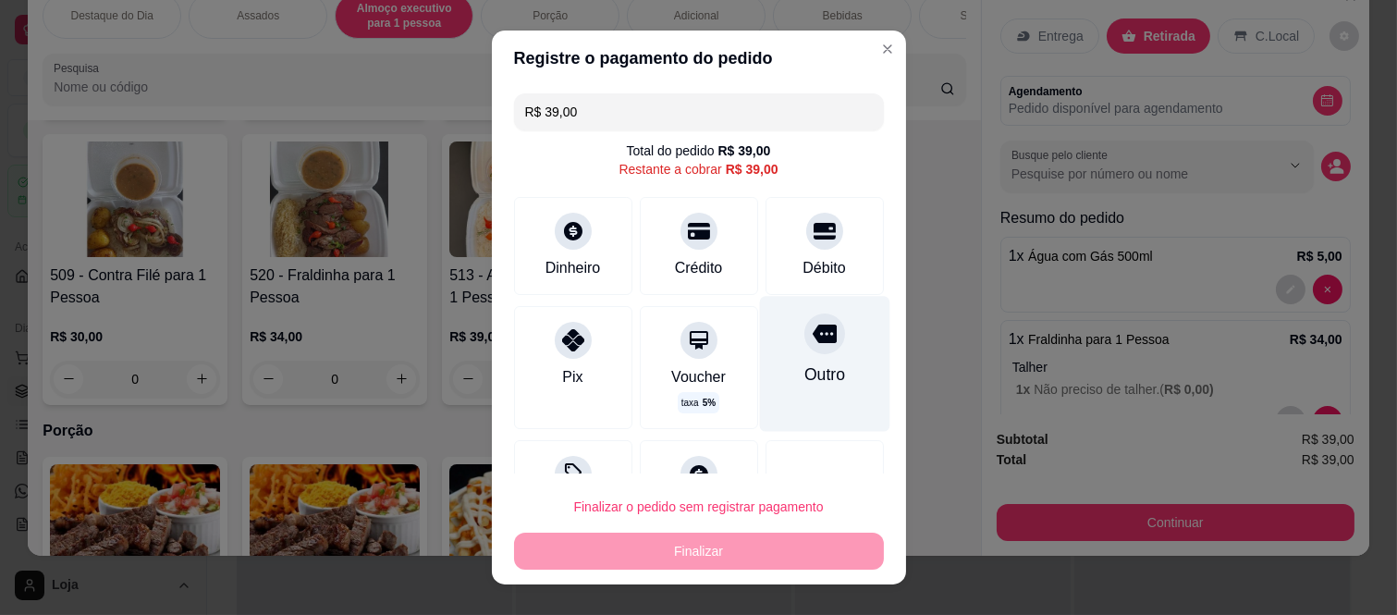
click at [804, 350] on div at bounding box center [824, 333] width 41 height 41
type input "R$ 0,00"
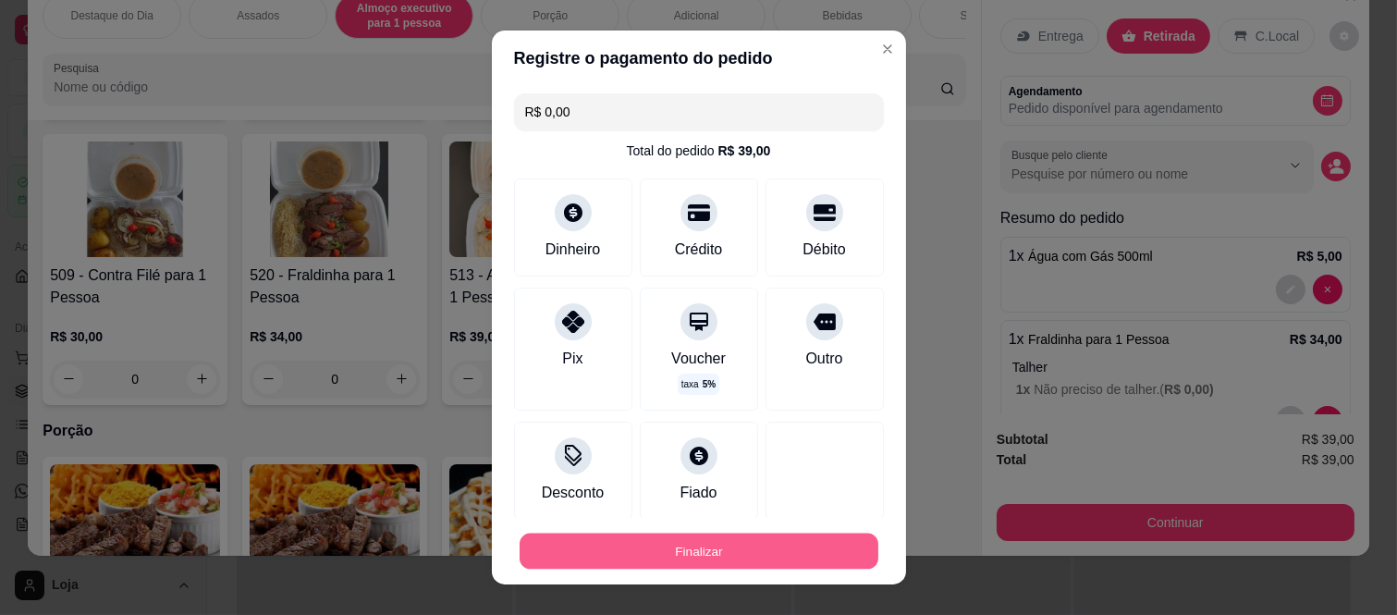
click at [705, 559] on button "Finalizar" at bounding box center [699, 551] width 359 height 36
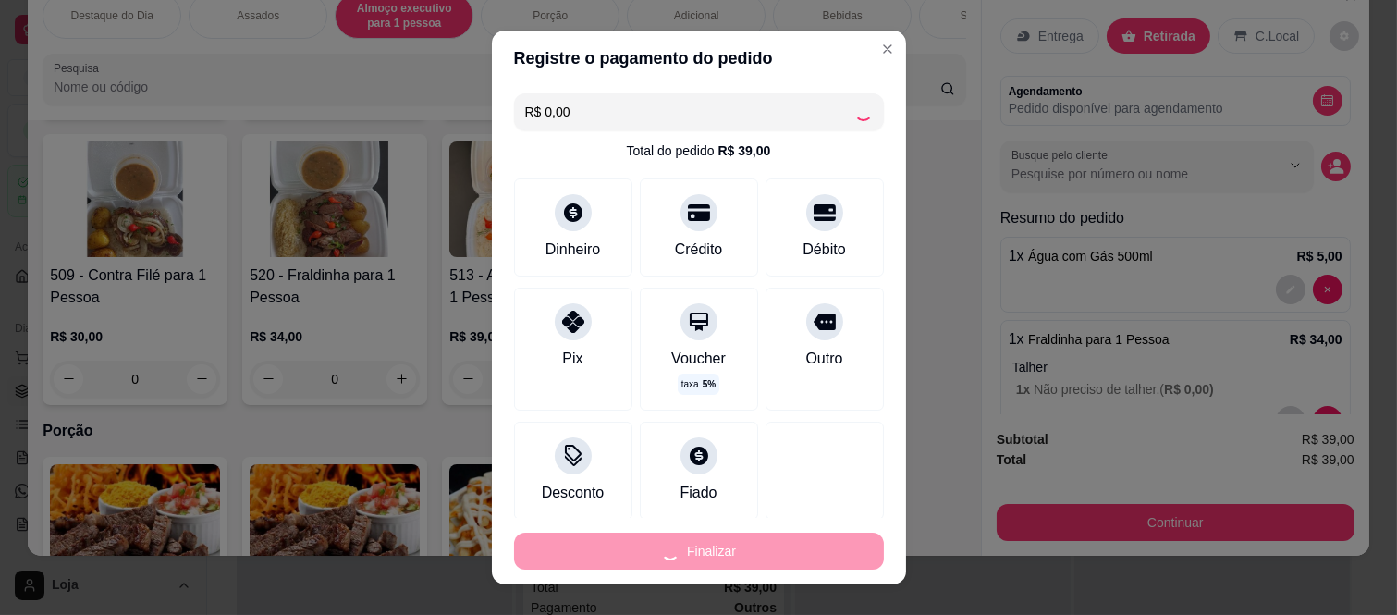
type input "0"
type input "-R$ 39,00"
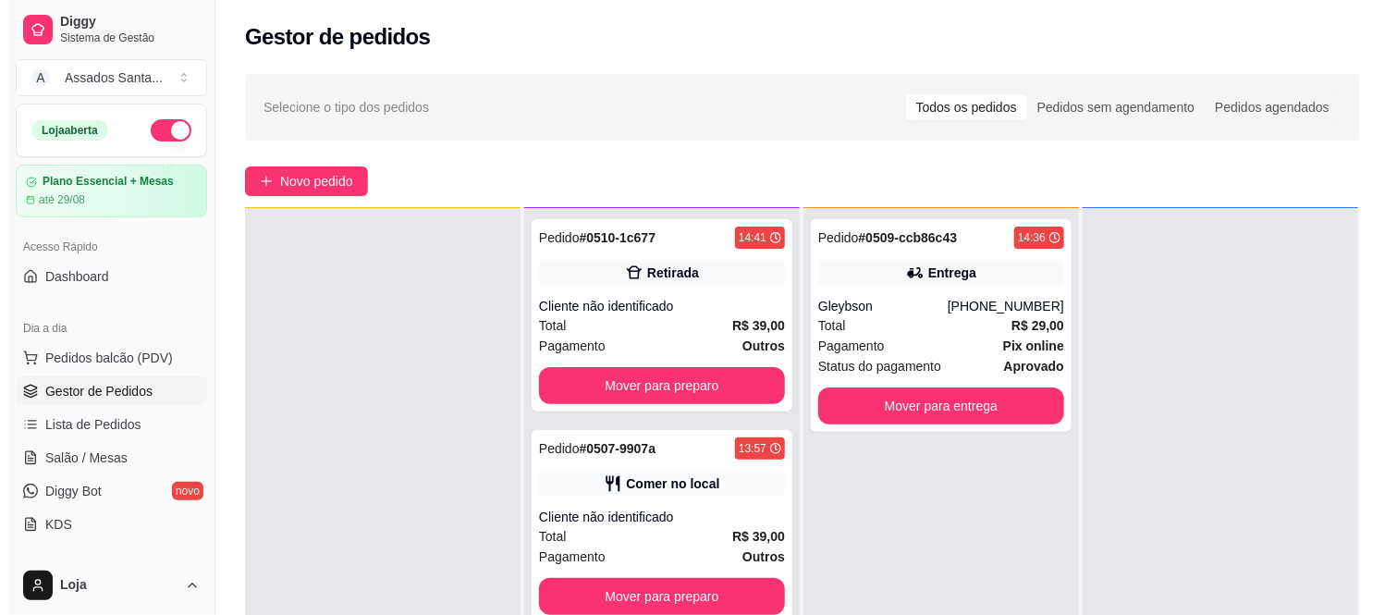
scroll to position [103, 0]
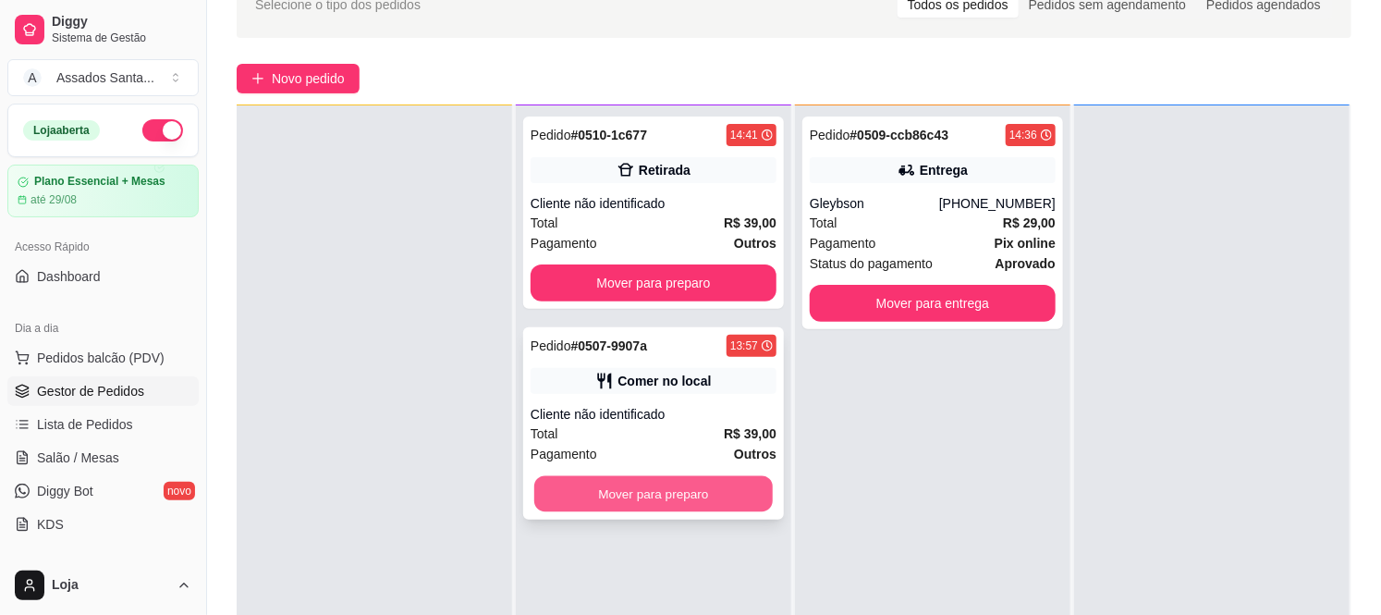
click at [688, 490] on button "Mover para preparo" at bounding box center [653, 494] width 239 height 36
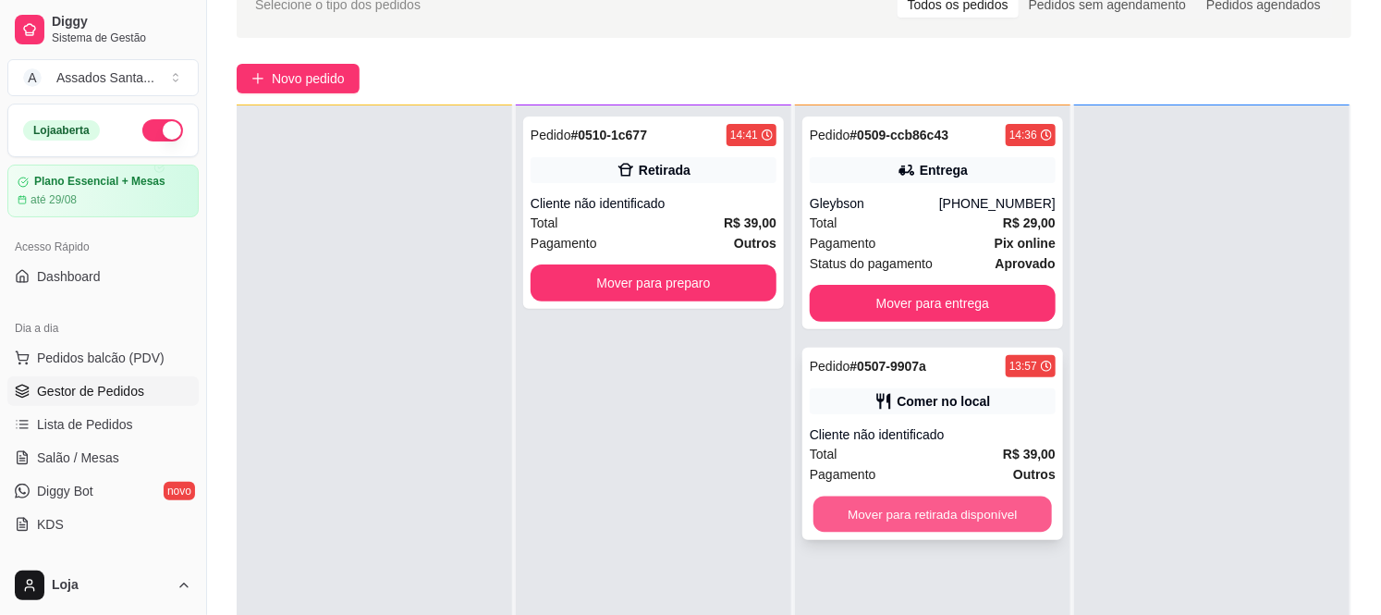
click at [878, 504] on button "Mover para retirada disponível" at bounding box center [933, 515] width 239 height 36
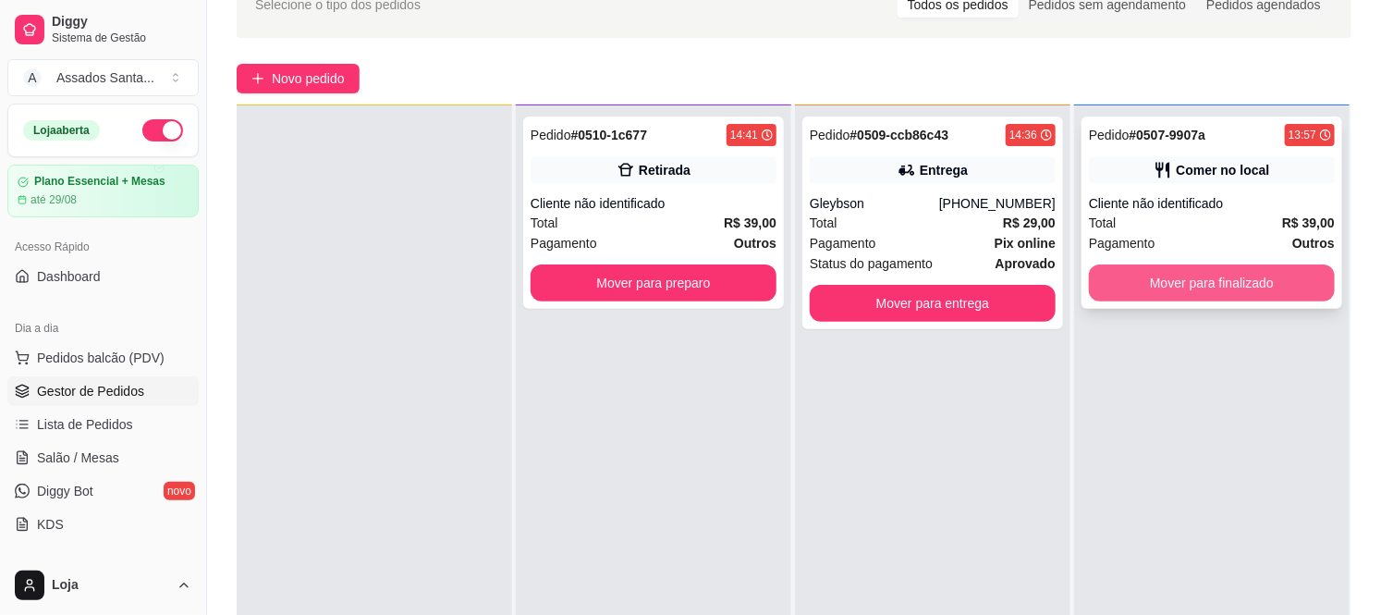
click at [1197, 289] on button "Mover para finalizado" at bounding box center [1212, 282] width 246 height 37
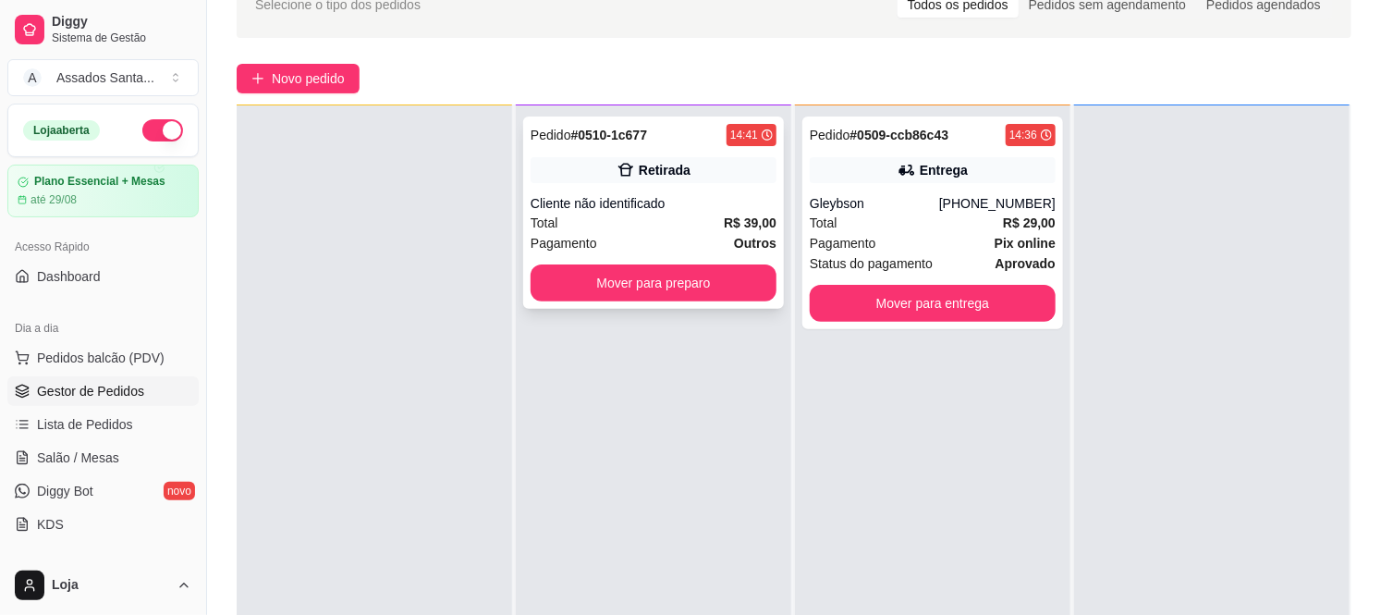
click at [638, 194] on div "Cliente não identificado" at bounding box center [654, 203] width 246 height 18
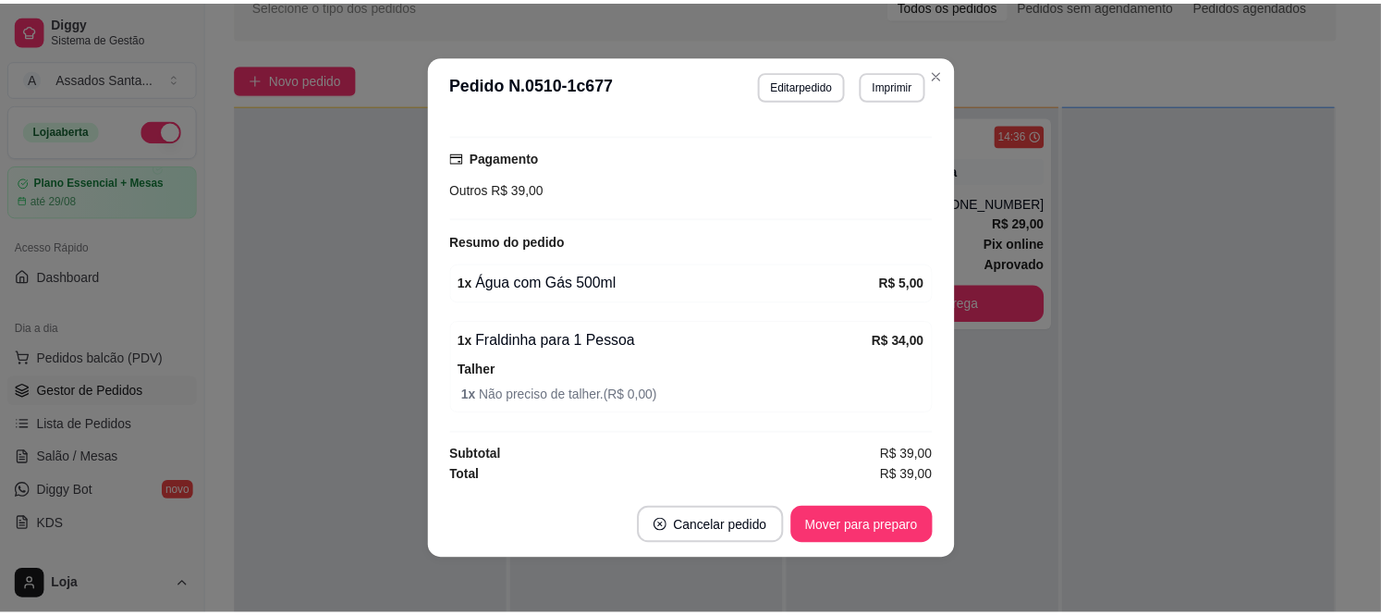
scroll to position [4, 0]
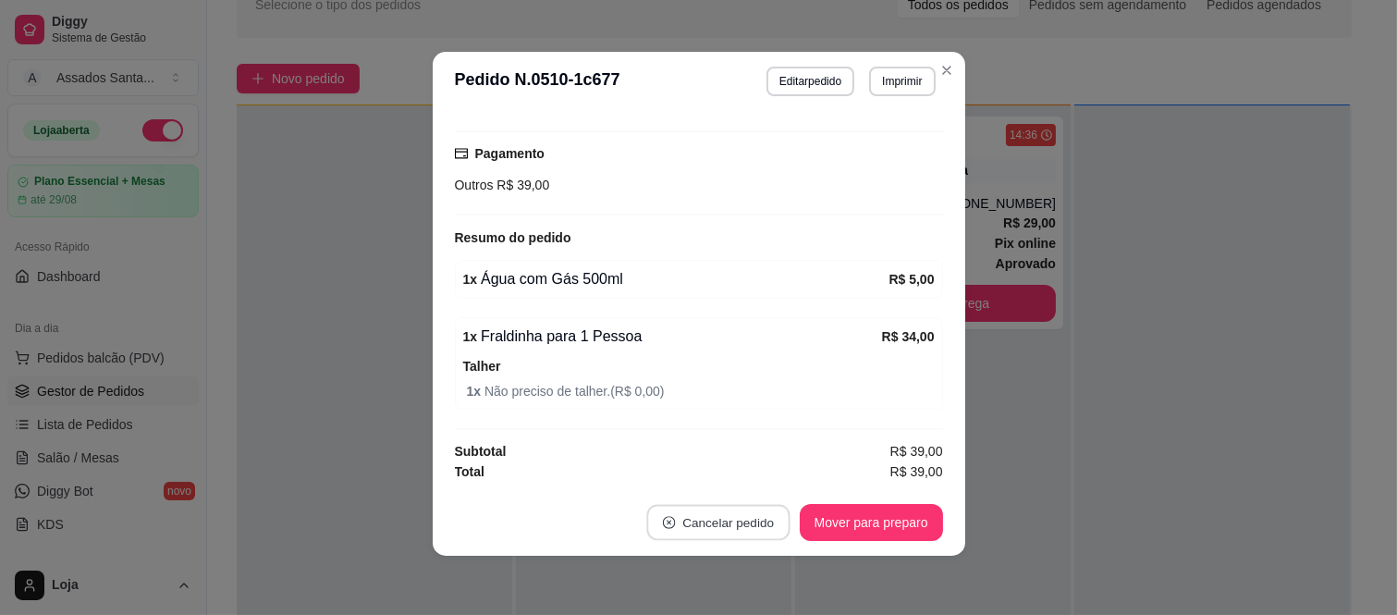
click at [717, 530] on button "Cancelar pedido" at bounding box center [717, 523] width 143 height 36
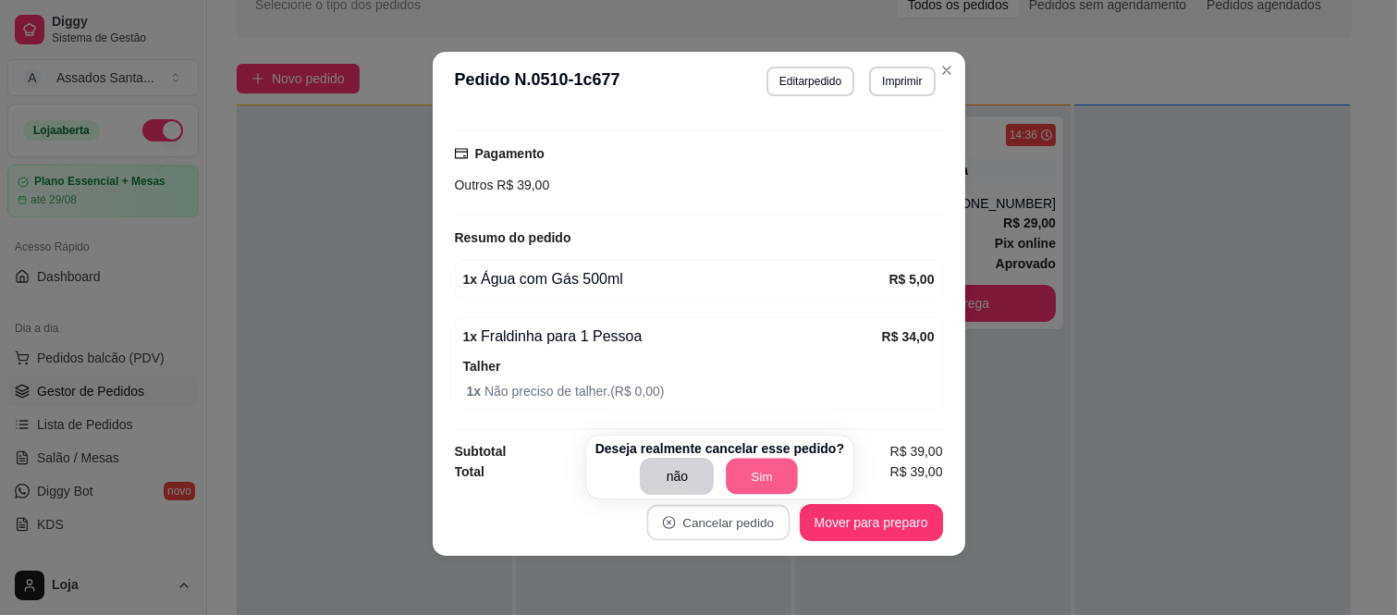
click at [762, 482] on button "Sim" at bounding box center [763, 477] width 72 height 36
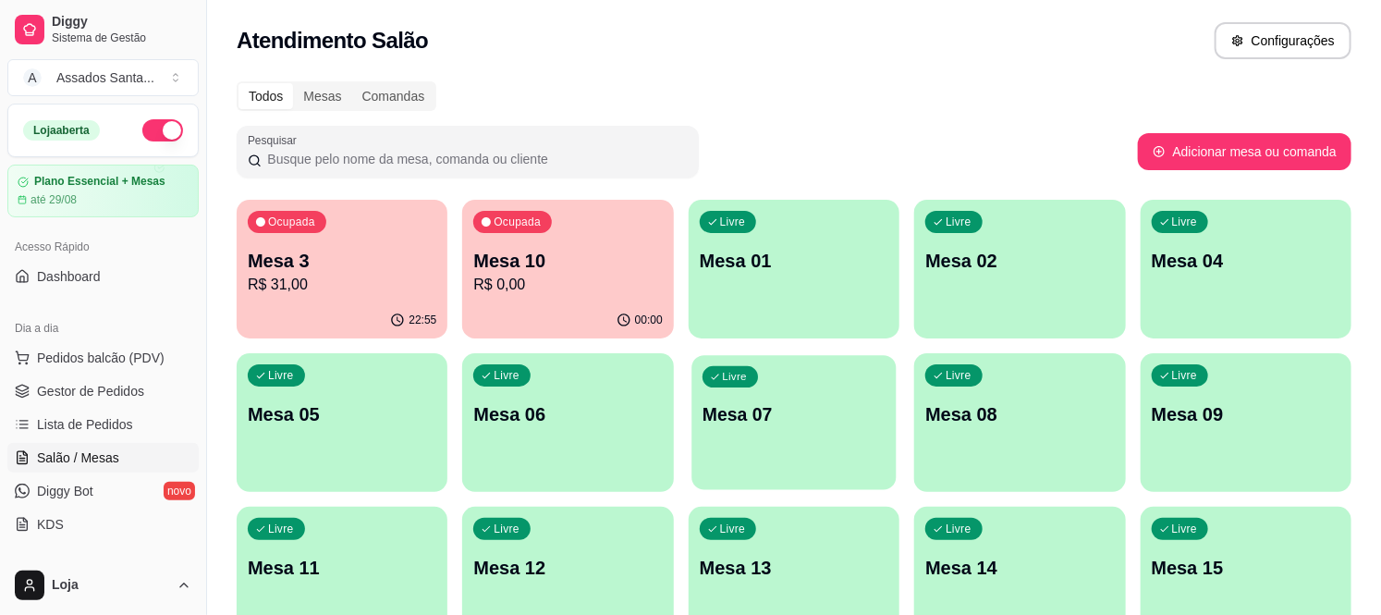
click at [878, 388] on div "Livre Mesa 07" at bounding box center [794, 411] width 205 height 113
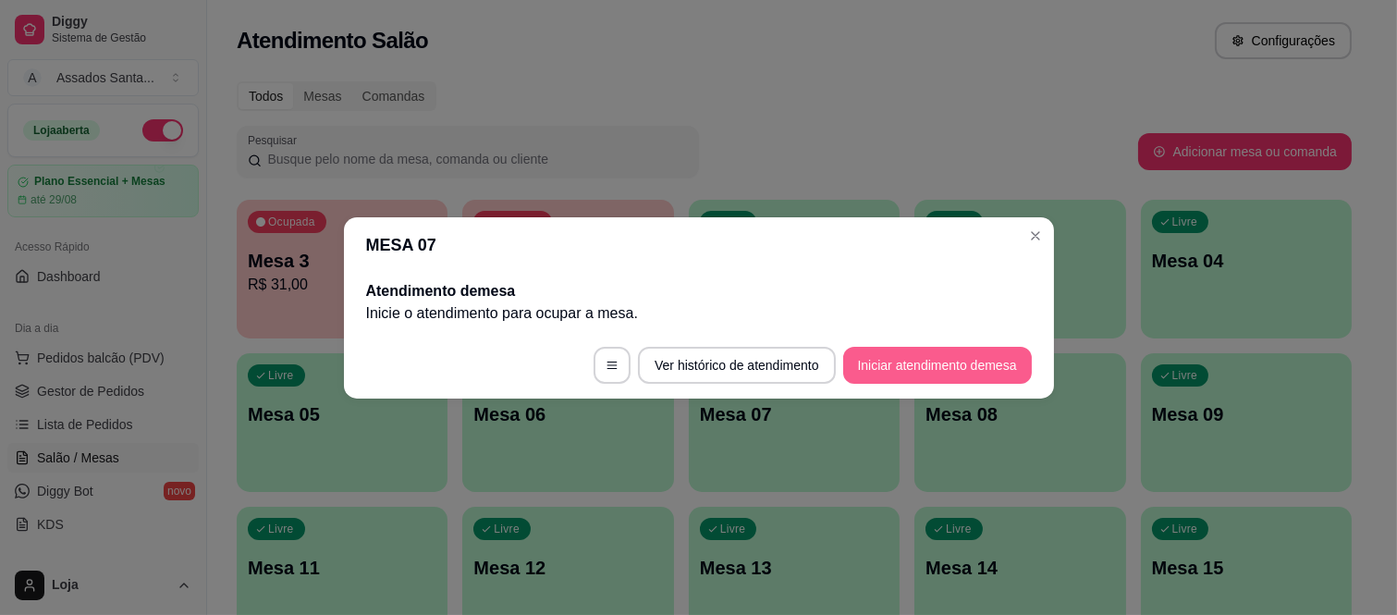
click at [881, 349] on button "Iniciar atendimento de mesa" at bounding box center [937, 365] width 189 height 37
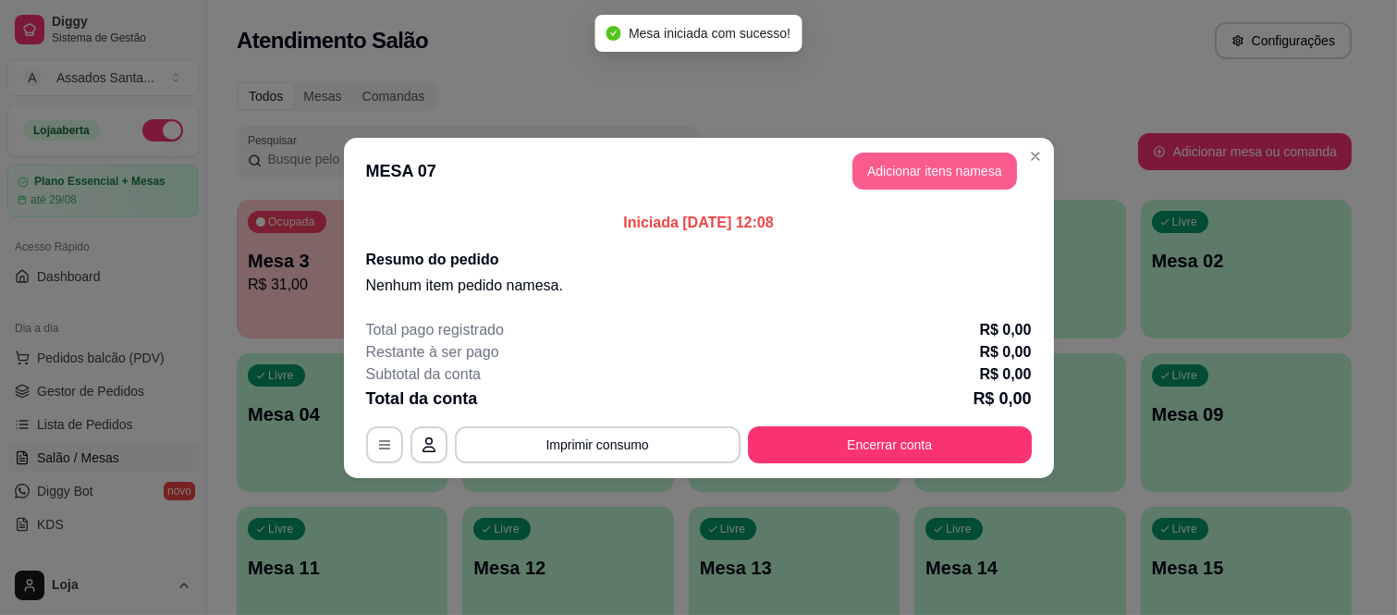
click at [922, 168] on button "Adicionar itens na mesa" at bounding box center [935, 171] width 165 height 37
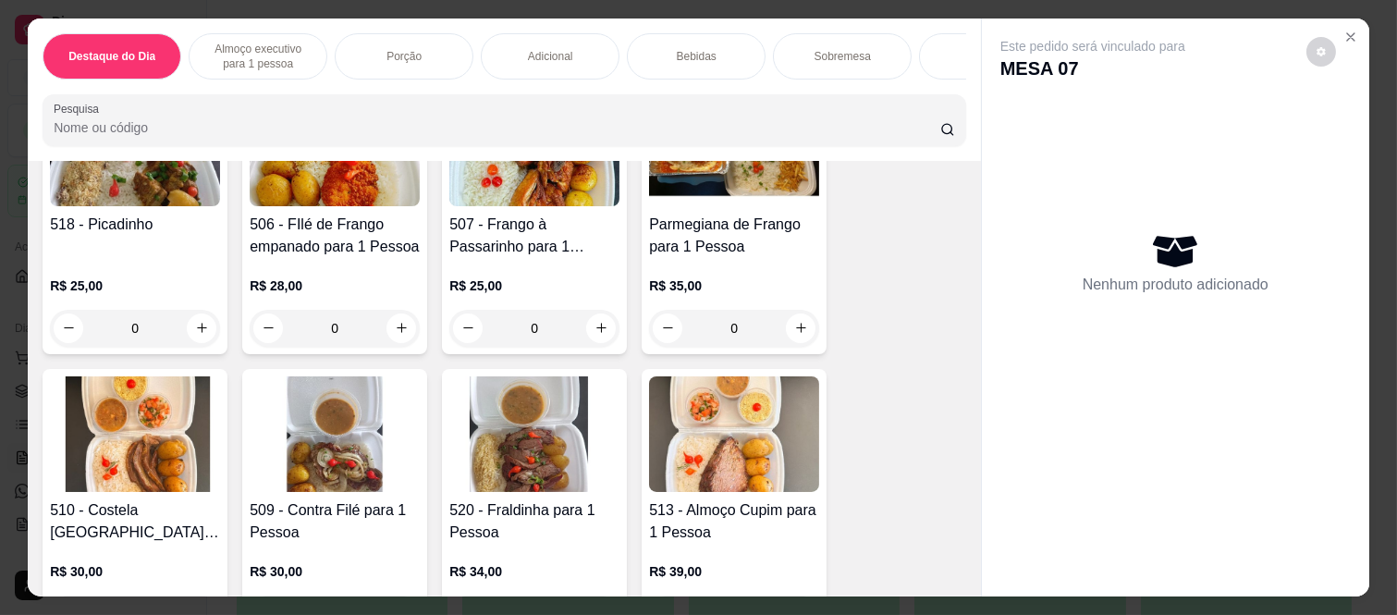
scroll to position [925, 0]
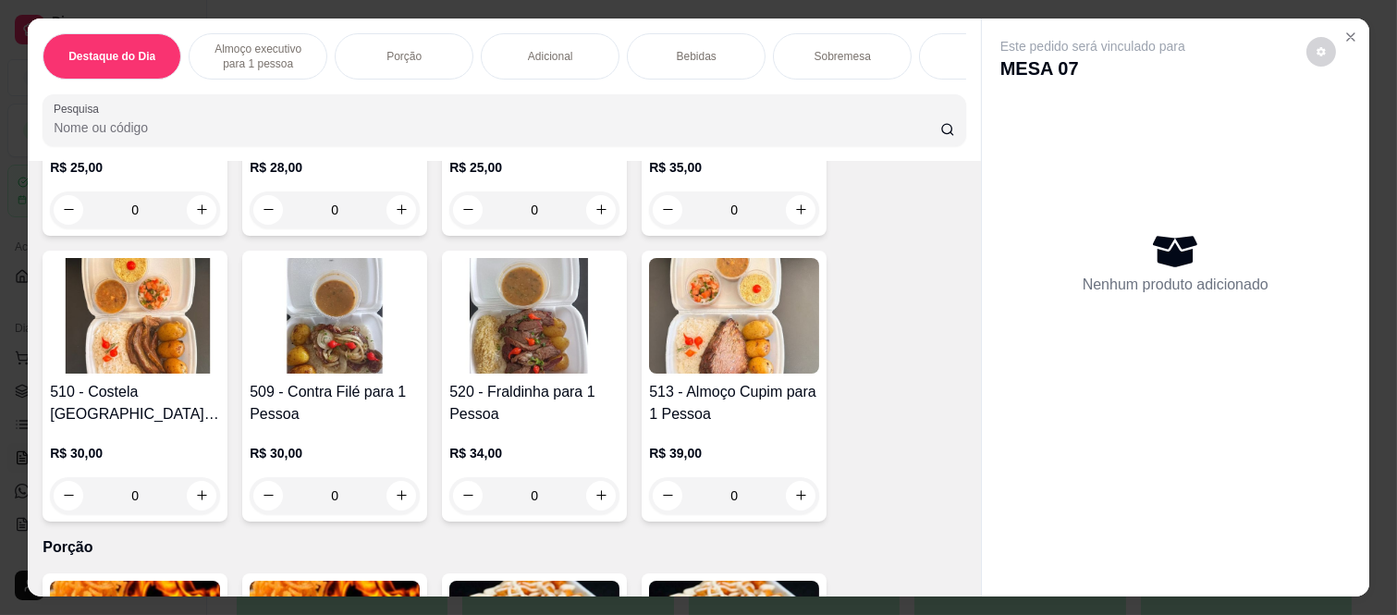
click at [390, 505] on div "0" at bounding box center [335, 495] width 170 height 37
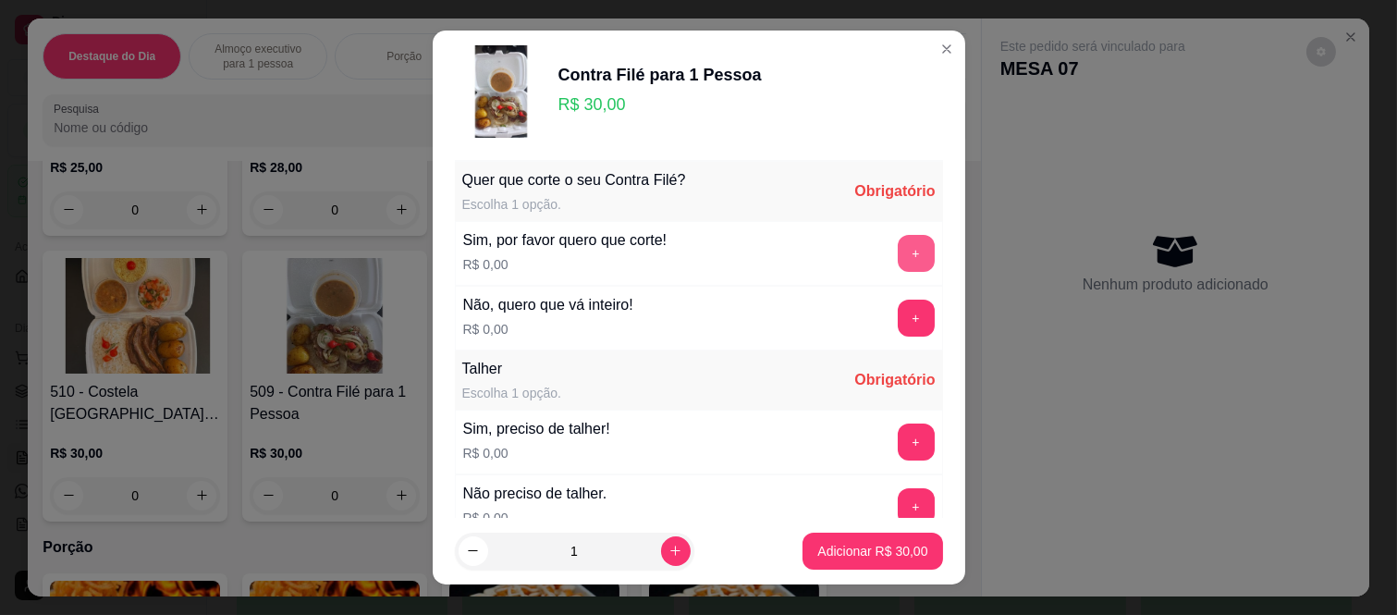
click at [898, 253] on button "+" at bounding box center [916, 253] width 37 height 37
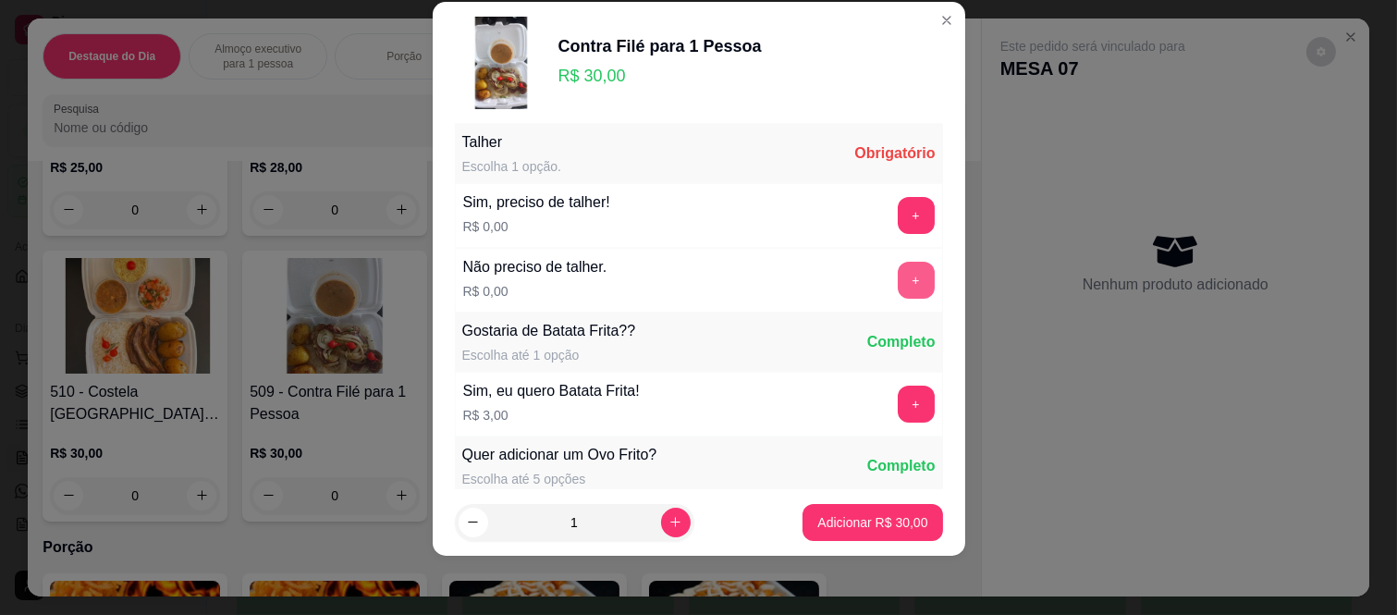
click at [898, 282] on button "+" at bounding box center [916, 280] width 37 height 37
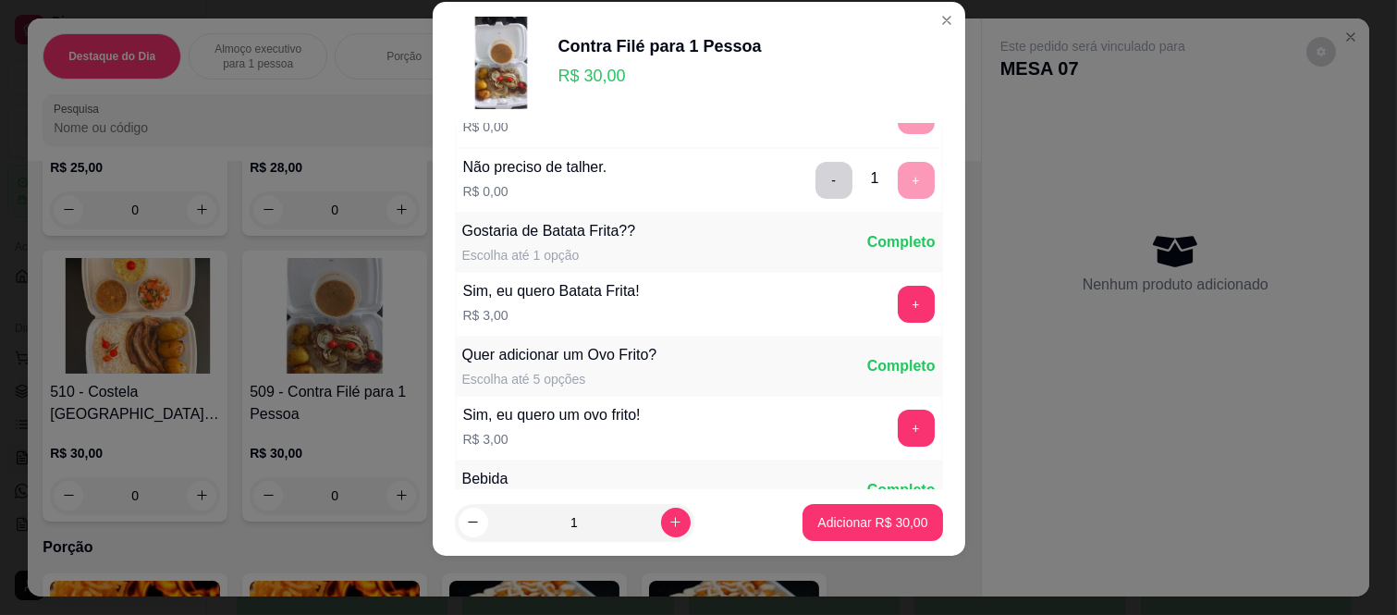
scroll to position [387, 0]
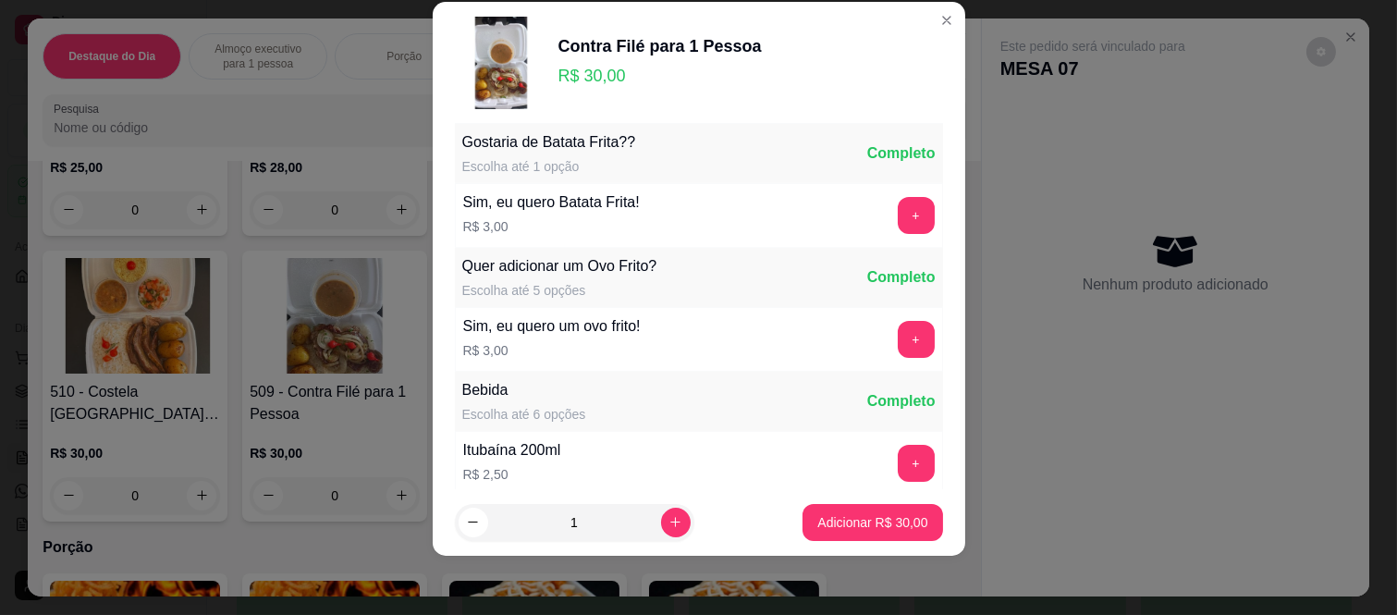
click at [853, 529] on p "Adicionar R$ 30,00" at bounding box center [872, 522] width 110 height 18
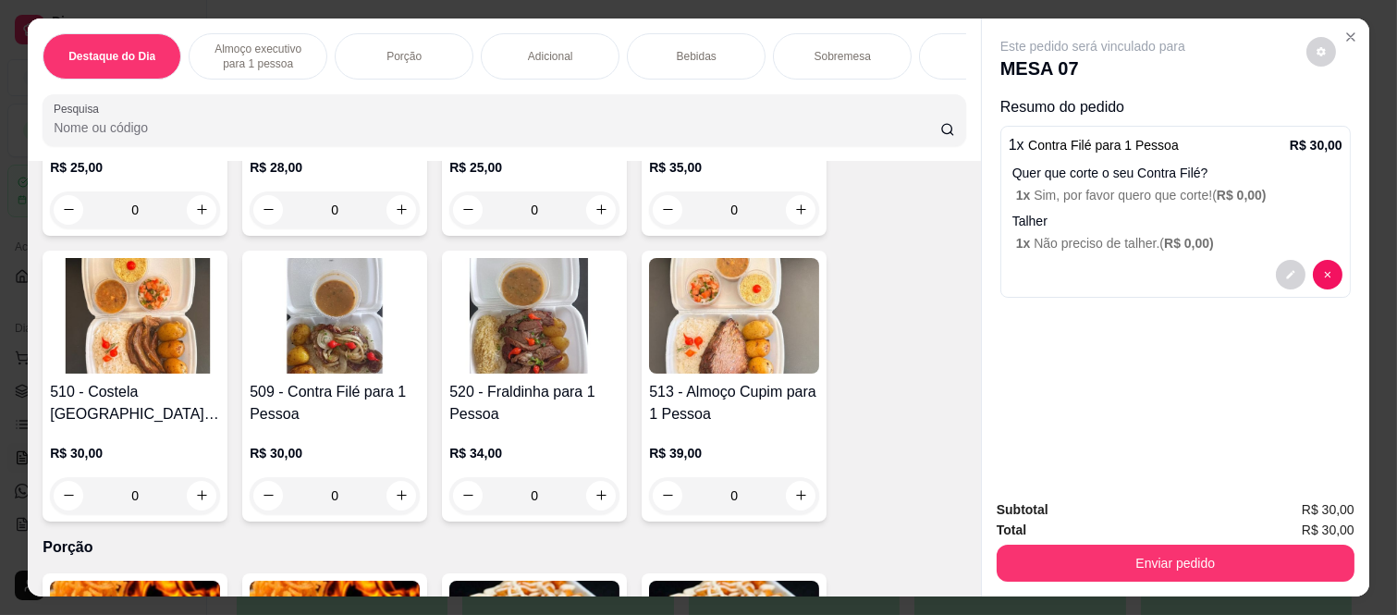
click at [718, 70] on div "Bebidas" at bounding box center [696, 56] width 139 height 46
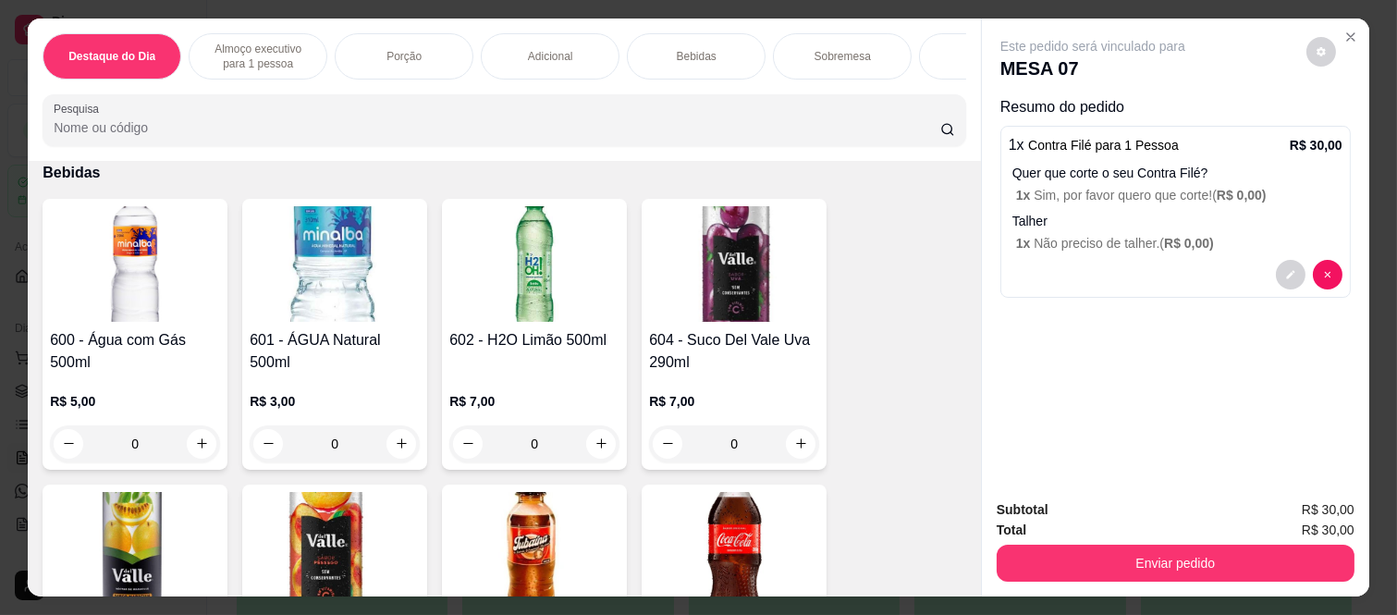
scroll to position [48, 0]
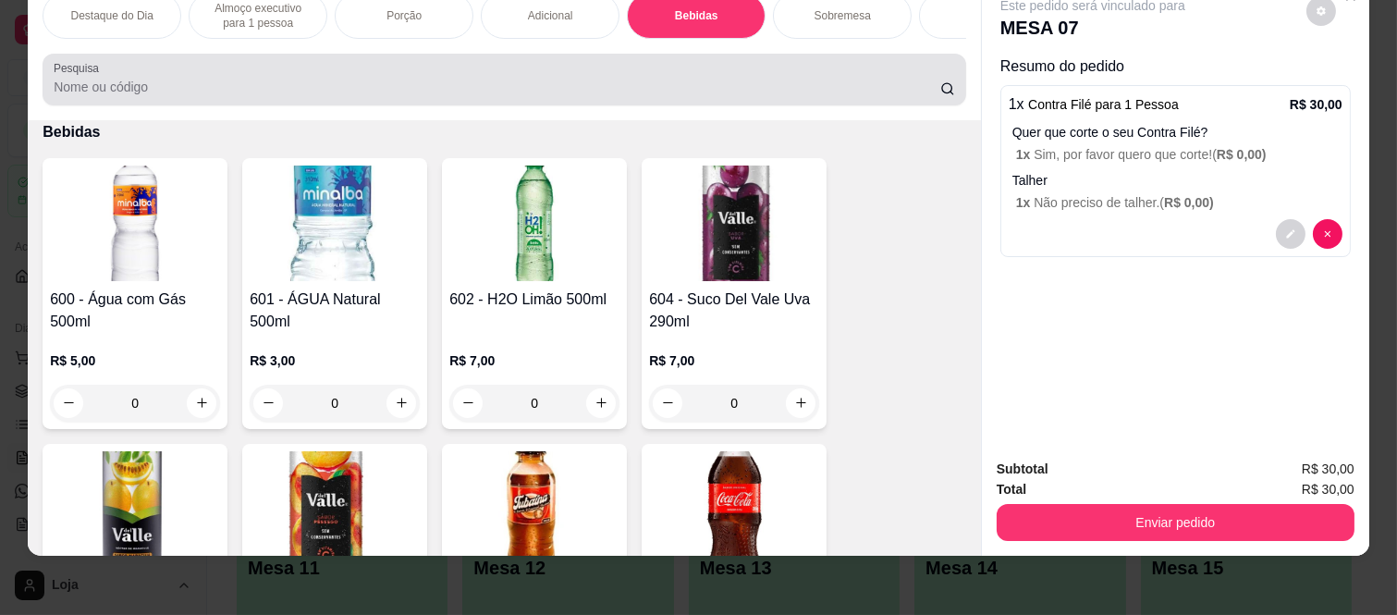
click at [712, 54] on div "Pesquisa" at bounding box center [505, 80] width 924 height 52
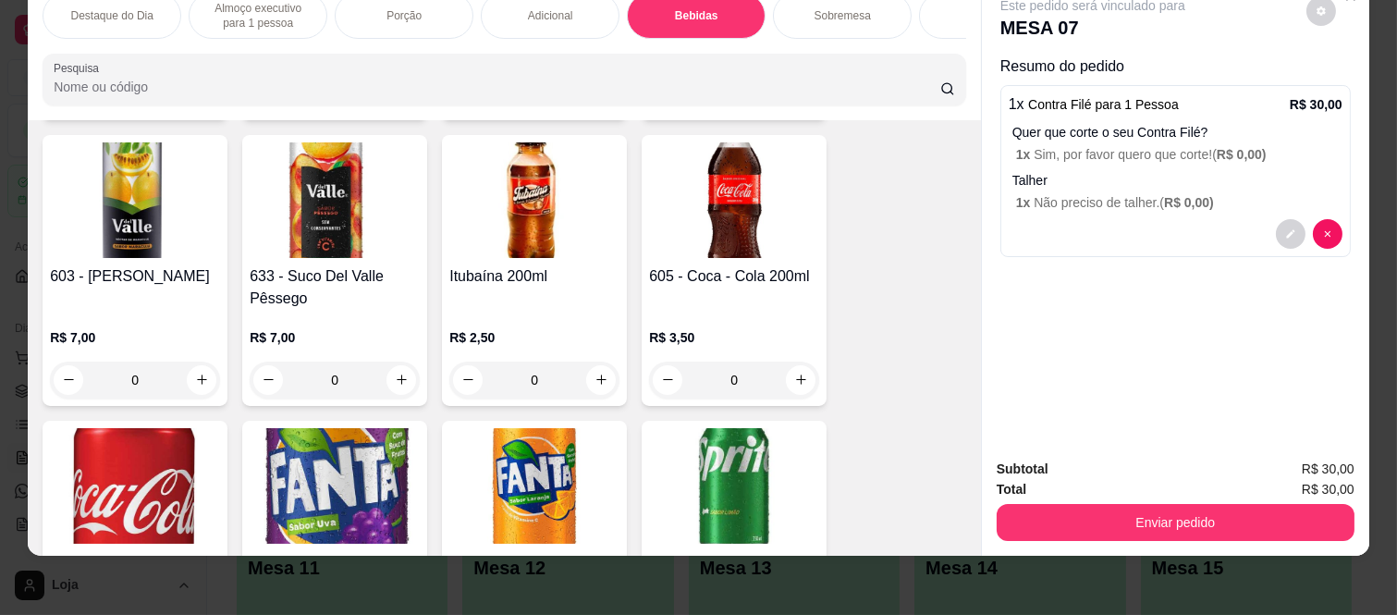
scroll to position [3213, 0]
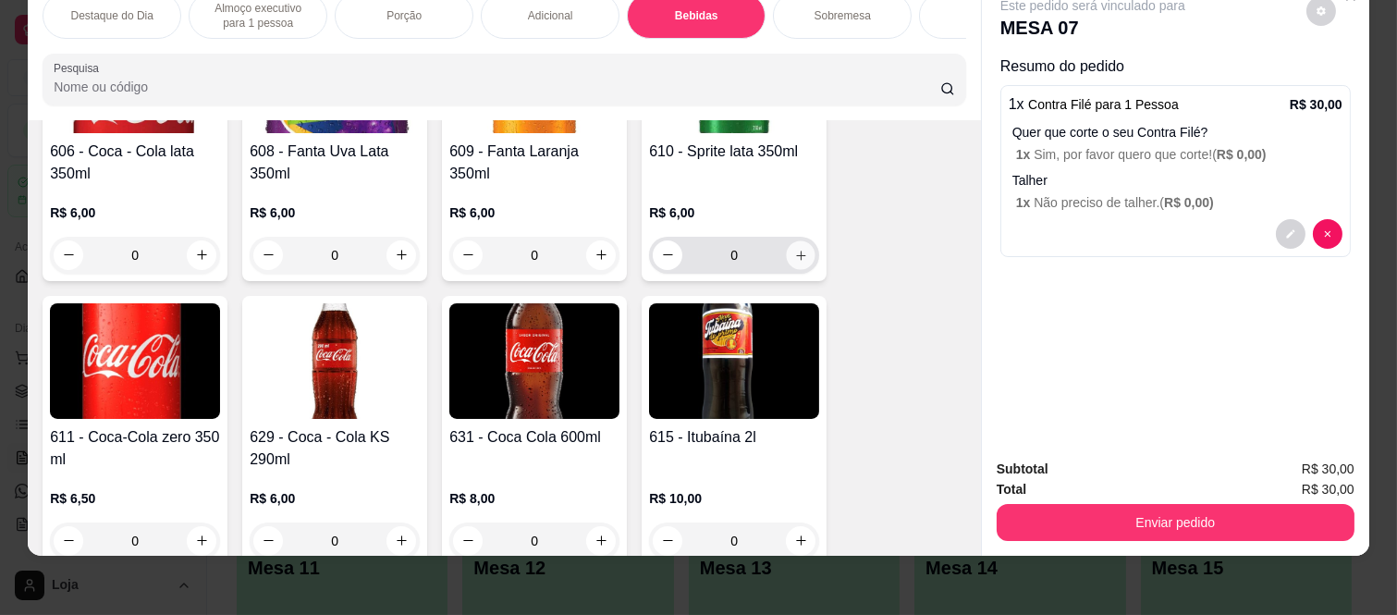
click at [790, 241] on button "increase-product-quantity" at bounding box center [801, 254] width 29 height 29
type input "2"
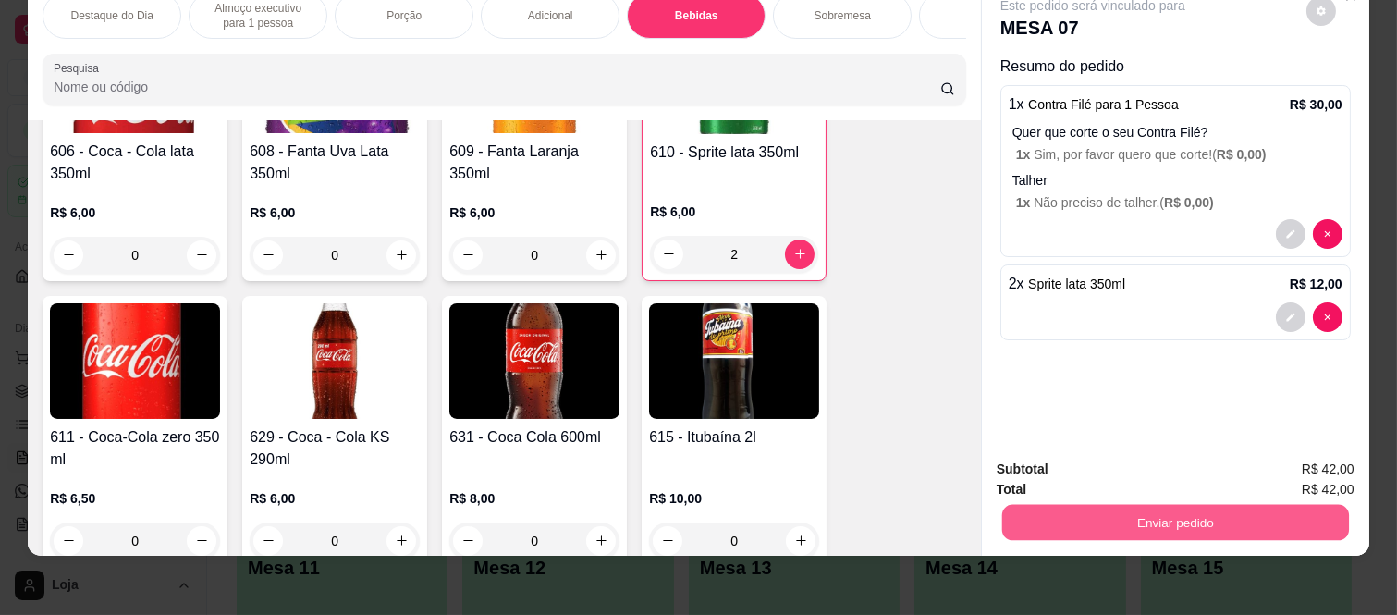
click at [1005, 505] on button "Enviar pedido" at bounding box center [1175, 523] width 347 height 36
click at [1185, 468] on button "Não registrar e enviar pedido" at bounding box center [1113, 462] width 192 height 35
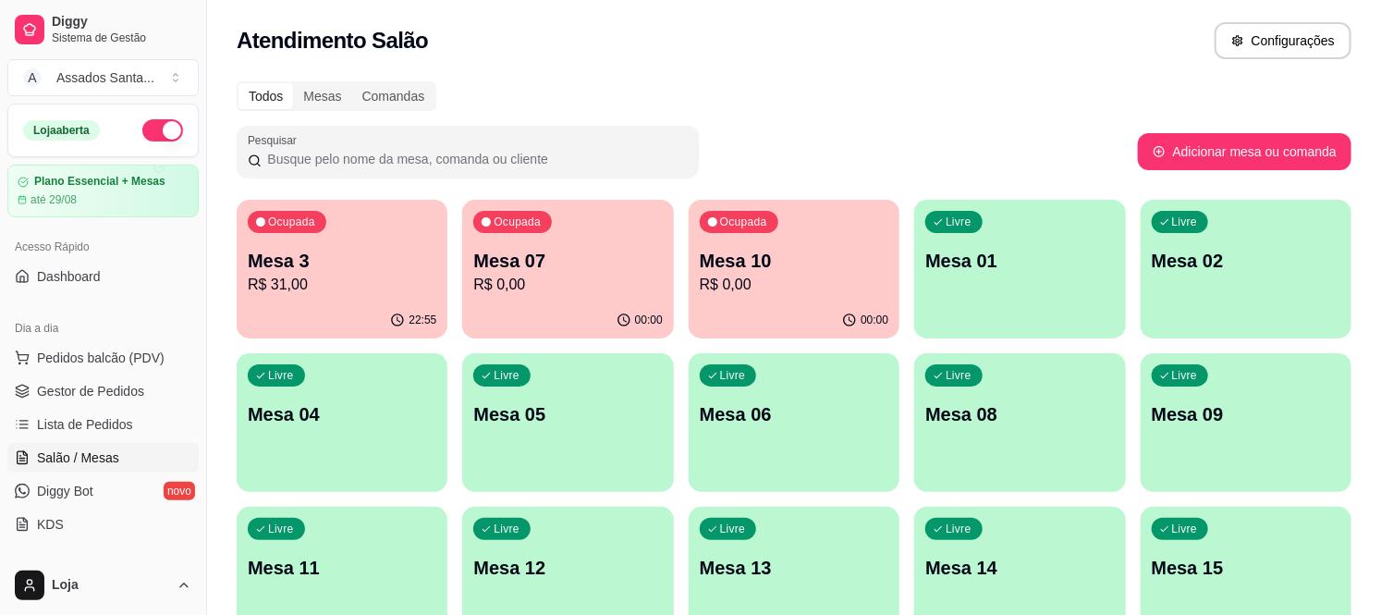
click at [792, 252] on p "Mesa 10" at bounding box center [794, 261] width 189 height 26
click at [799, 313] on div "00:00" at bounding box center [794, 320] width 211 height 36
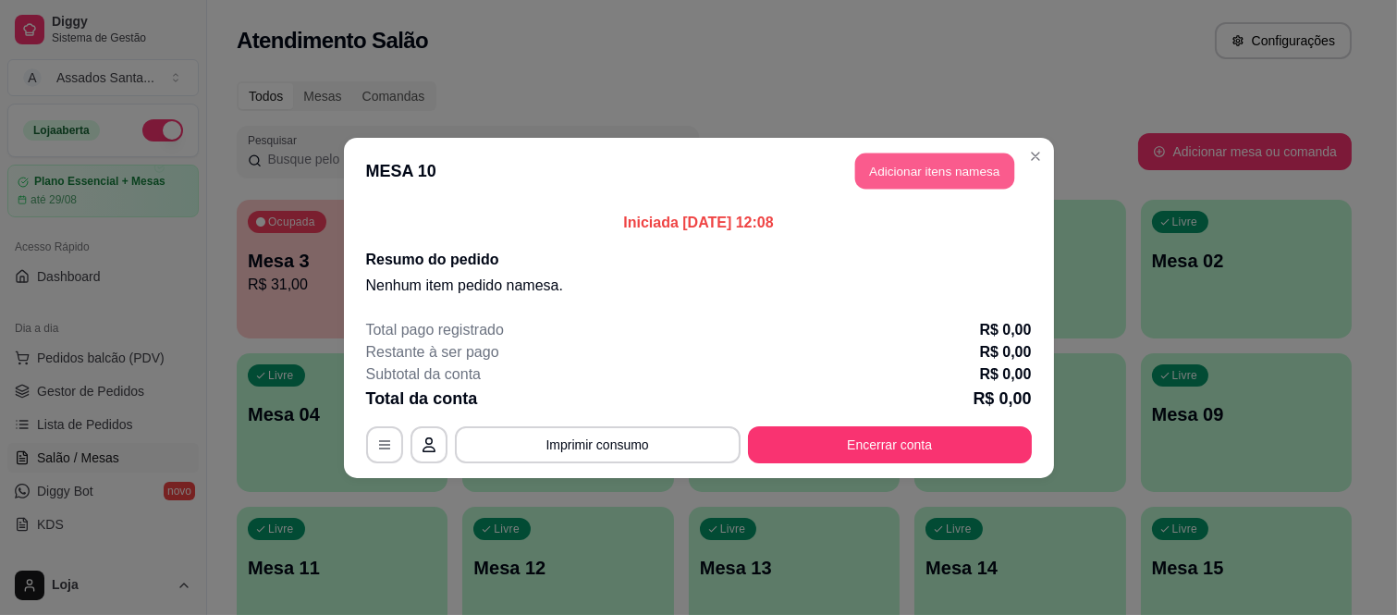
click at [878, 181] on button "Adicionar itens na mesa" at bounding box center [934, 171] width 159 height 36
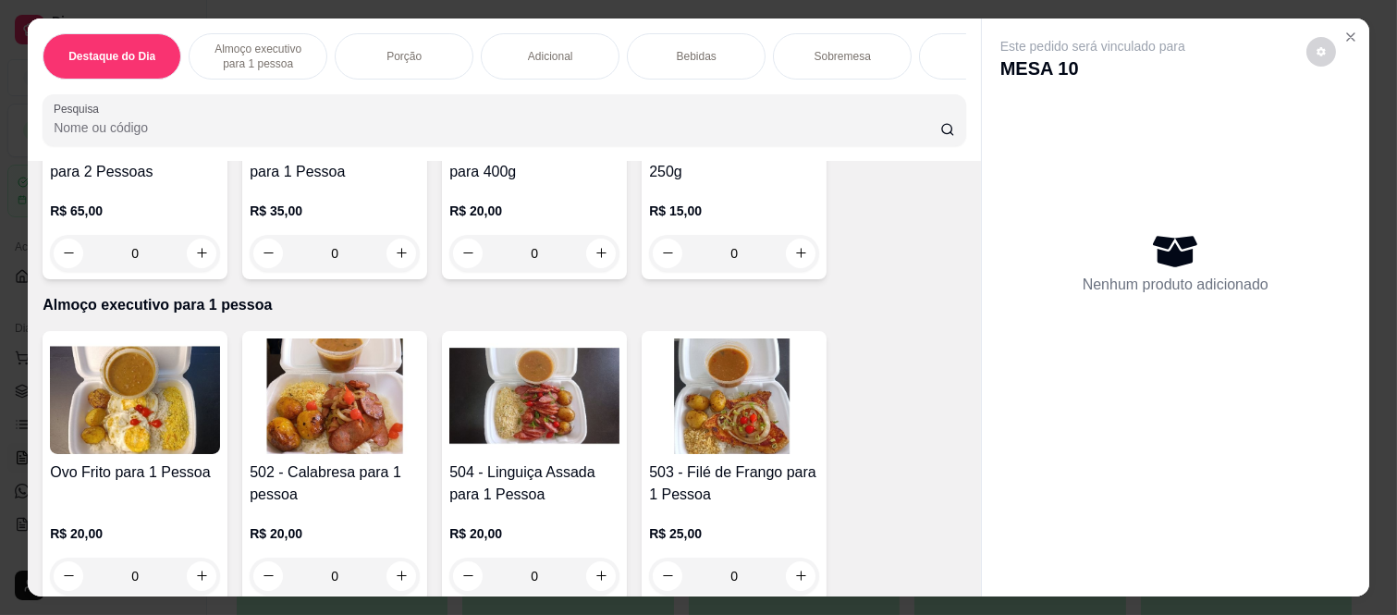
scroll to position [308, 0]
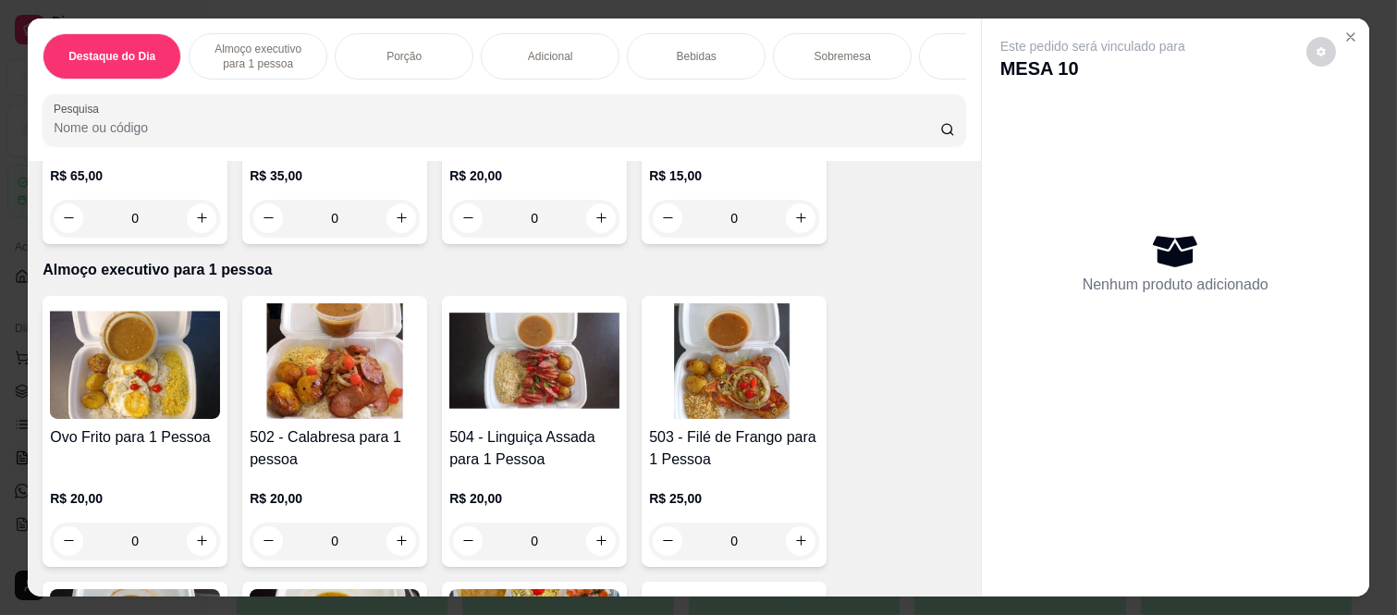
click at [666, 53] on div "Bebidas" at bounding box center [696, 56] width 139 height 46
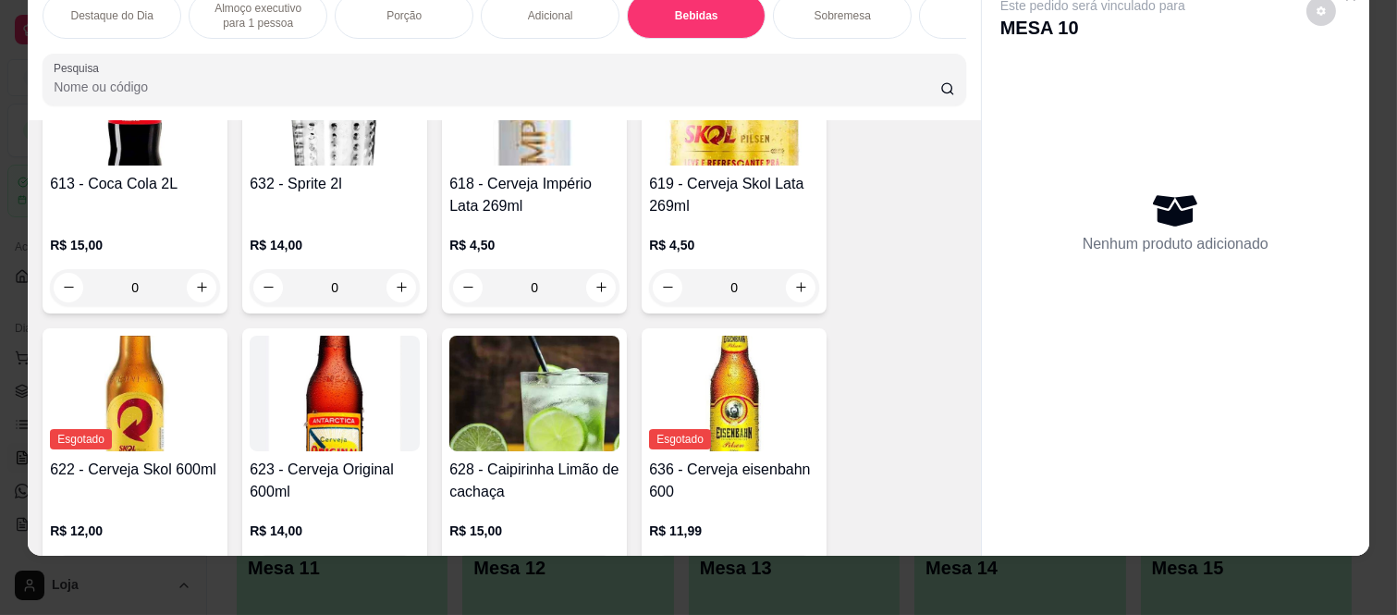
scroll to position [3830, 0]
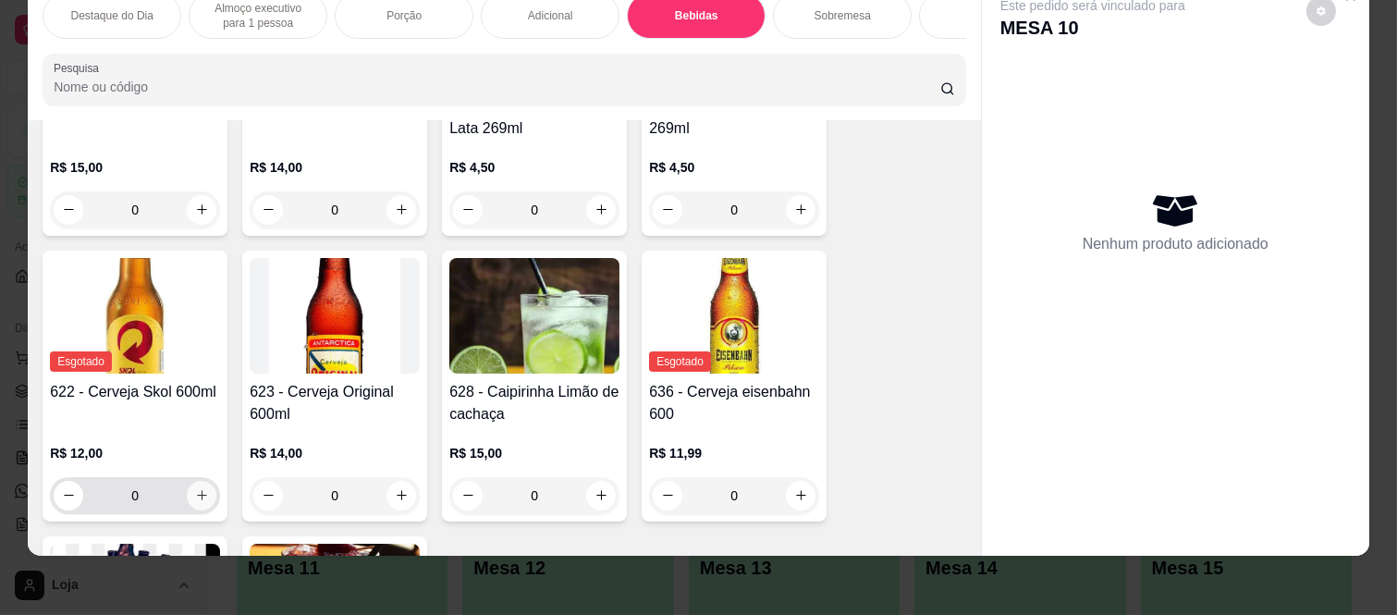
click at [195, 488] on icon "increase-product-quantity" at bounding box center [202, 495] width 14 height 14
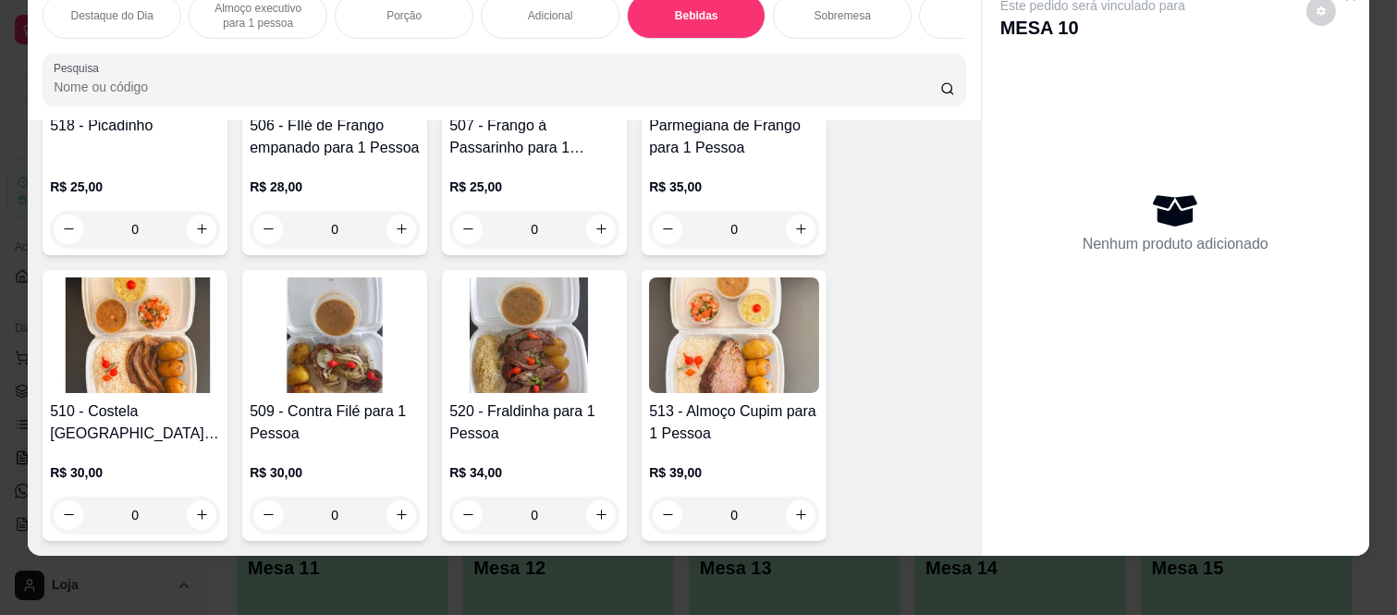
scroll to position [1056, 0]
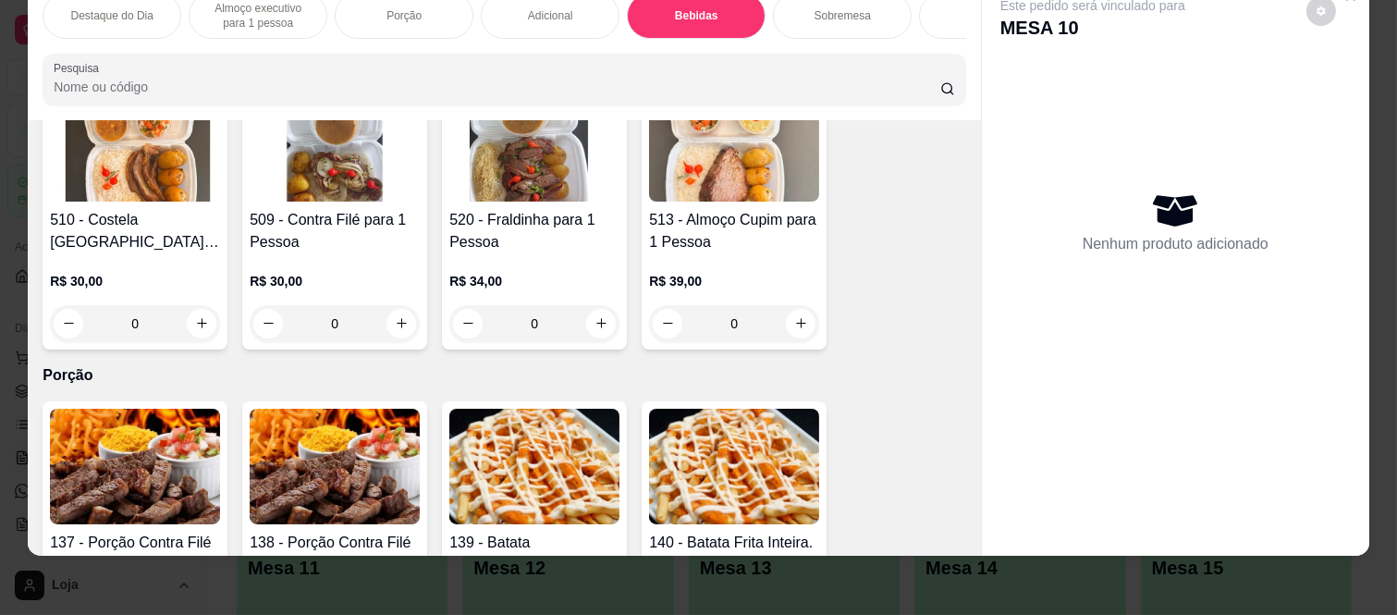
click at [402, 324] on div "0" at bounding box center [335, 323] width 170 height 37
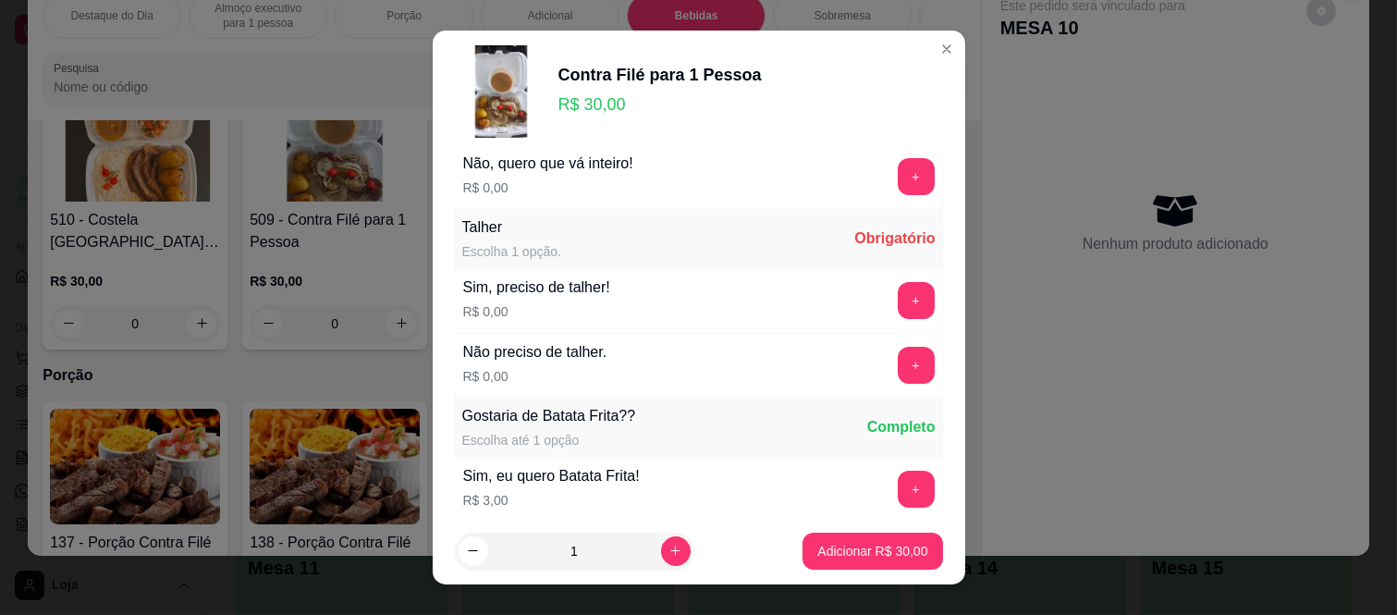
scroll to position [0, 0]
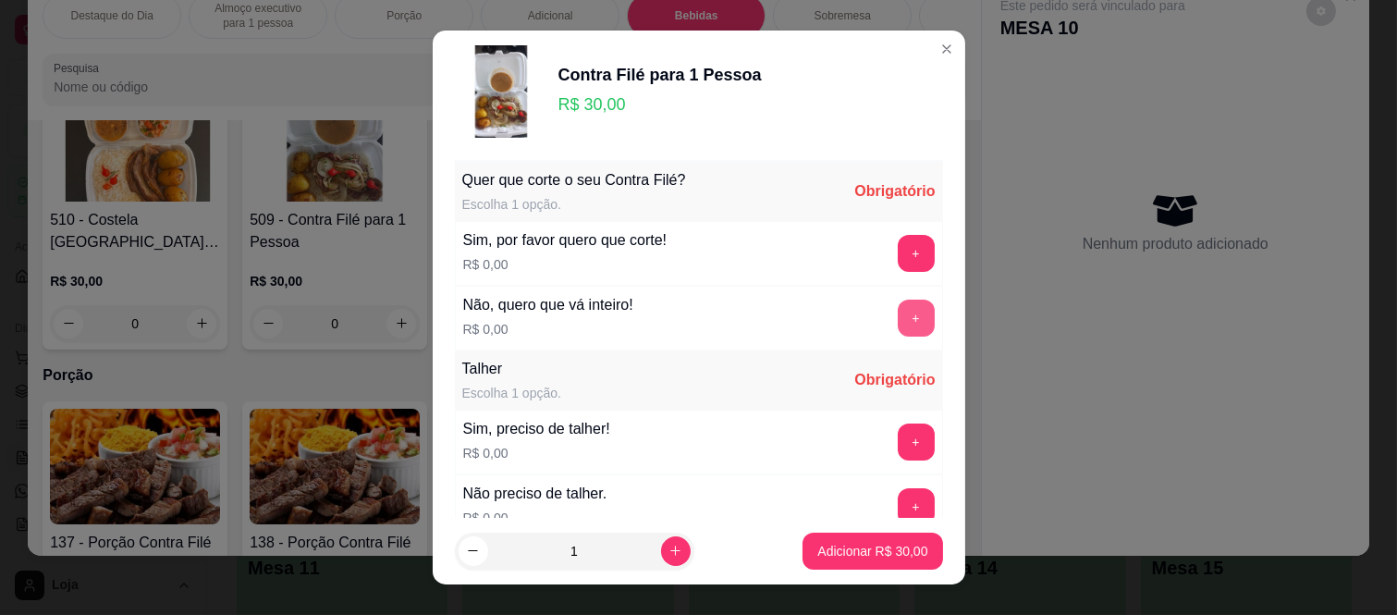
click at [898, 300] on button "+" at bounding box center [916, 318] width 37 height 37
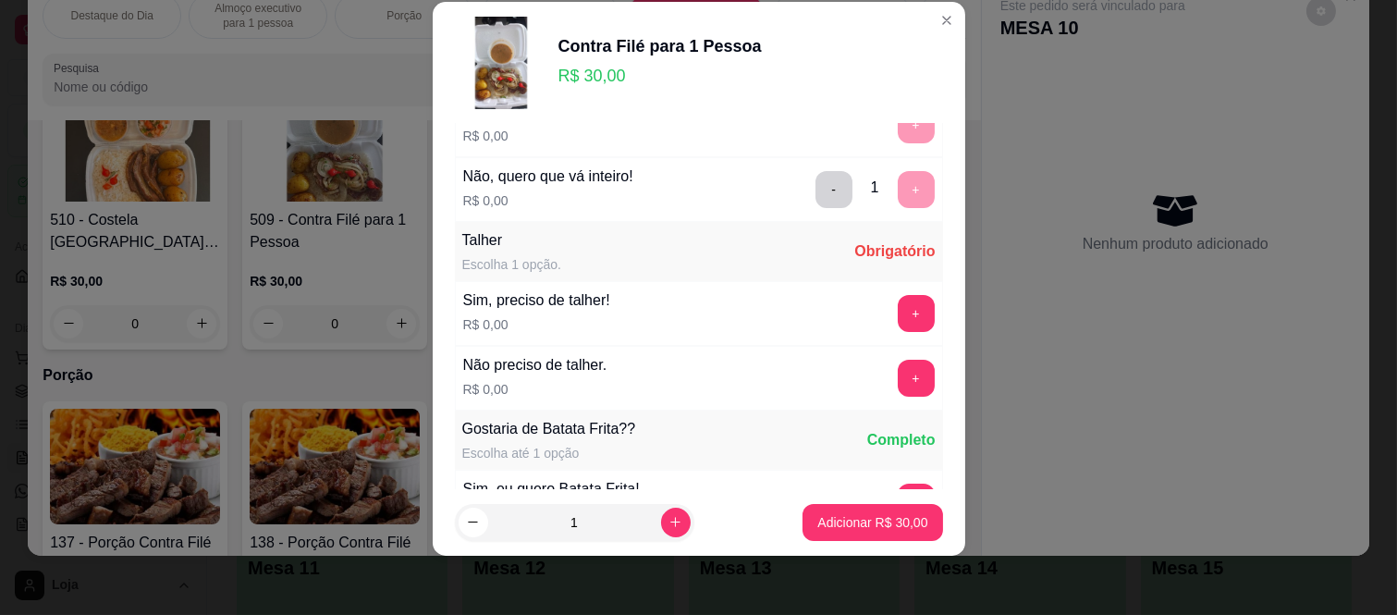
scroll to position [198, 0]
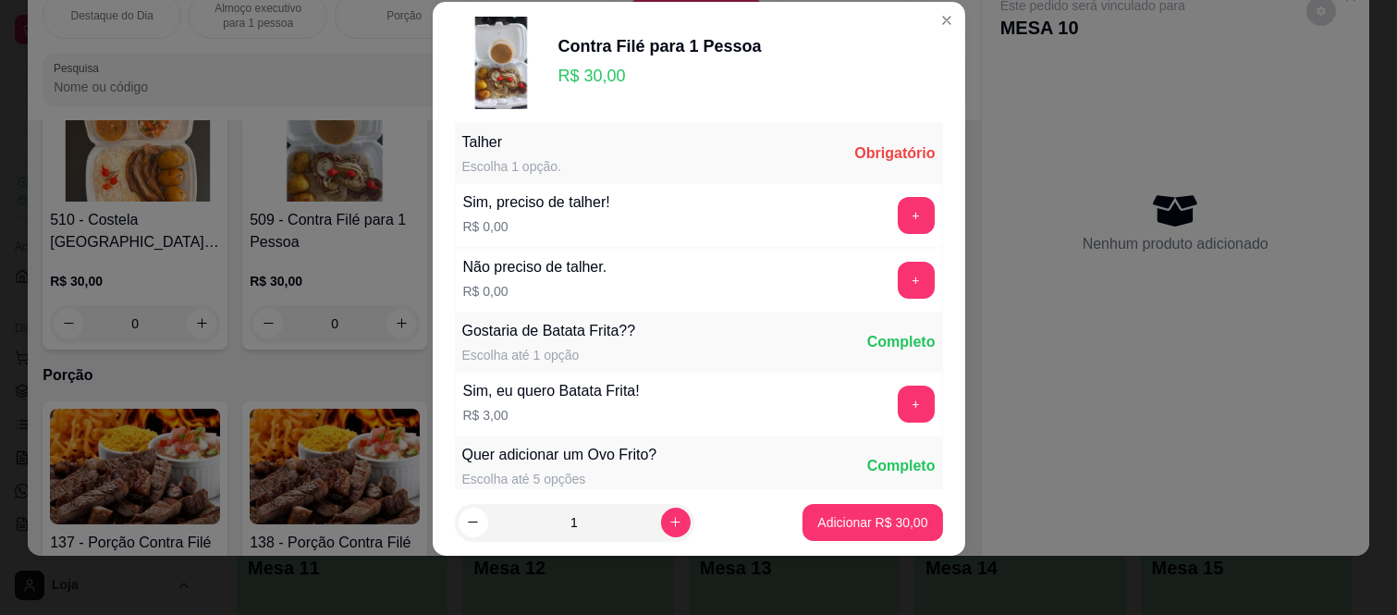
click at [878, 307] on div "Não preciso de talher. R$ 0,00 +" at bounding box center [699, 280] width 488 height 65
click at [890, 299] on div "+" at bounding box center [916, 280] width 52 height 37
click at [898, 279] on button "+" at bounding box center [916, 281] width 36 height 36
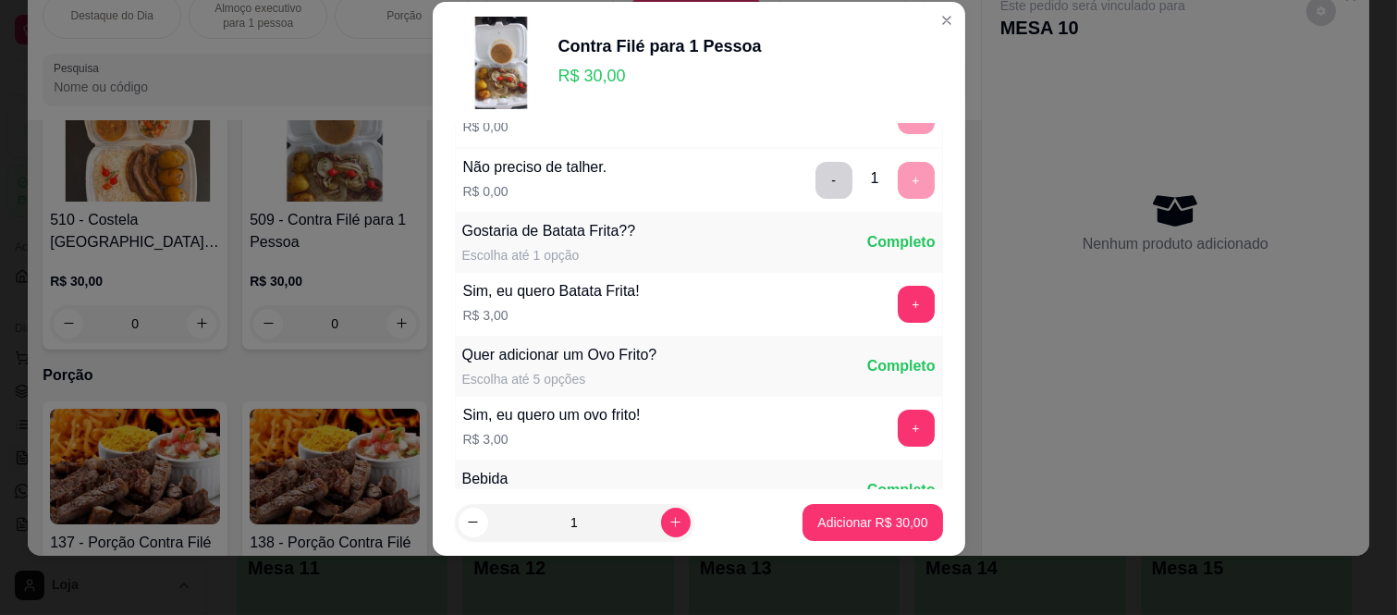
scroll to position [387, 0]
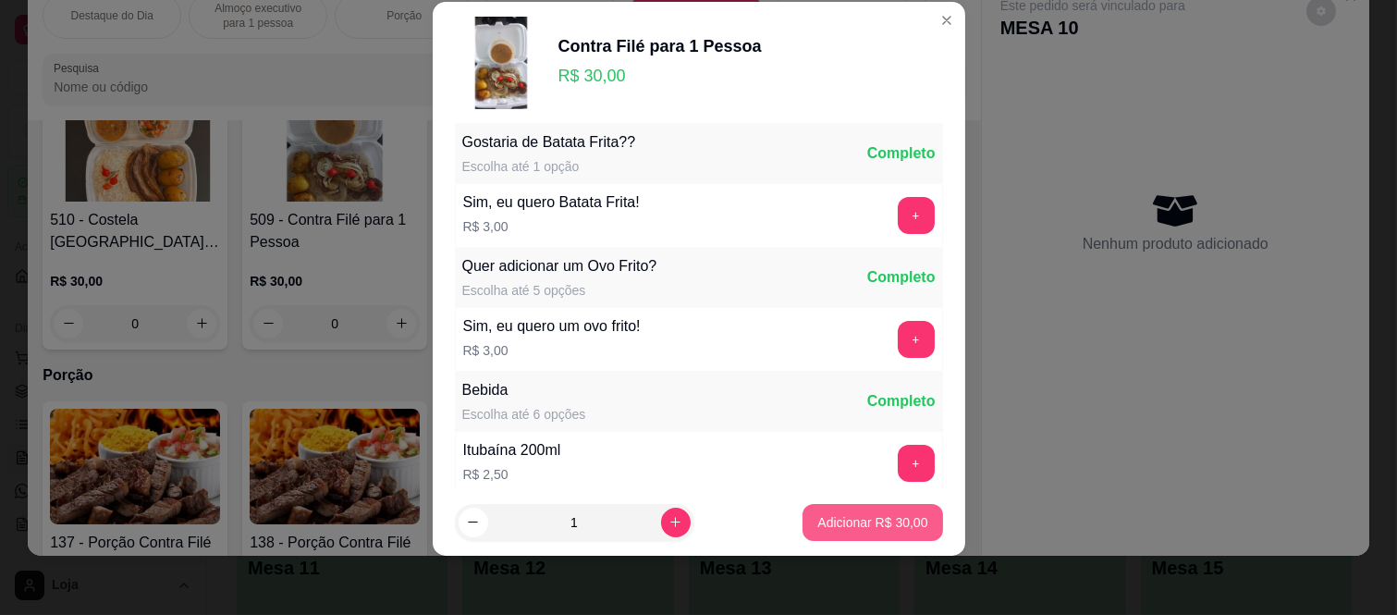
click at [855, 522] on p "Adicionar R$ 30,00" at bounding box center [872, 522] width 110 height 18
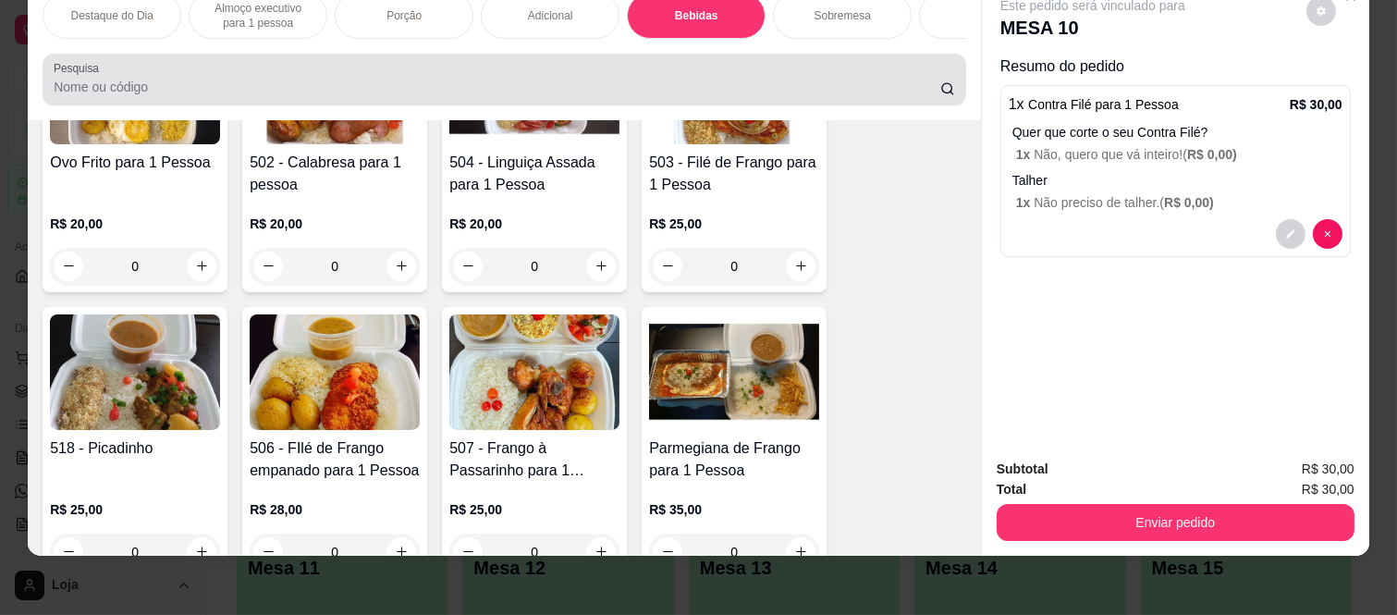
scroll to position [0, 0]
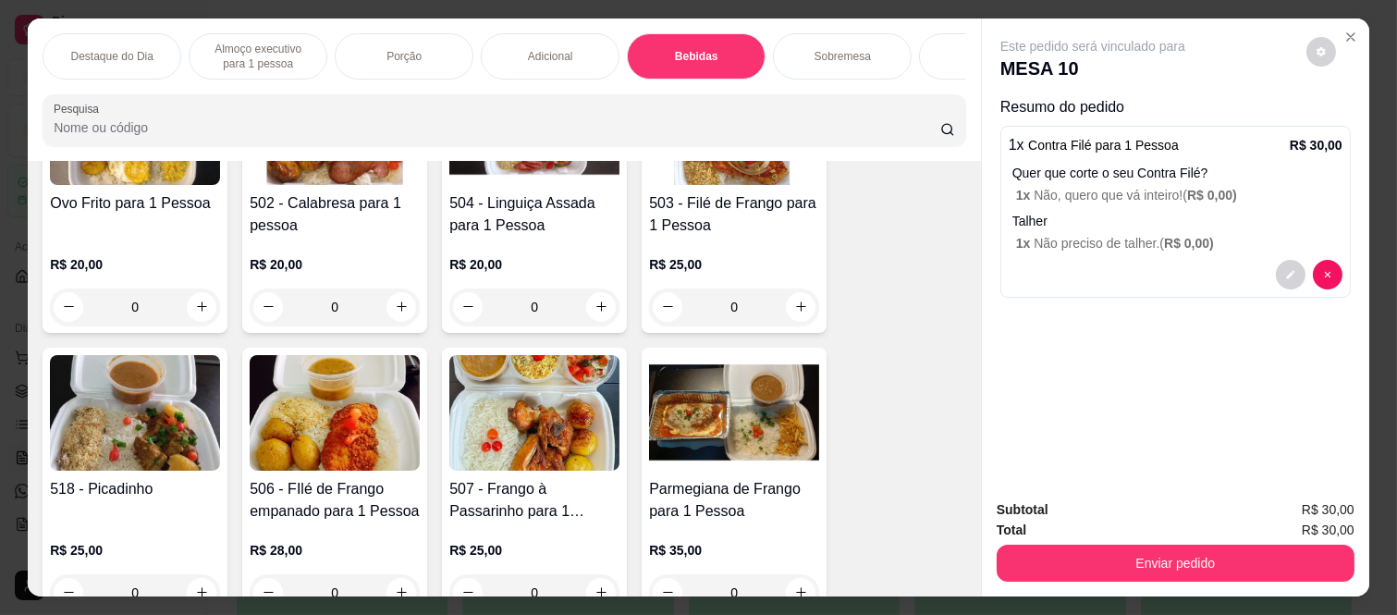
click at [259, 42] on p "Almoço executivo para 1 pessoa" at bounding box center [257, 57] width 107 height 30
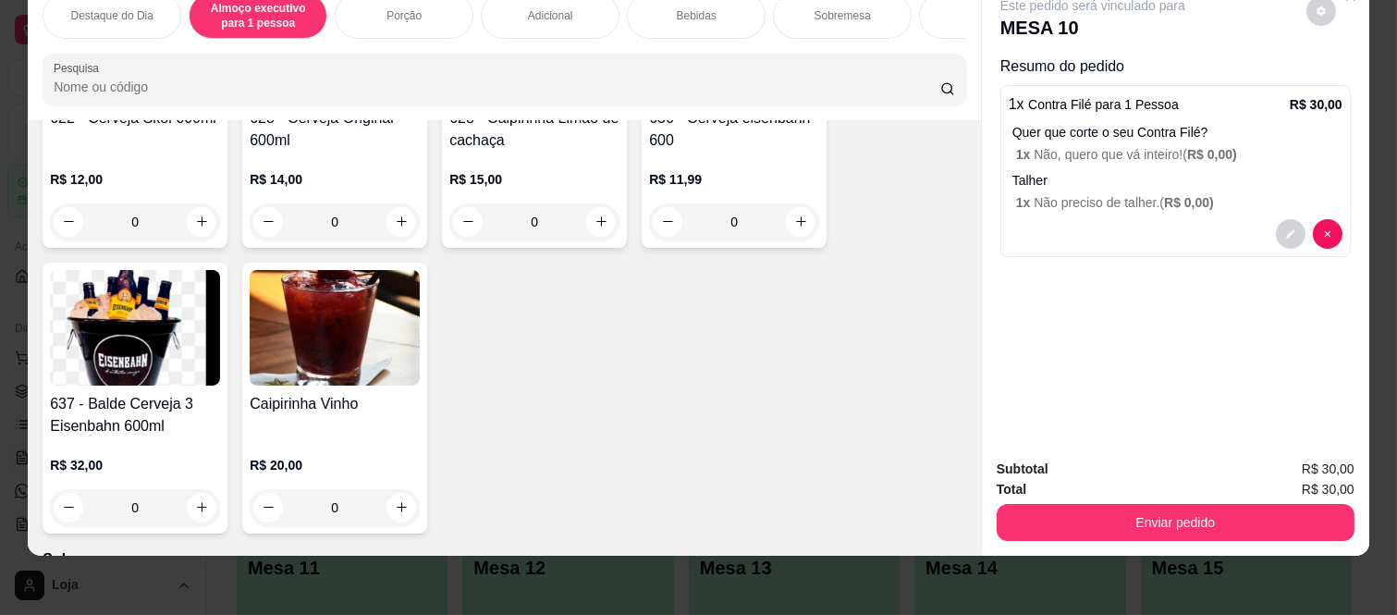
scroll to position [3898, 0]
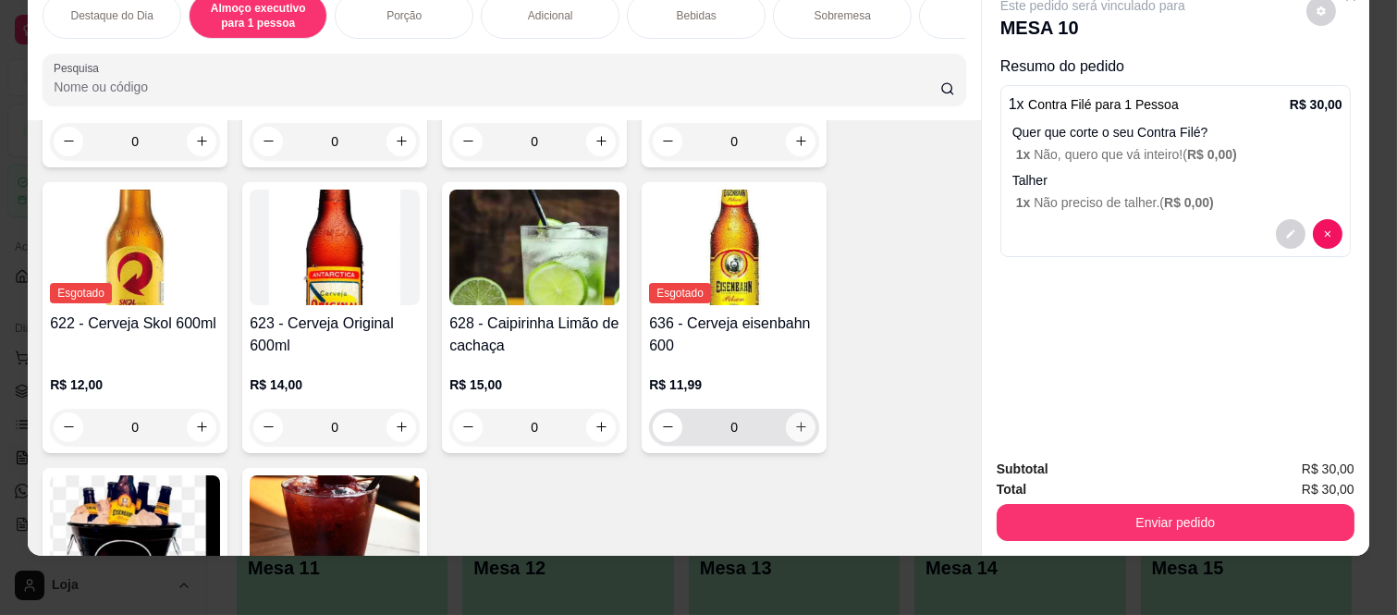
click at [794, 428] on icon "increase-product-quantity" at bounding box center [801, 427] width 14 height 14
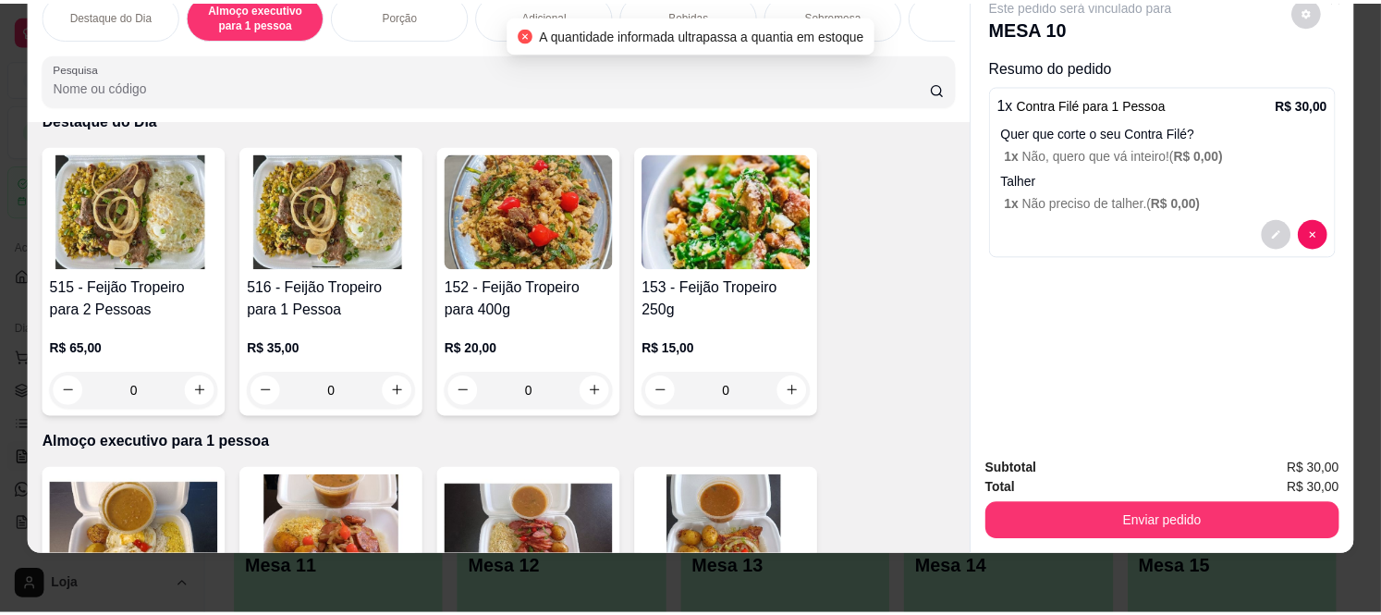
scroll to position [0, 0]
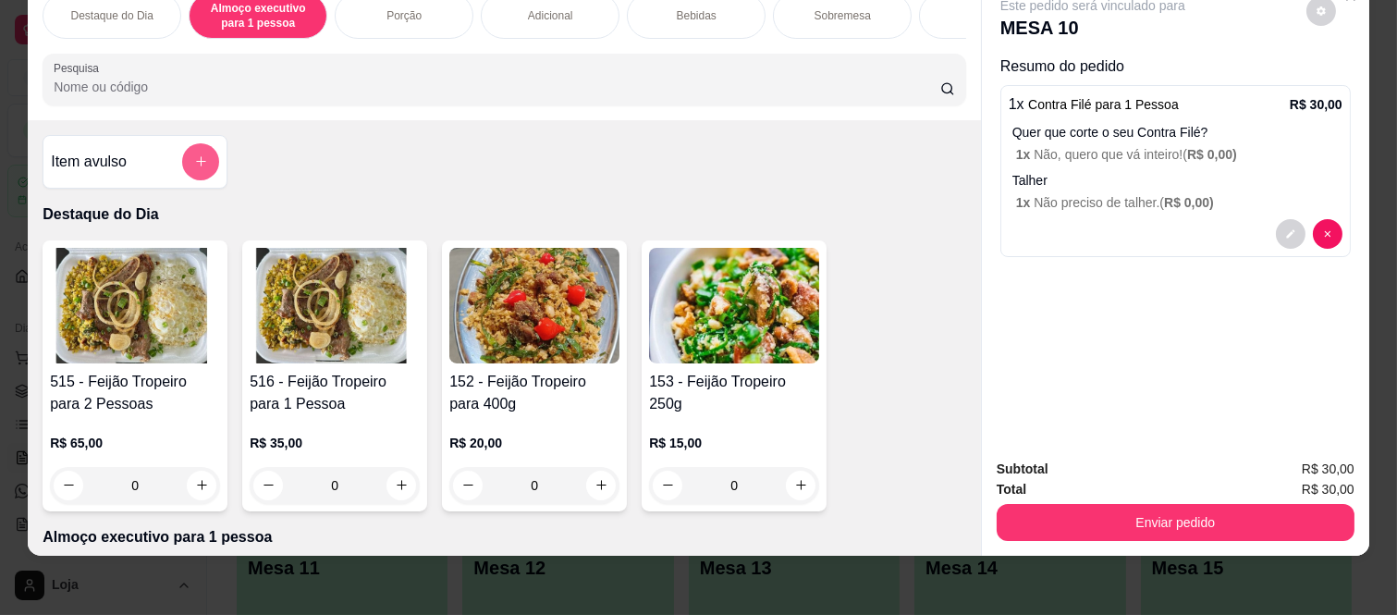
click at [194, 155] on icon "add-separate-item" at bounding box center [201, 161] width 14 height 14
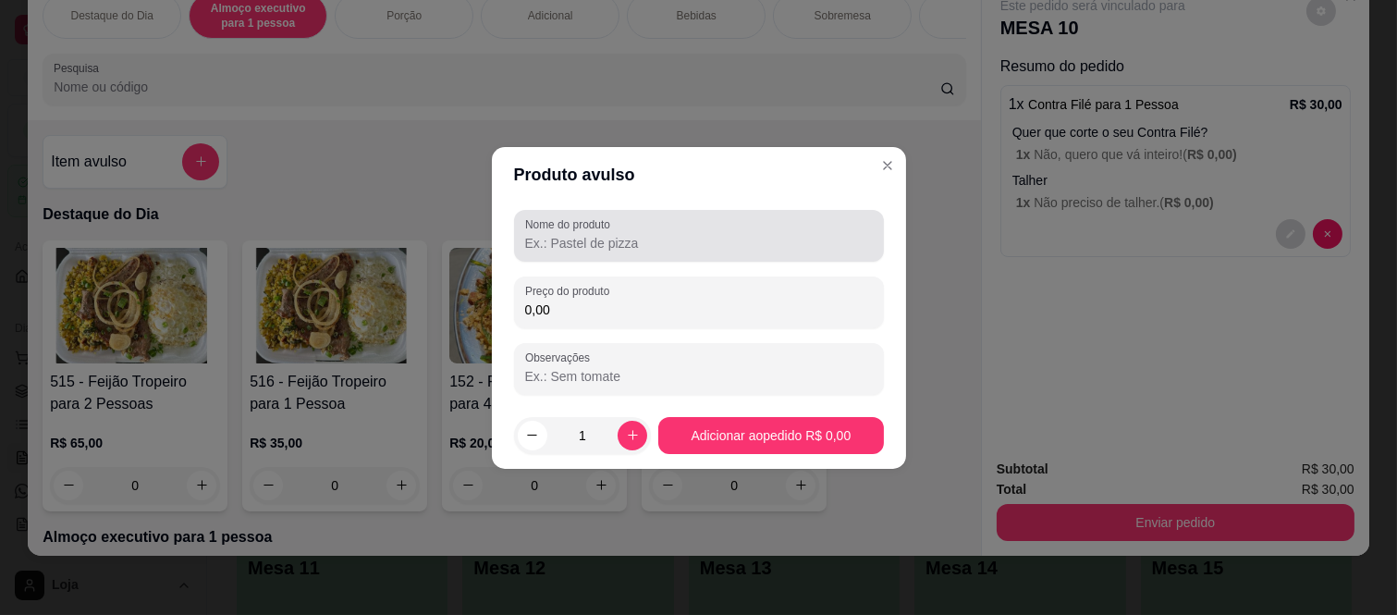
click at [636, 241] on input "Nome do produto" at bounding box center [699, 243] width 348 height 18
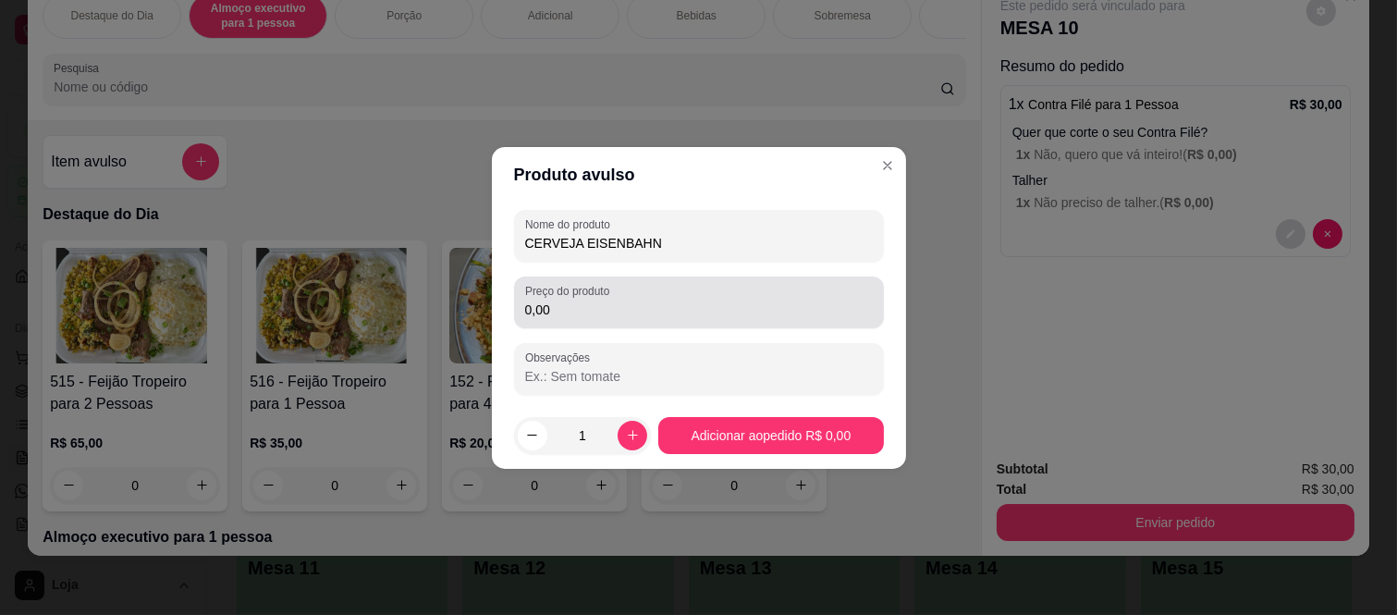
type input "CERVEJA EISENBAHN"
click at [608, 322] on div "Preço do produto 0,00" at bounding box center [699, 302] width 370 height 52
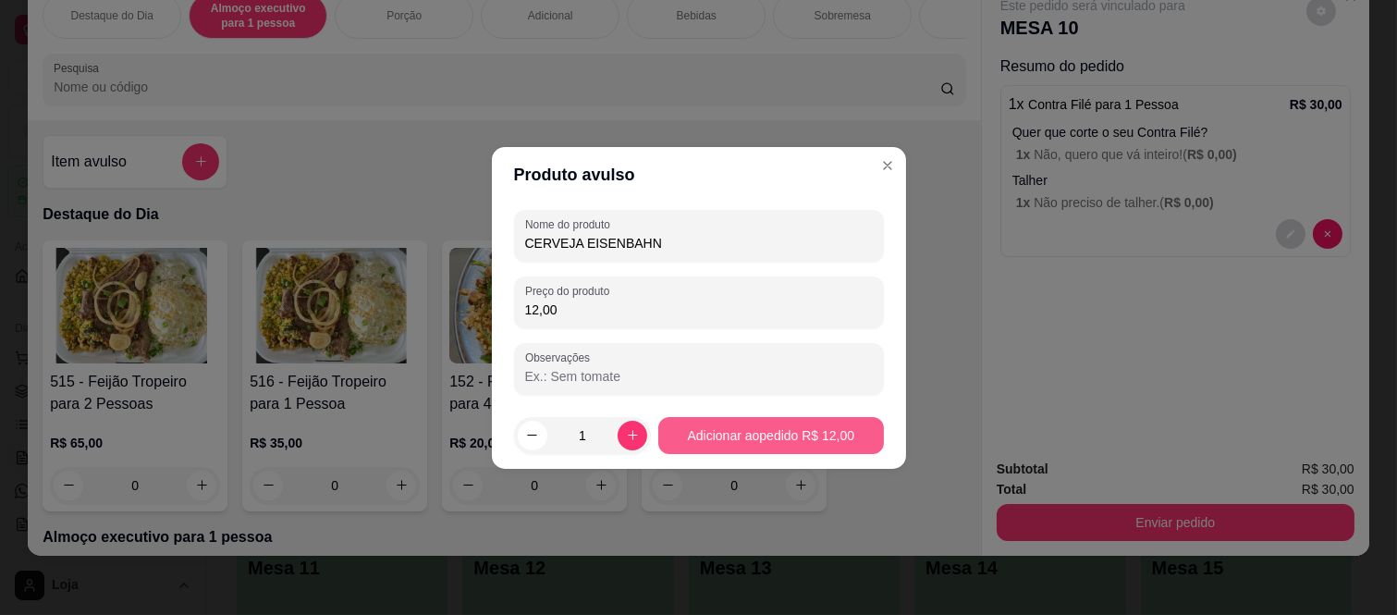
type input "12,00"
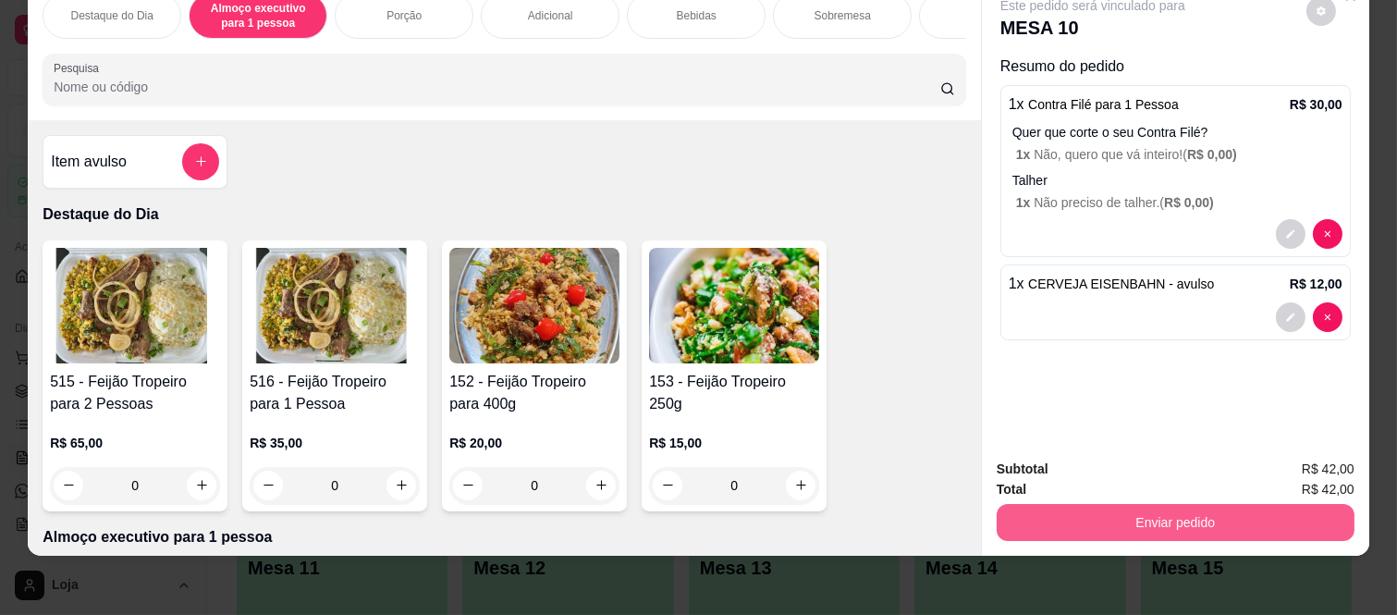
click at [1117, 515] on button "Enviar pedido" at bounding box center [1176, 522] width 358 height 37
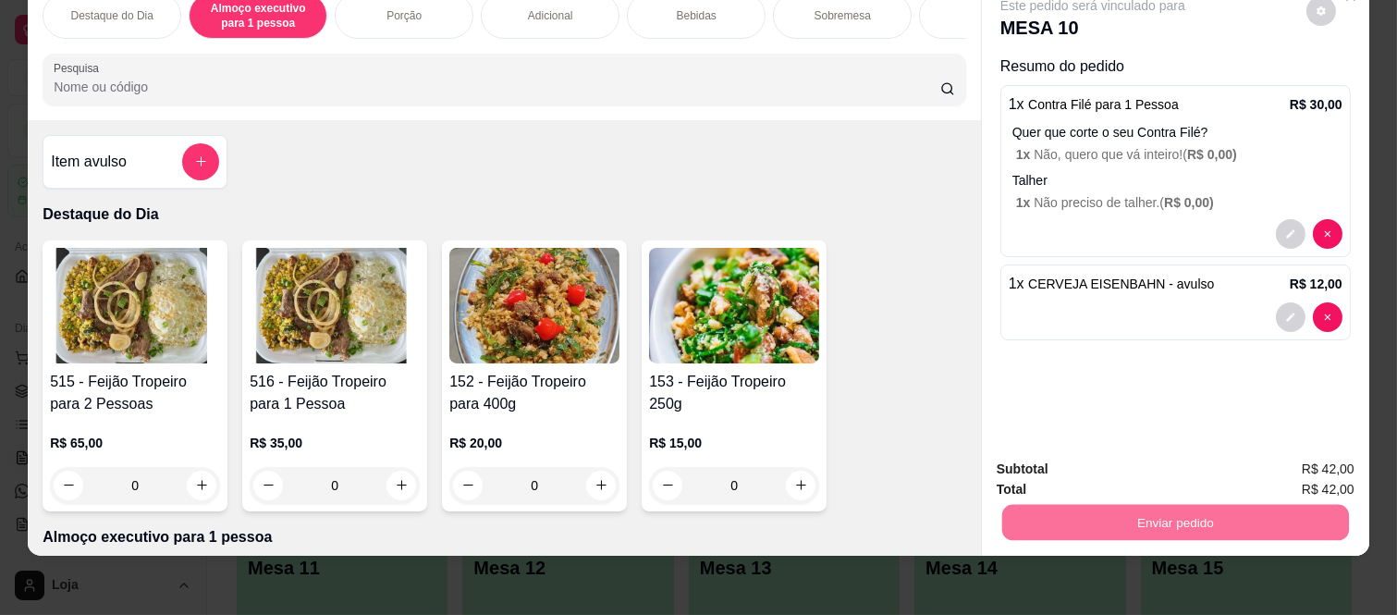
click at [1126, 459] on button "Não registrar e enviar pedido" at bounding box center [1114, 462] width 187 height 34
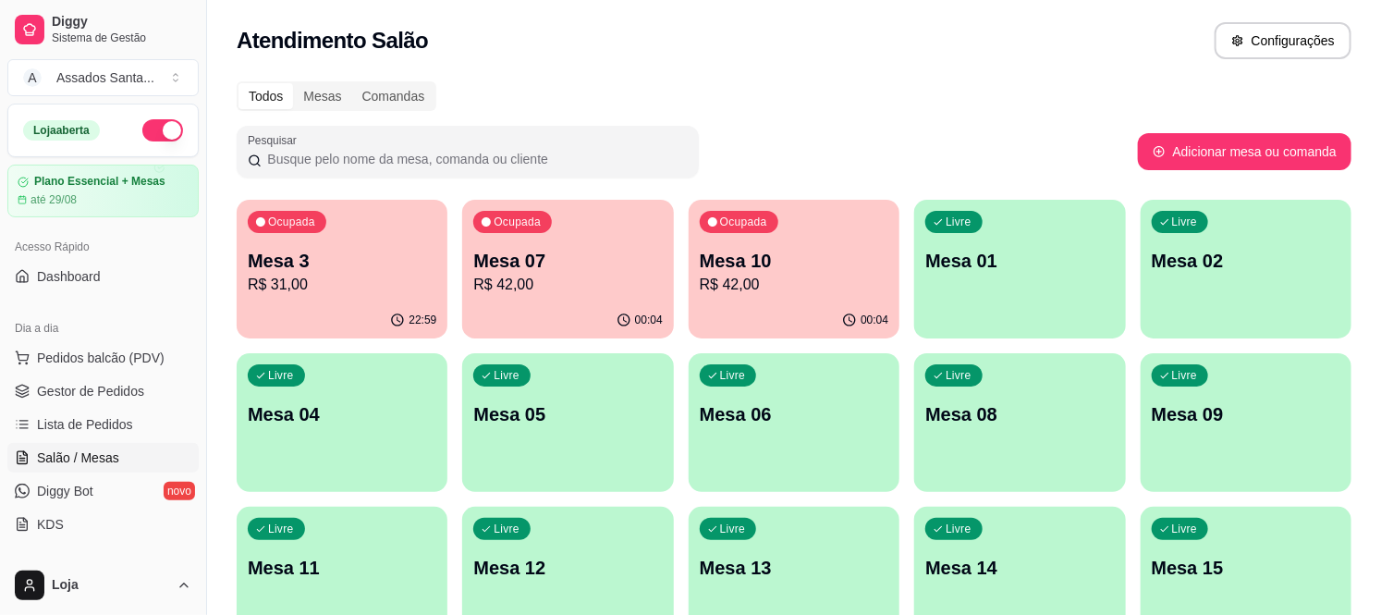
click at [804, 302] on div "00:04" at bounding box center [794, 320] width 211 height 36
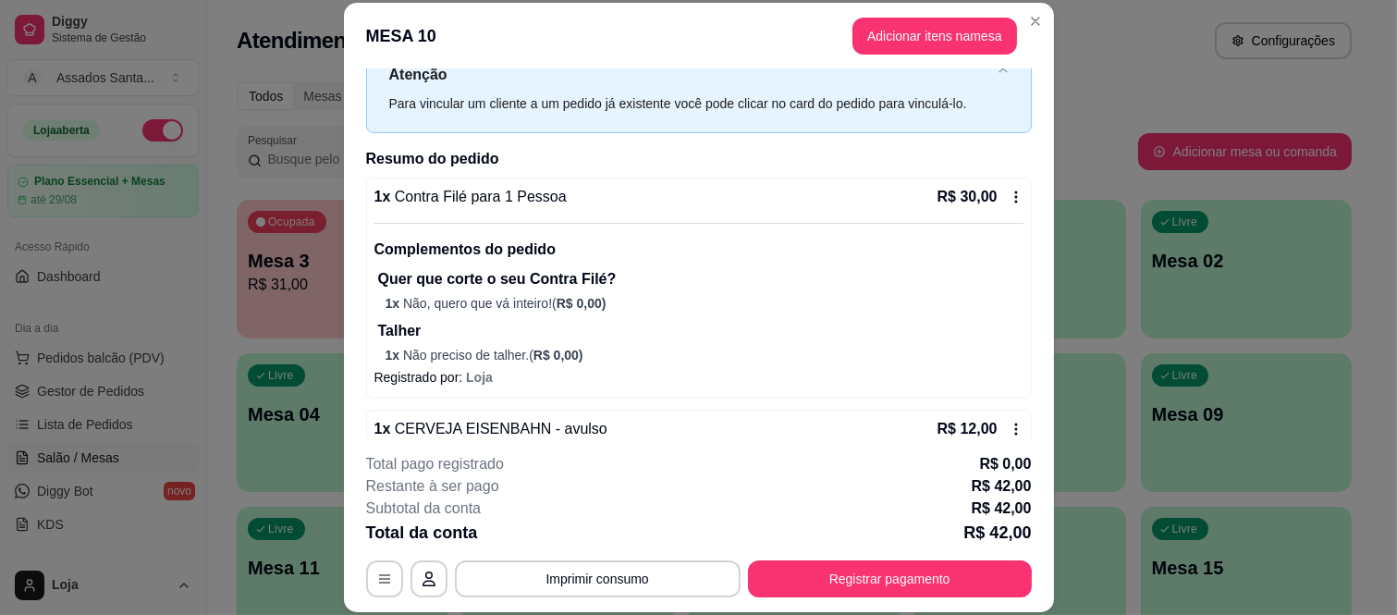
scroll to position [103, 0]
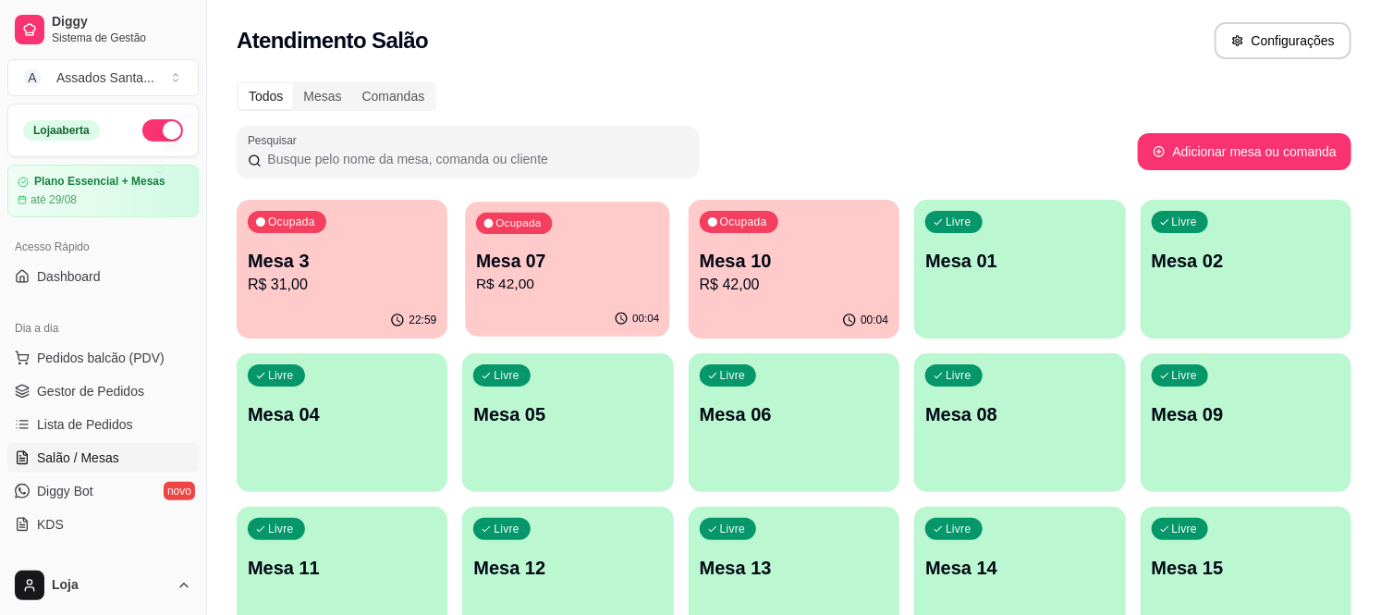
click at [618, 287] on p "R$ 42,00" at bounding box center [567, 284] width 183 height 21
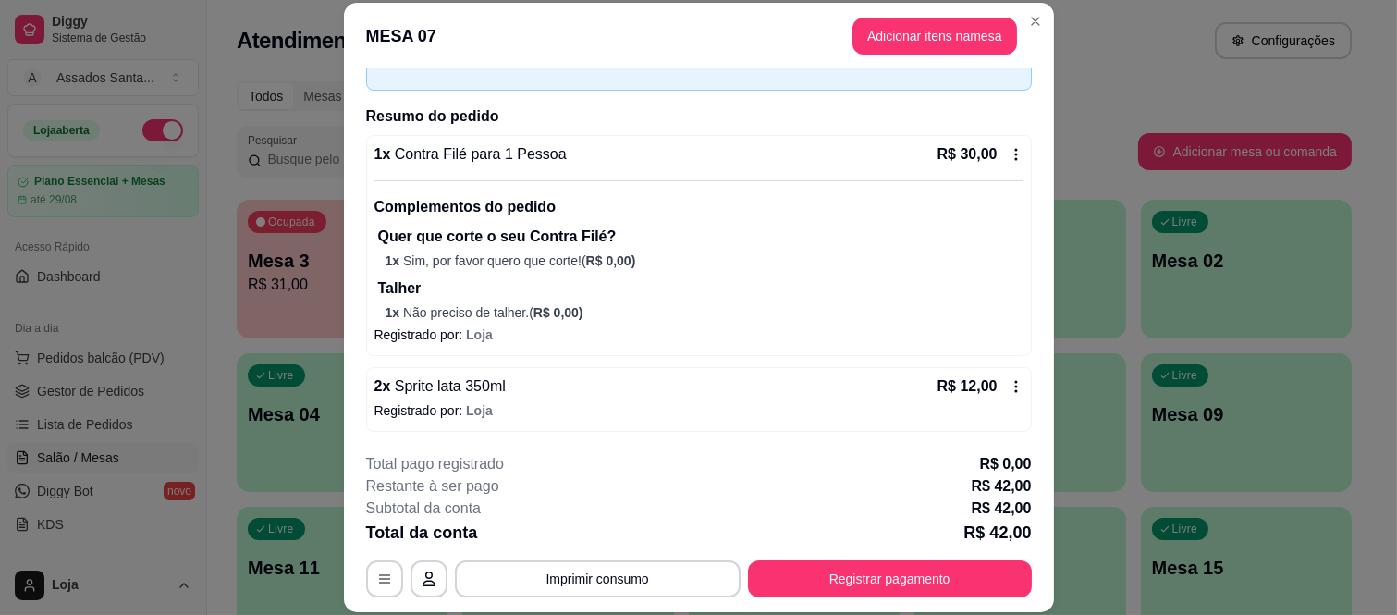
scroll to position [111, 0]
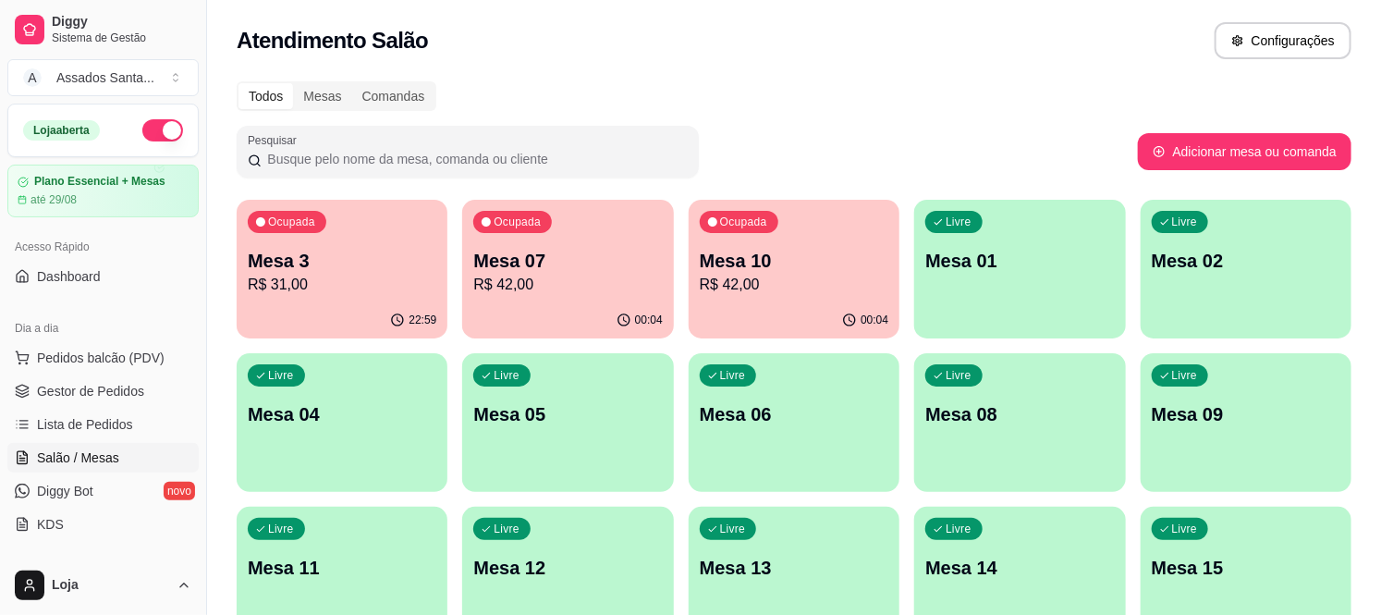
click at [372, 402] on p "Mesa 04" at bounding box center [342, 414] width 189 height 26
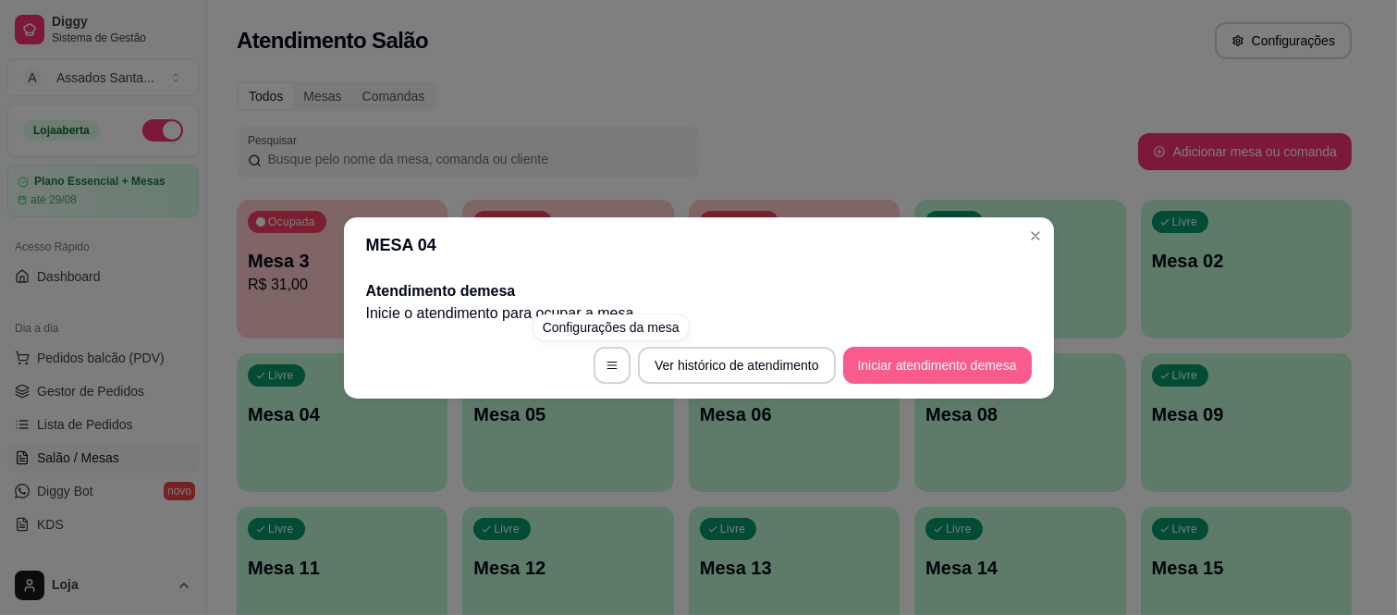
click at [939, 358] on button "Iniciar atendimento de mesa" at bounding box center [937, 365] width 189 height 37
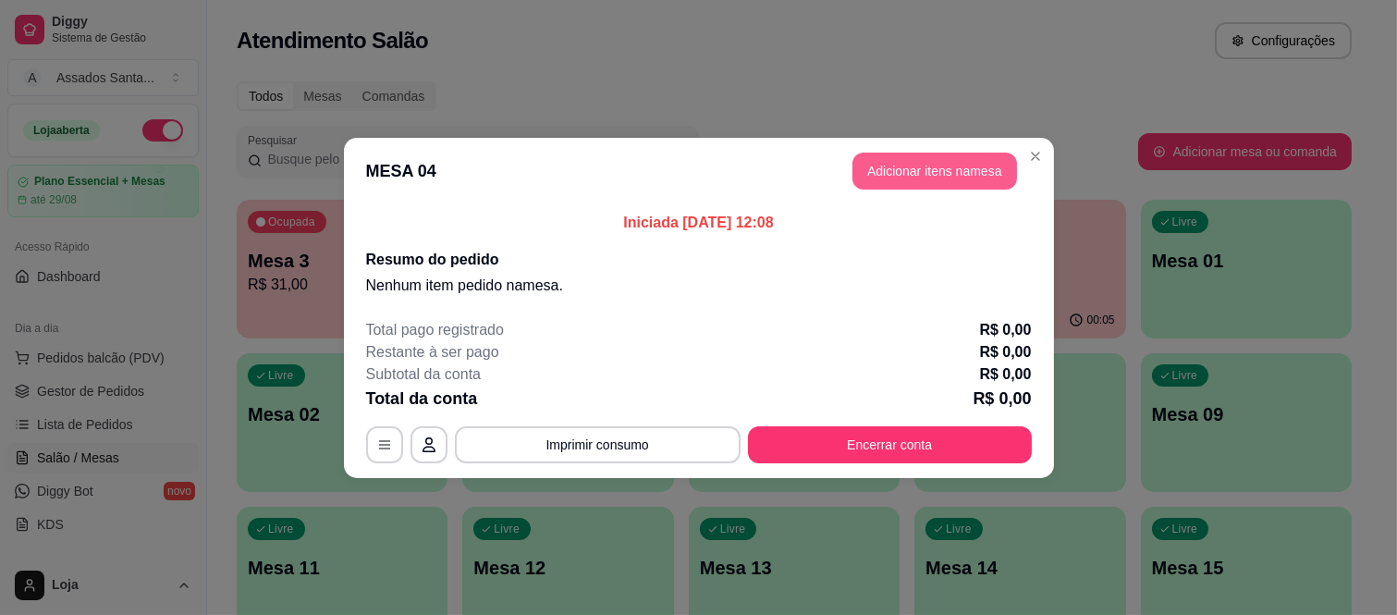
click at [901, 177] on button "Adicionar itens na mesa" at bounding box center [935, 171] width 165 height 37
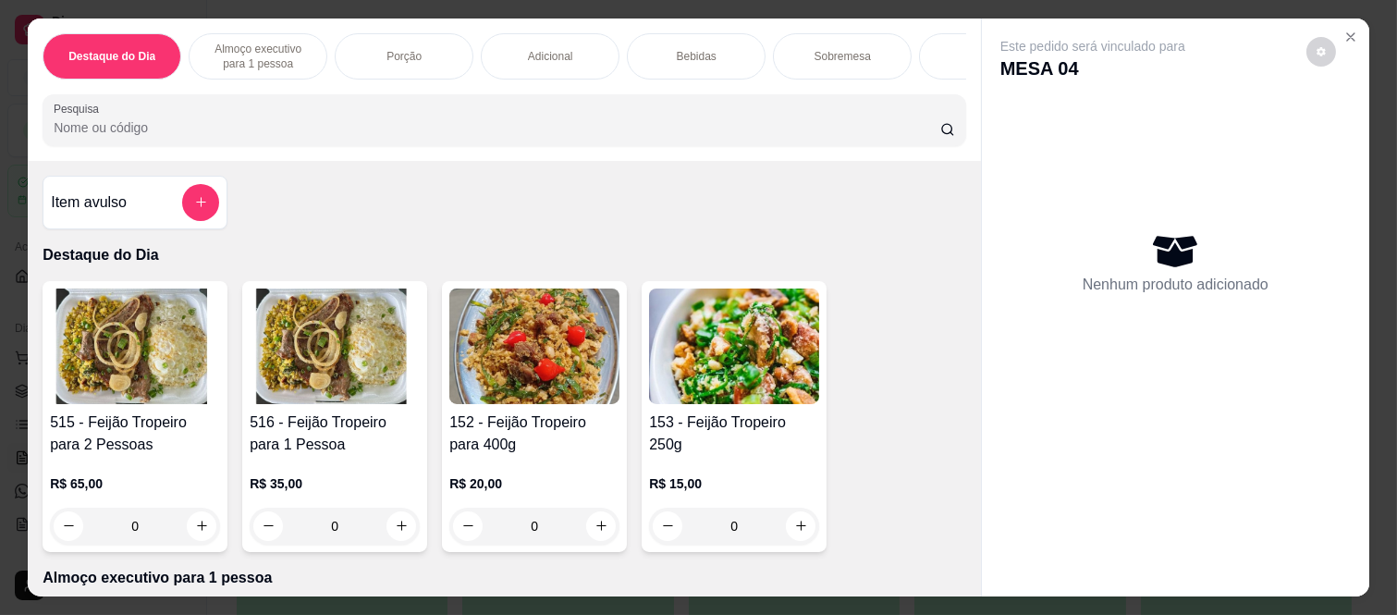
click at [302, 49] on p "Almoço executivo para 1 pessoa" at bounding box center [257, 57] width 107 height 30
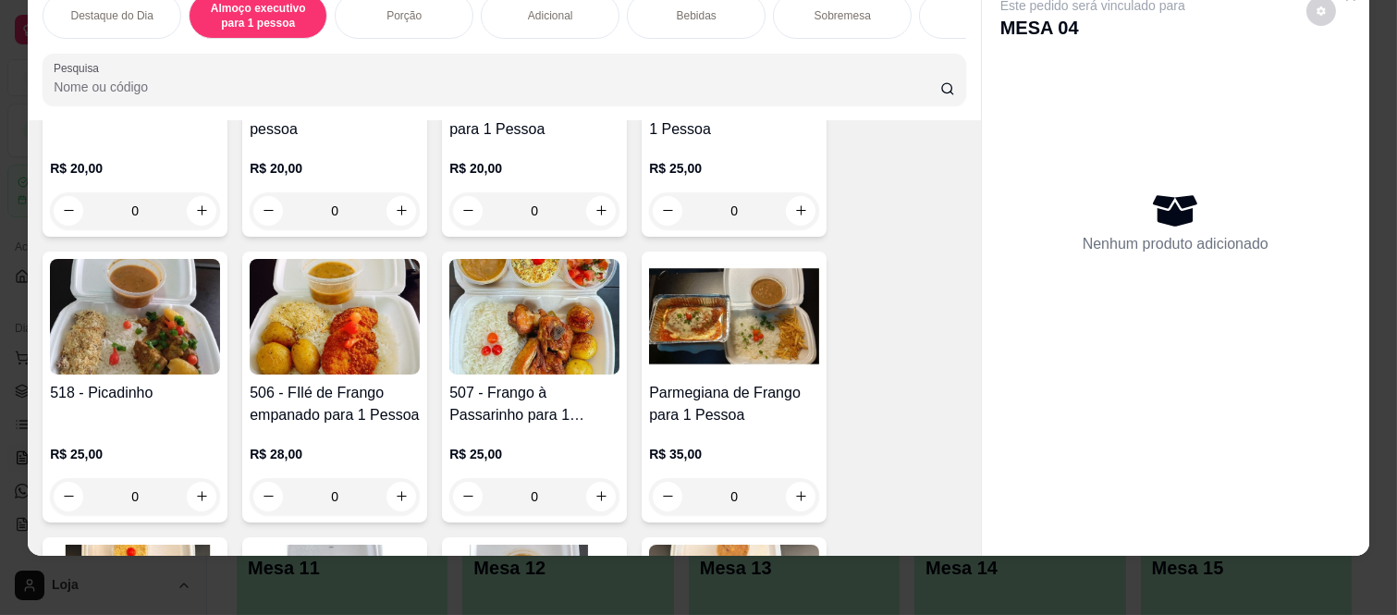
scroll to position [405, 0]
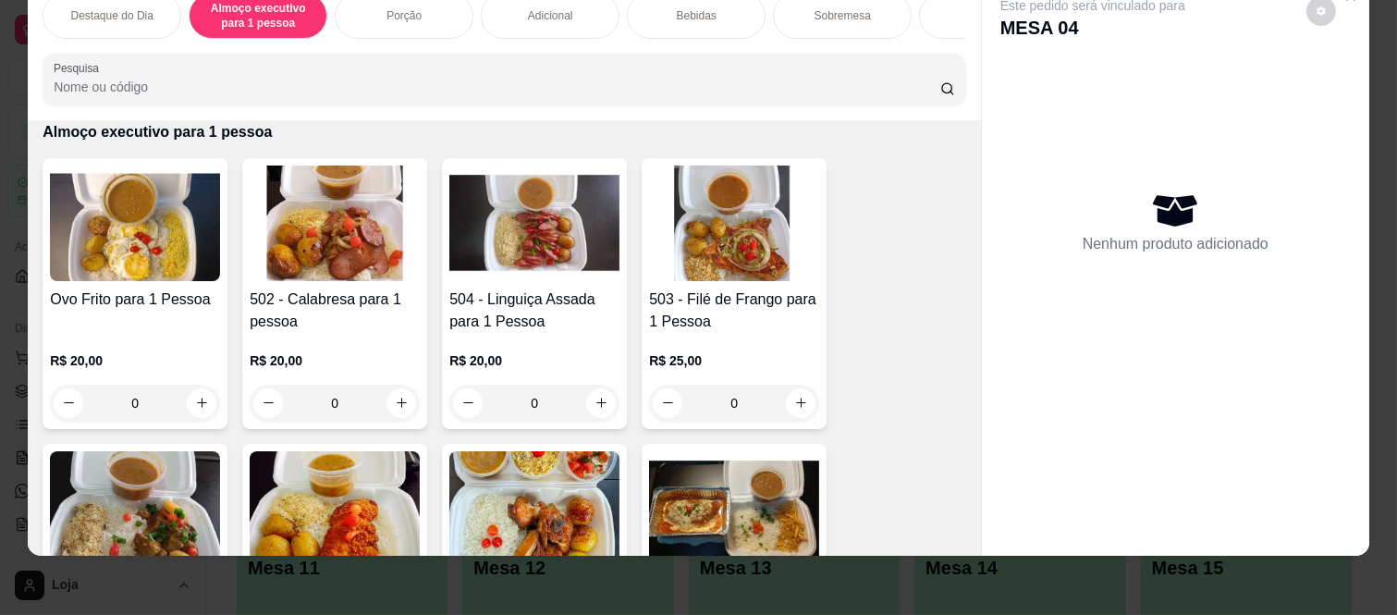
click at [593, 410] on div "0" at bounding box center [534, 403] width 170 height 37
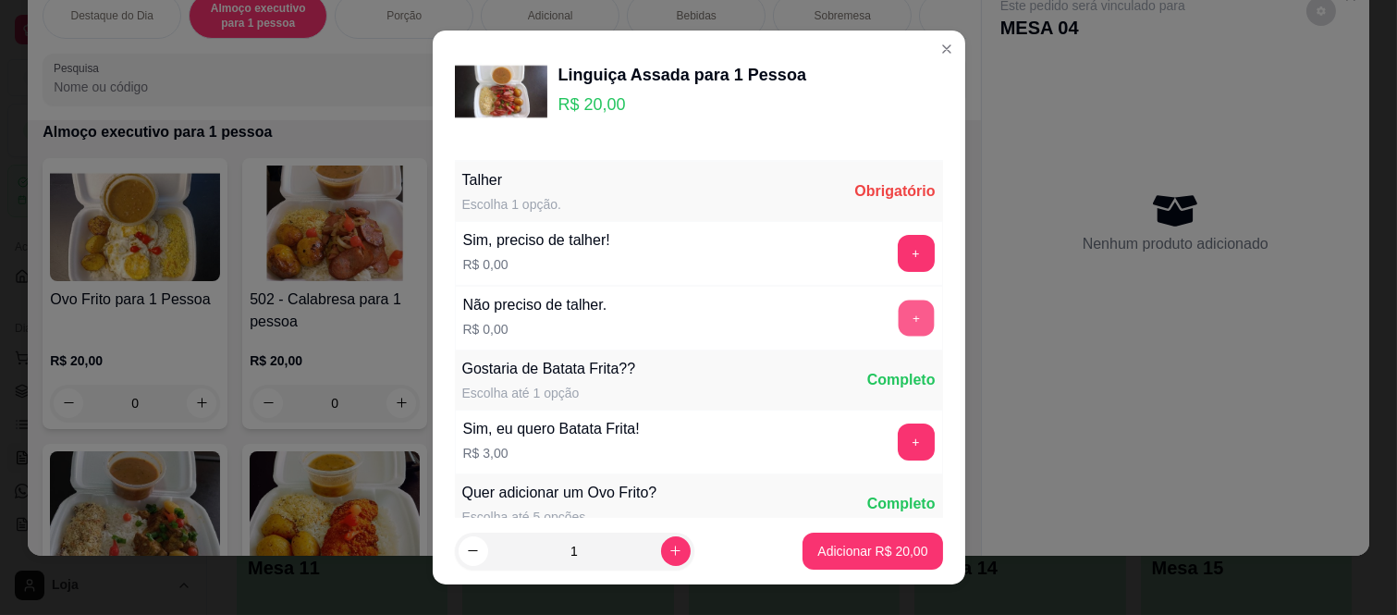
click at [898, 321] on button "+" at bounding box center [916, 319] width 36 height 36
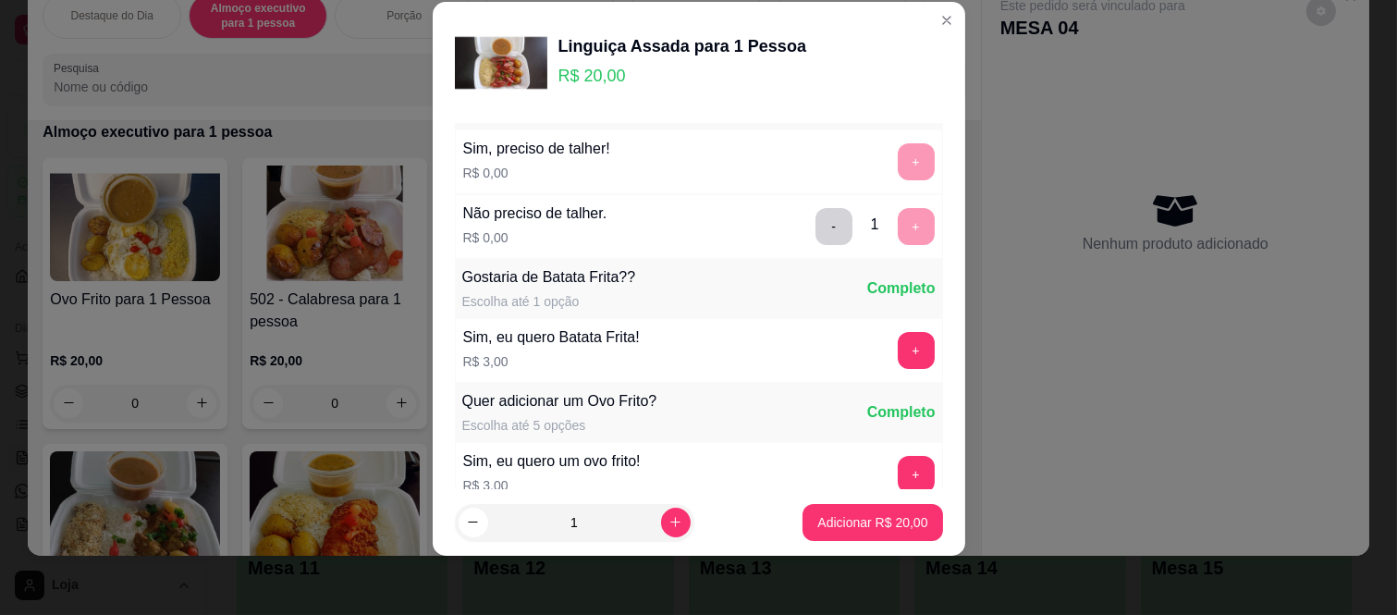
scroll to position [0, 0]
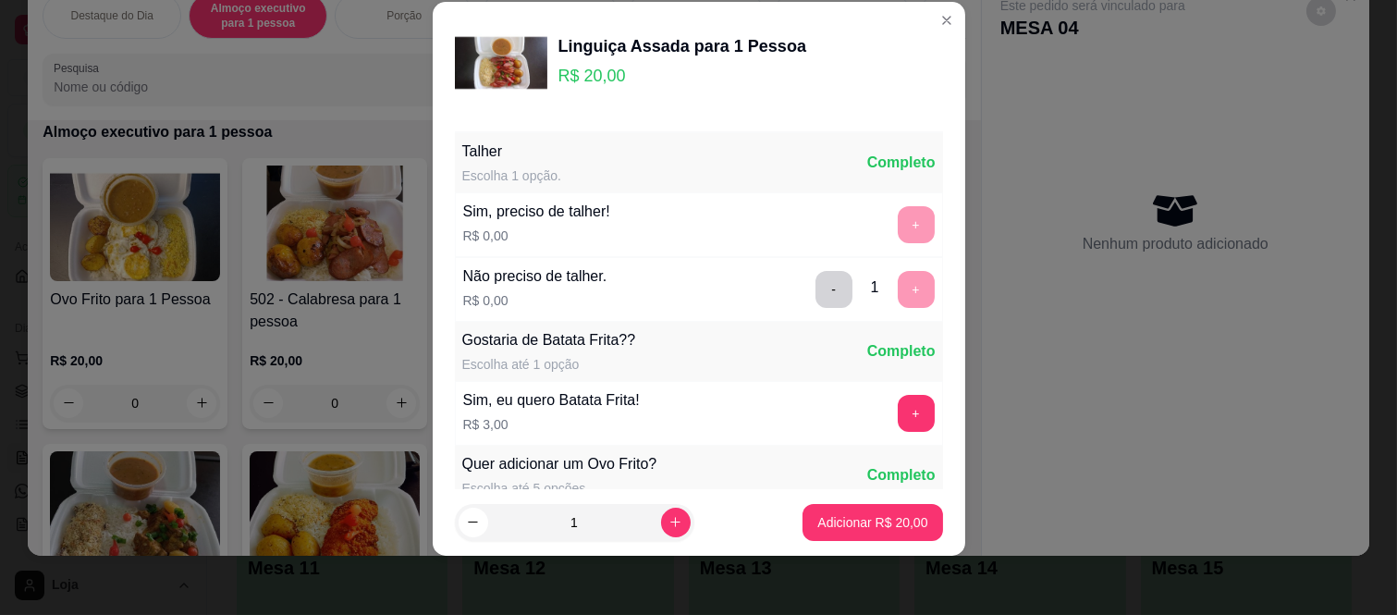
click at [906, 504] on div "Adicionar R$ 20,00" at bounding box center [873, 522] width 140 height 37
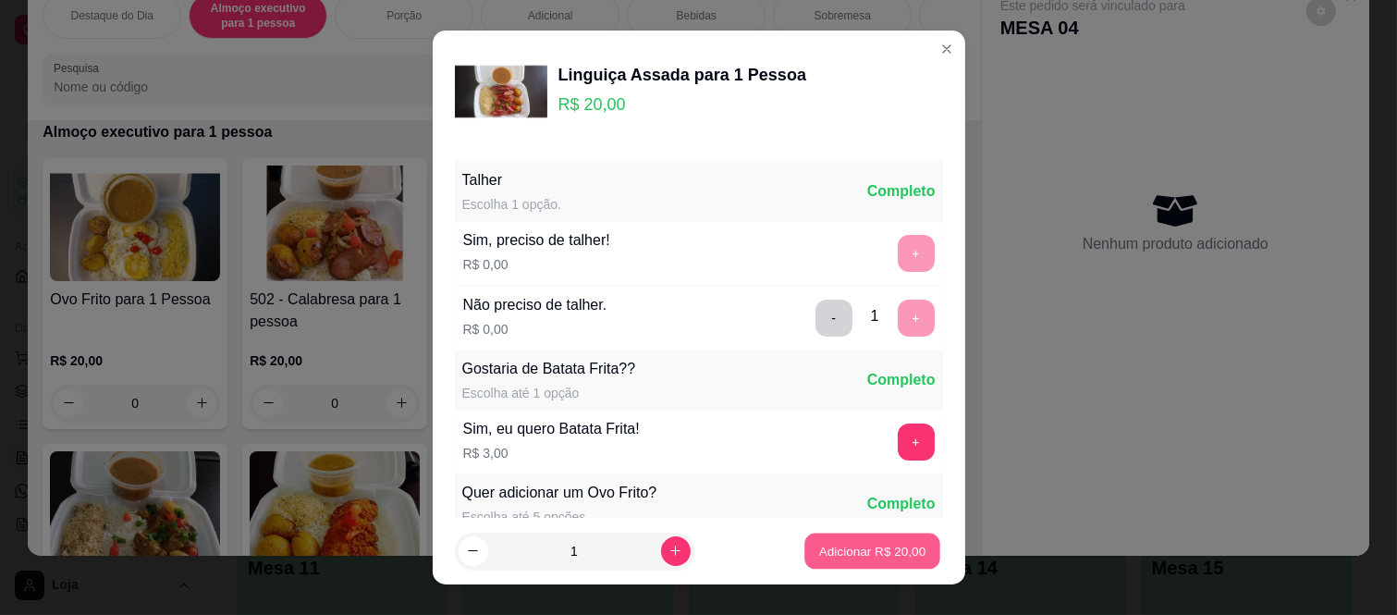
click at [866, 551] on p "Adicionar R$ 20,00" at bounding box center [872, 551] width 107 height 18
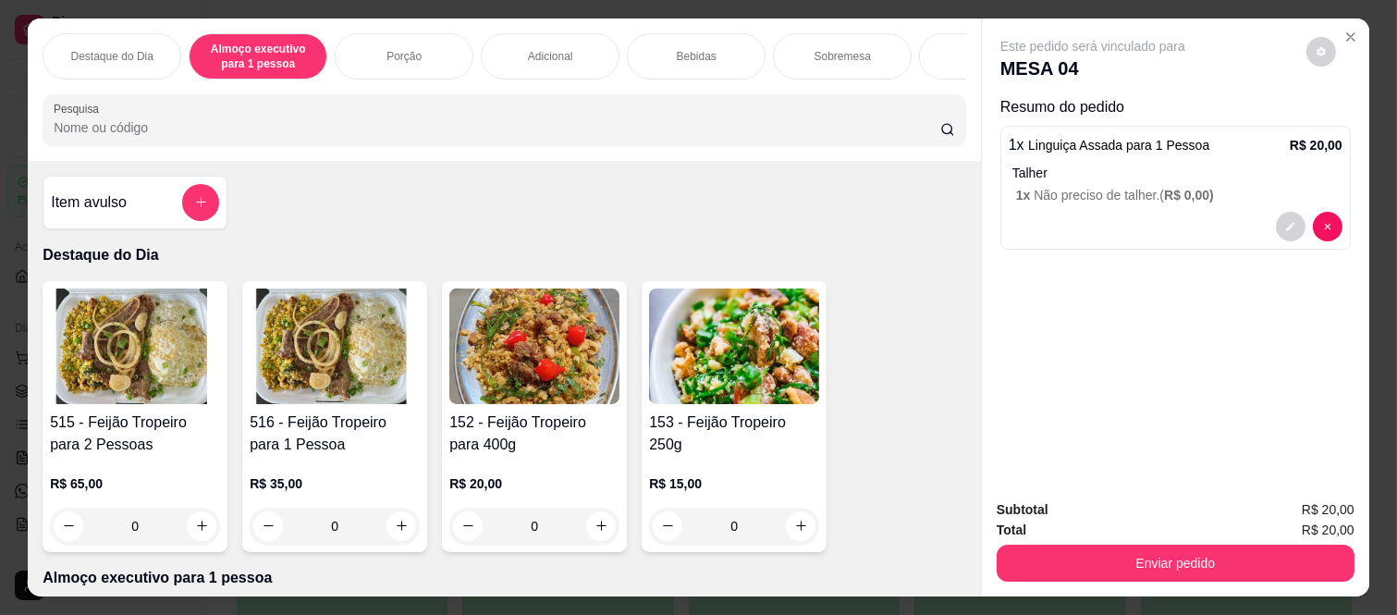
click at [708, 40] on div "Bebidas" at bounding box center [696, 56] width 139 height 46
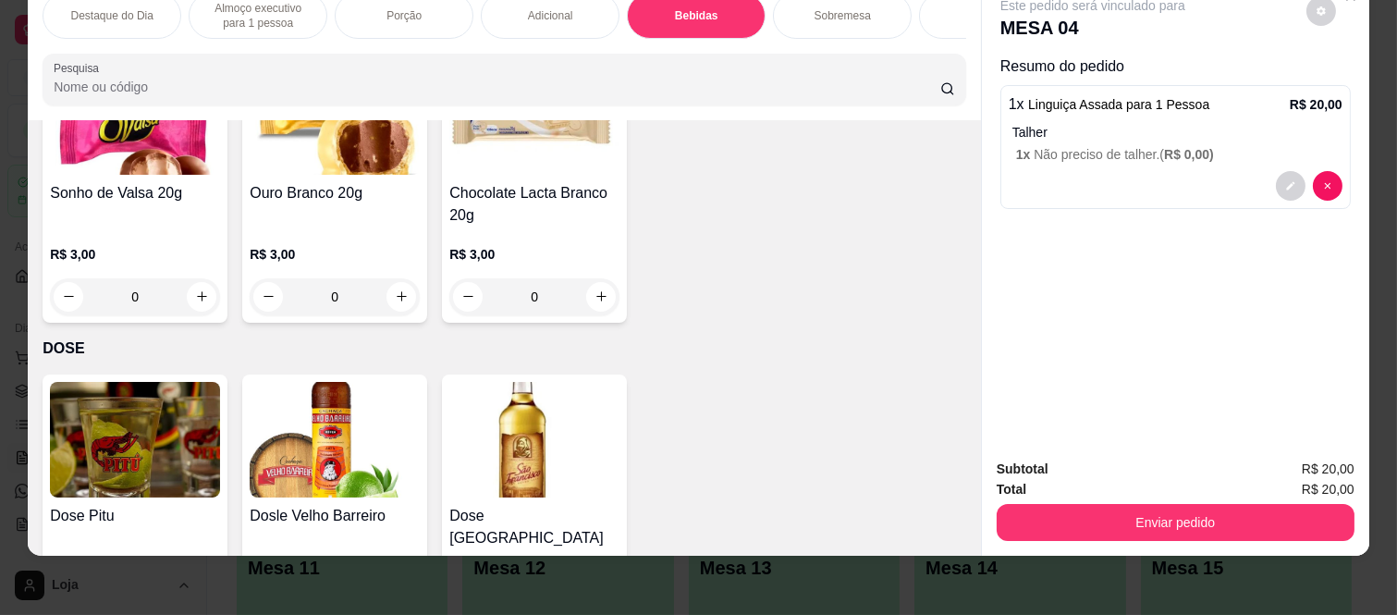
scroll to position [4997, 0]
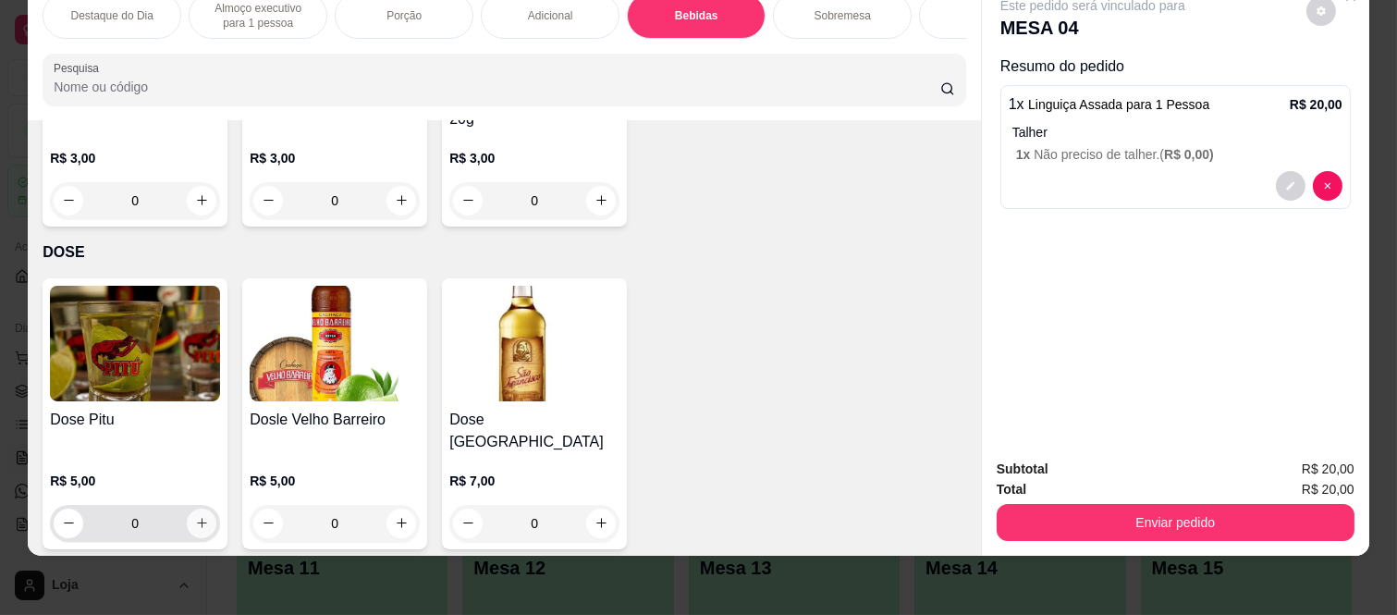
click at [201, 509] on button "increase-product-quantity" at bounding box center [202, 524] width 30 height 30
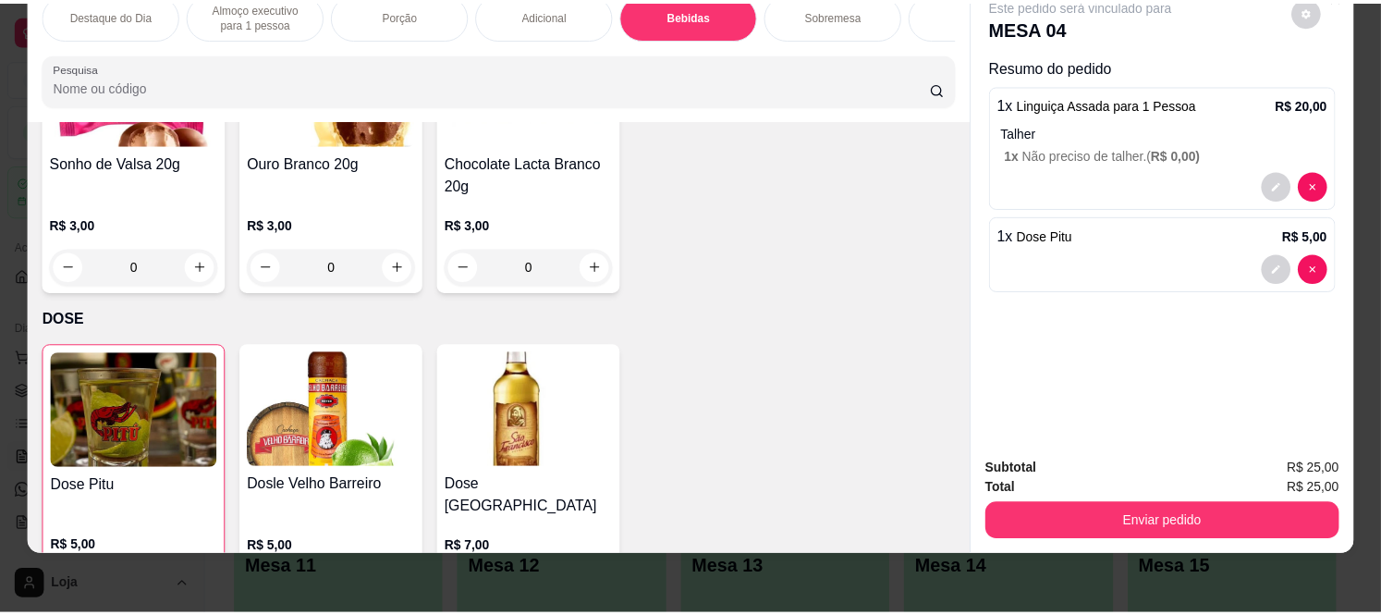
scroll to position [4999, 0]
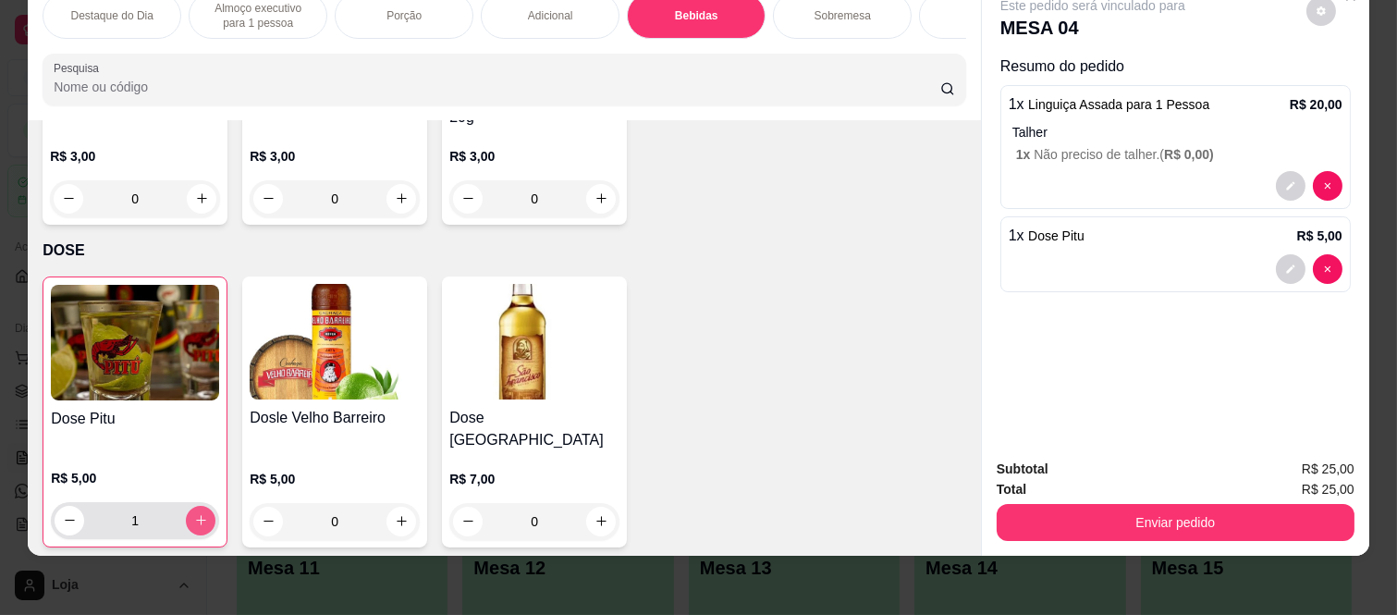
click at [197, 506] on button "increase-product-quantity" at bounding box center [201, 521] width 30 height 30
type input "2"
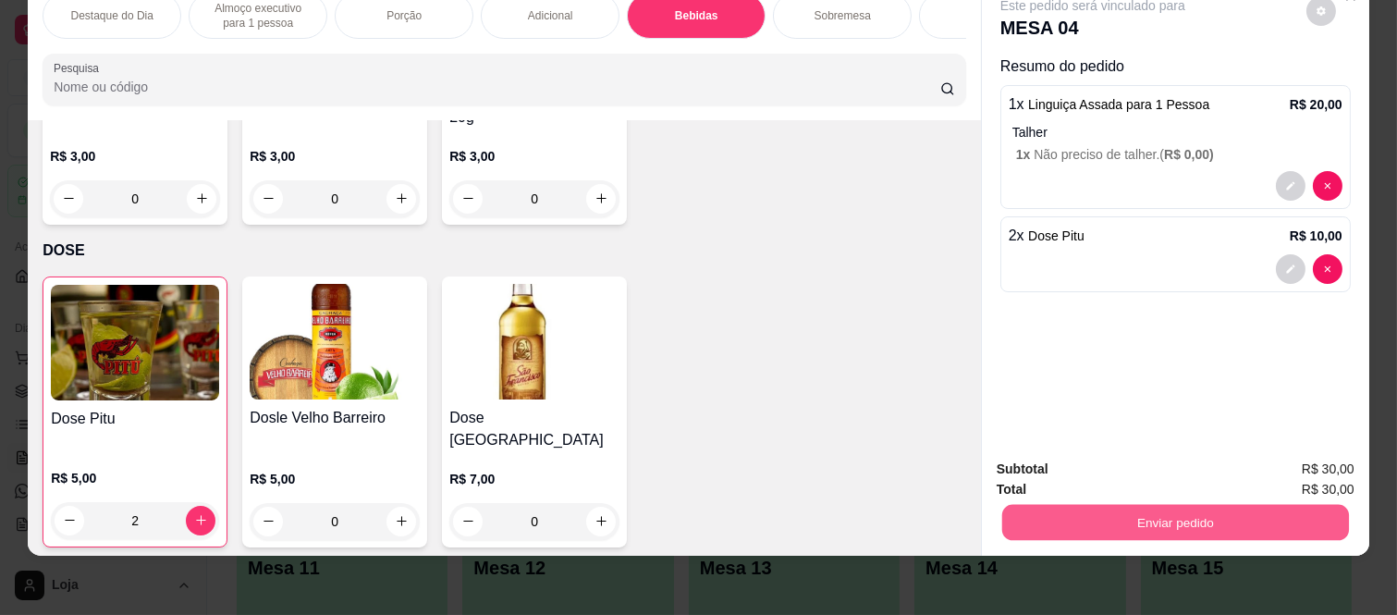
click at [1056, 509] on button "Enviar pedido" at bounding box center [1175, 523] width 347 height 36
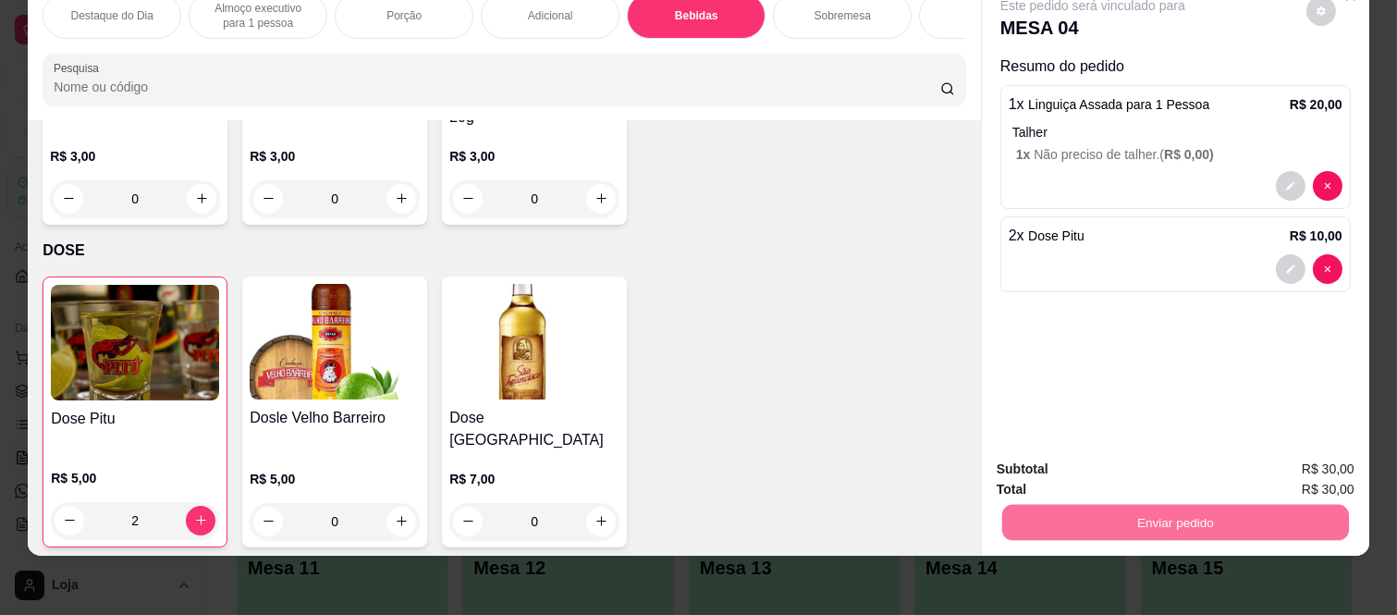
click at [1082, 457] on button "Não registrar e enviar pedido" at bounding box center [1113, 462] width 192 height 35
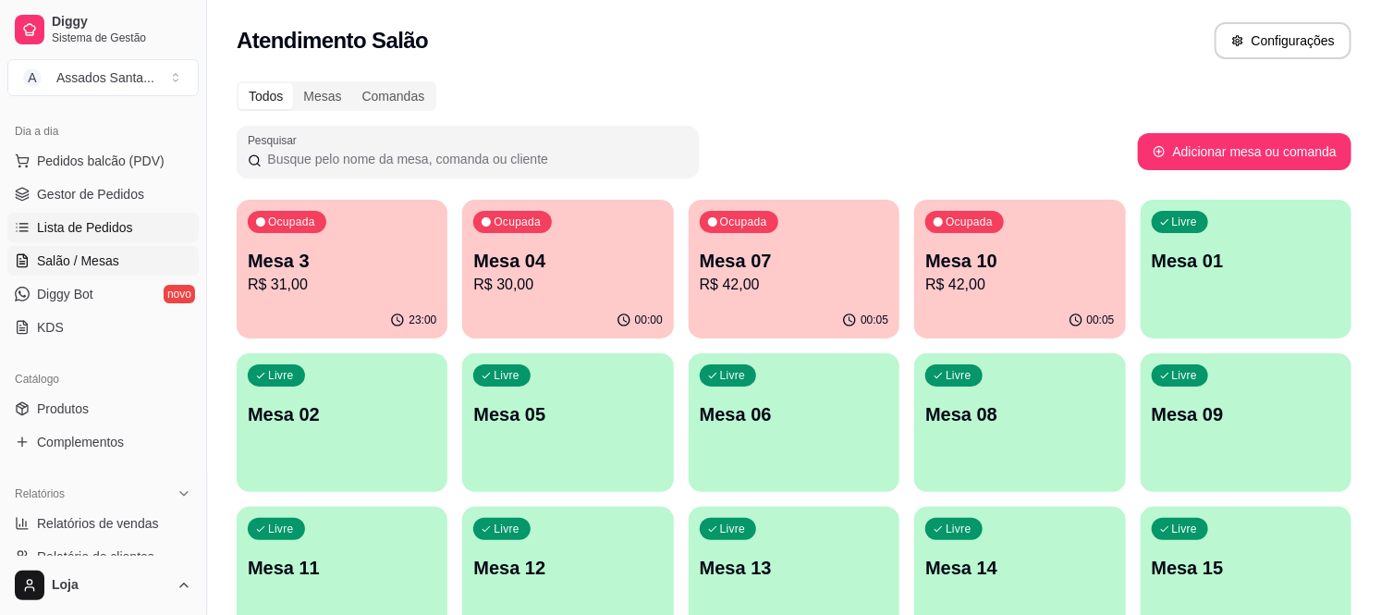
scroll to position [205, 0]
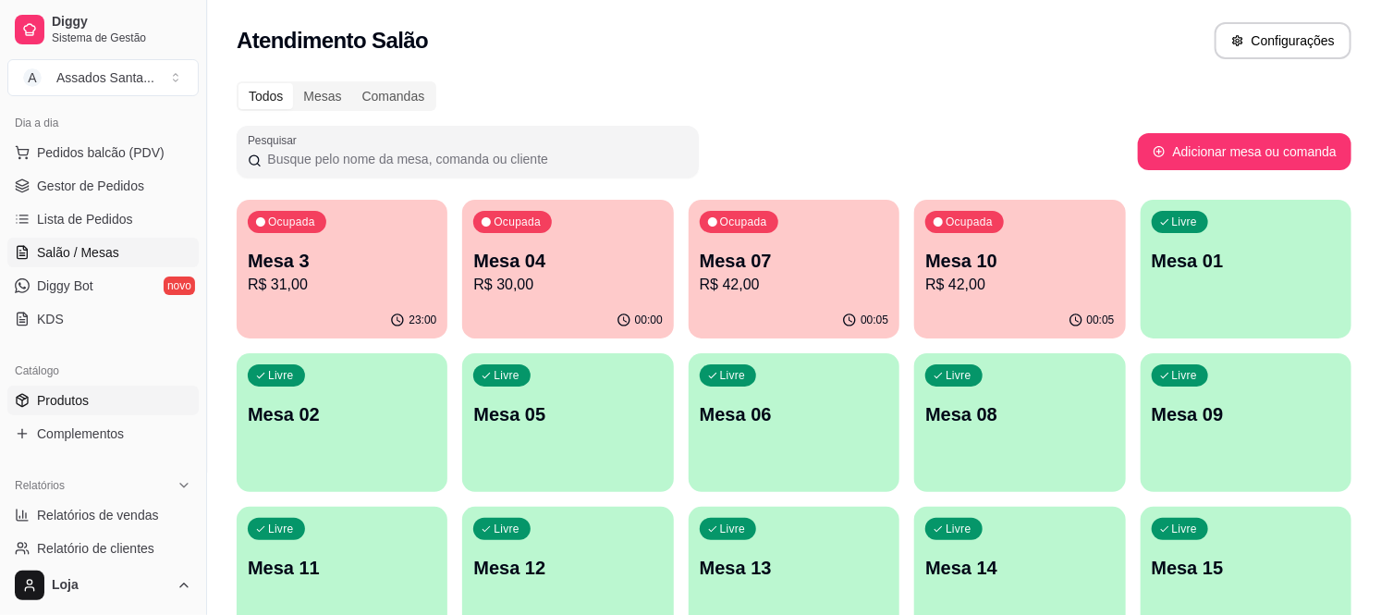
click at [86, 411] on link "Produtos" at bounding box center [102, 401] width 191 height 30
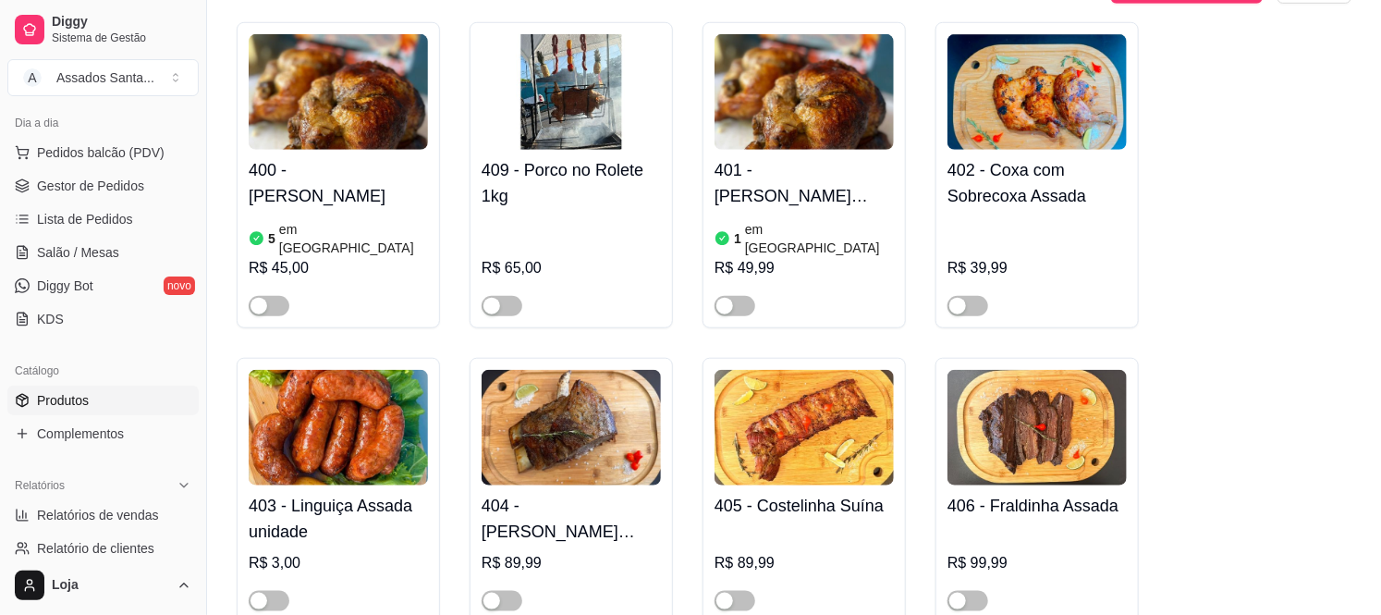
scroll to position [616, 0]
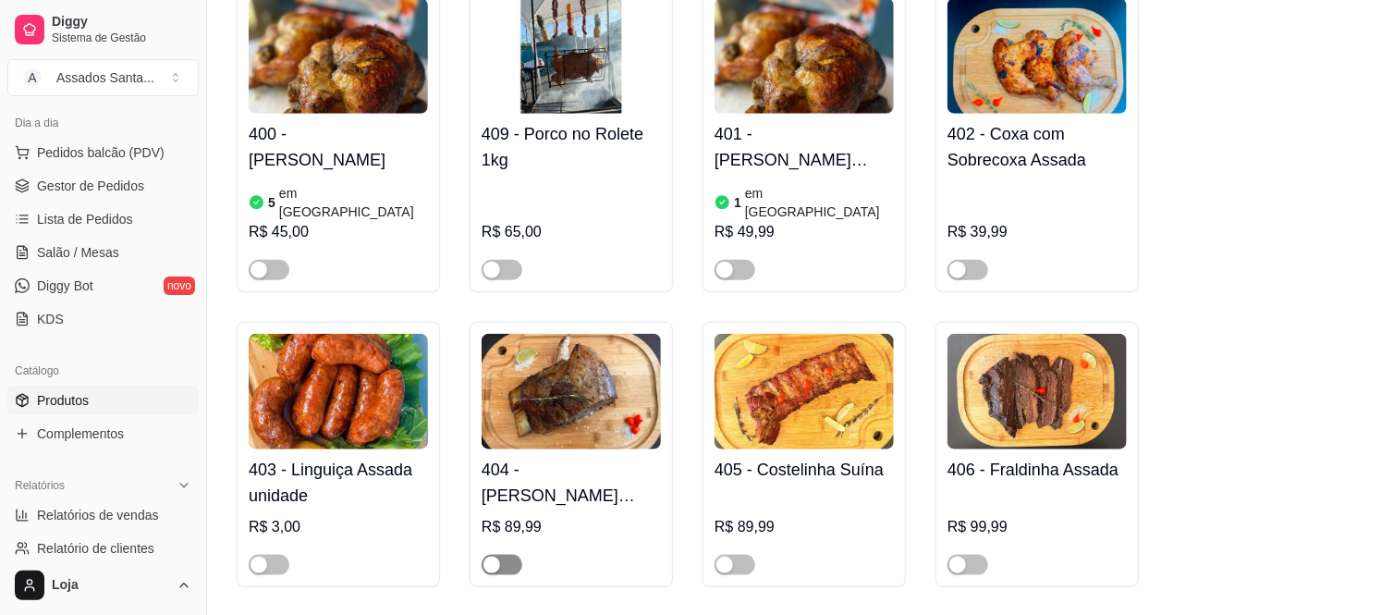
click at [487, 557] on div "button" at bounding box center [492, 565] width 17 height 17
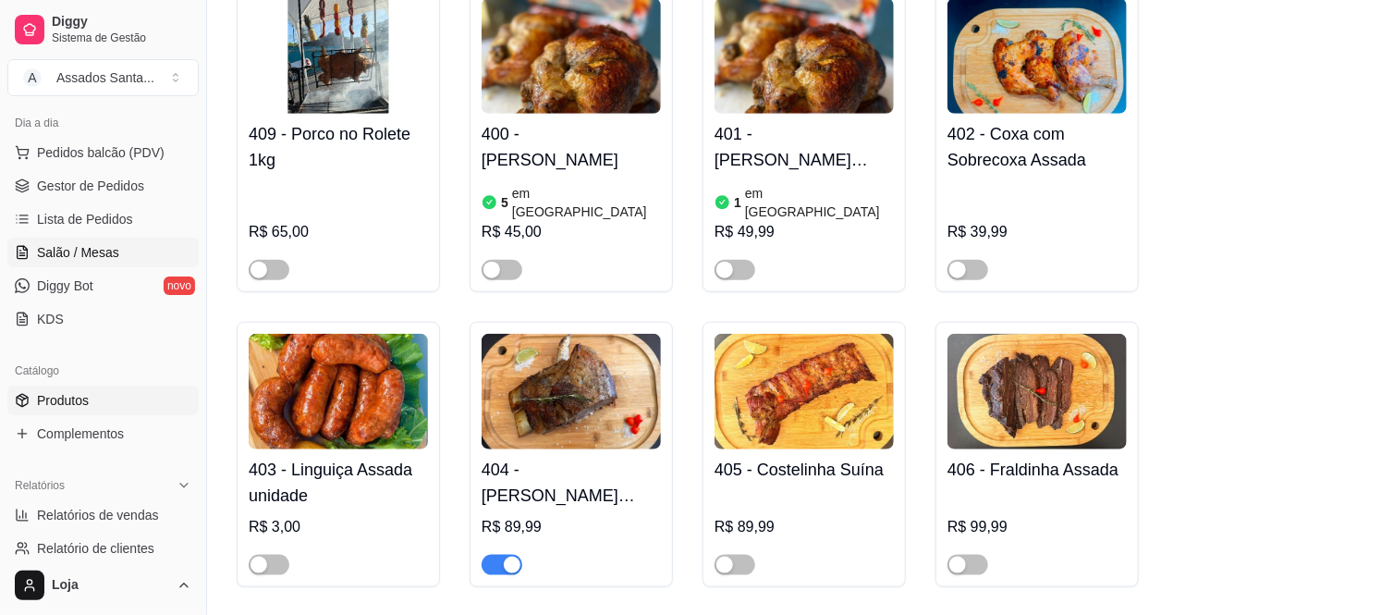
click at [142, 242] on link "Salão / Mesas" at bounding box center [102, 253] width 191 height 30
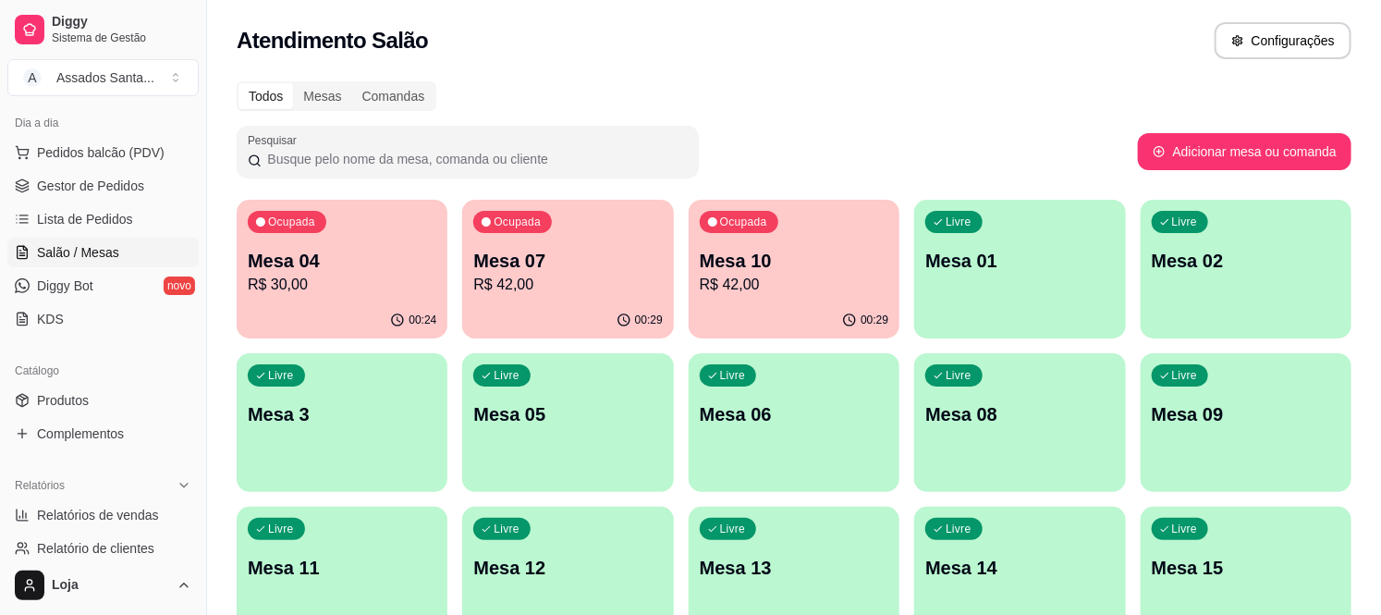
click at [753, 268] on p "Mesa 10" at bounding box center [794, 261] width 189 height 26
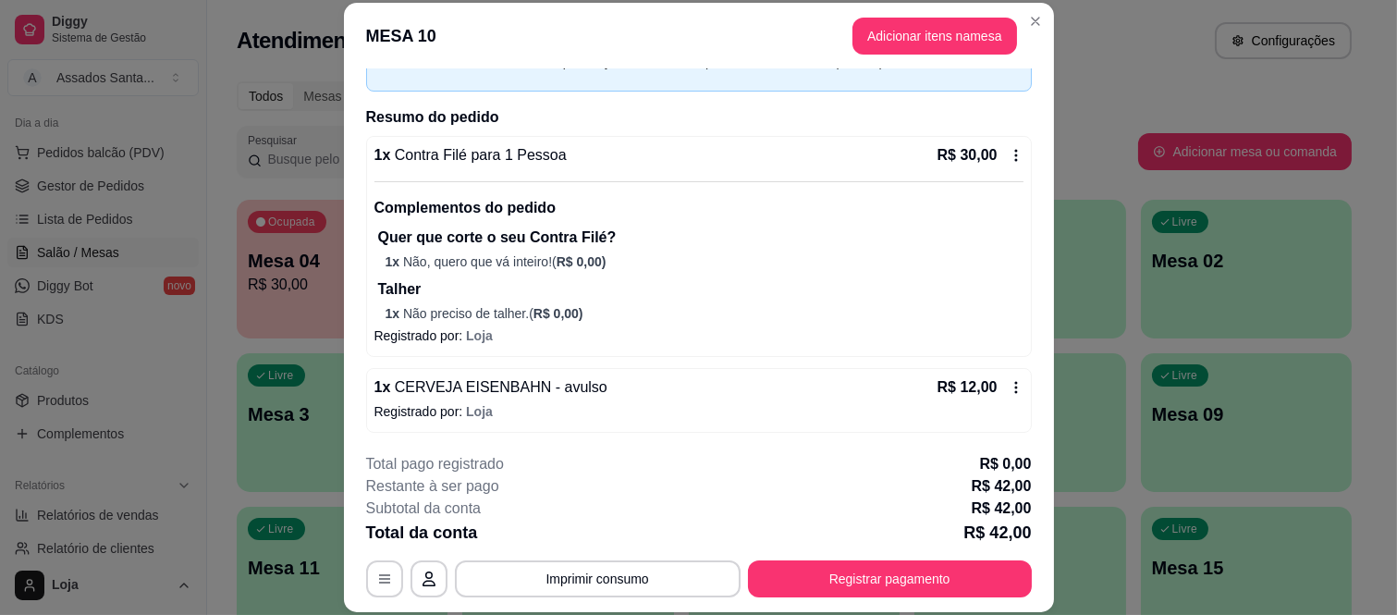
scroll to position [111, 0]
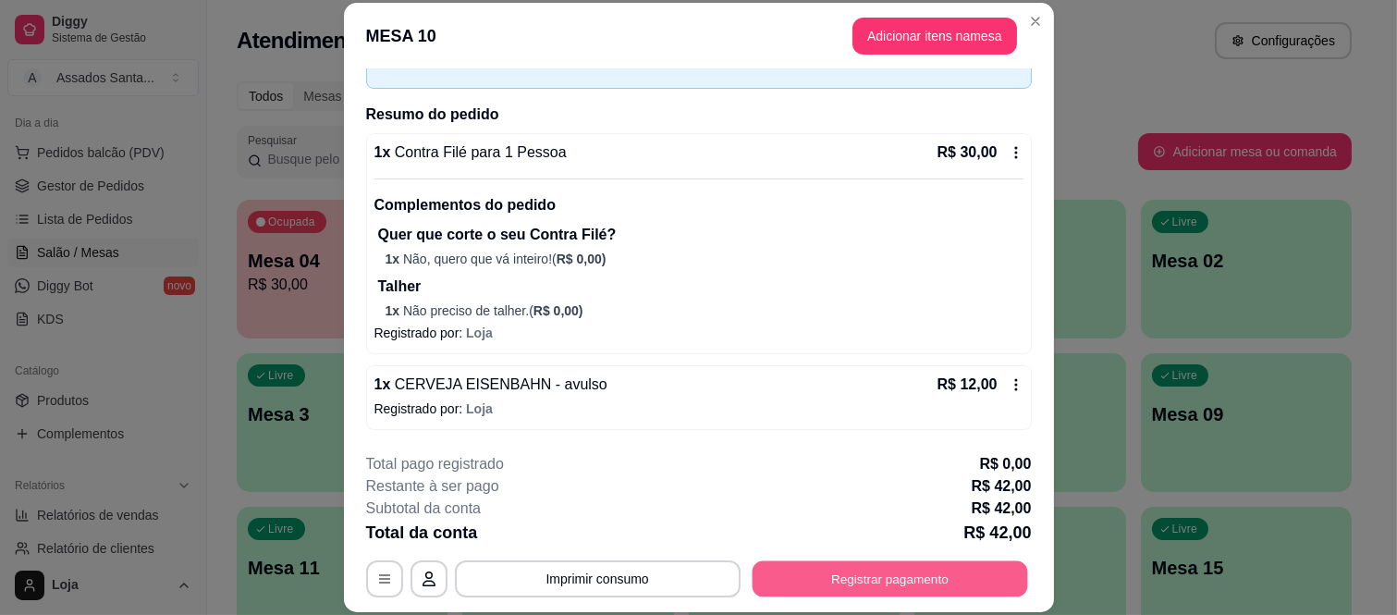
click at [844, 583] on button "Registrar pagamento" at bounding box center [890, 578] width 276 height 36
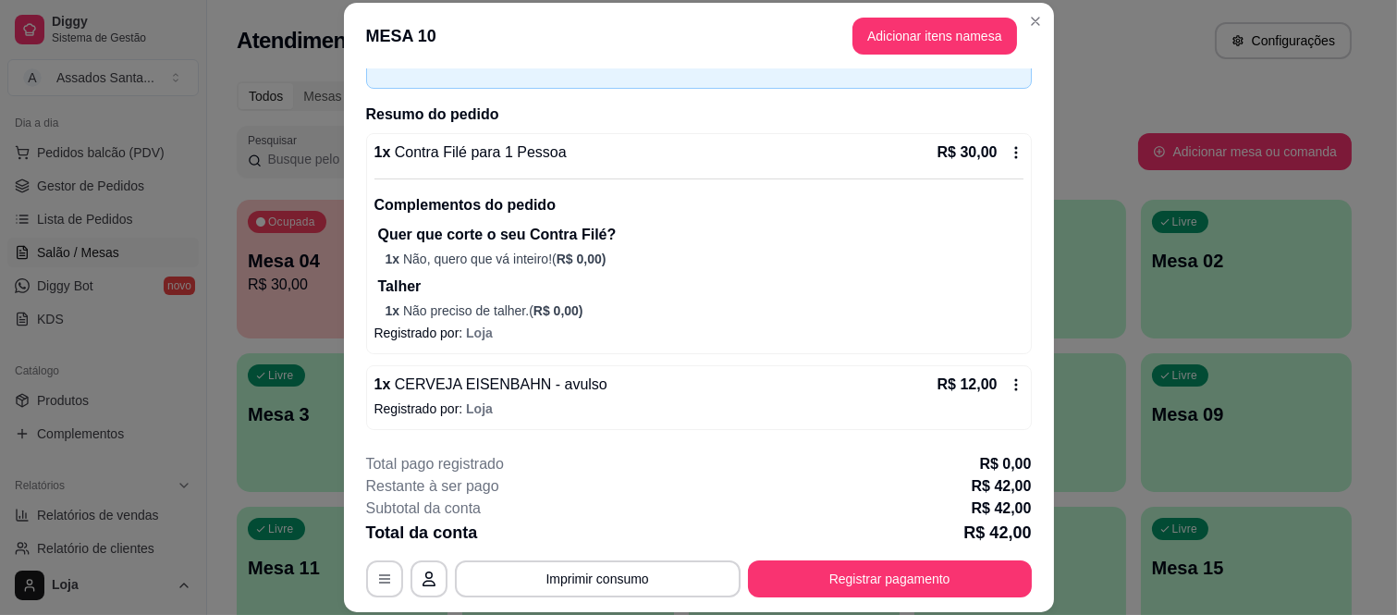
click at [809, 248] on div at bounding box center [824, 245] width 41 height 41
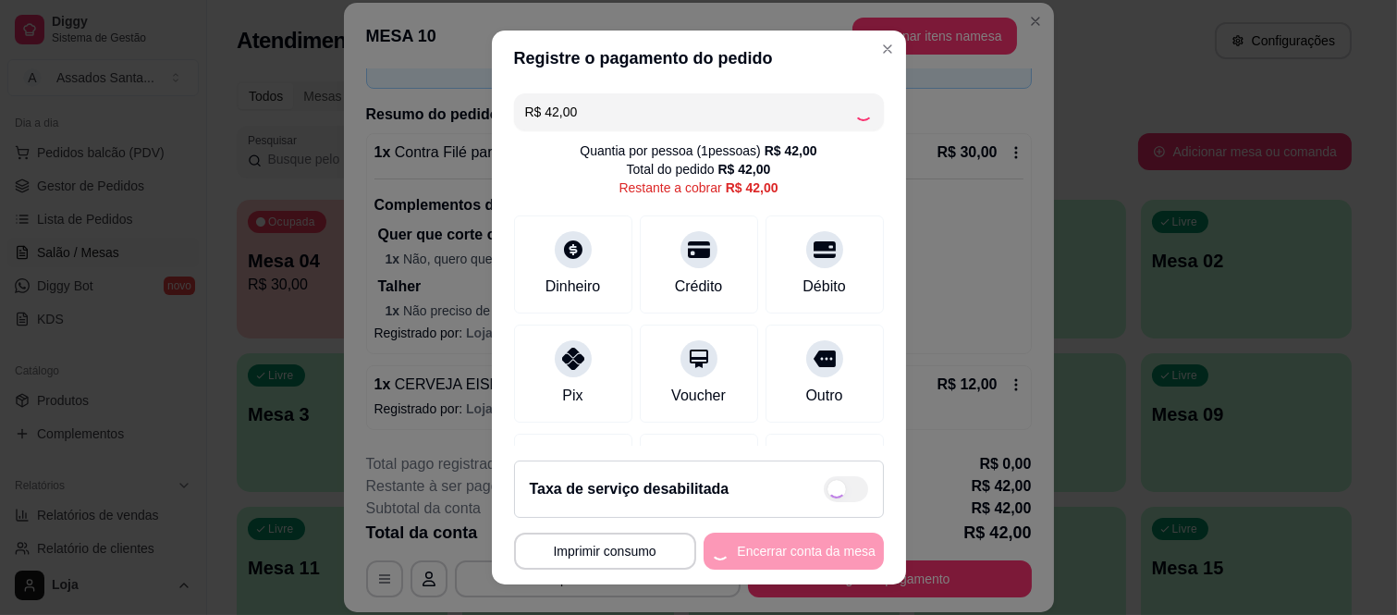
type input "R$ 0,00"
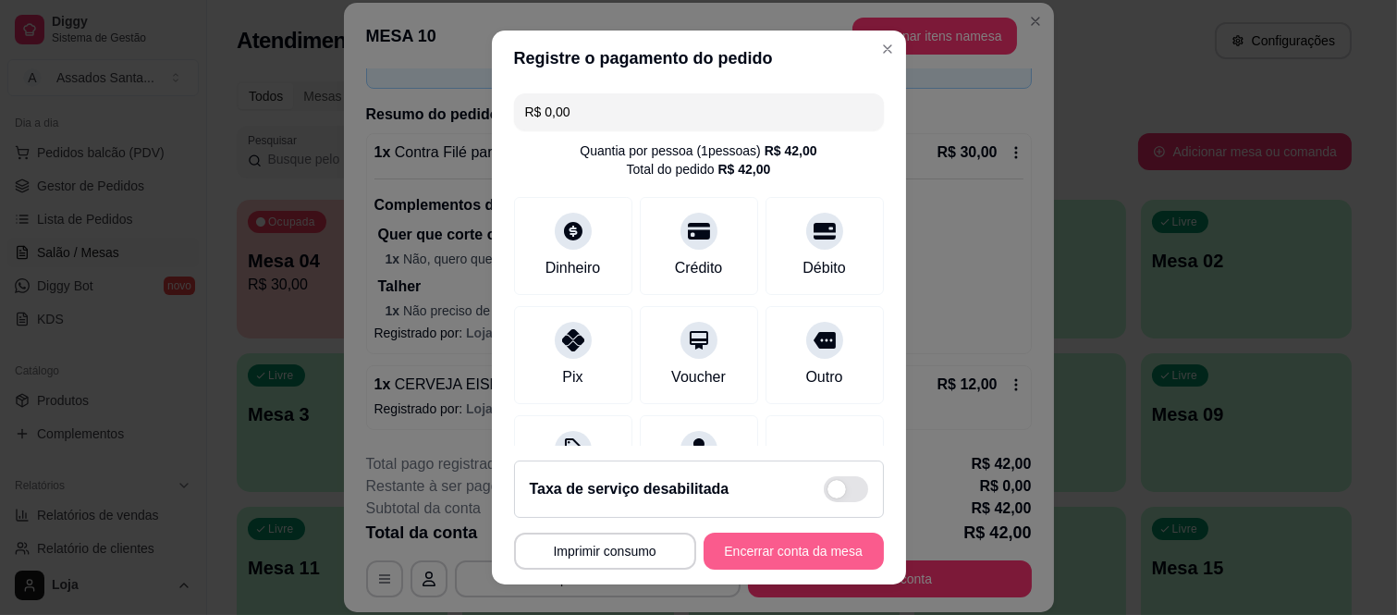
click at [783, 547] on button "Encerrar conta da mesa" at bounding box center [794, 551] width 180 height 37
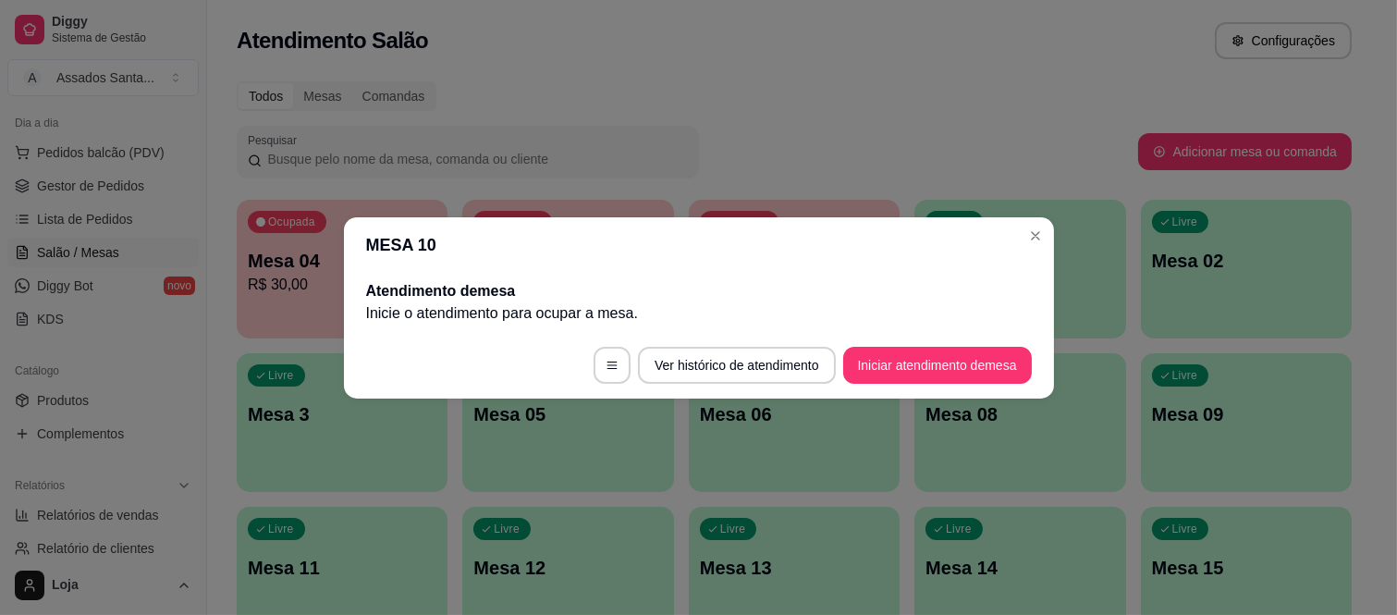
scroll to position [0, 0]
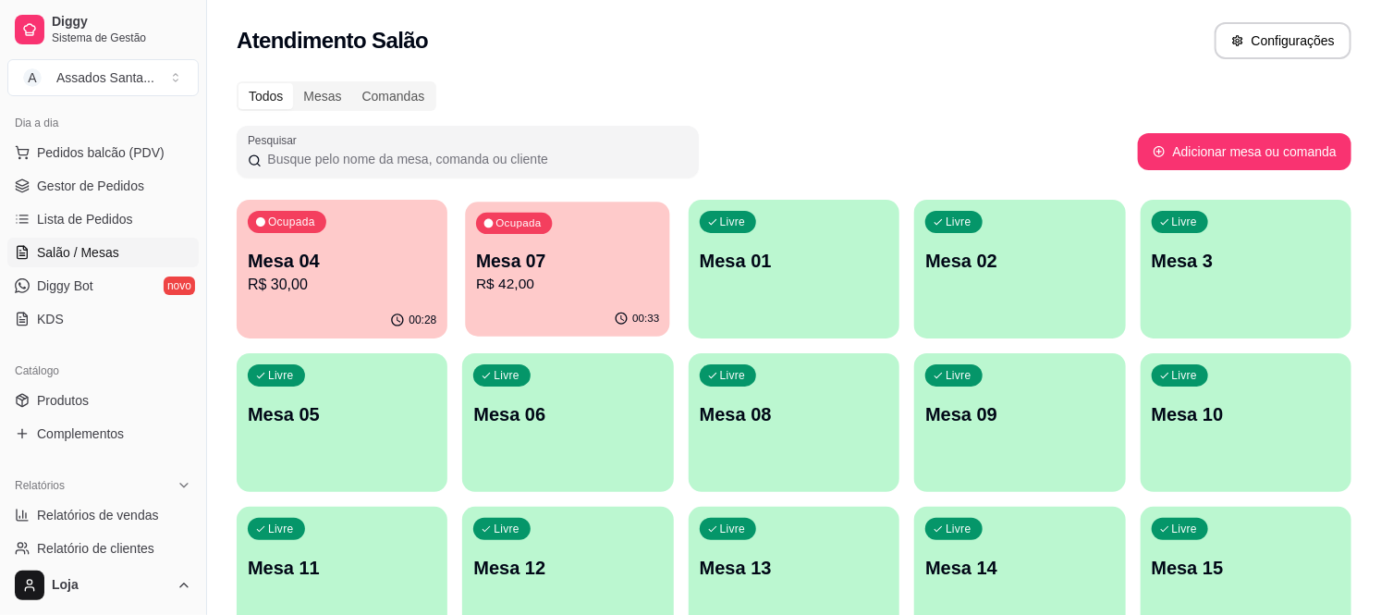
click at [537, 279] on p "R$ 42,00" at bounding box center [567, 284] width 183 height 21
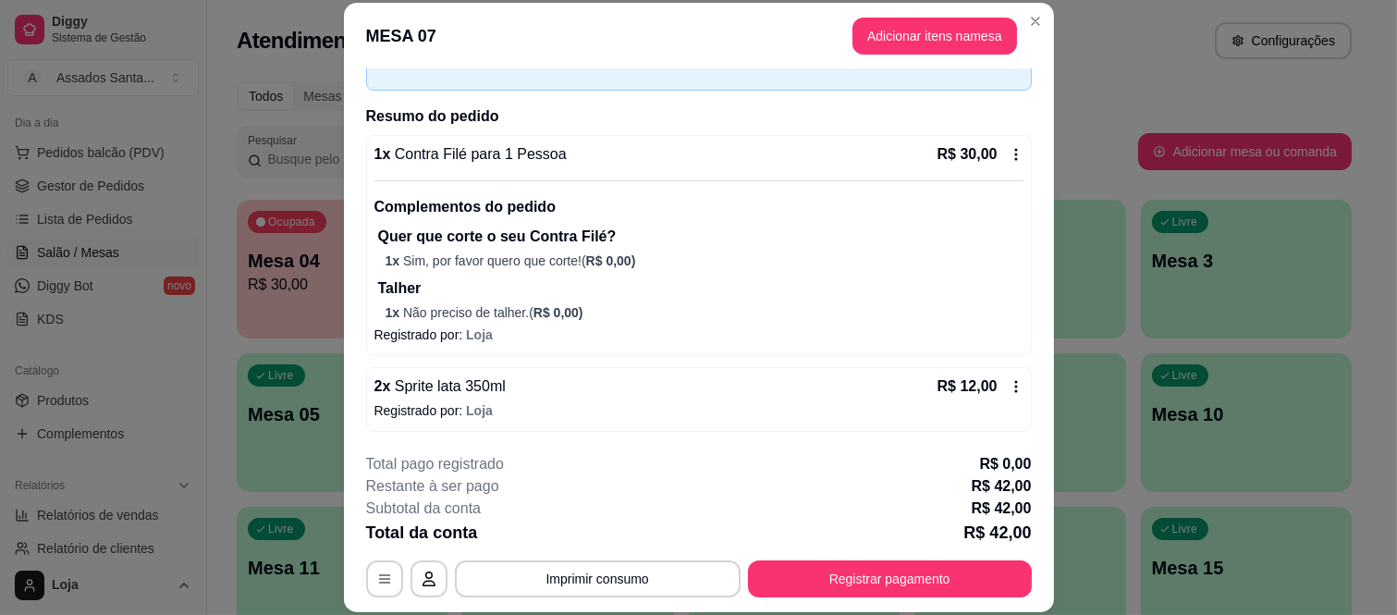
scroll to position [111, 0]
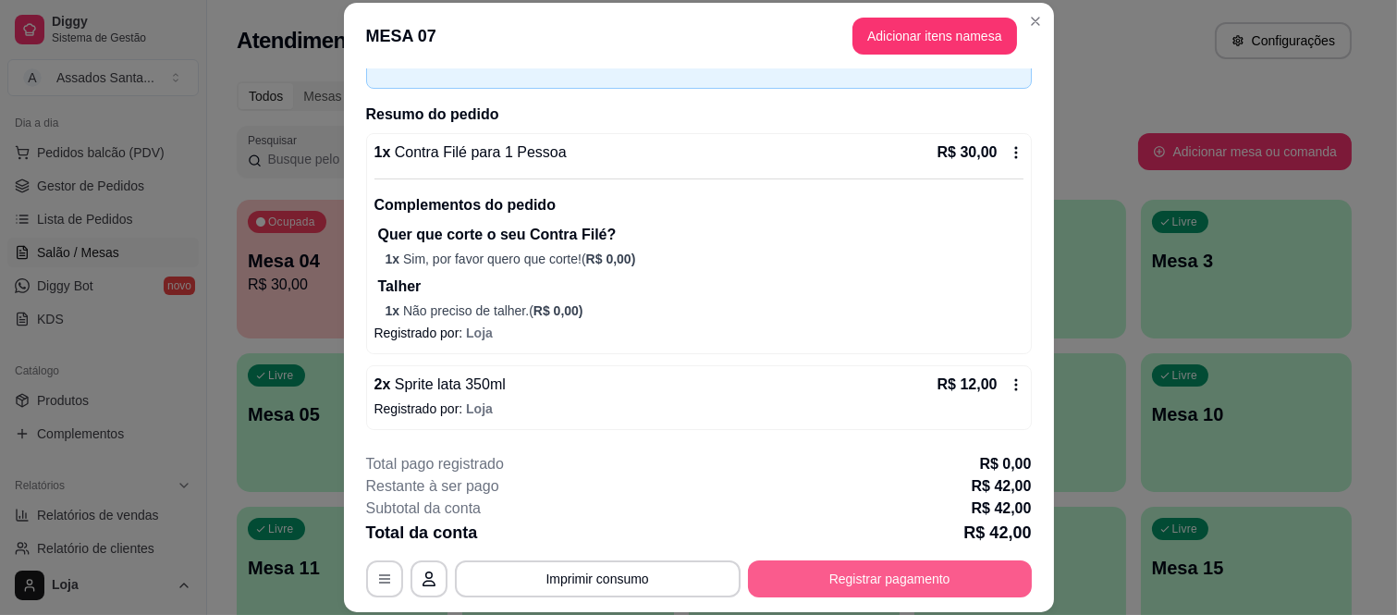
click at [926, 581] on button "Registrar pagamento" at bounding box center [890, 578] width 284 height 37
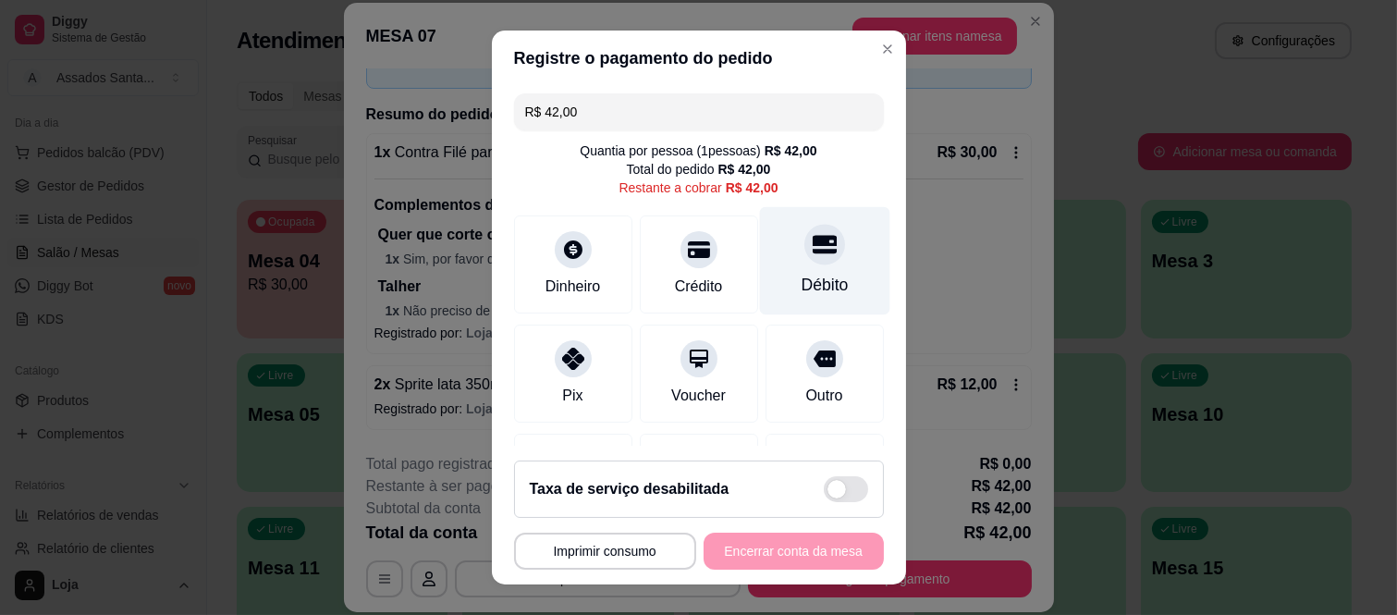
click at [812, 242] on icon at bounding box center [824, 245] width 24 height 18
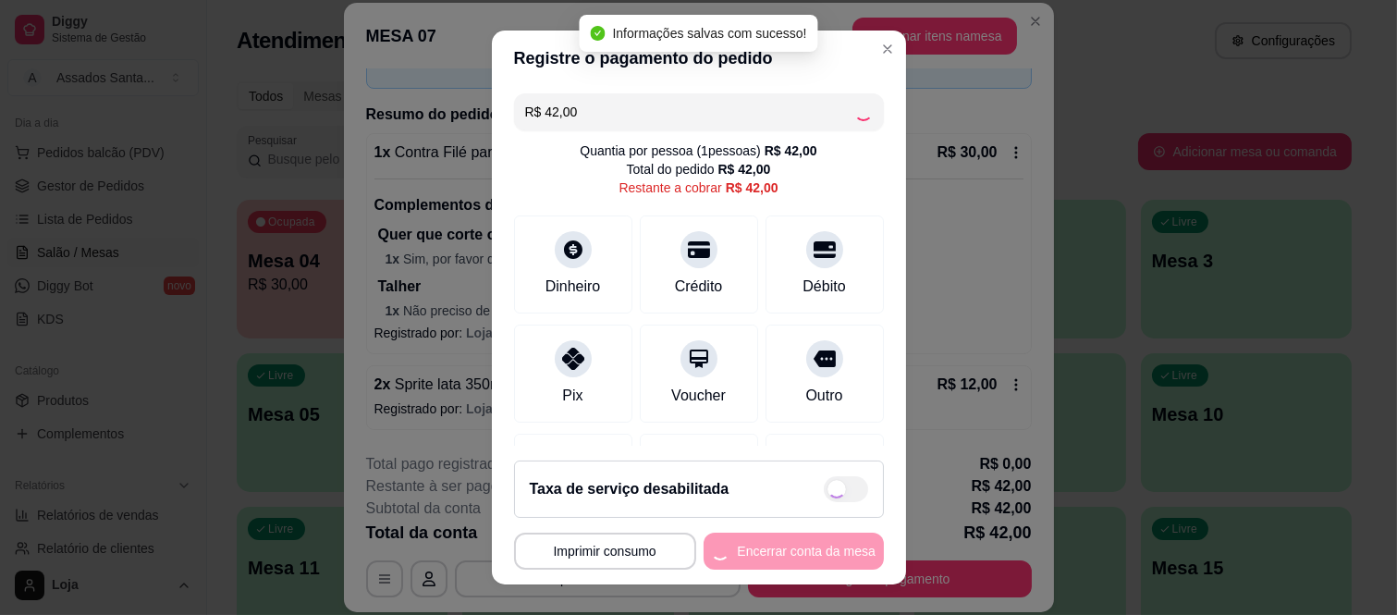
type input "R$ 0,00"
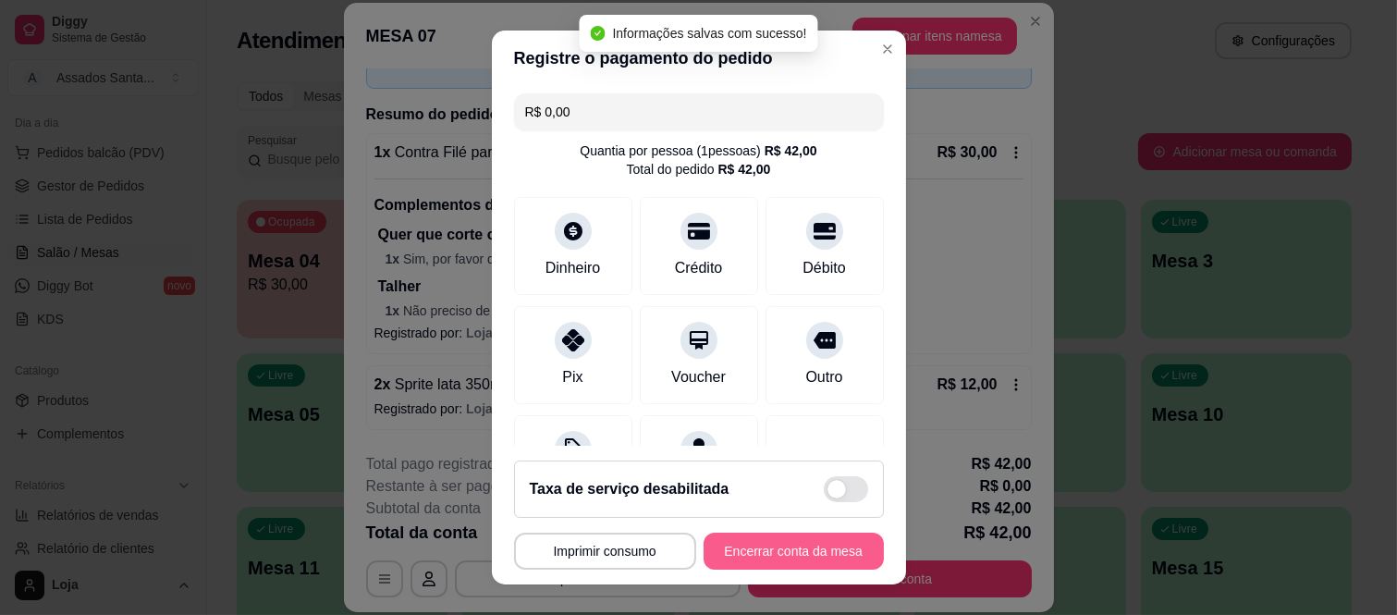
click at [806, 557] on button "Encerrar conta da mesa" at bounding box center [794, 551] width 180 height 37
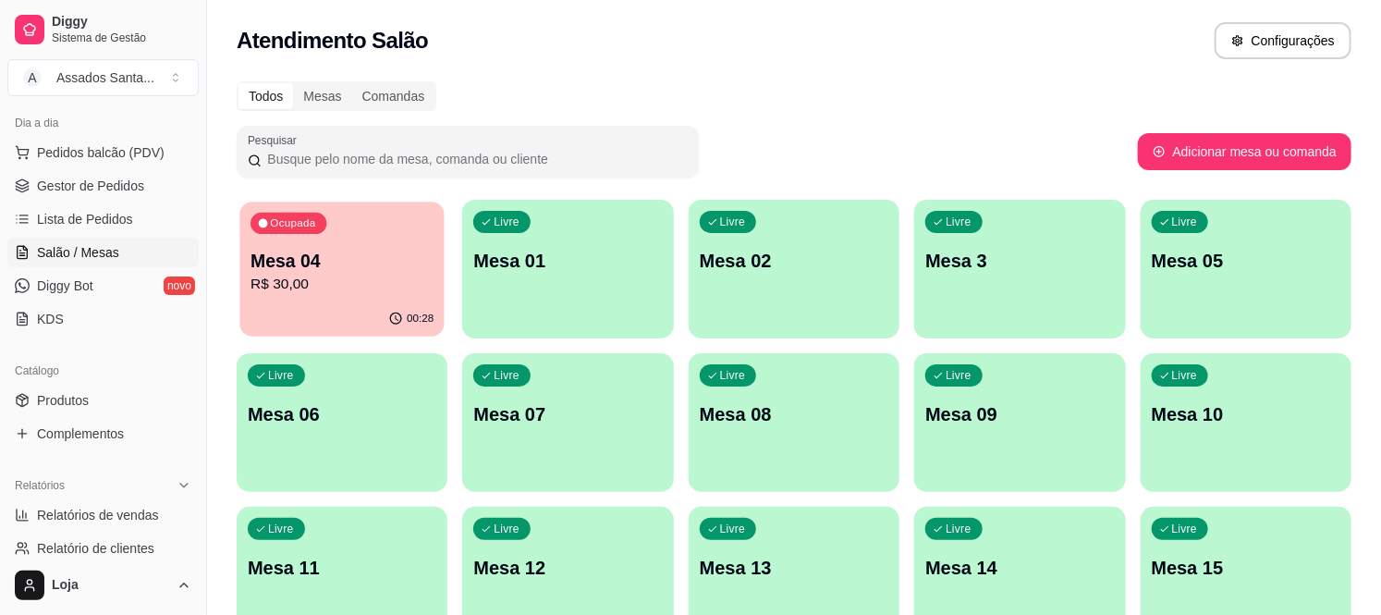
click at [288, 294] on p "R$ 30,00" at bounding box center [342, 284] width 183 height 21
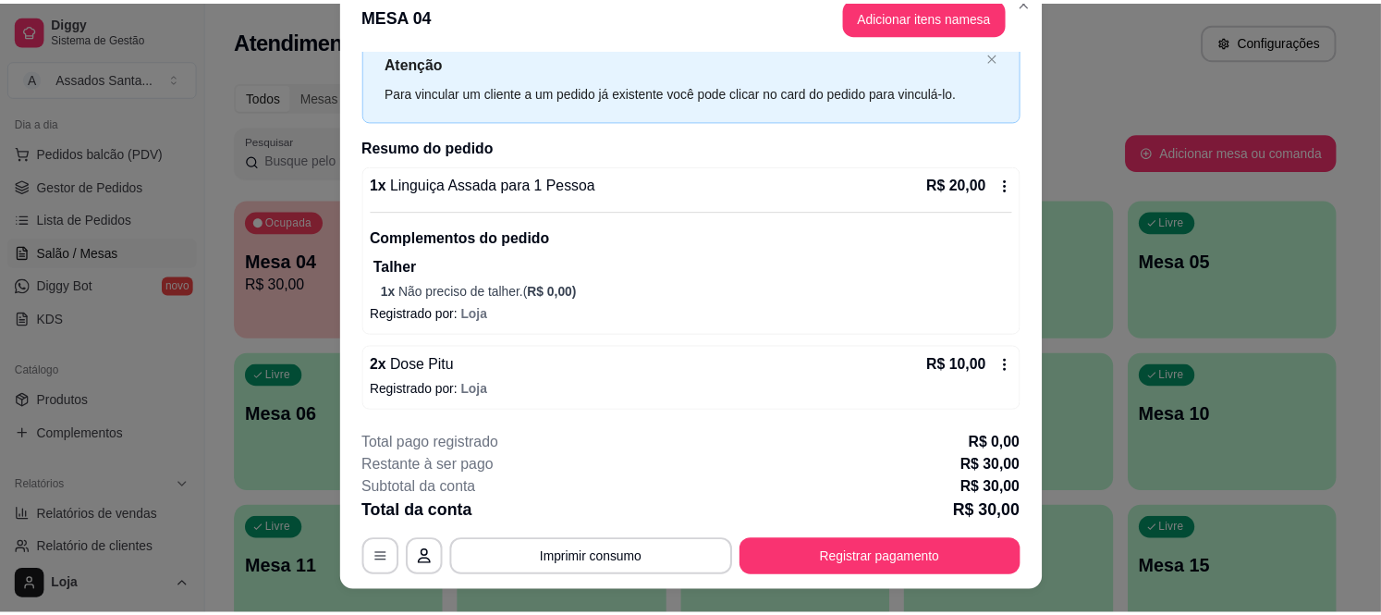
scroll to position [0, 0]
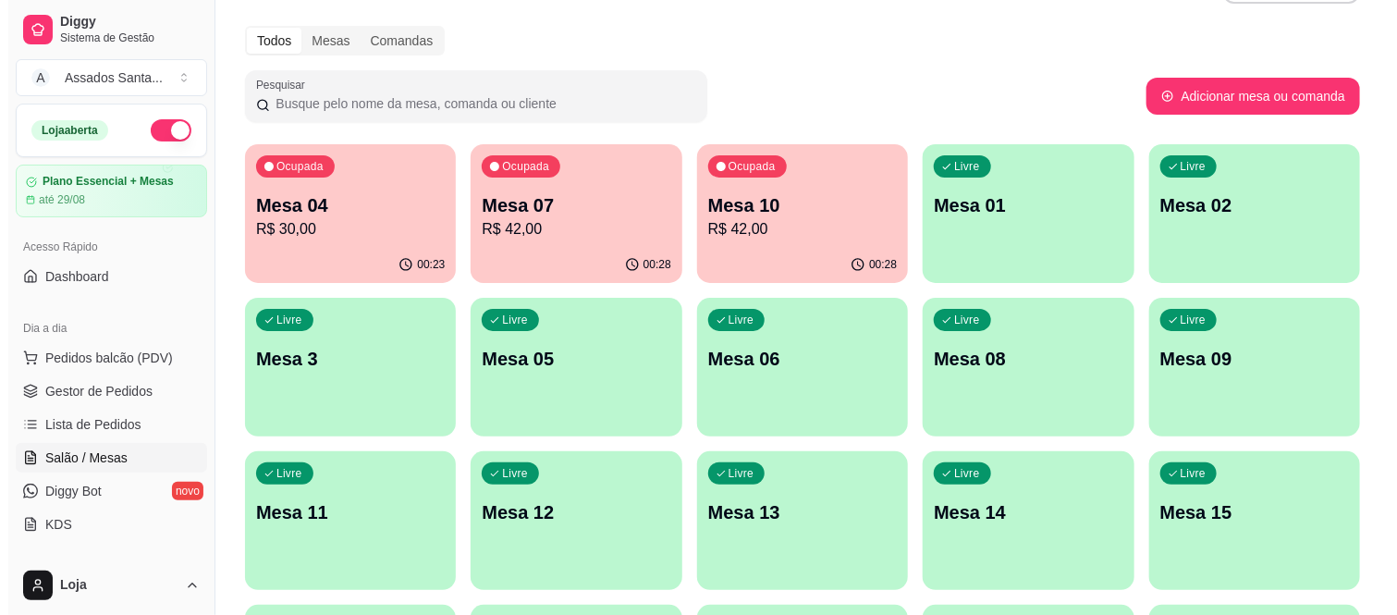
scroll to position [103, 0]
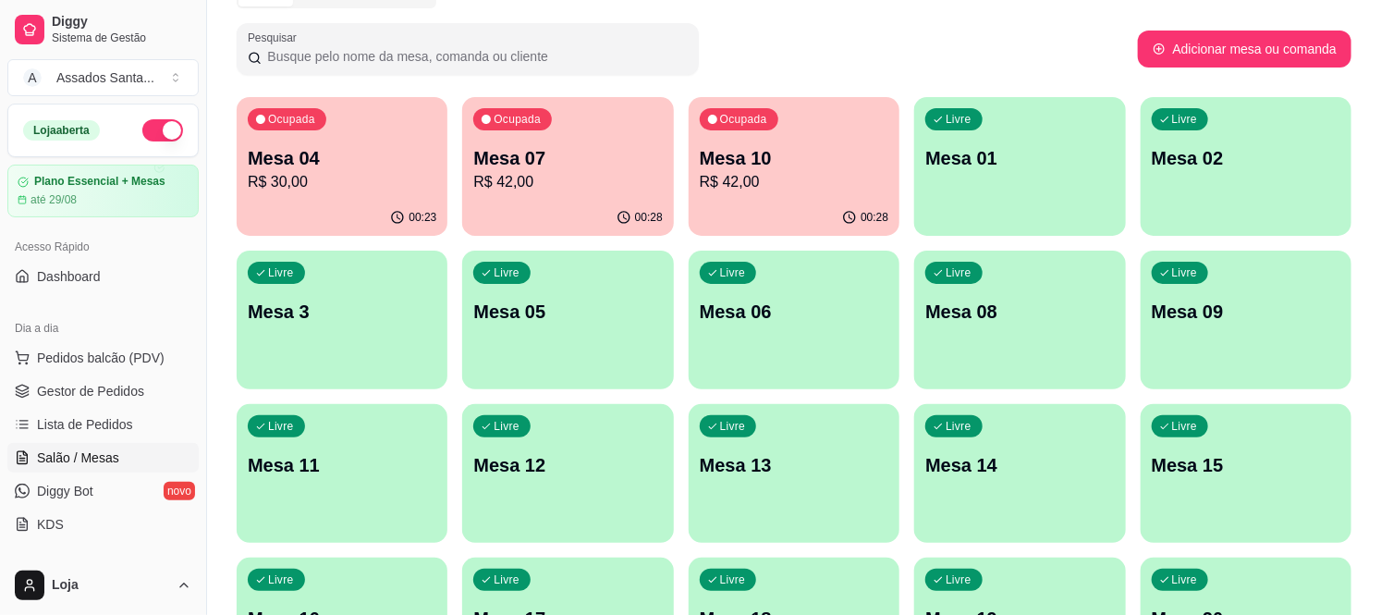
click at [752, 177] on p "R$ 42,00" at bounding box center [794, 182] width 189 height 22
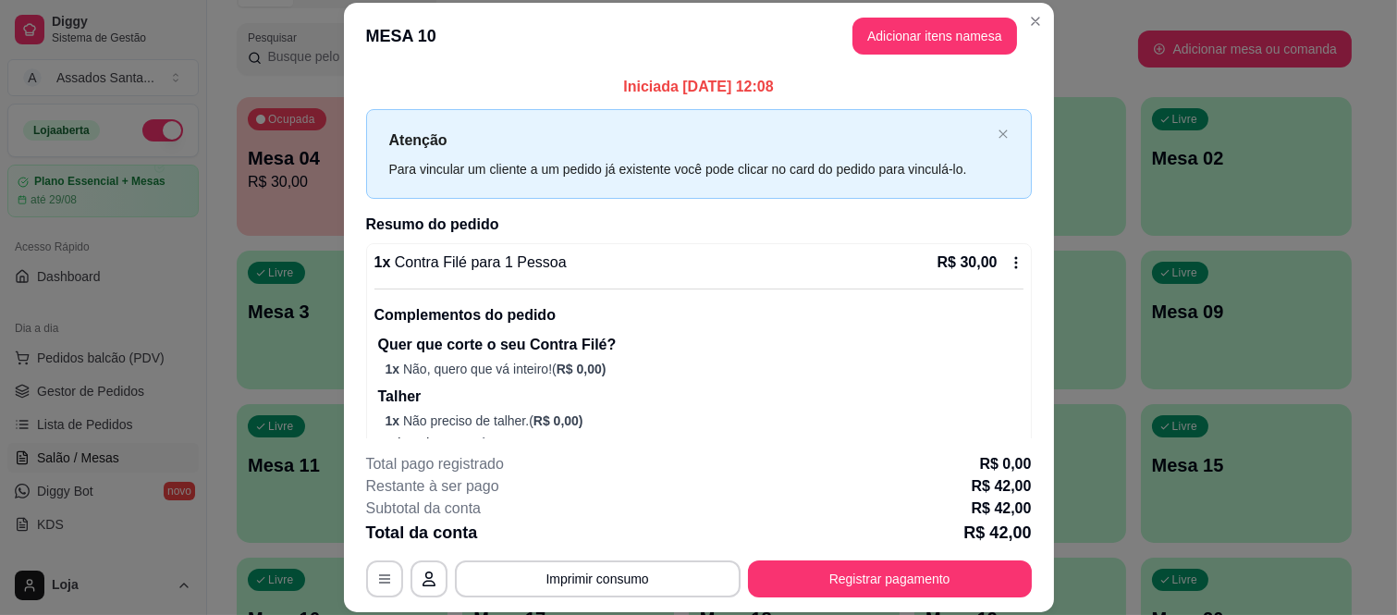
scroll to position [0, 0]
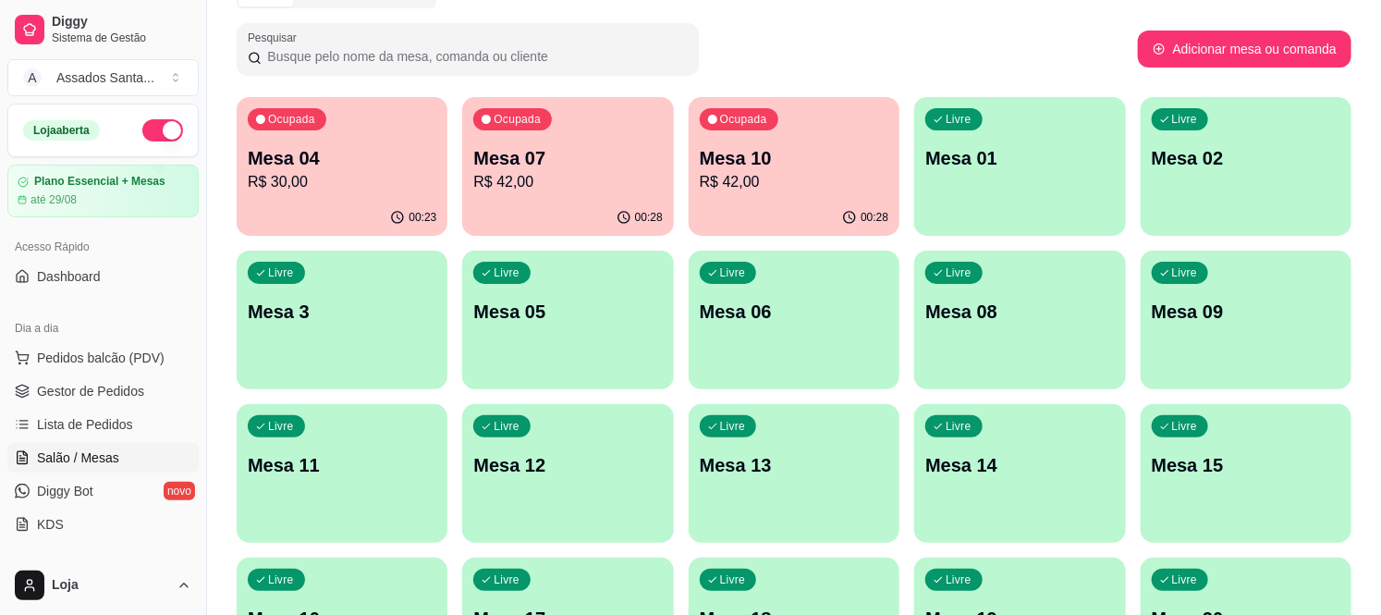
click at [593, 165] on p "Mesa 07" at bounding box center [567, 158] width 189 height 26
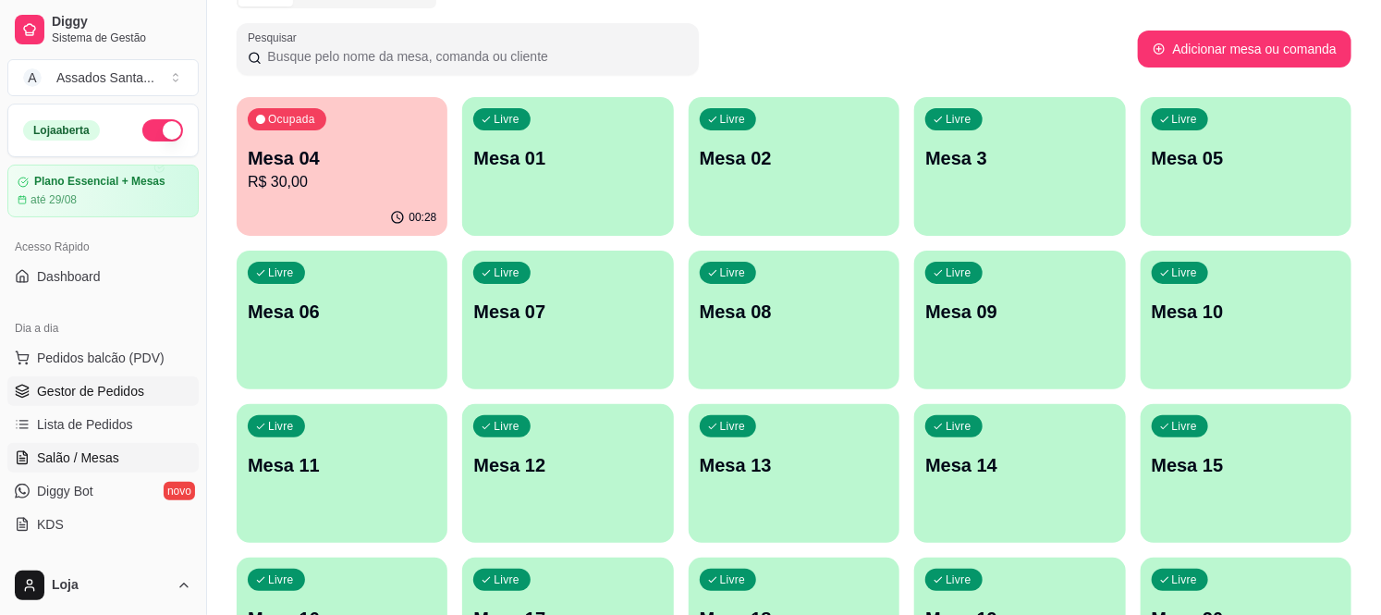
click at [107, 401] on link "Gestor de Pedidos" at bounding box center [102, 391] width 191 height 30
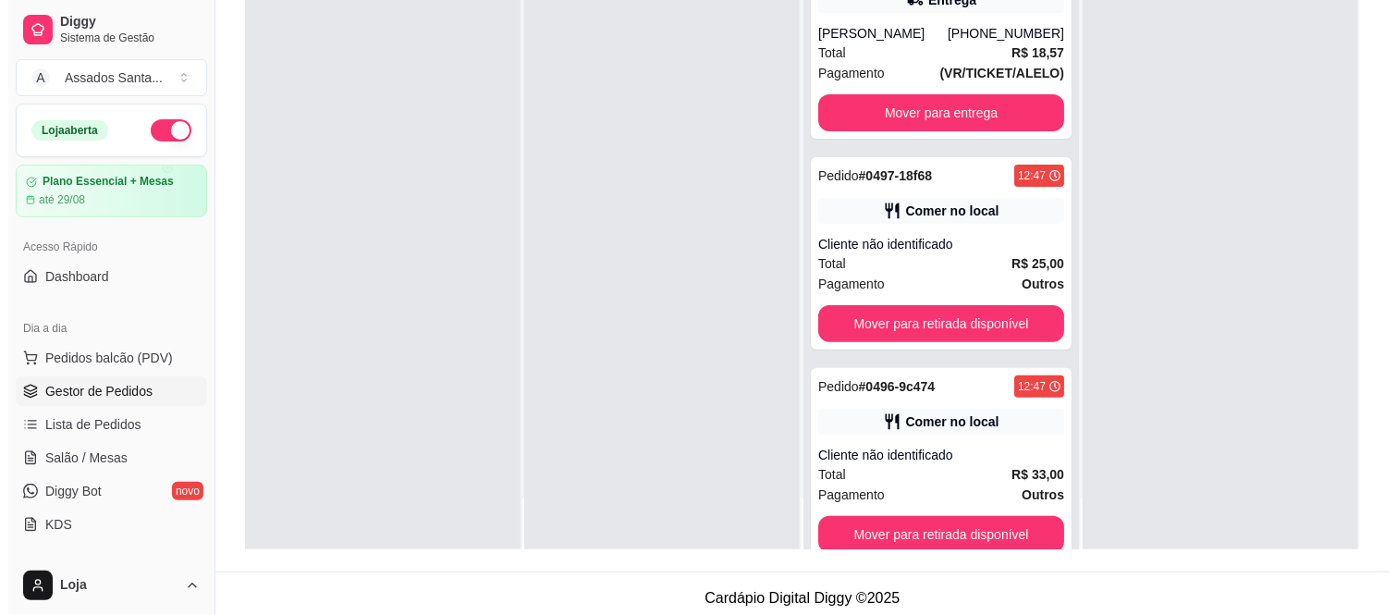
scroll to position [282, 0]
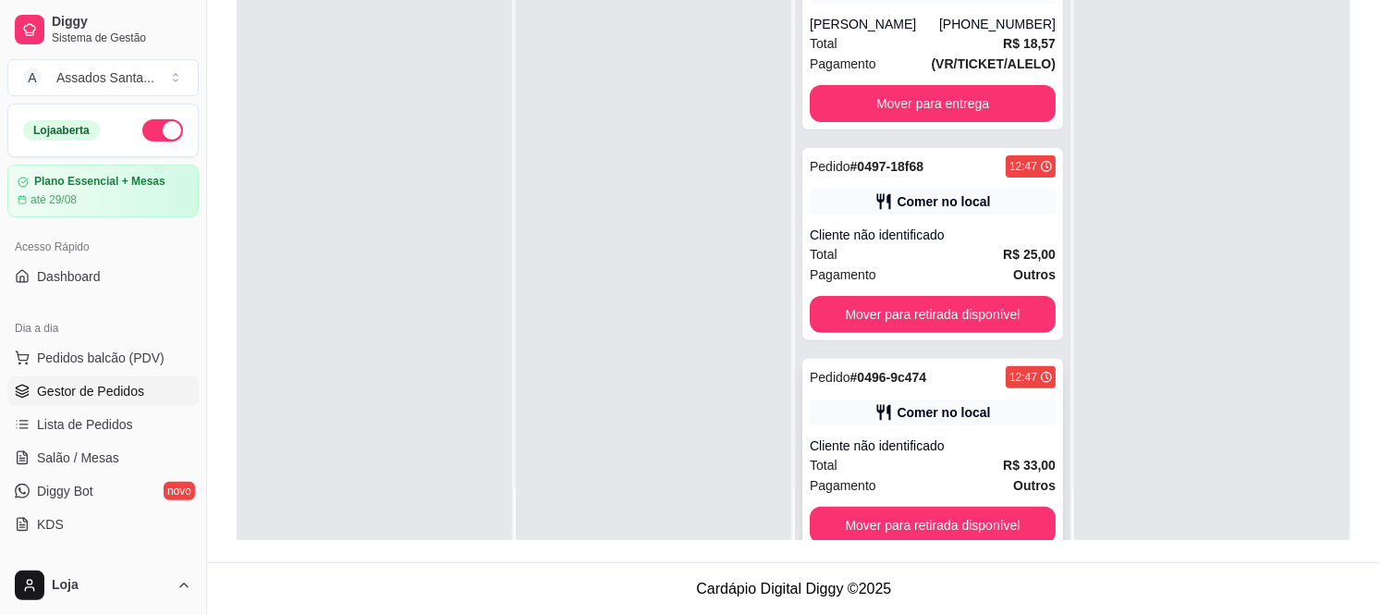
click at [874, 453] on div "Cliente não identificado" at bounding box center [933, 445] width 246 height 18
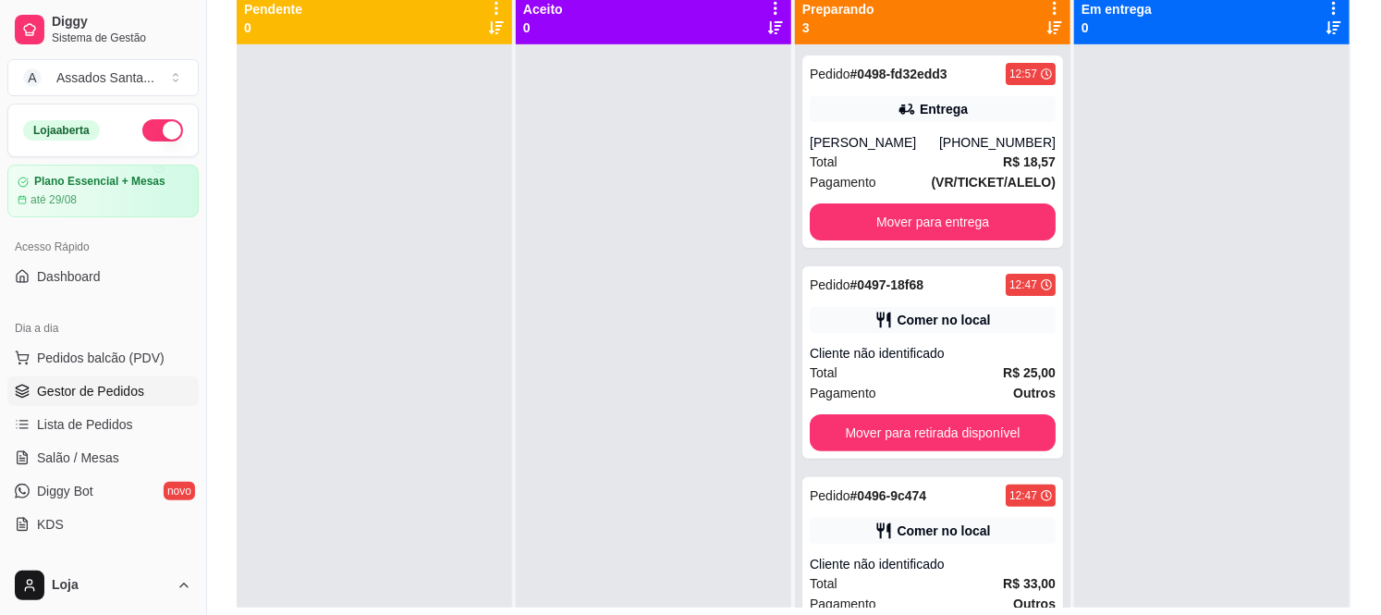
scroll to position [179, 0]
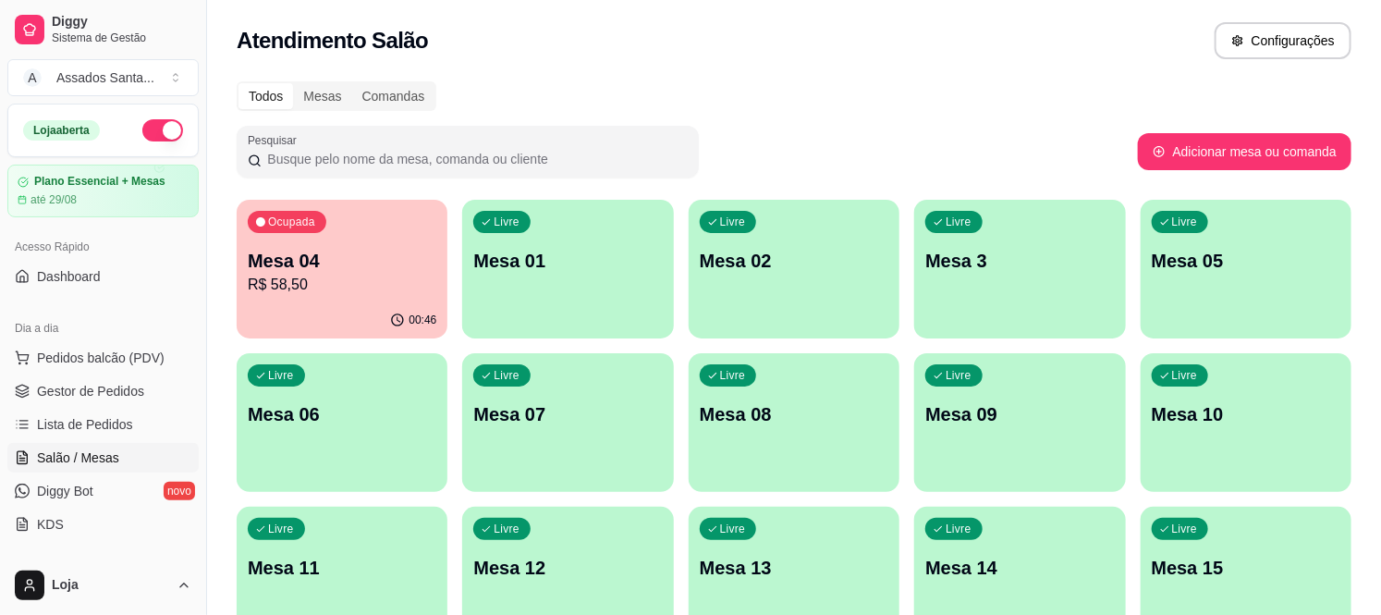
click at [331, 303] on div "00:46" at bounding box center [342, 320] width 211 height 36
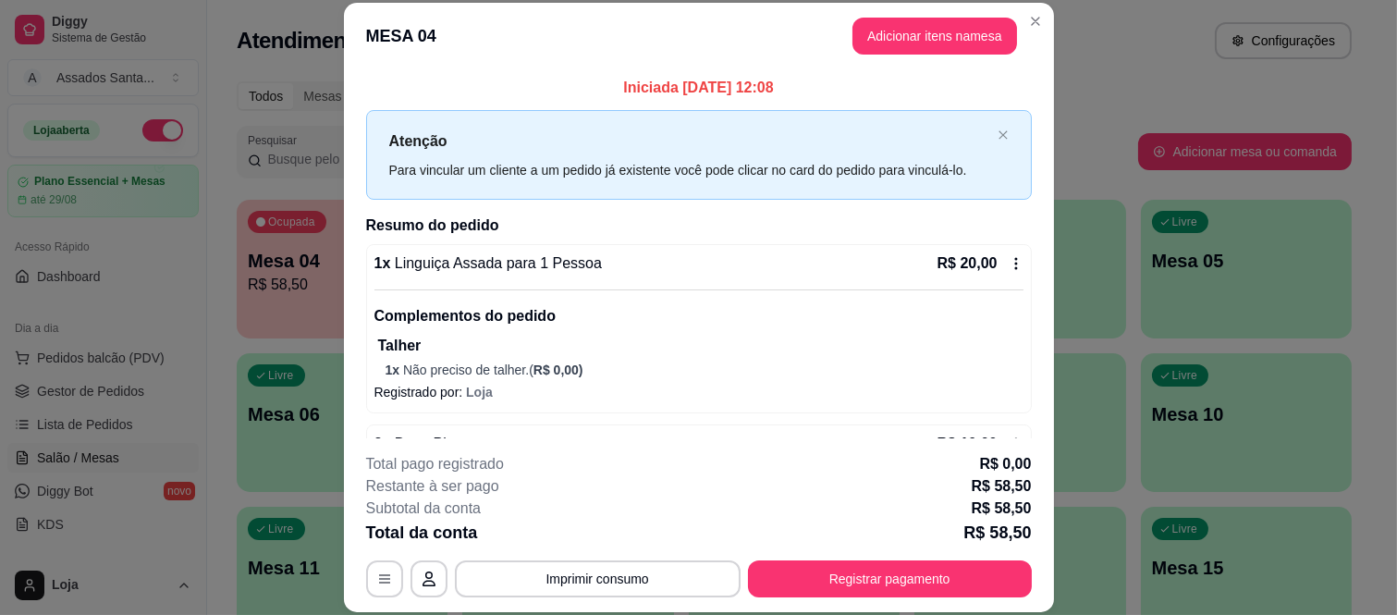
click at [1009, 260] on icon at bounding box center [1016, 263] width 15 height 15
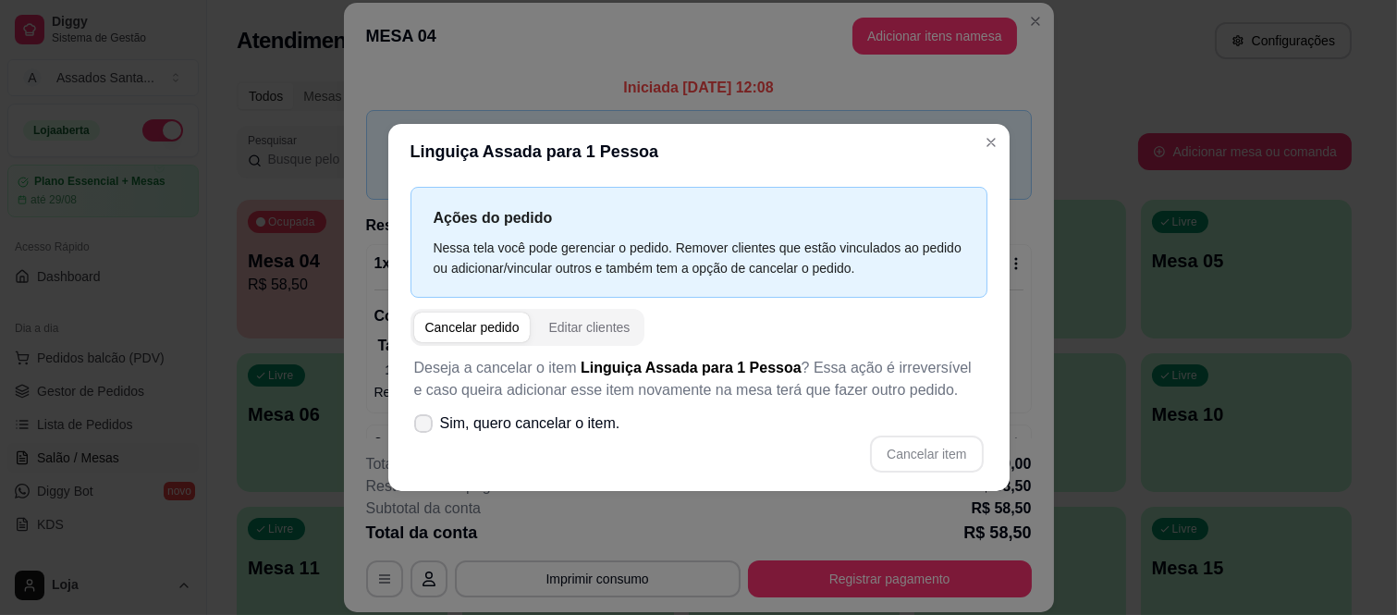
click at [589, 423] on span "Sim, quero cancelar o item." at bounding box center [530, 423] width 180 height 22
click at [425, 426] on input "Sim, quero cancelar o item." at bounding box center [419, 432] width 12 height 12
checkbox input "true"
click at [971, 458] on button "Cancelar item" at bounding box center [927, 454] width 110 height 36
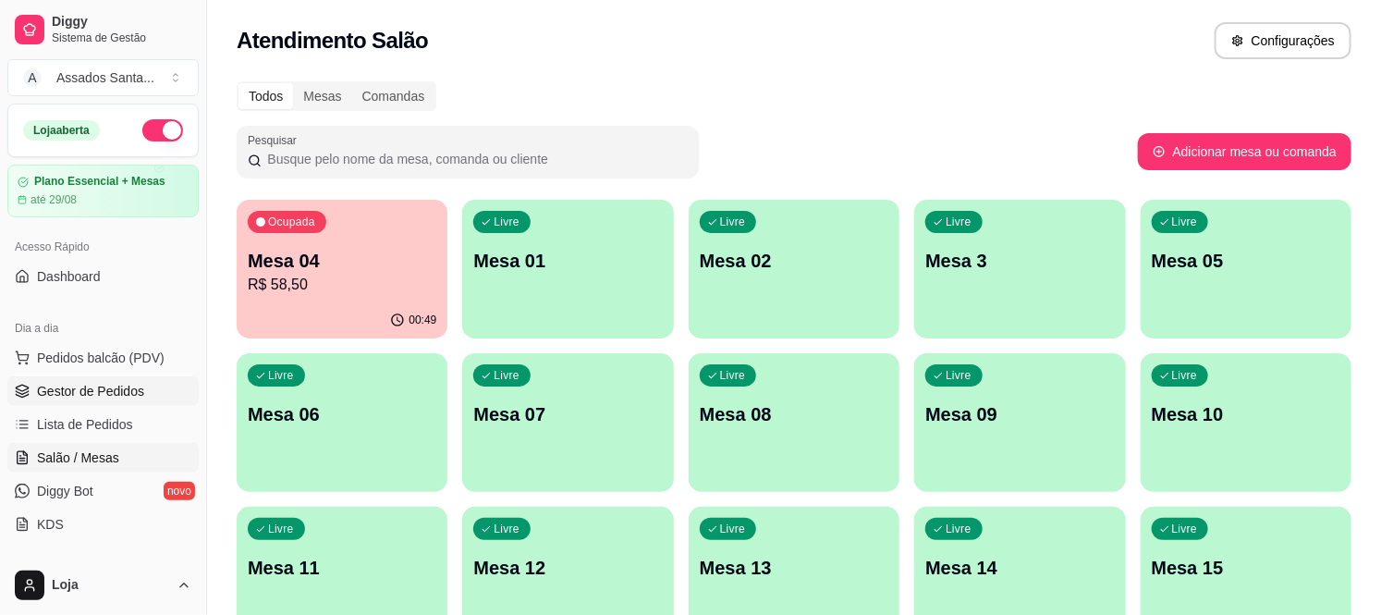
click at [136, 382] on span "Gestor de Pedidos" at bounding box center [90, 391] width 107 height 18
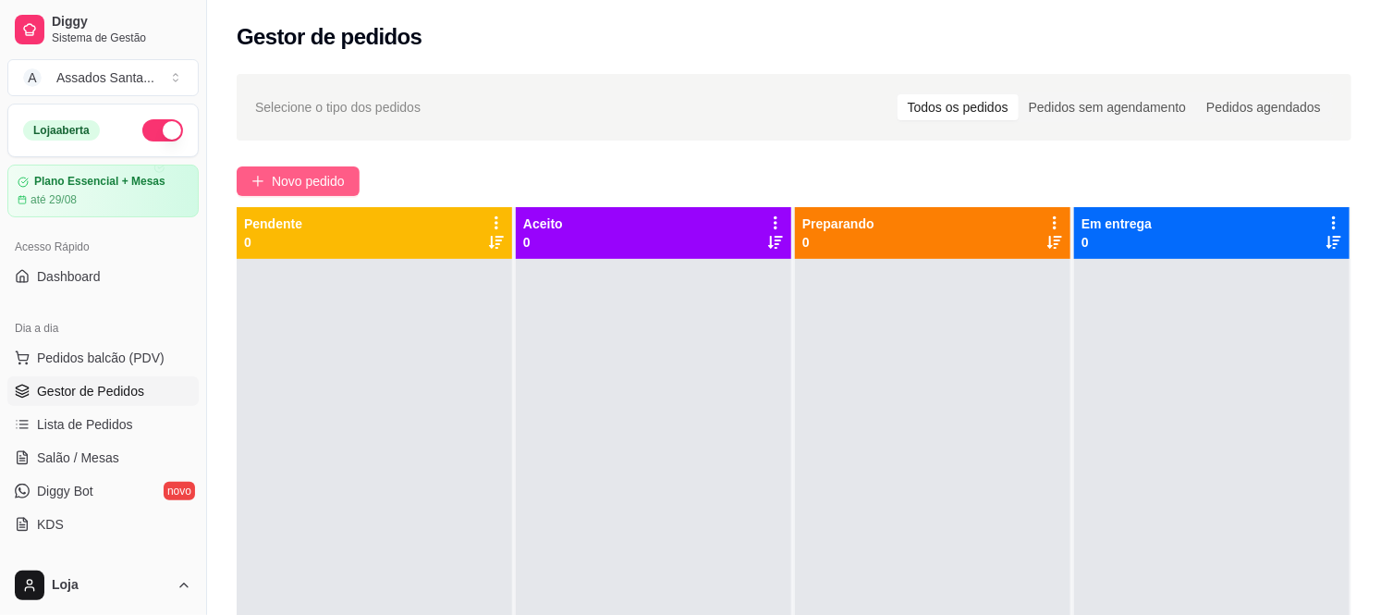
click at [316, 189] on span "Novo pedido" at bounding box center [308, 181] width 73 height 20
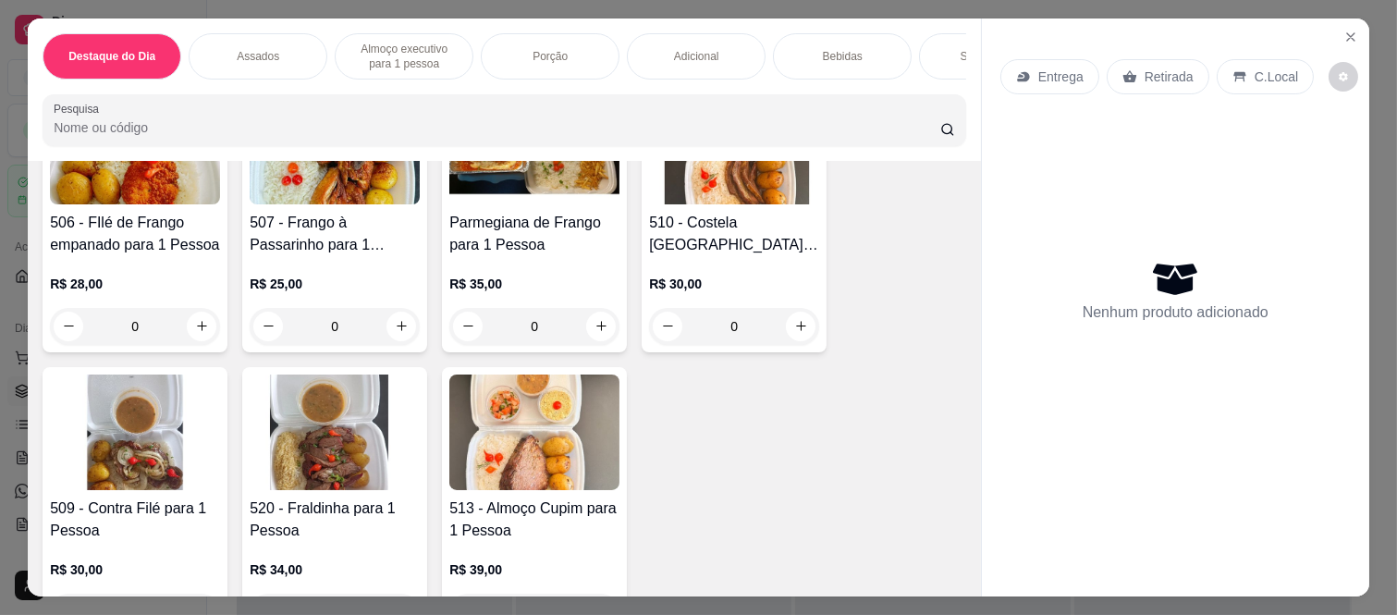
scroll to position [1130, 0]
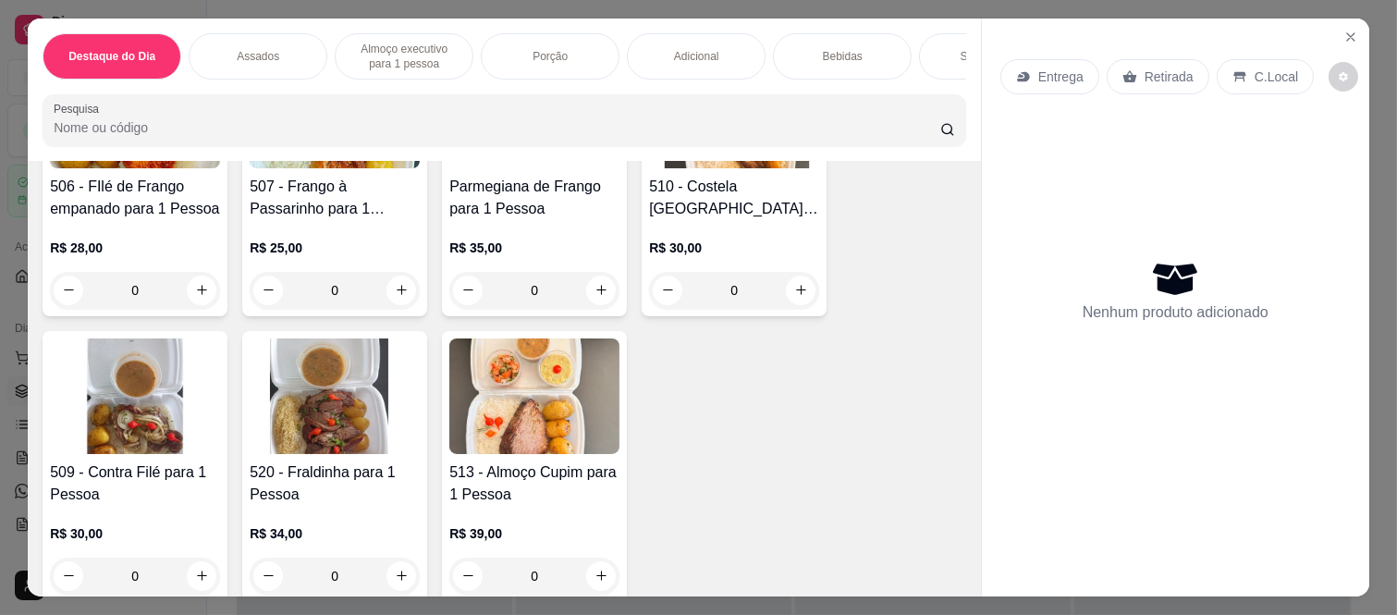
click at [599, 562] on div "0" at bounding box center [534, 576] width 170 height 37
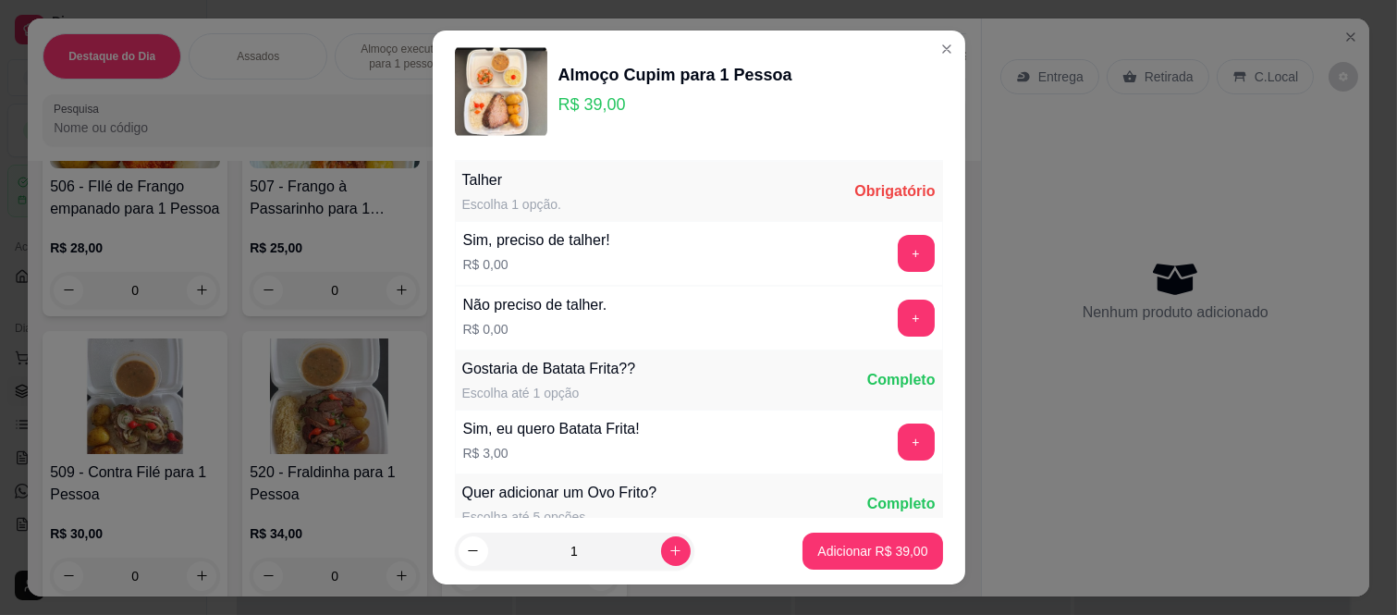
click at [898, 320] on button "+" at bounding box center [916, 318] width 37 height 37
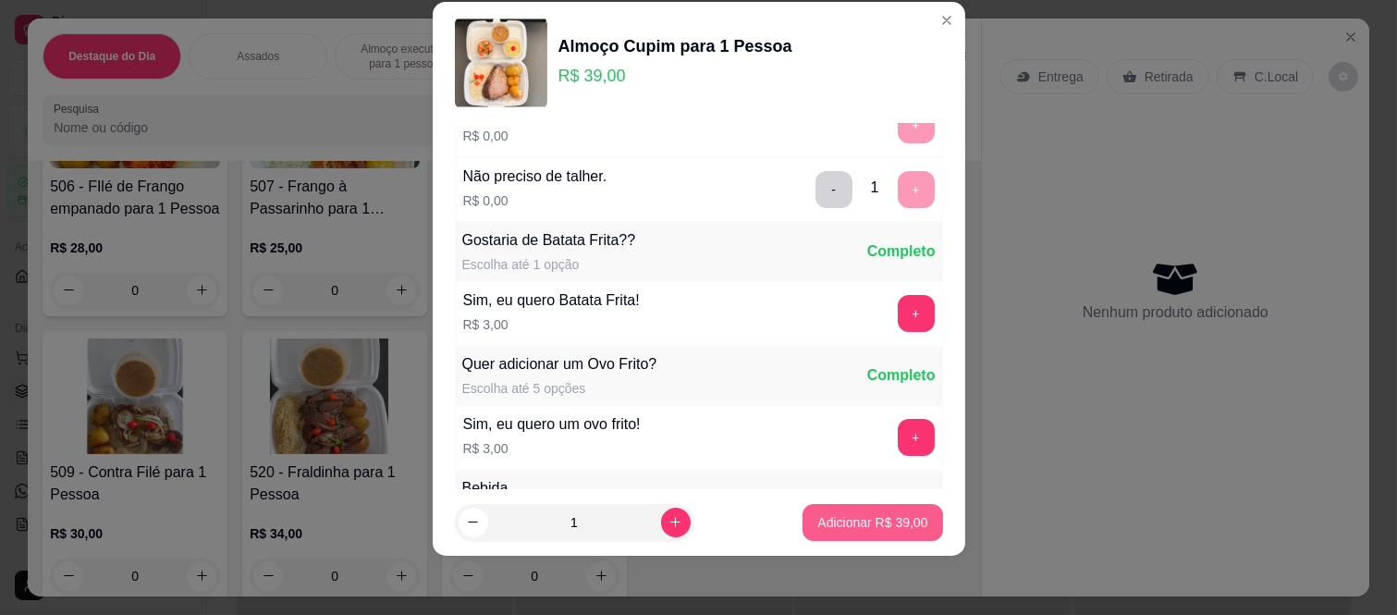
scroll to position [198, 0]
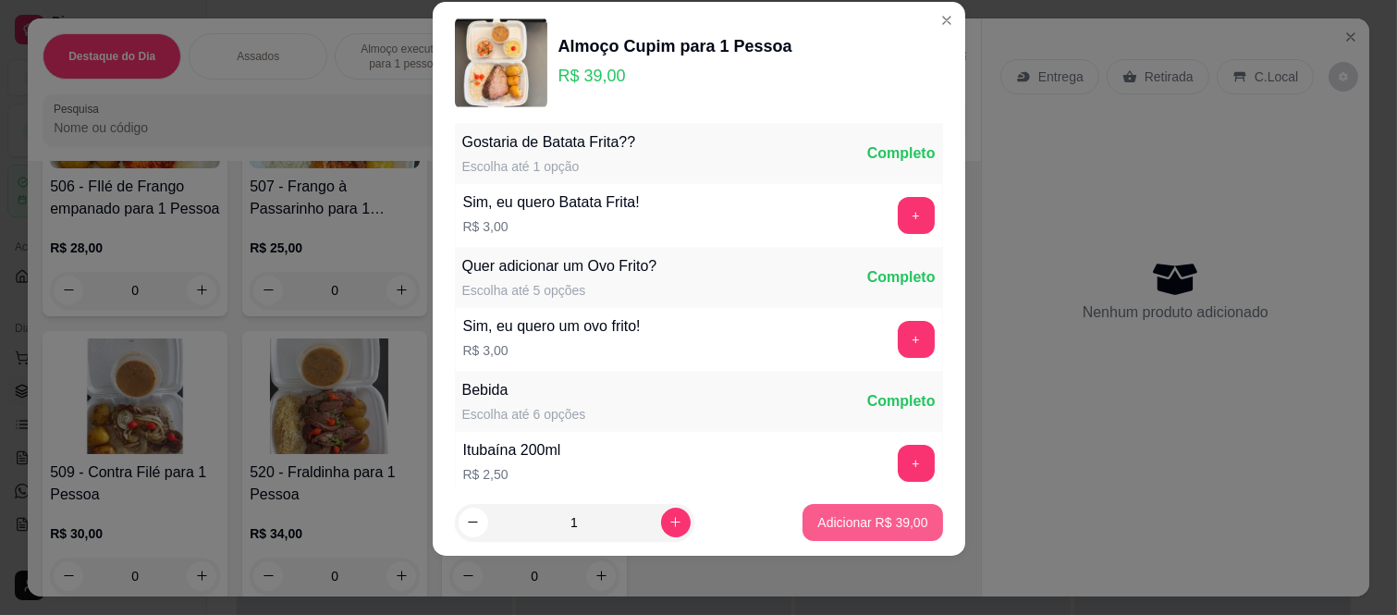
click at [872, 530] on p "Adicionar R$ 39,00" at bounding box center [872, 522] width 110 height 18
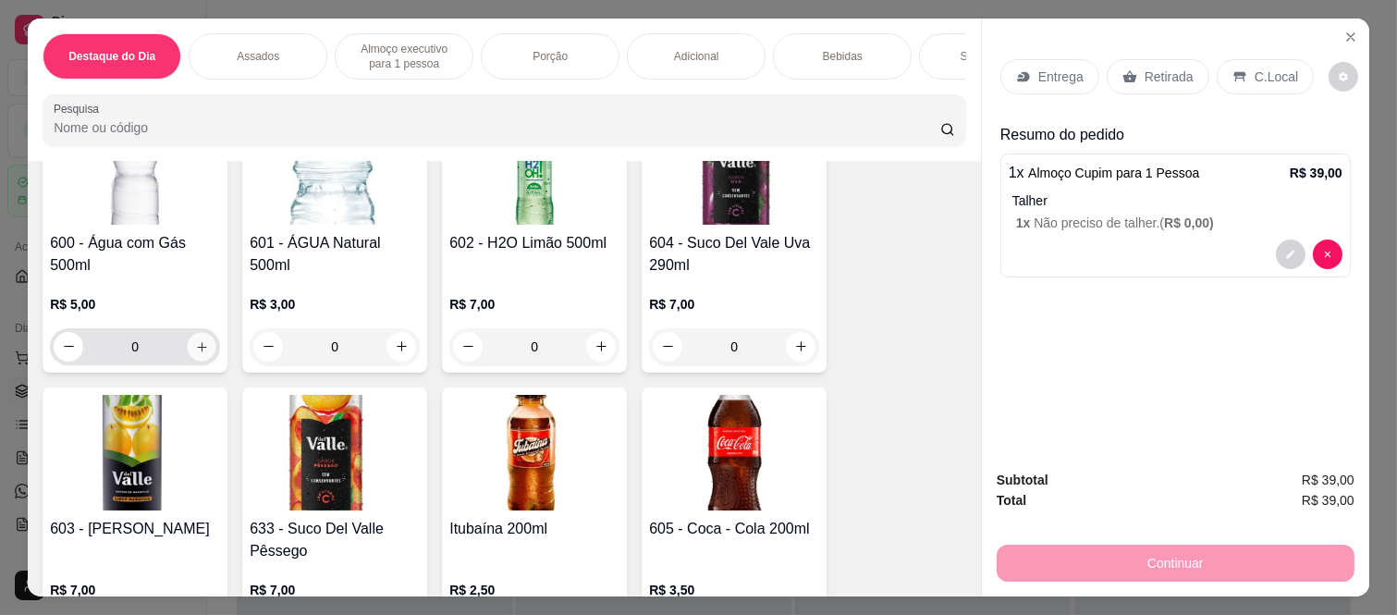
click at [188, 332] on button "increase-product-quantity" at bounding box center [202, 346] width 29 height 29
type input "1"
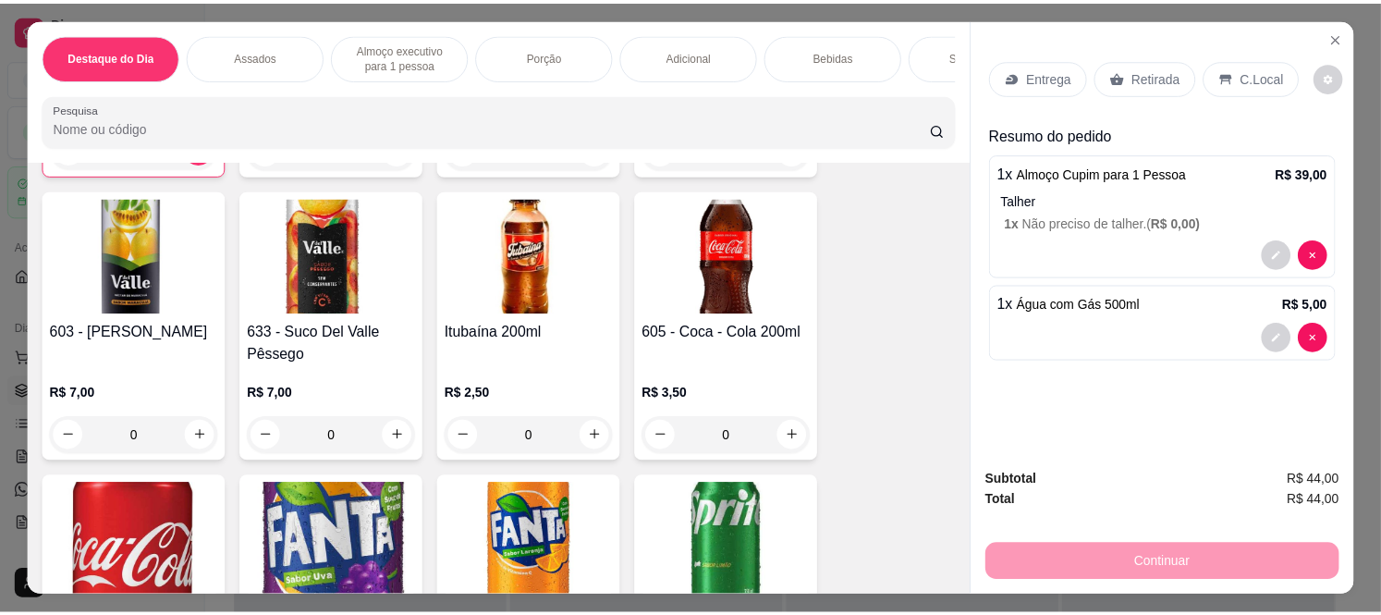
scroll to position [3083, 0]
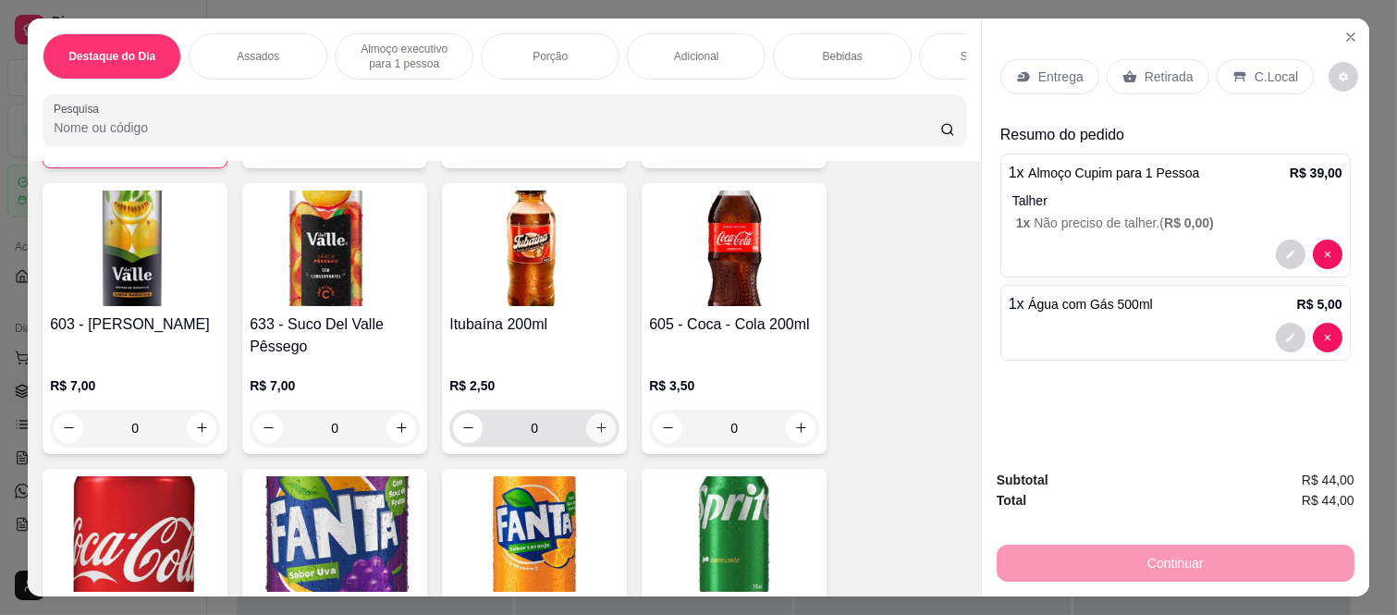
click at [595, 421] on icon "increase-product-quantity" at bounding box center [602, 428] width 14 height 14
type input "1"
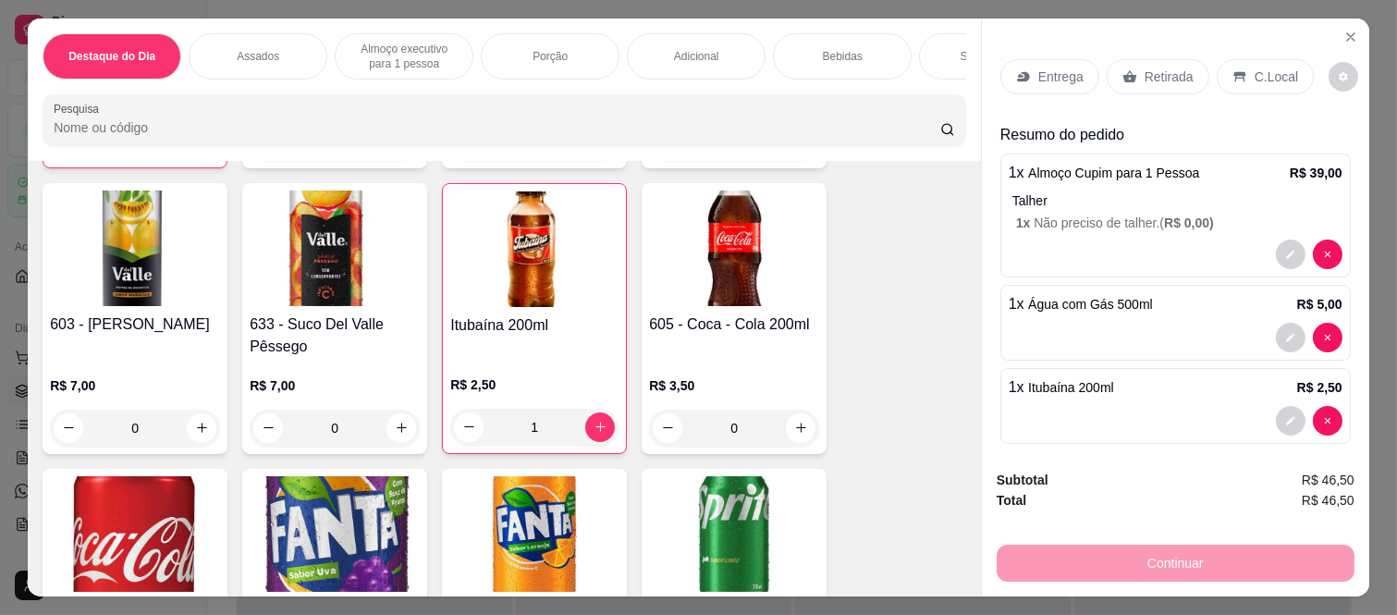
click at [1153, 70] on p "Retirada" at bounding box center [1169, 77] width 49 height 18
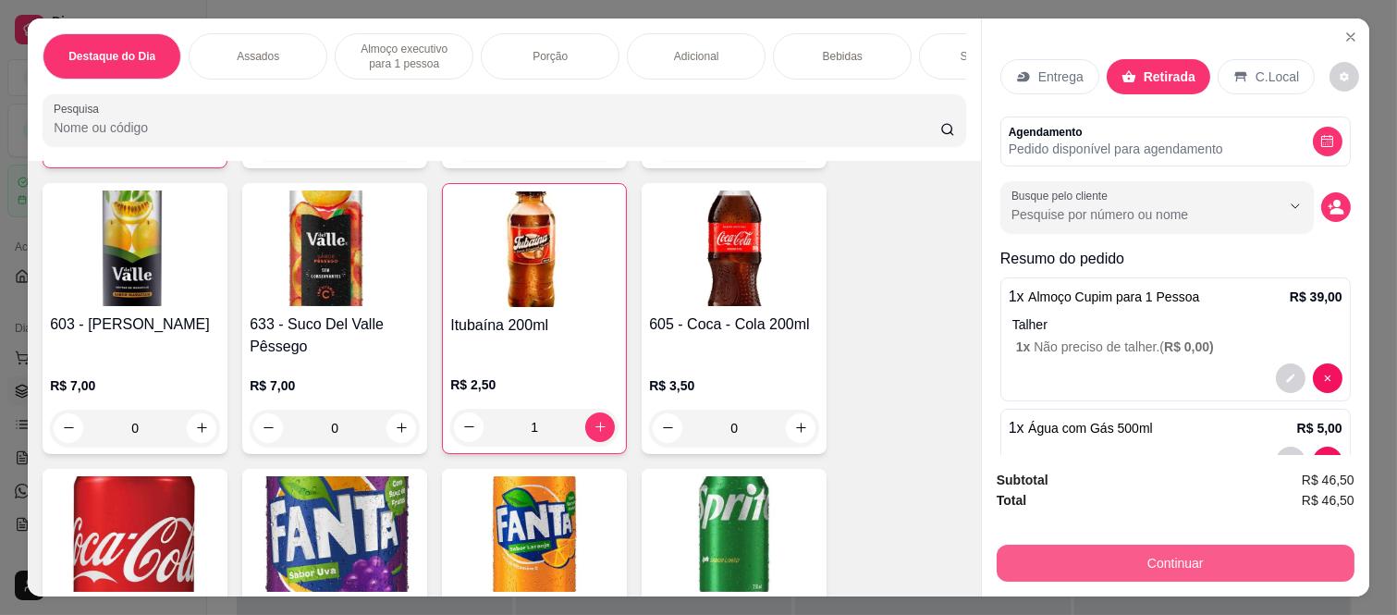
click at [1100, 548] on button "Continuar" at bounding box center [1176, 563] width 358 height 37
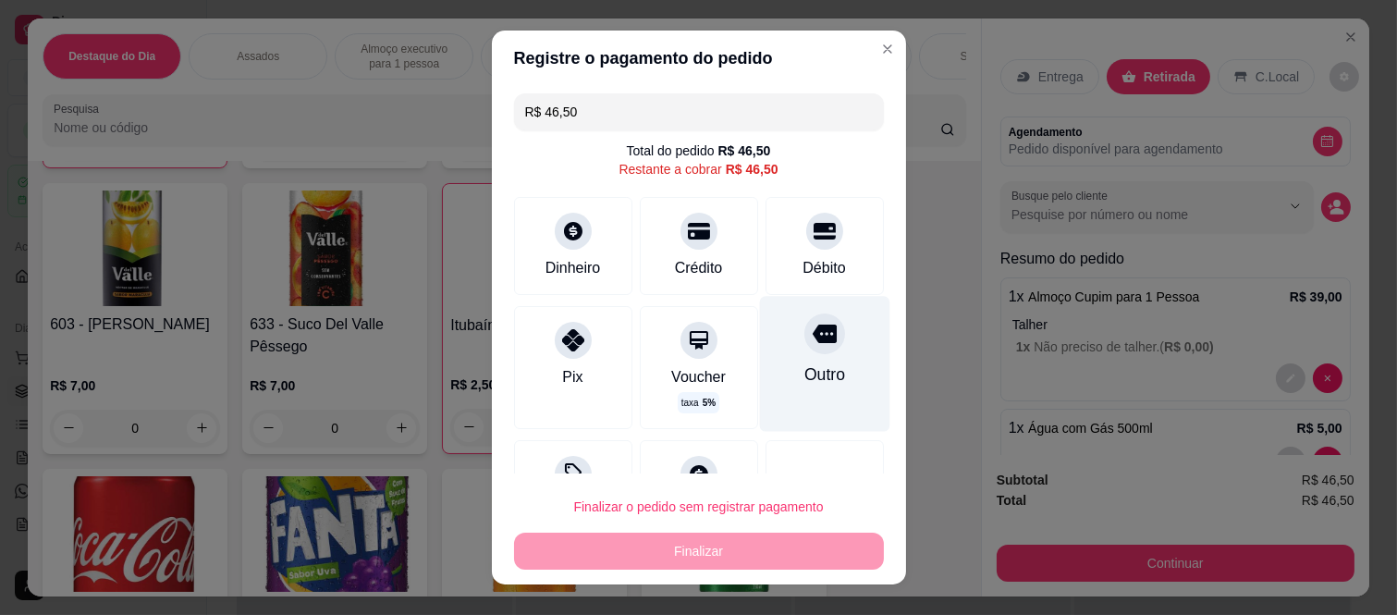
click at [812, 336] on icon at bounding box center [824, 334] width 24 height 18
type input "R$ 0,00"
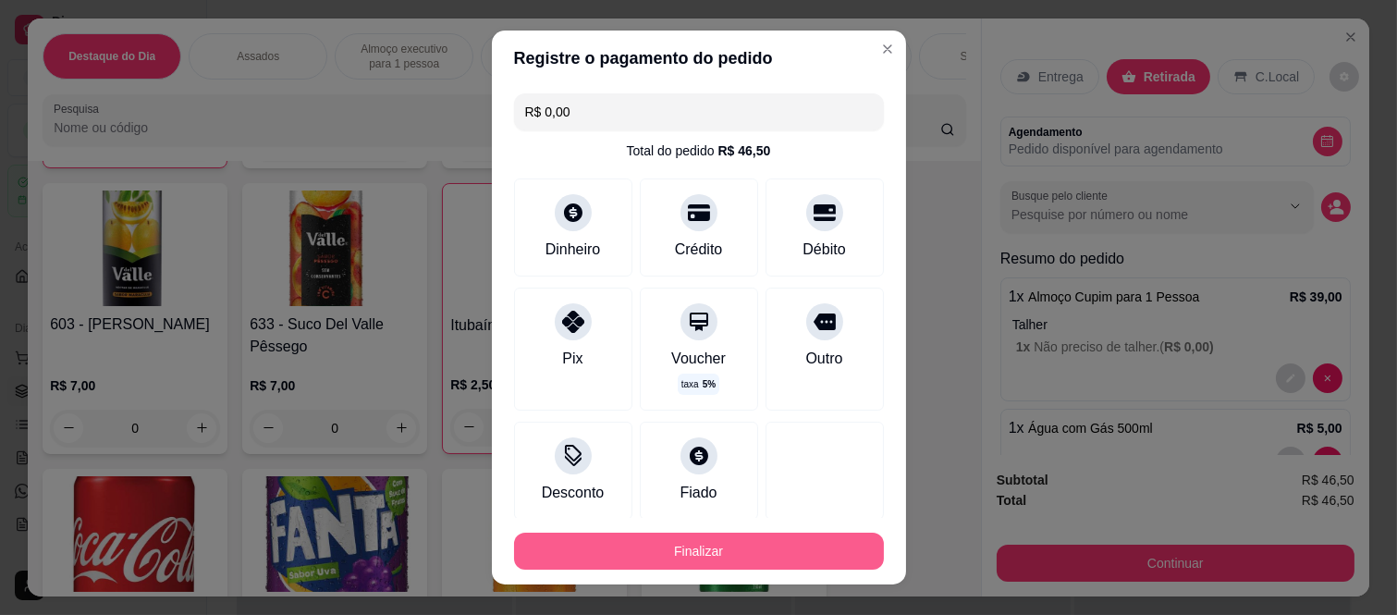
click at [782, 546] on button "Finalizar" at bounding box center [699, 551] width 370 height 37
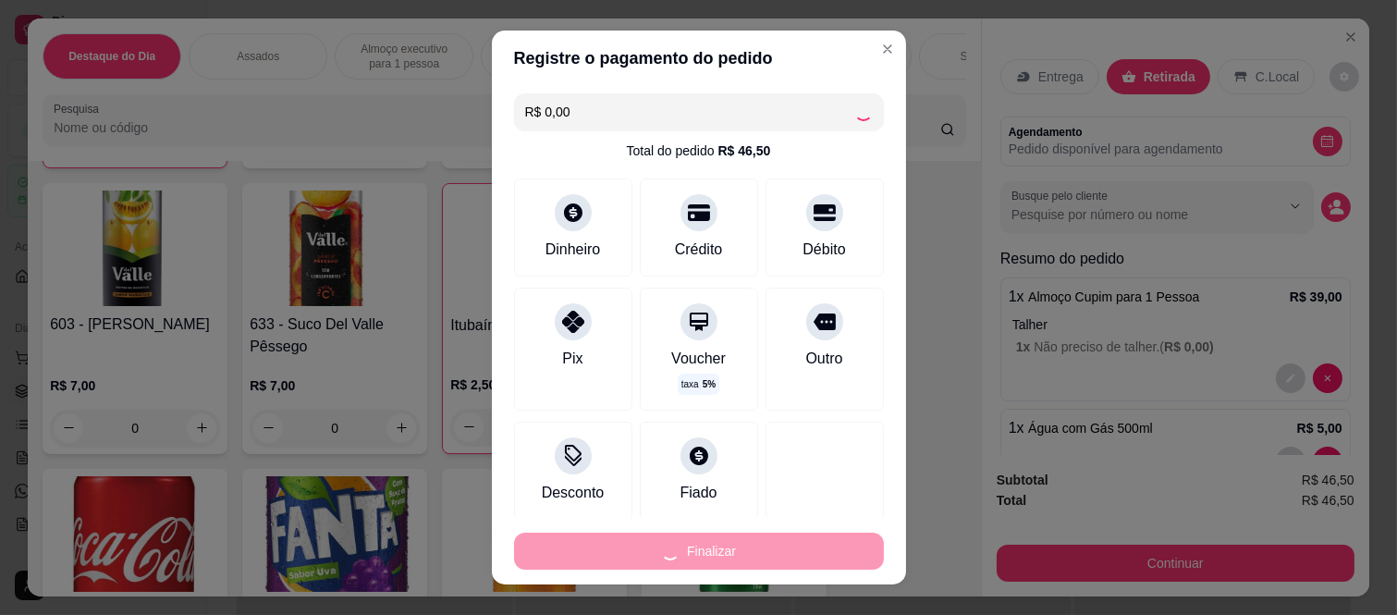
type input "0"
type input "-R$ 46,50"
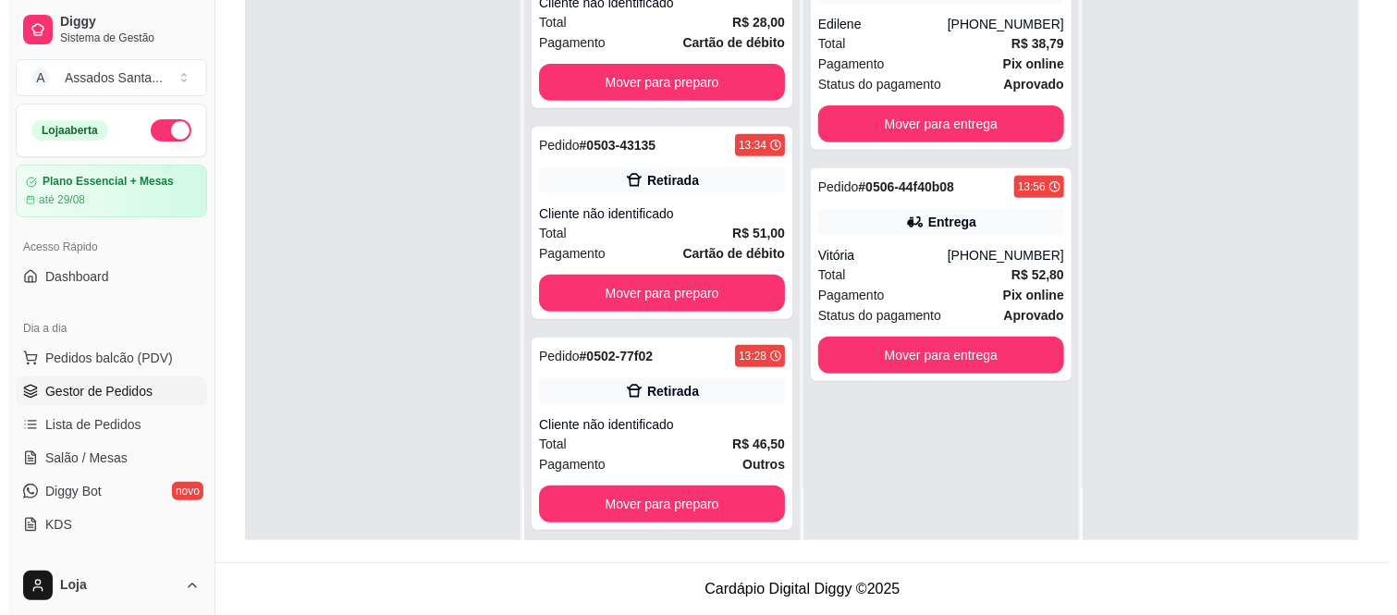
scroll to position [245, 0]
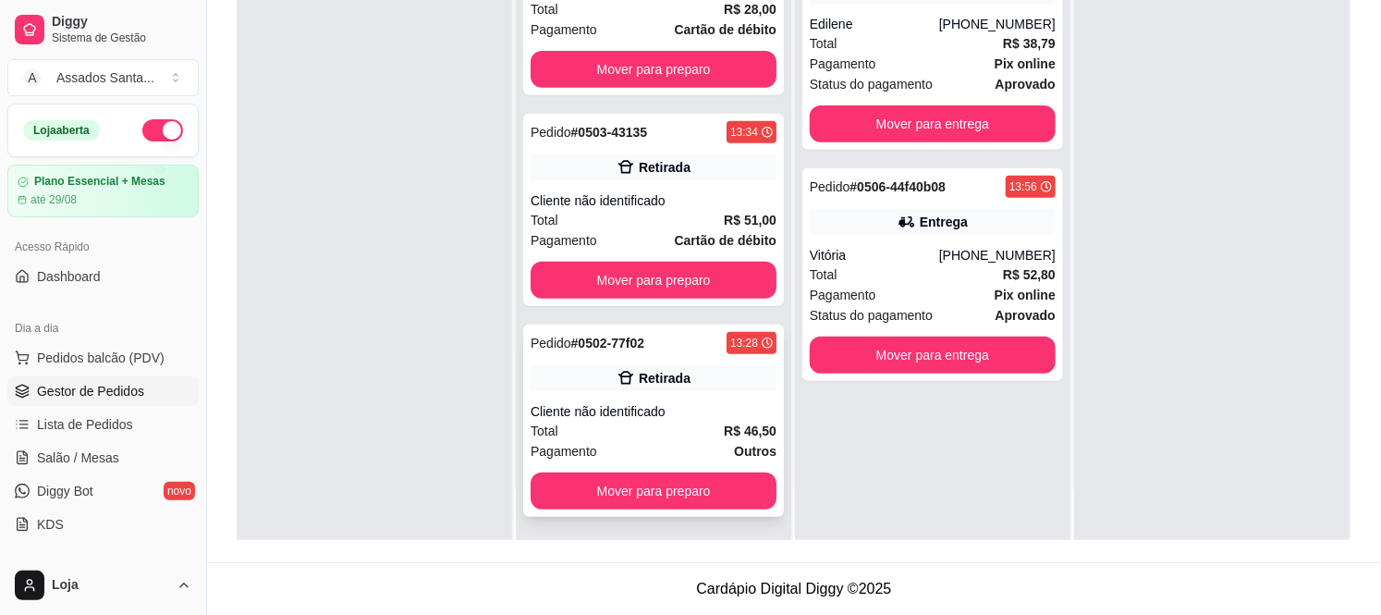
click at [603, 421] on div "Total R$ 46,50" at bounding box center [654, 431] width 246 height 20
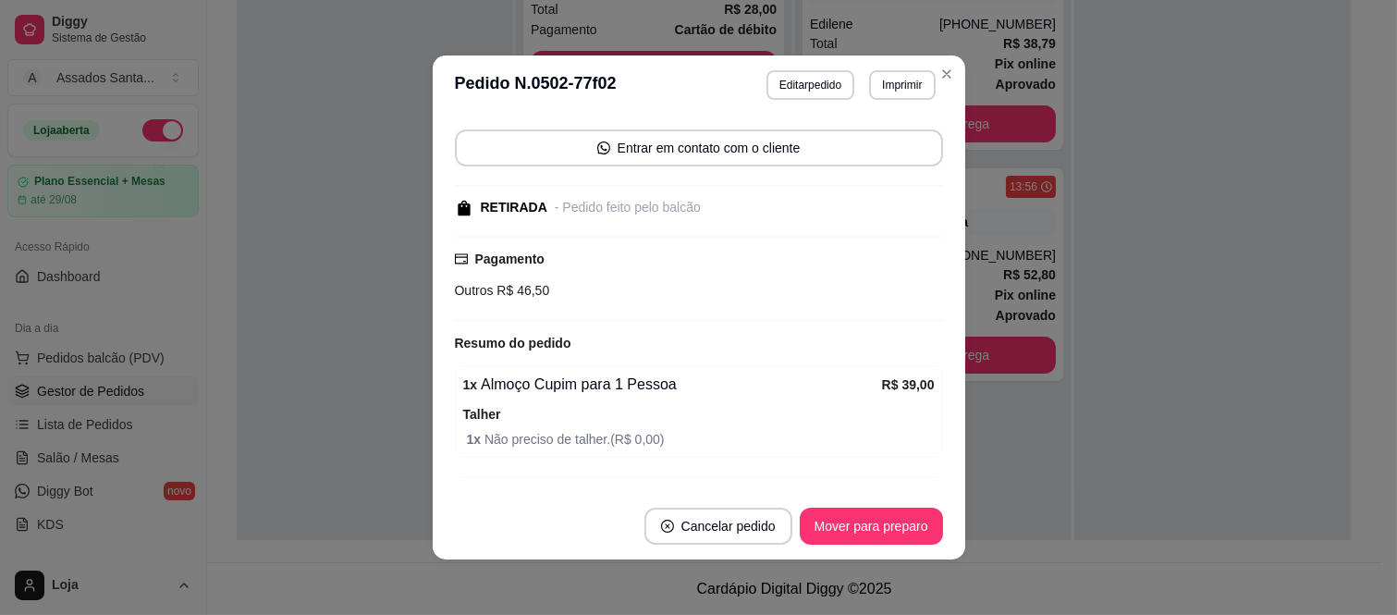
scroll to position [285, 0]
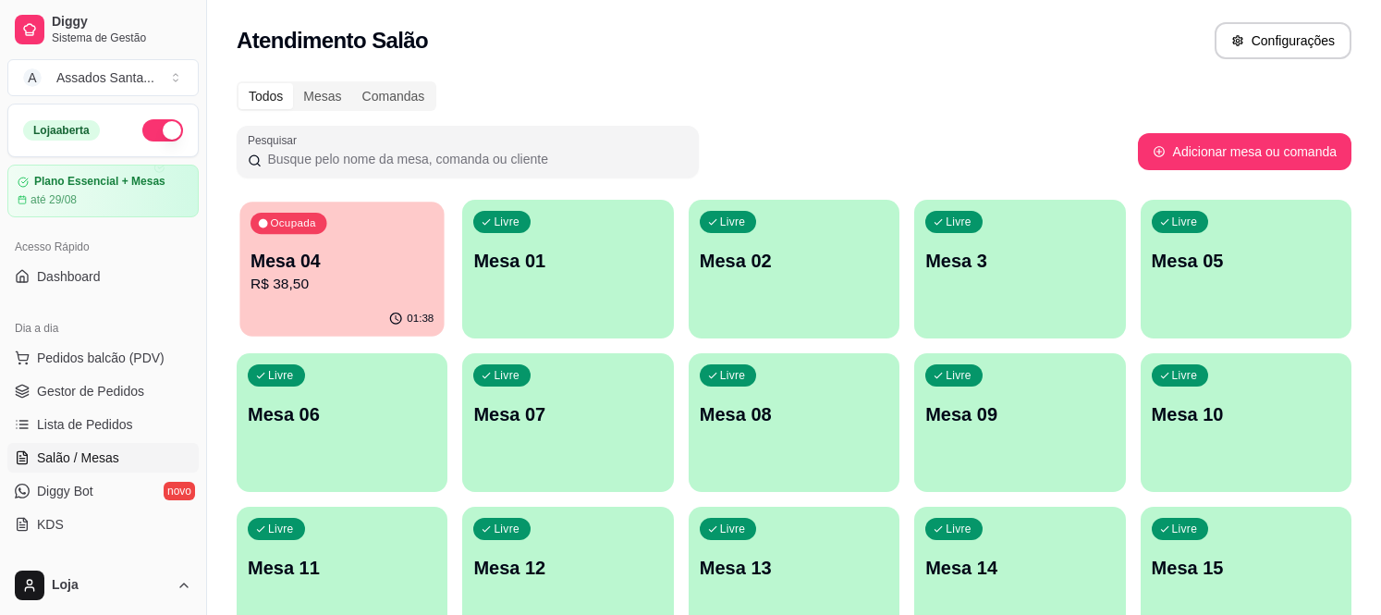
click at [343, 271] on p "Mesa 04" at bounding box center [342, 261] width 183 height 25
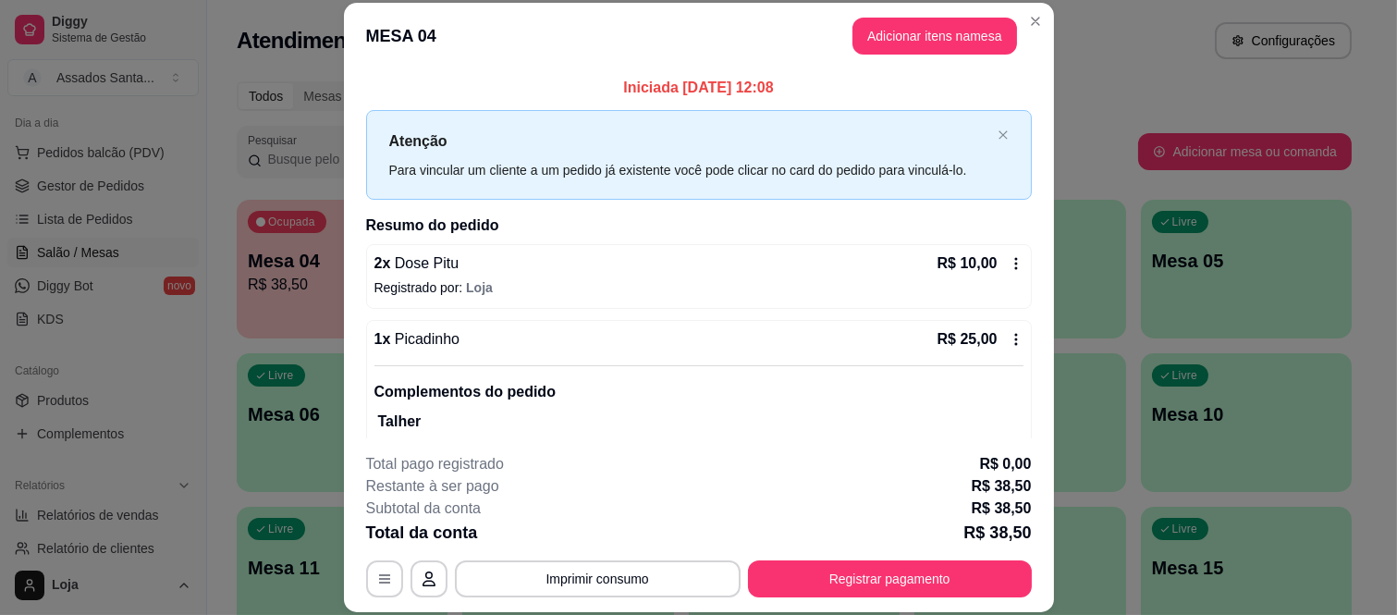
click at [1014, 269] on icon at bounding box center [1015, 264] width 3 height 12
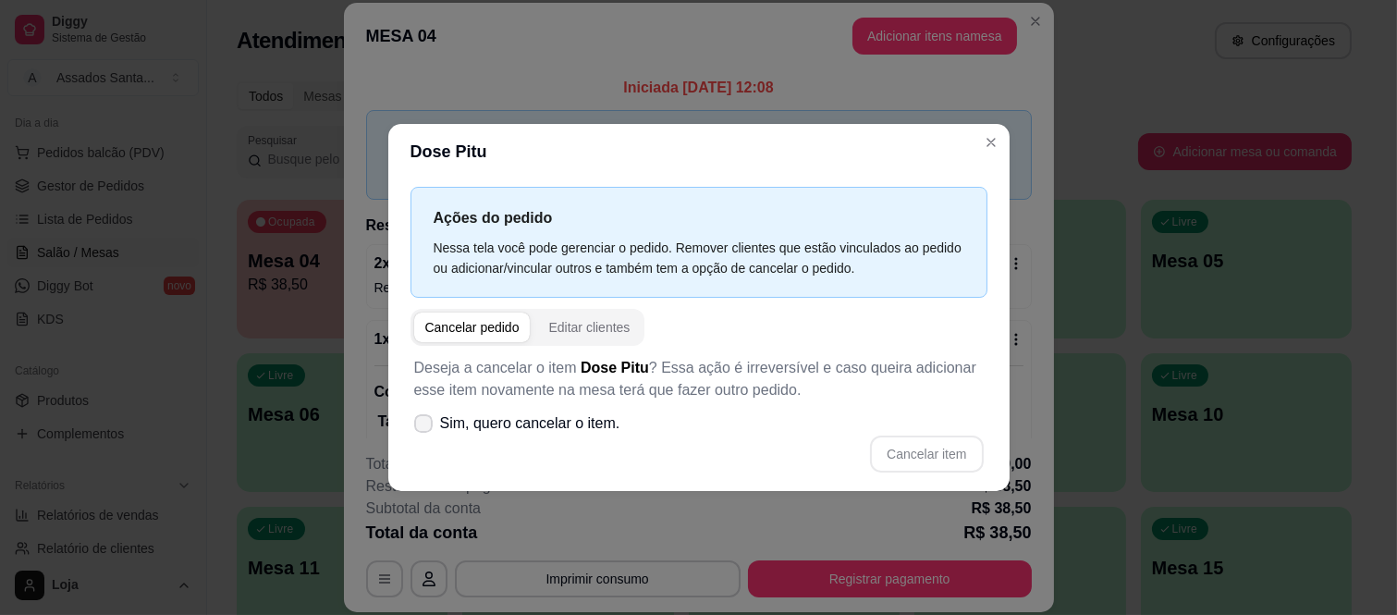
click at [499, 421] on span "Sim, quero cancelar o item." at bounding box center [530, 423] width 180 height 22
click at [425, 426] on input "Sim, quero cancelar o item." at bounding box center [419, 432] width 12 height 12
checkbox input "true"
click at [918, 458] on button "Cancelar item" at bounding box center [927, 454] width 110 height 36
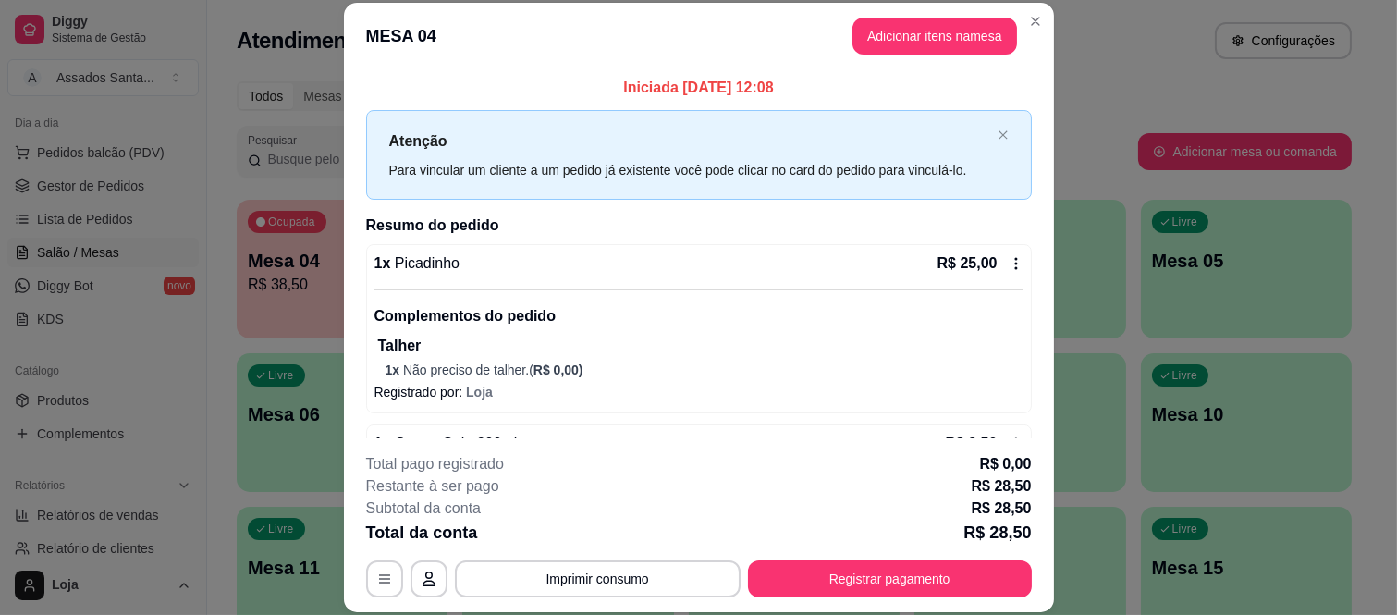
click at [992, 254] on div "R$ 25,00" at bounding box center [981, 263] width 86 height 22
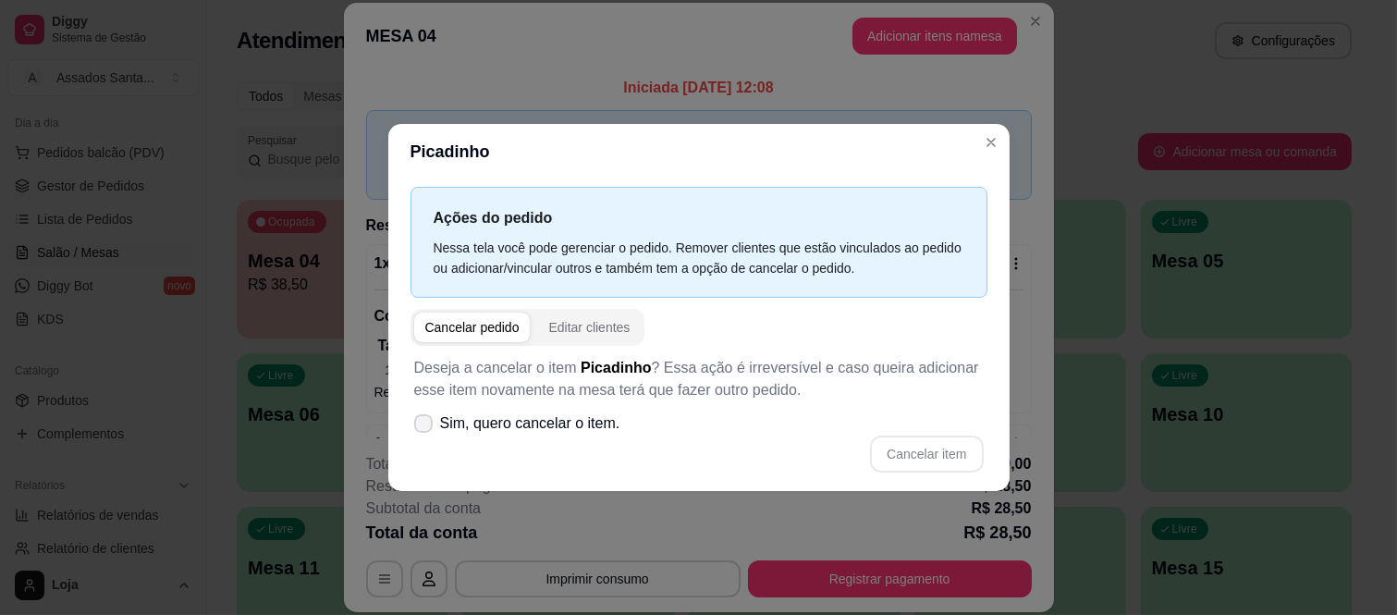
click at [511, 436] on label "Sim, quero cancelar o item." at bounding box center [517, 423] width 221 height 37
click at [425, 436] on input "Sim, quero cancelar o item." at bounding box center [419, 432] width 12 height 12
checkbox input "true"
click at [912, 445] on button "Cancelar item" at bounding box center [926, 454] width 113 height 37
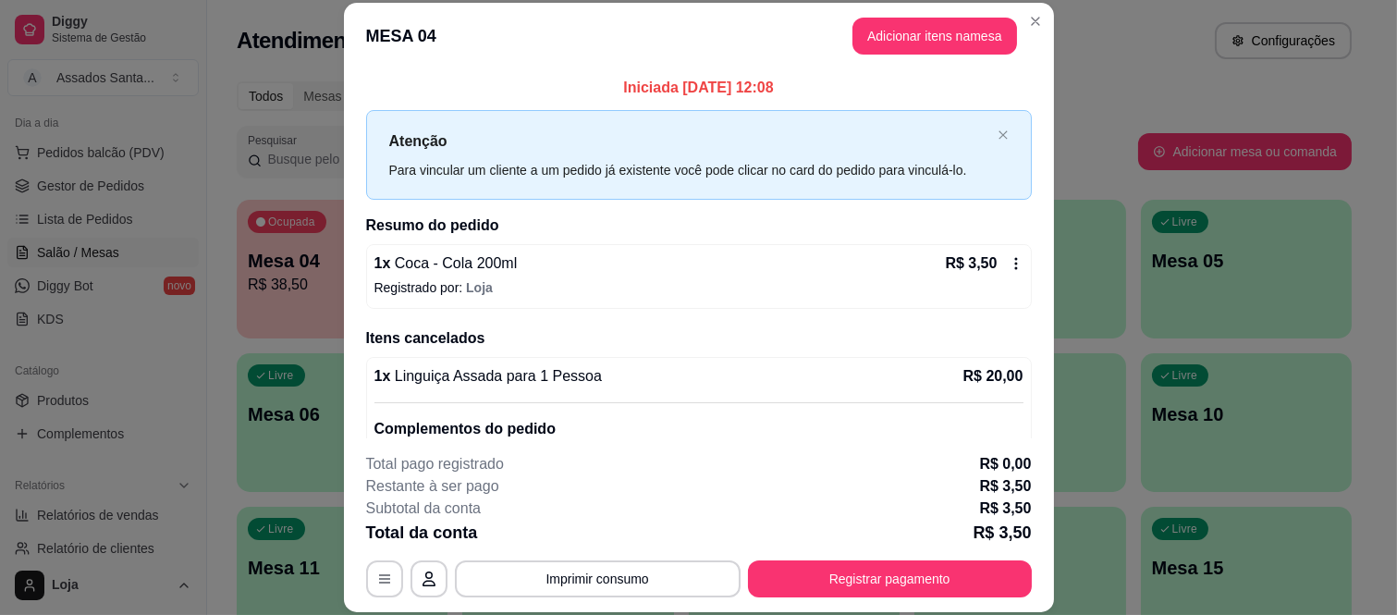
click at [1009, 268] on icon at bounding box center [1016, 263] width 15 height 15
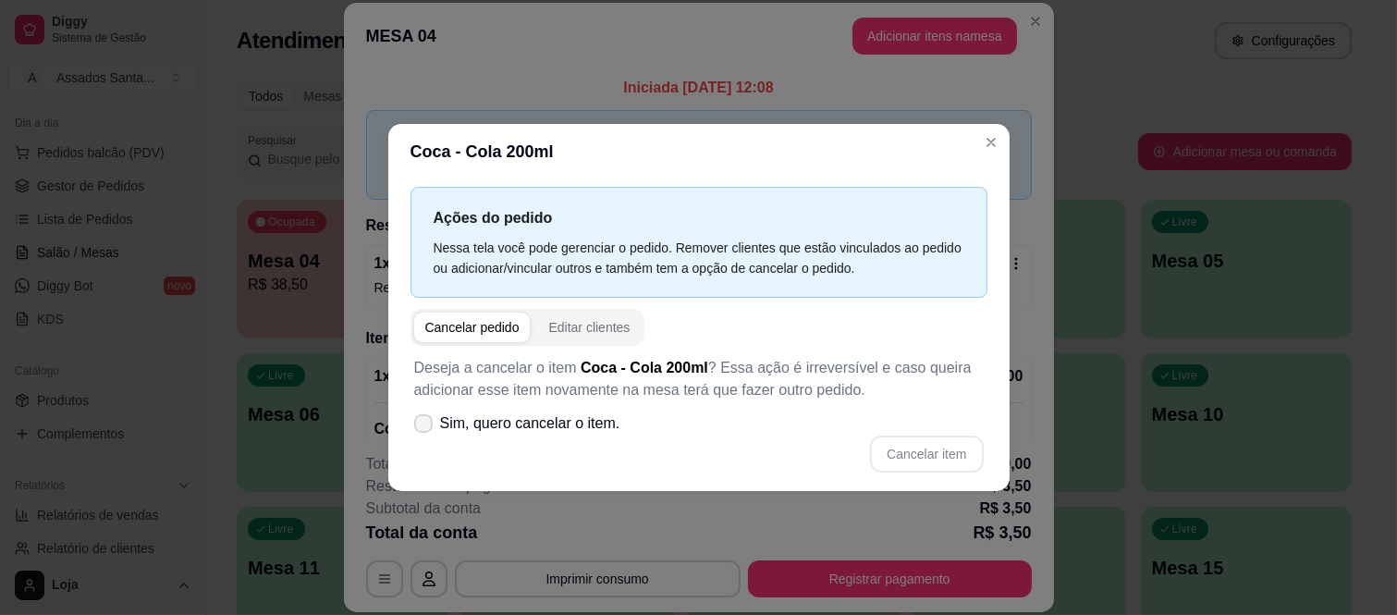
click at [562, 416] on span "Sim, quero cancelar o item." at bounding box center [530, 423] width 180 height 22
click at [425, 426] on input "Sim, quero cancelar o item." at bounding box center [419, 432] width 12 height 12
checkbox input "true"
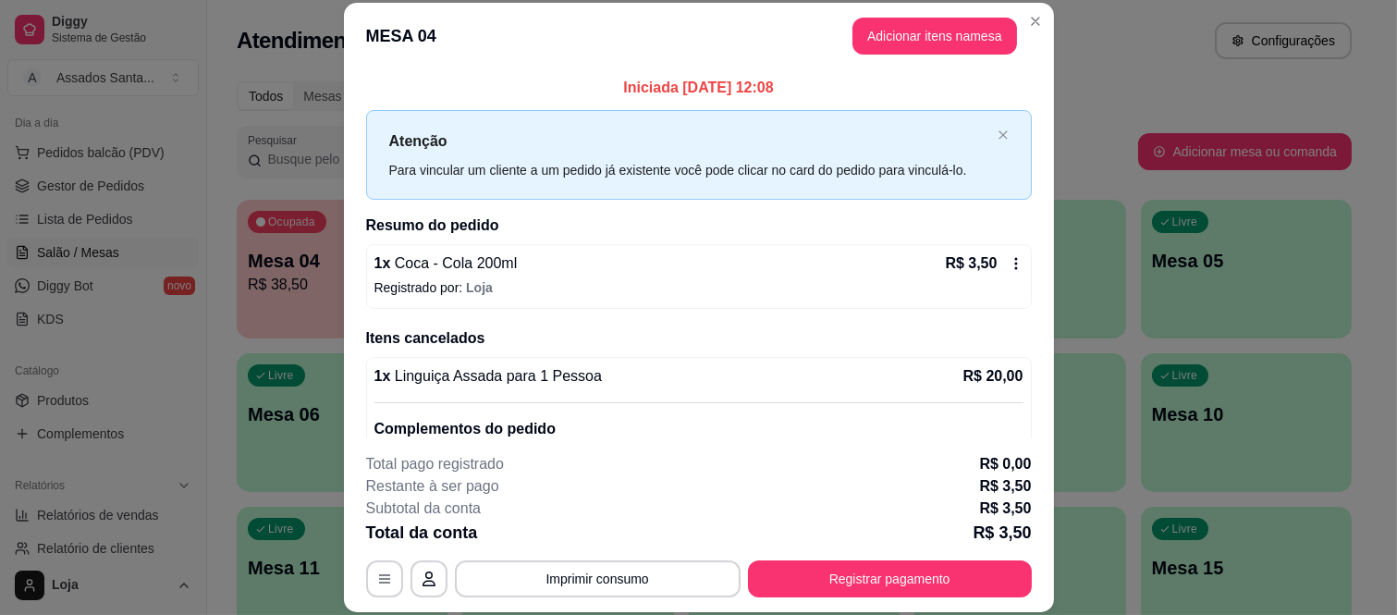
click at [995, 274] on div "R$ 3,50" at bounding box center [984, 263] width 78 height 22
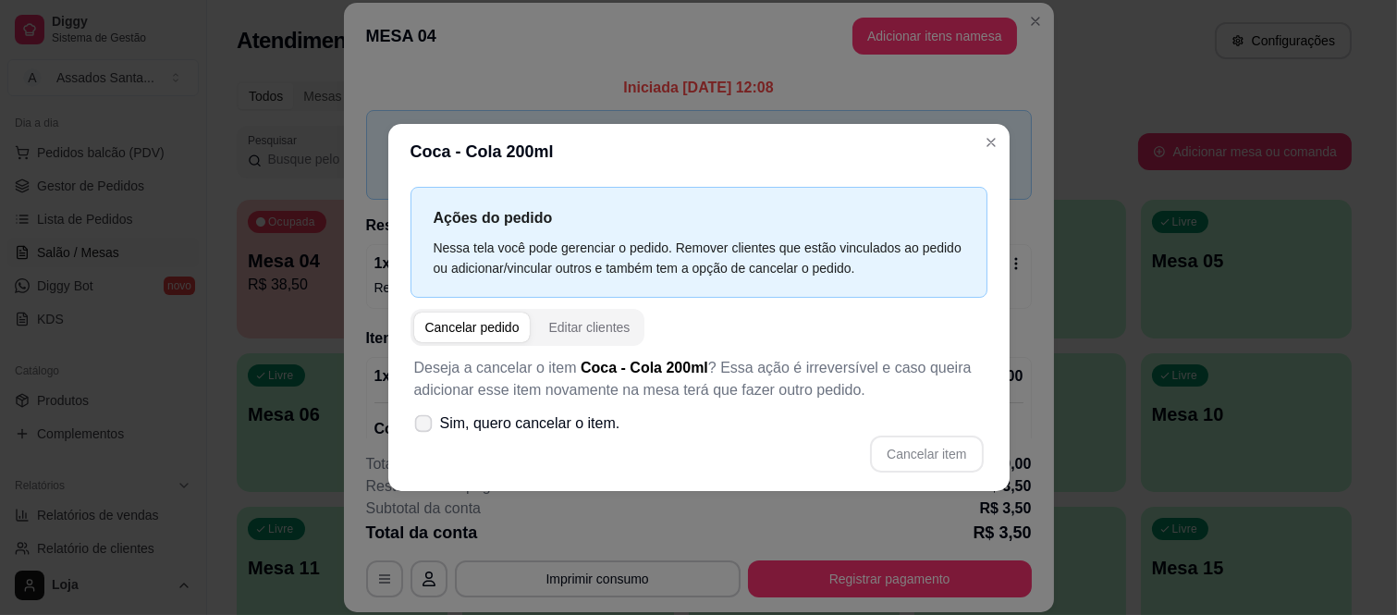
click at [556, 424] on span "Sim, quero cancelar o item." at bounding box center [530, 423] width 180 height 22
click at [425, 426] on input "Sim, quero cancelar o item." at bounding box center [419, 432] width 12 height 12
checkbox input "true"
click at [915, 441] on button "Cancelar item" at bounding box center [927, 454] width 110 height 36
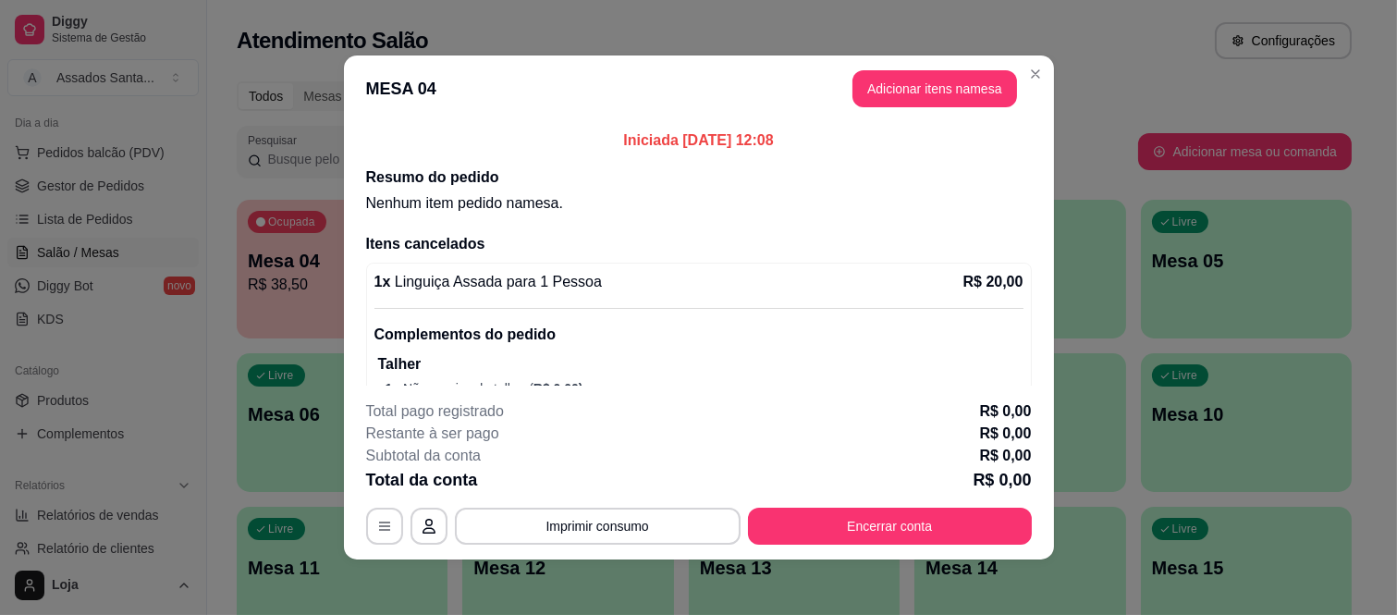
click at [861, 524] on button "Encerrar conta" at bounding box center [890, 526] width 284 height 37
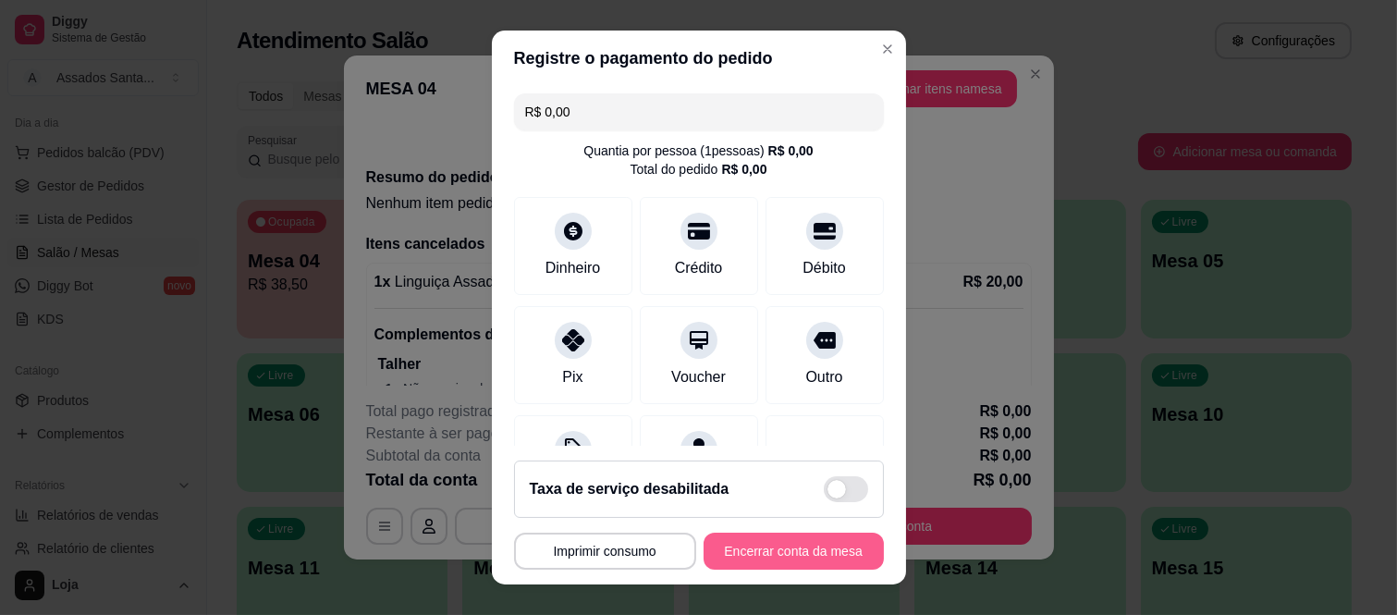
click at [782, 552] on button "Encerrar conta da mesa" at bounding box center [794, 551] width 180 height 37
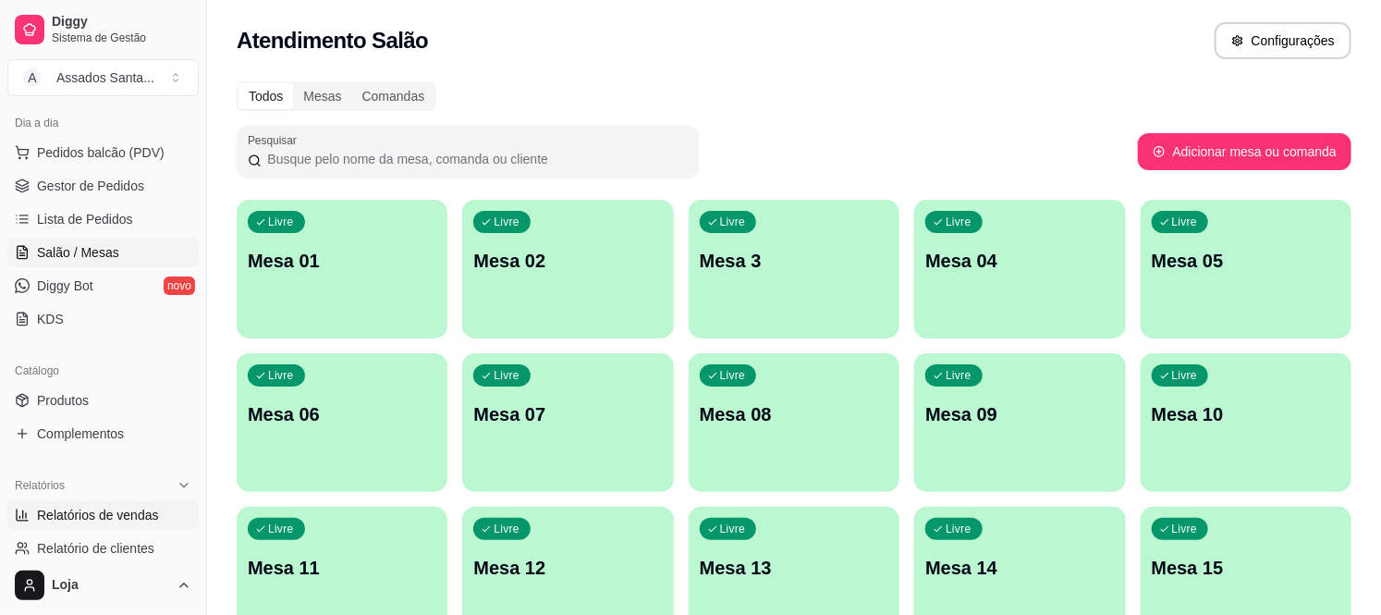
click at [135, 506] on span "Relatórios de vendas" at bounding box center [98, 515] width 122 height 18
select select "ALL"
select select "0"
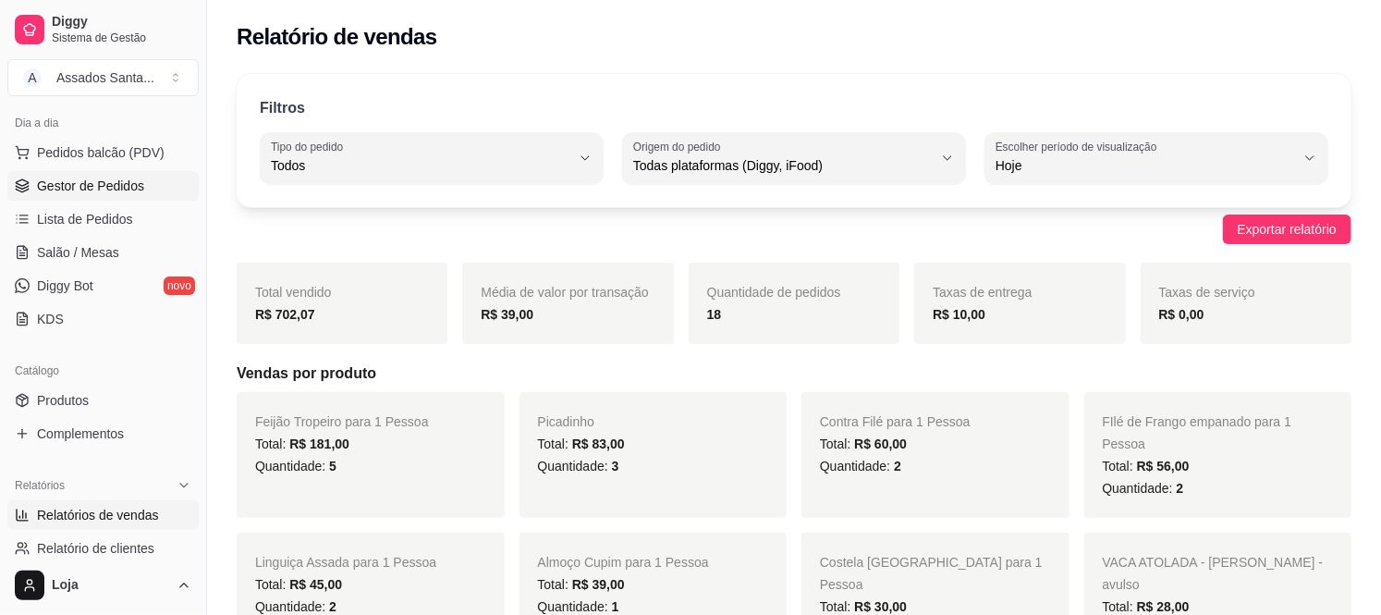
click at [100, 190] on span "Gestor de Pedidos" at bounding box center [90, 186] width 107 height 18
